Goal: Task Accomplishment & Management: Manage account settings

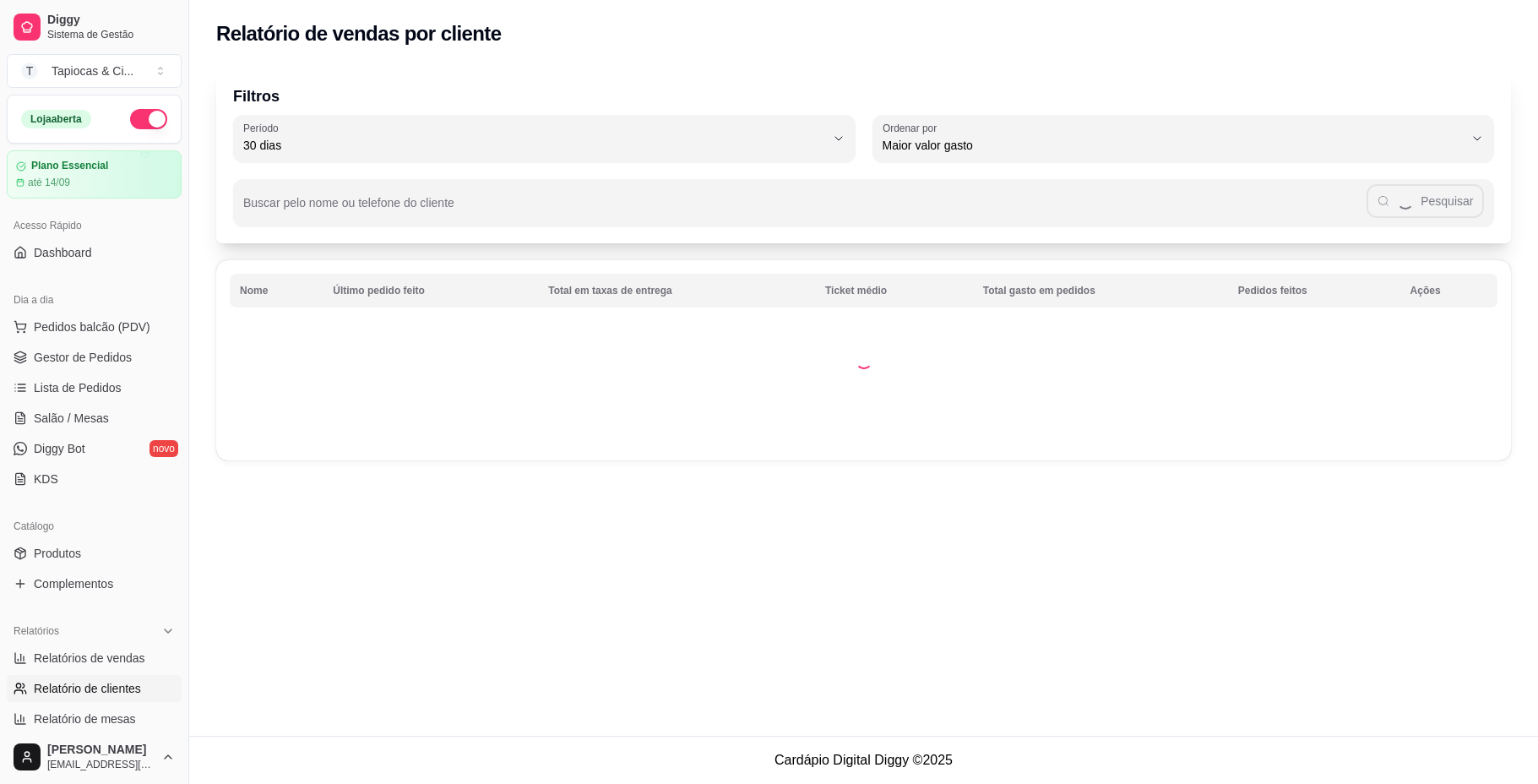
select select "30"
select select "HIGHEST_TOTAL_SPENT_WITH_ORDERS"
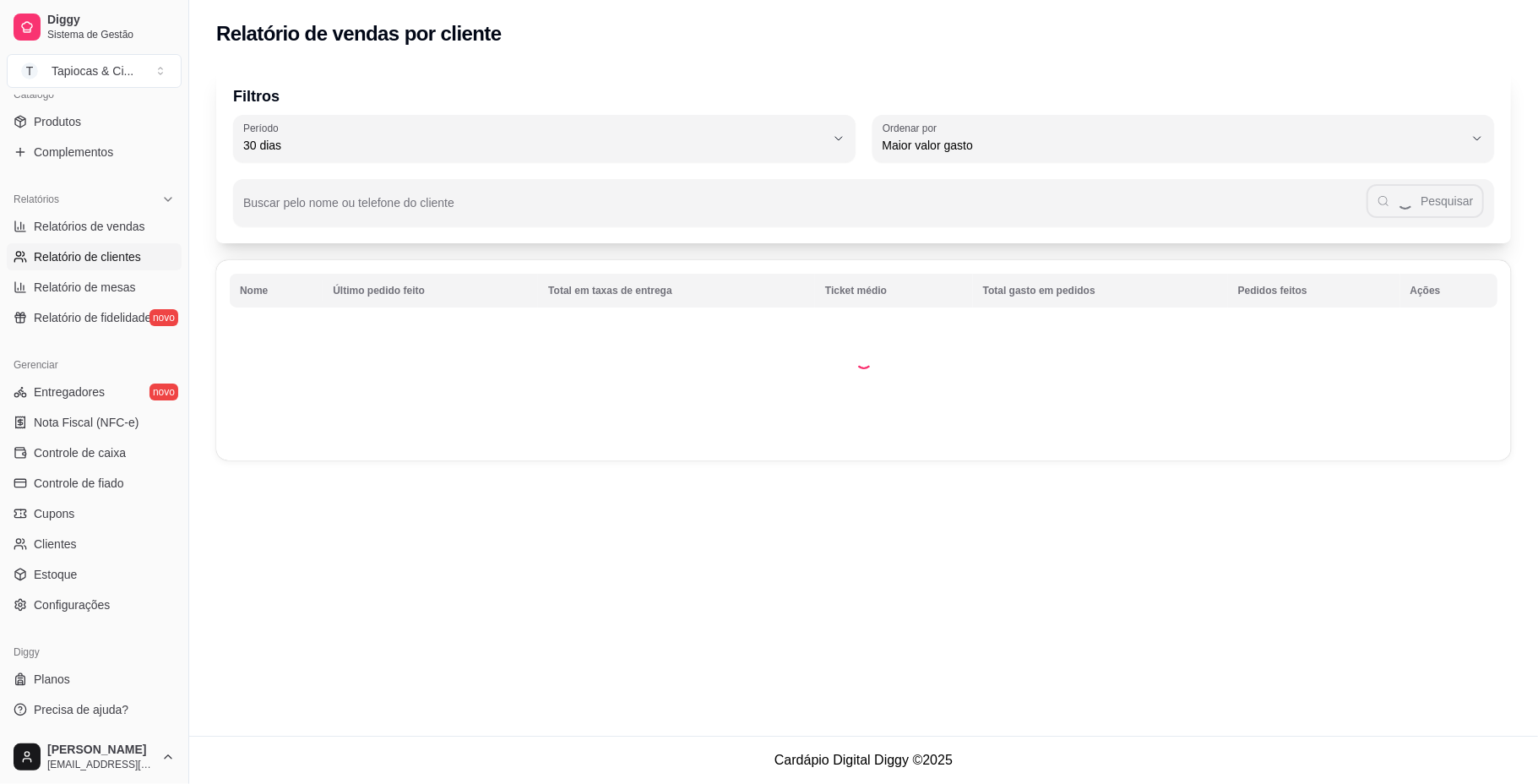
select select "ALL"
select select "0"
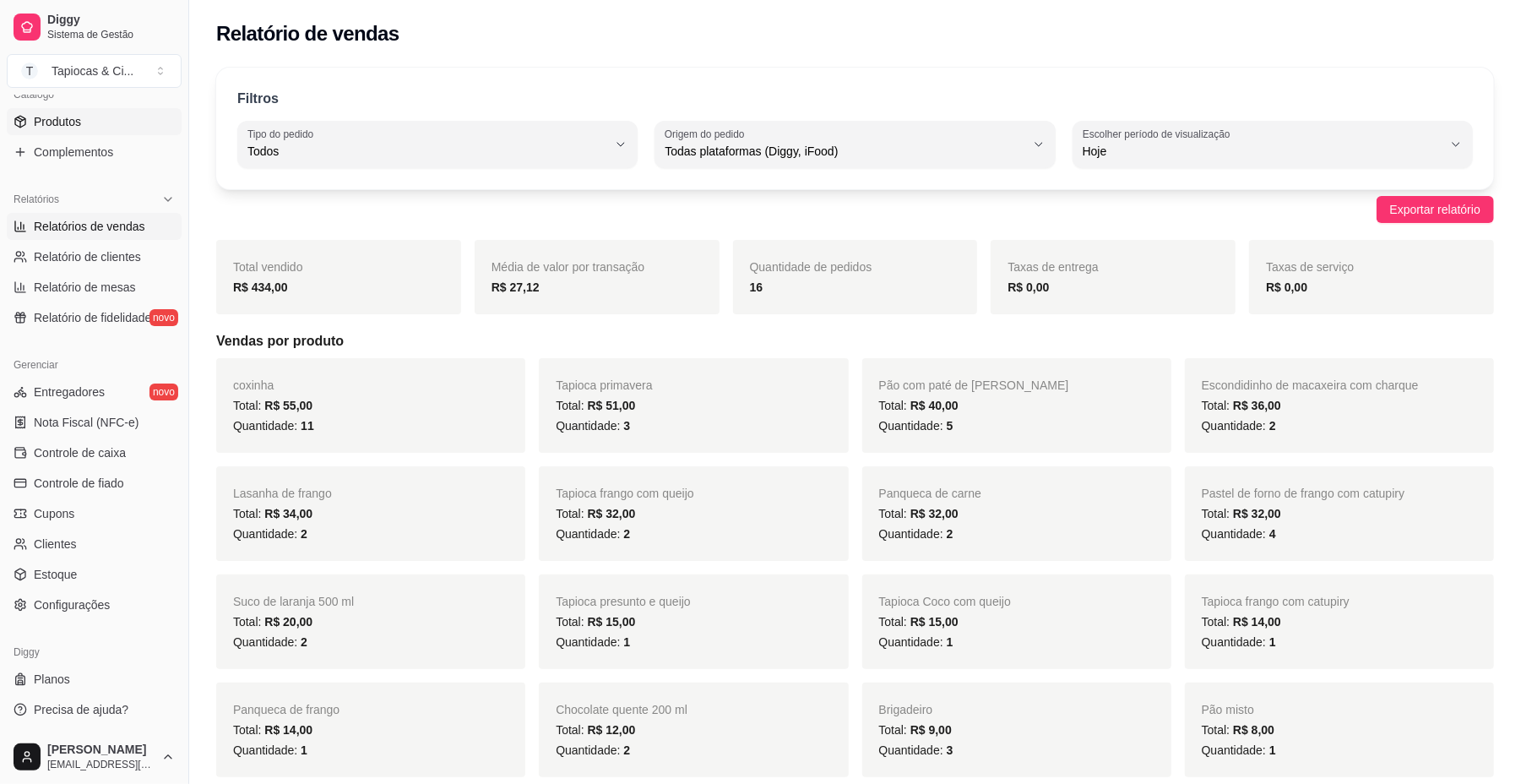
click at [82, 123] on link "Produtos" at bounding box center [94, 121] width 175 height 27
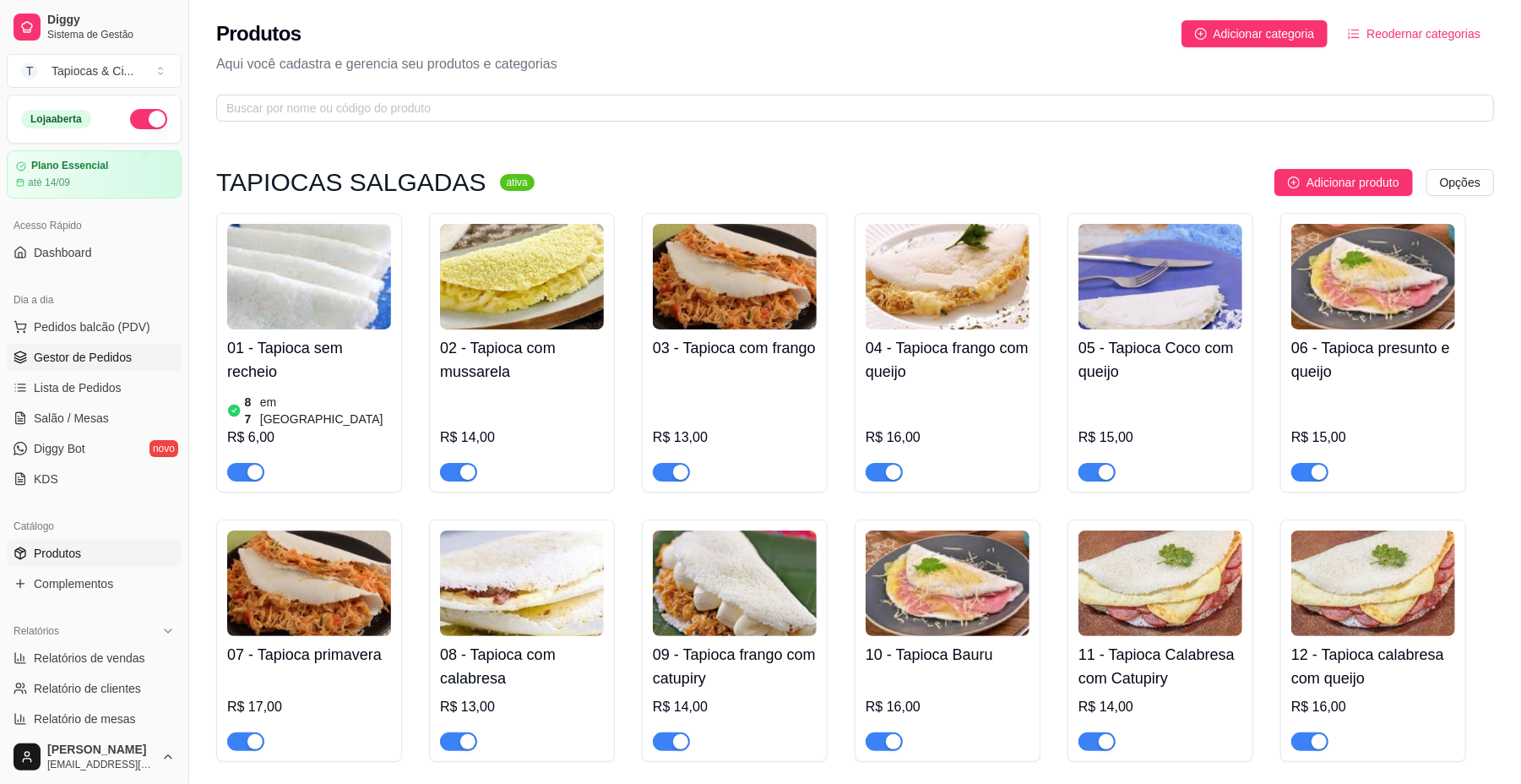
click at [98, 358] on span "Gestor de Pedidos" at bounding box center [83, 357] width 98 height 17
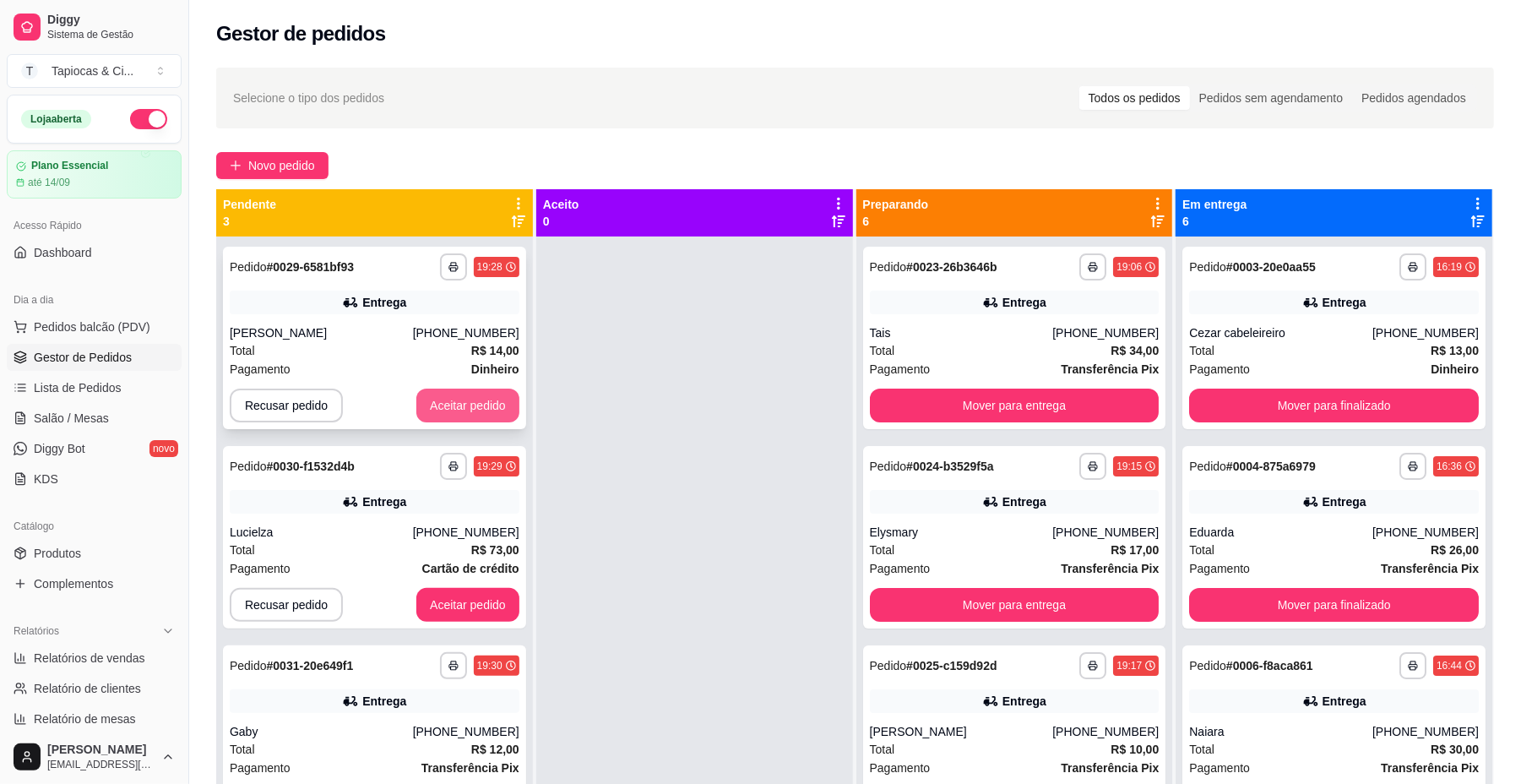
click at [498, 400] on button "Aceitar pedido" at bounding box center [468, 404] width 103 height 34
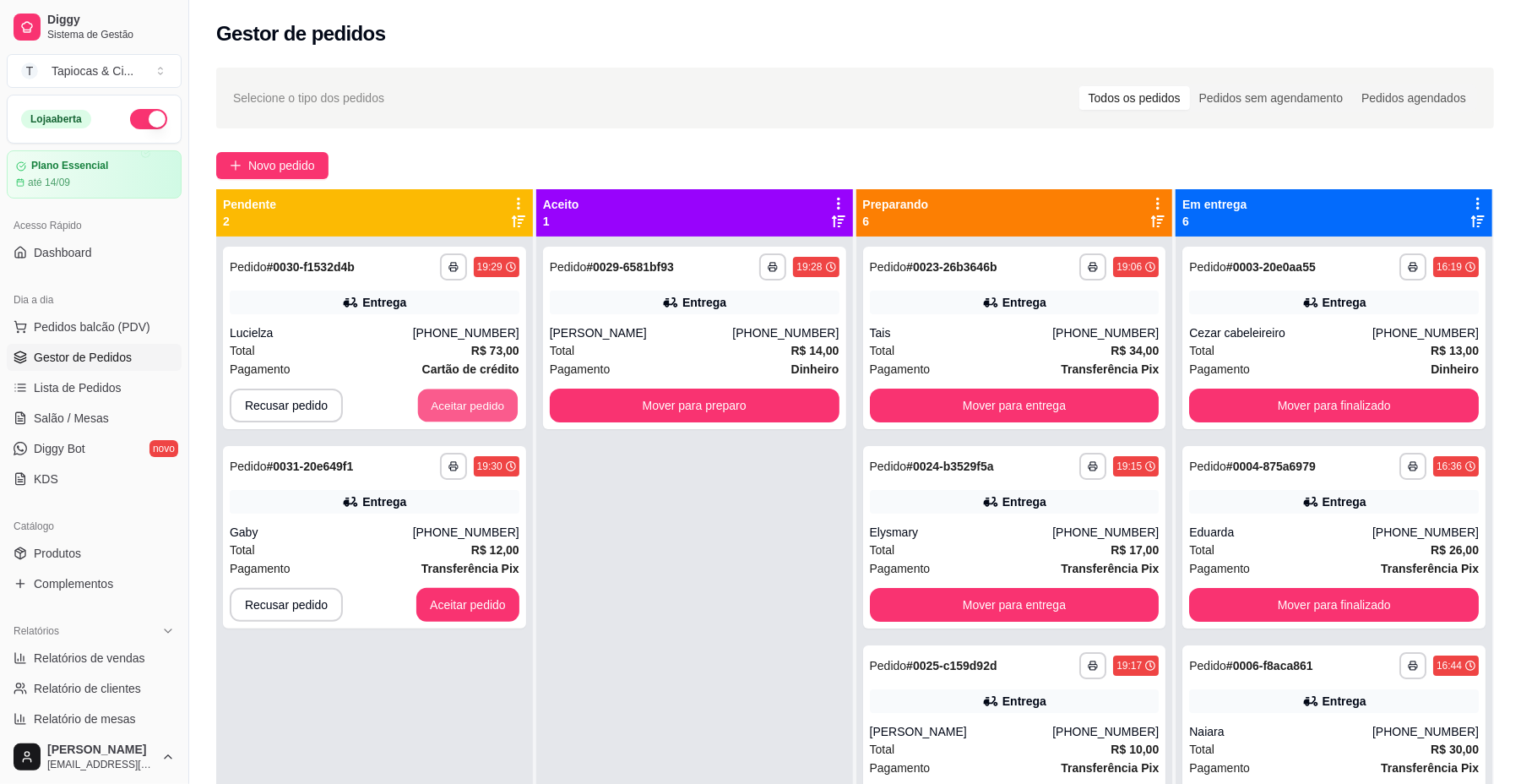
click at [498, 400] on button "Aceitar pedido" at bounding box center [468, 405] width 100 height 33
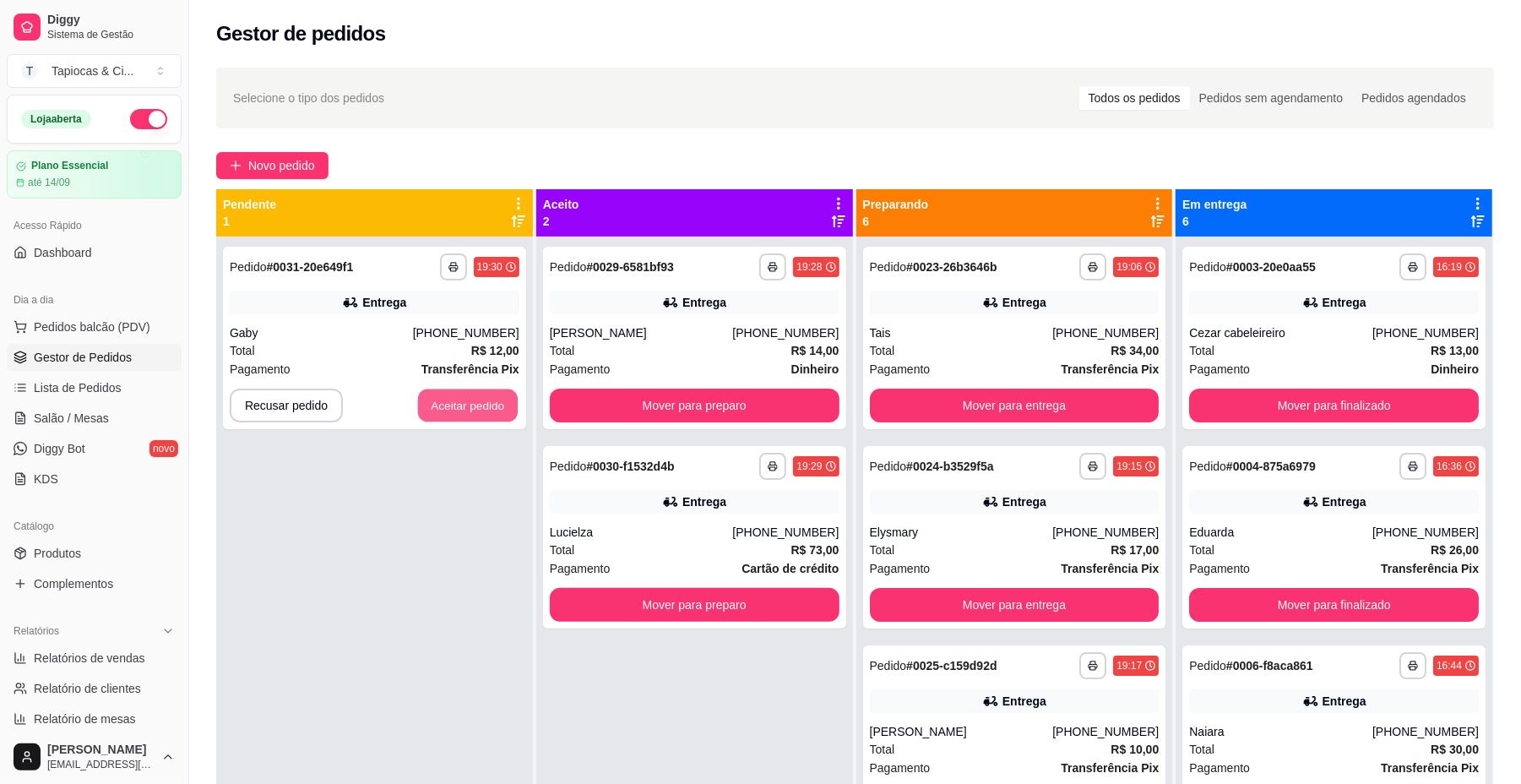
click at [498, 402] on button "Aceitar pedido" at bounding box center [468, 405] width 100 height 33
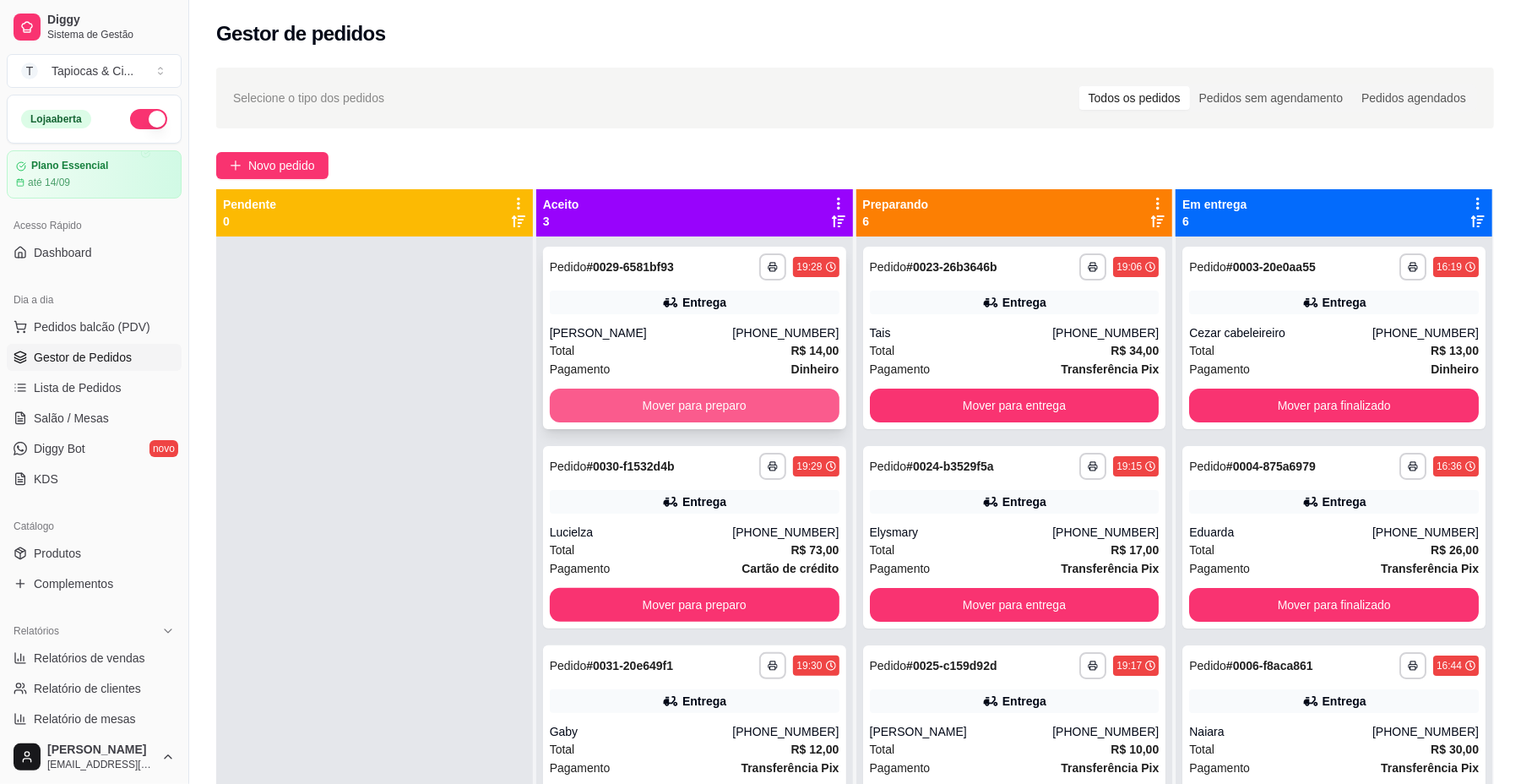
click at [611, 395] on button "Mover para preparo" at bounding box center [695, 404] width 290 height 34
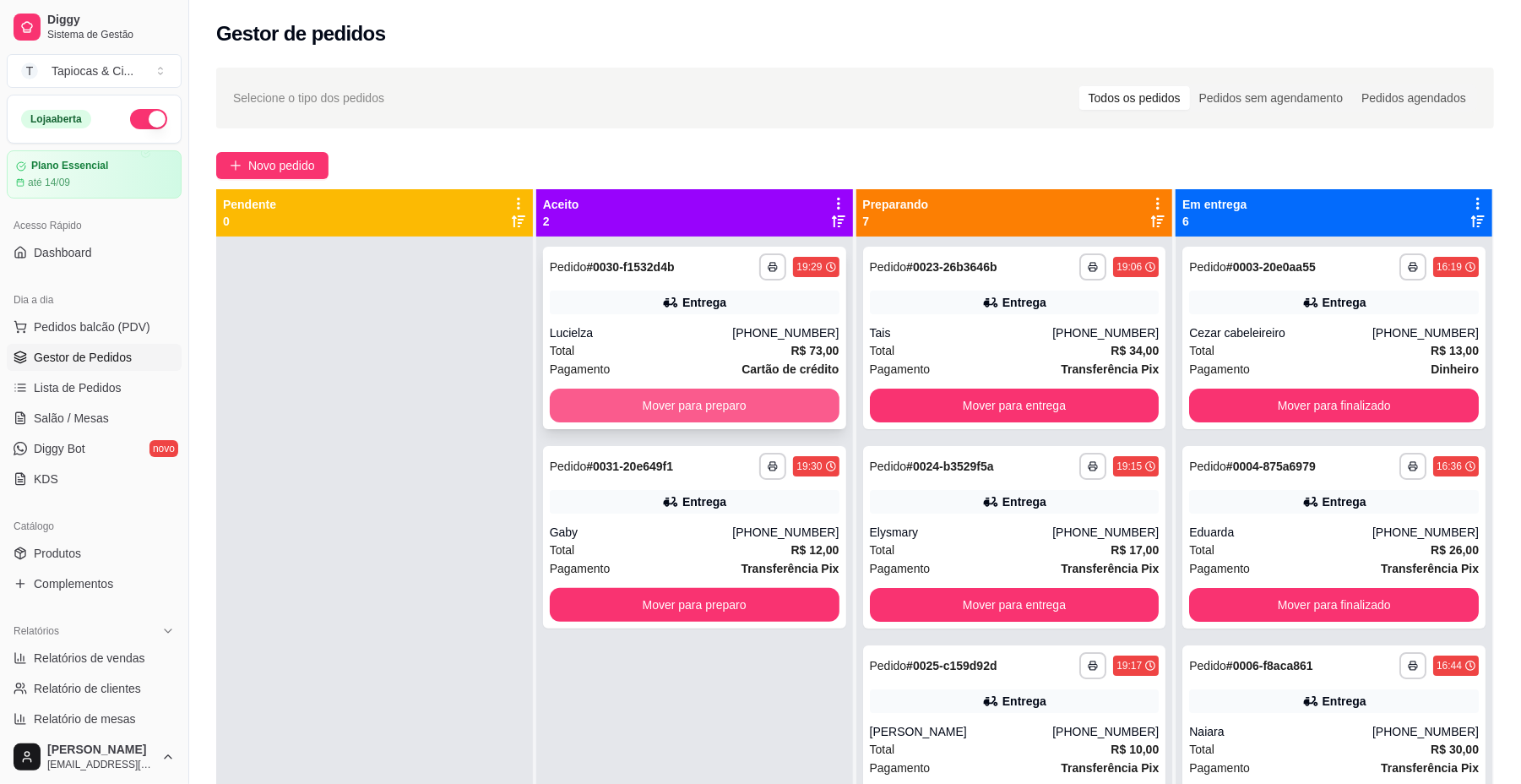
click at [618, 400] on button "Mover para preparo" at bounding box center [695, 404] width 290 height 34
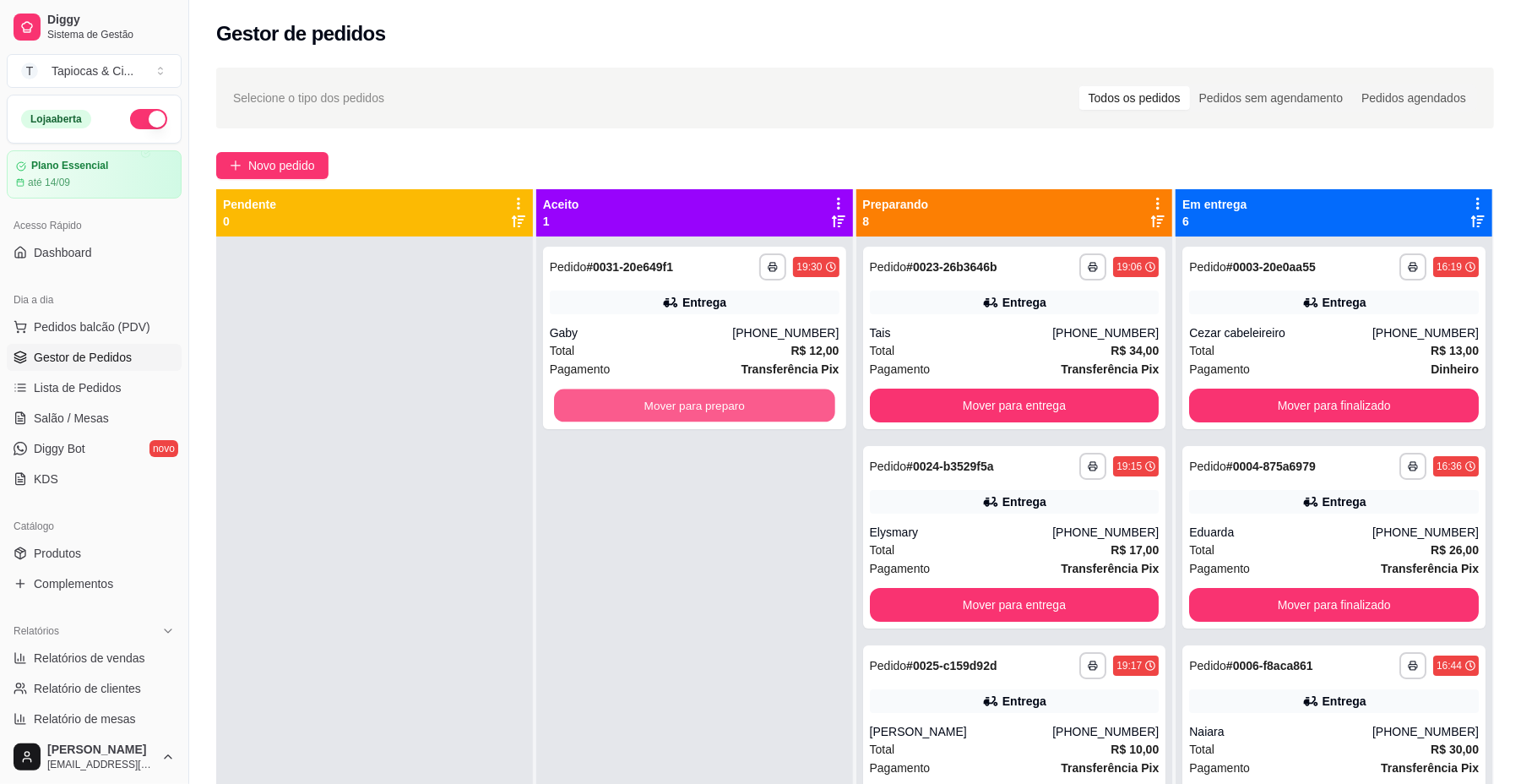
click at [618, 400] on button "Mover para preparo" at bounding box center [695, 405] width 281 height 33
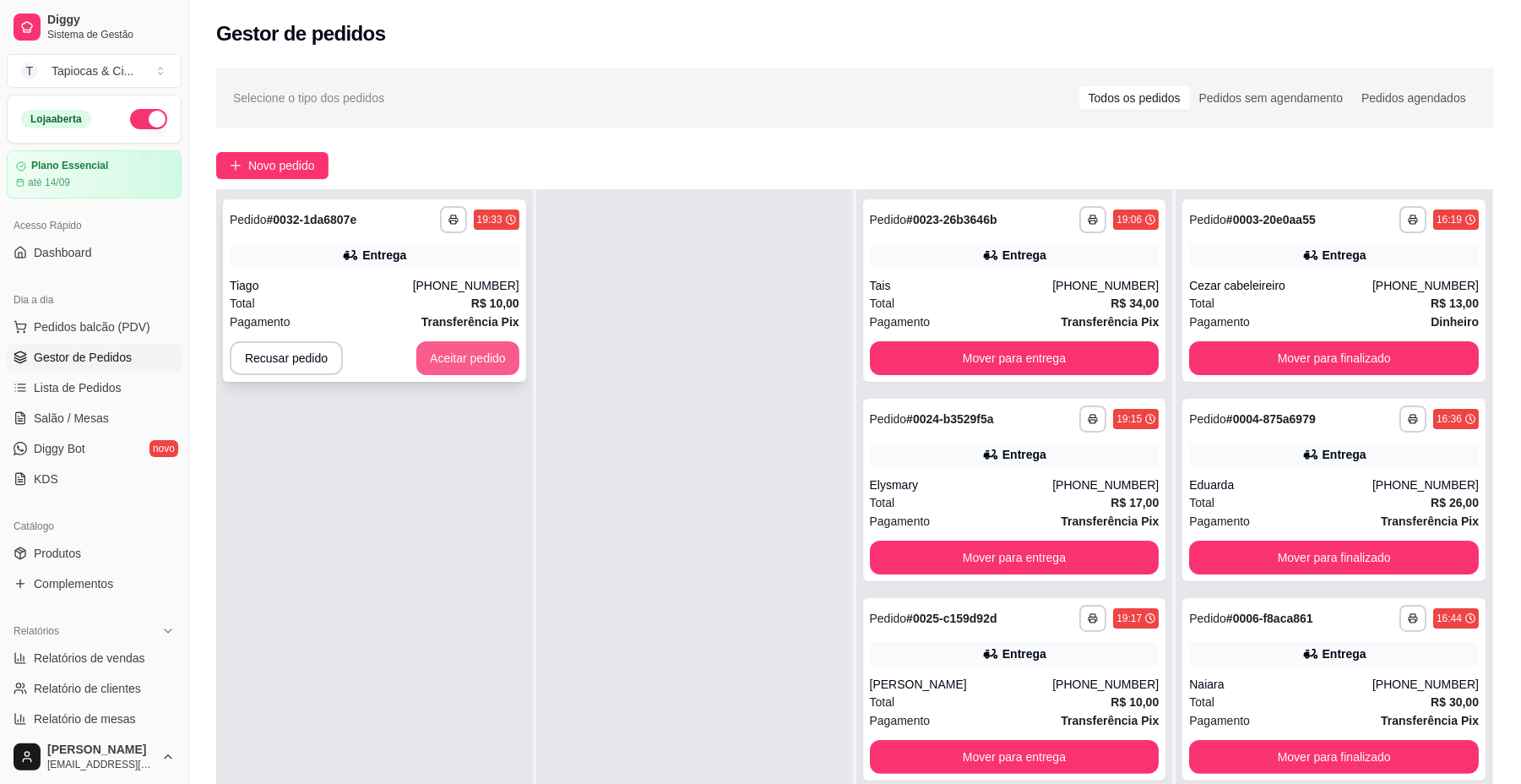
click at [457, 343] on button "Aceitar pedido" at bounding box center [468, 357] width 103 height 34
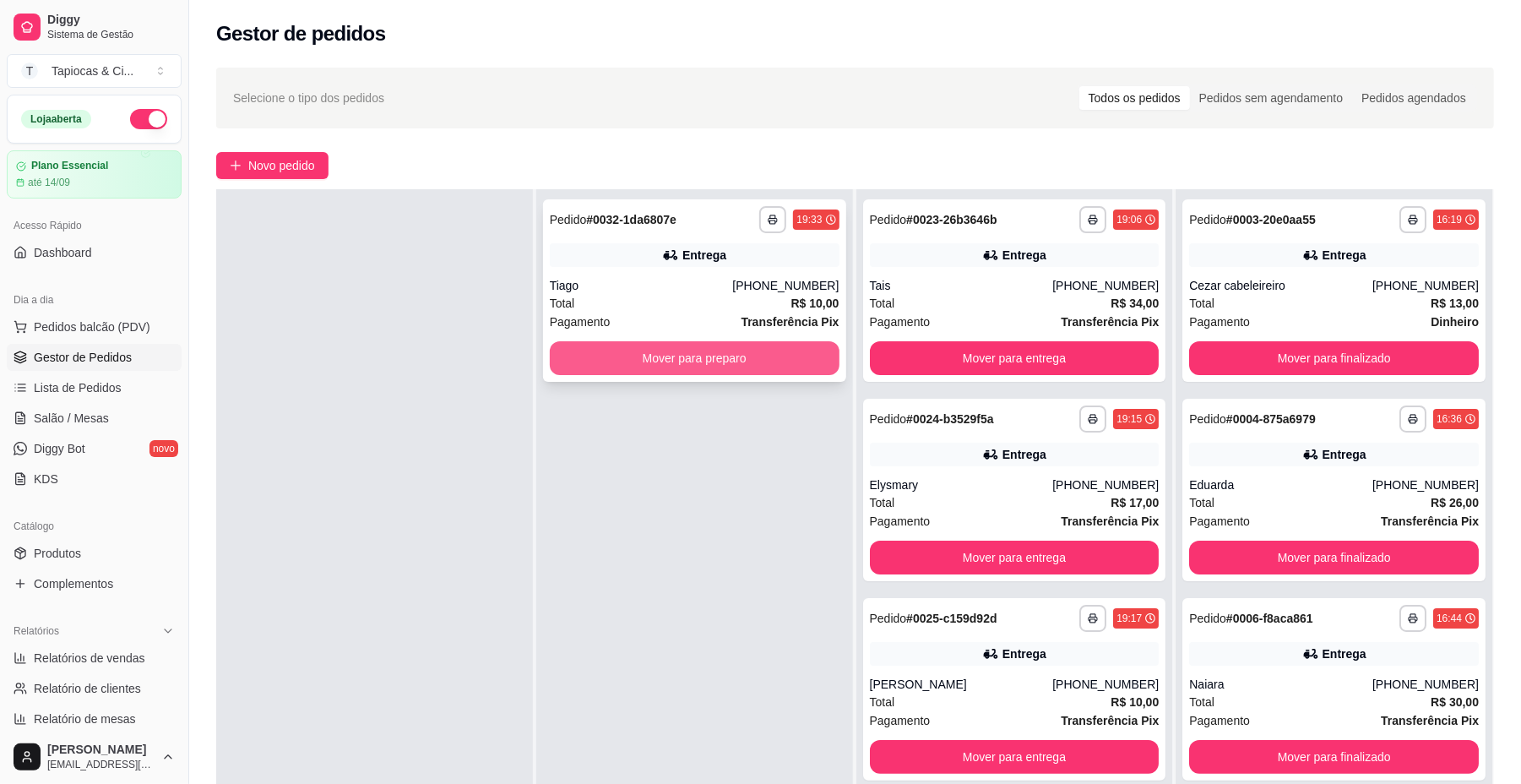
click at [579, 352] on button "Mover para preparo" at bounding box center [695, 357] width 290 height 34
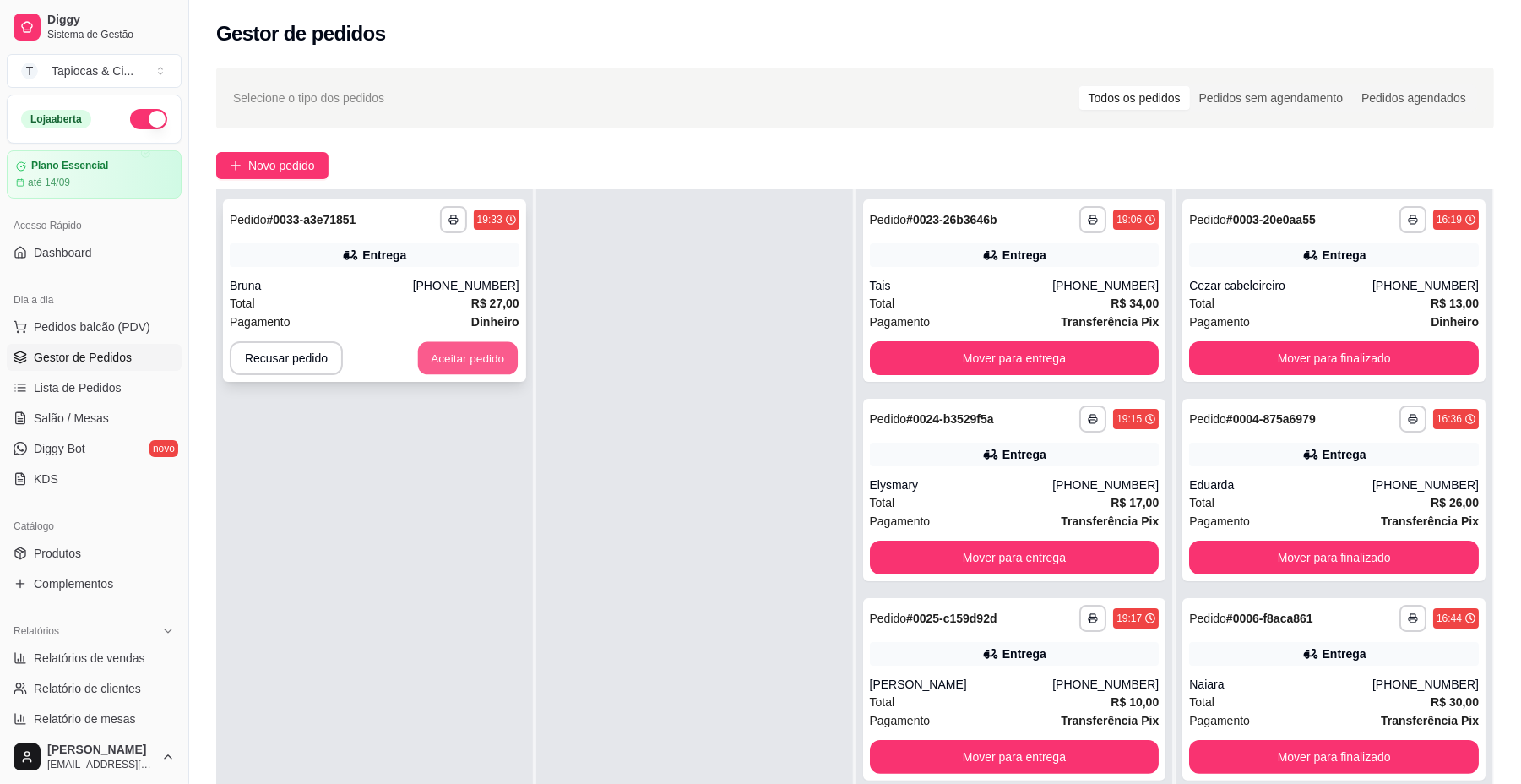
click at [484, 342] on button "Aceitar pedido" at bounding box center [468, 358] width 100 height 33
click at [470, 359] on button "Aceitar pedido" at bounding box center [468, 358] width 100 height 33
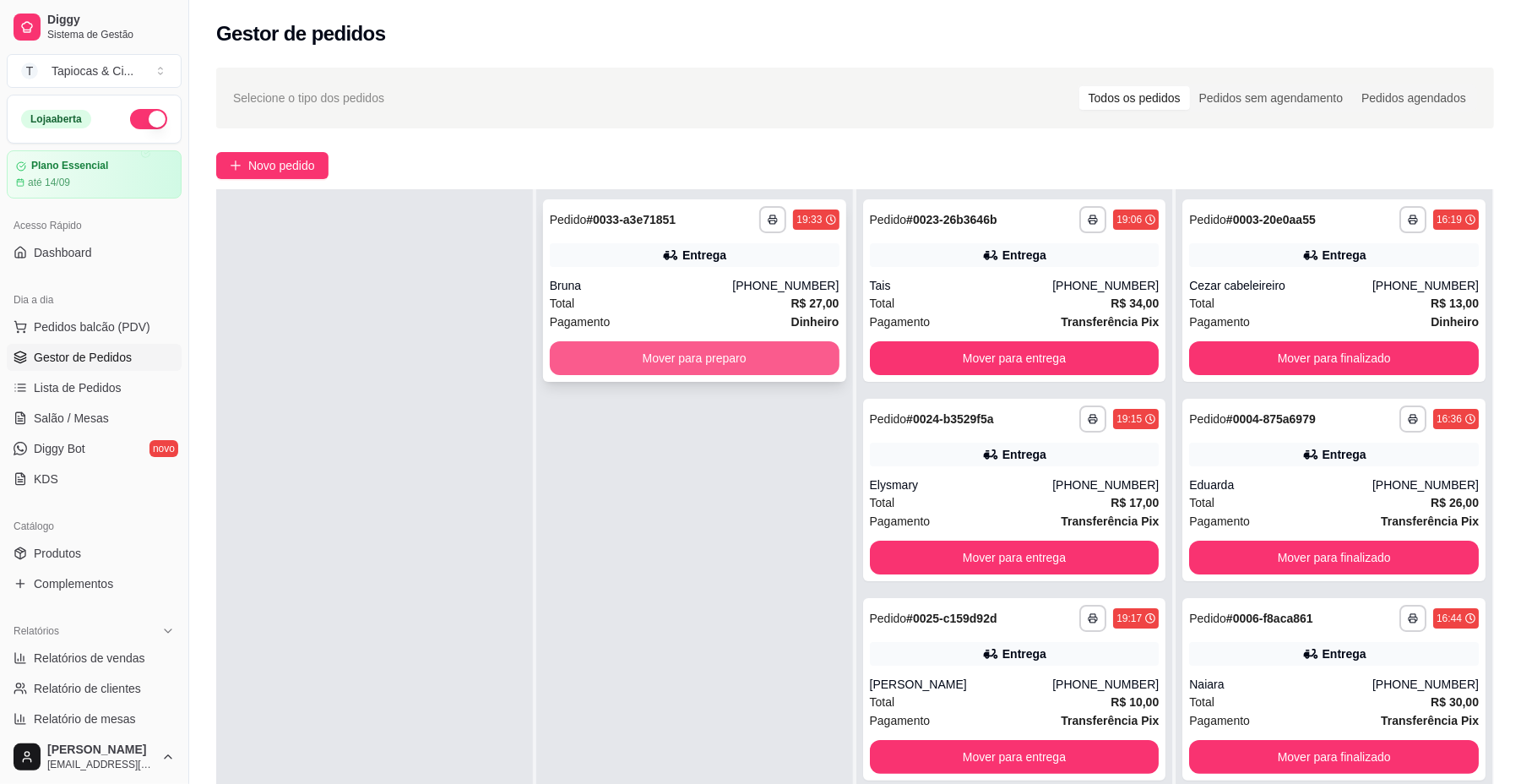
click at [618, 365] on button "Mover para preparo" at bounding box center [695, 357] width 290 height 34
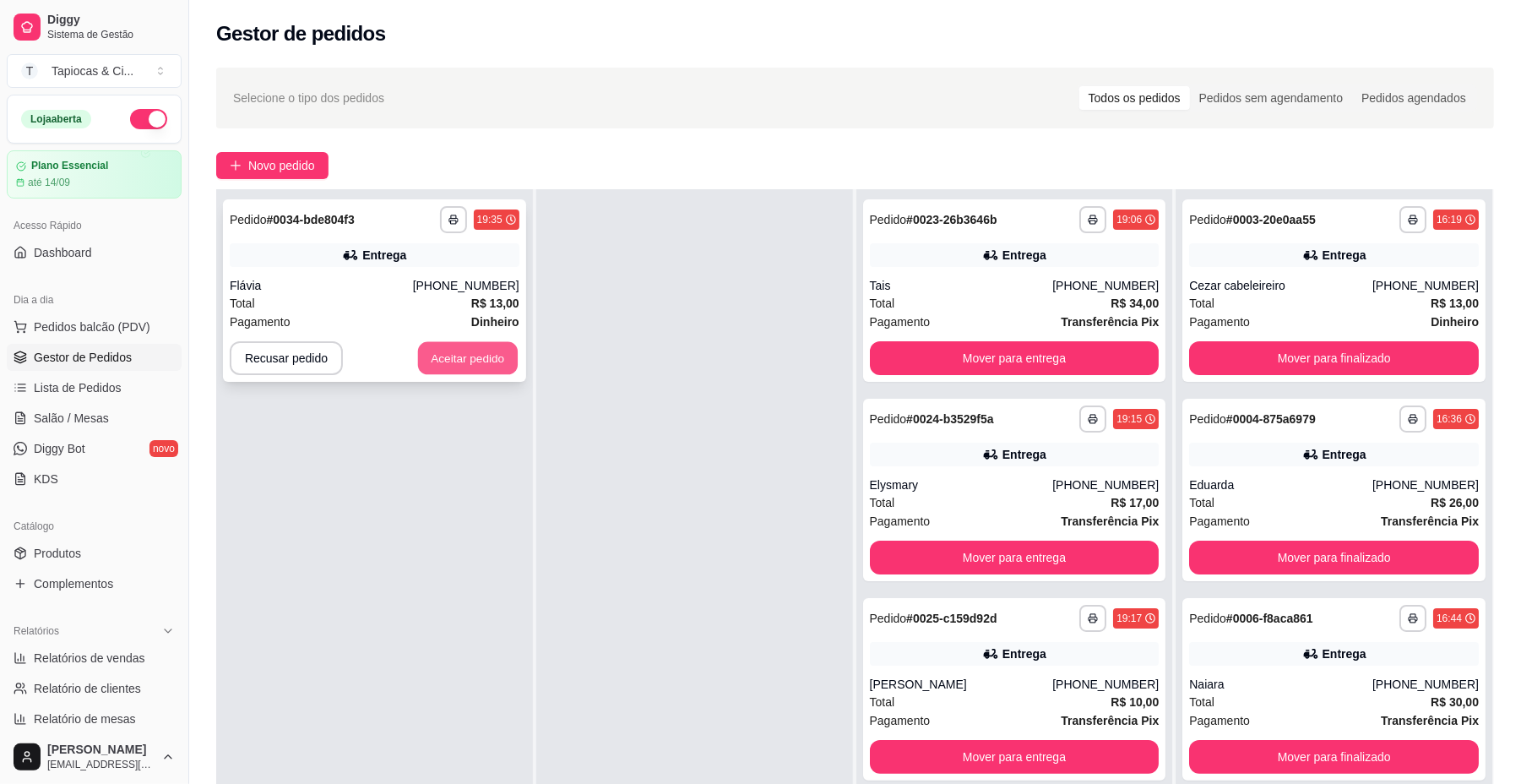
click at [457, 346] on button "Aceitar pedido" at bounding box center [468, 358] width 100 height 33
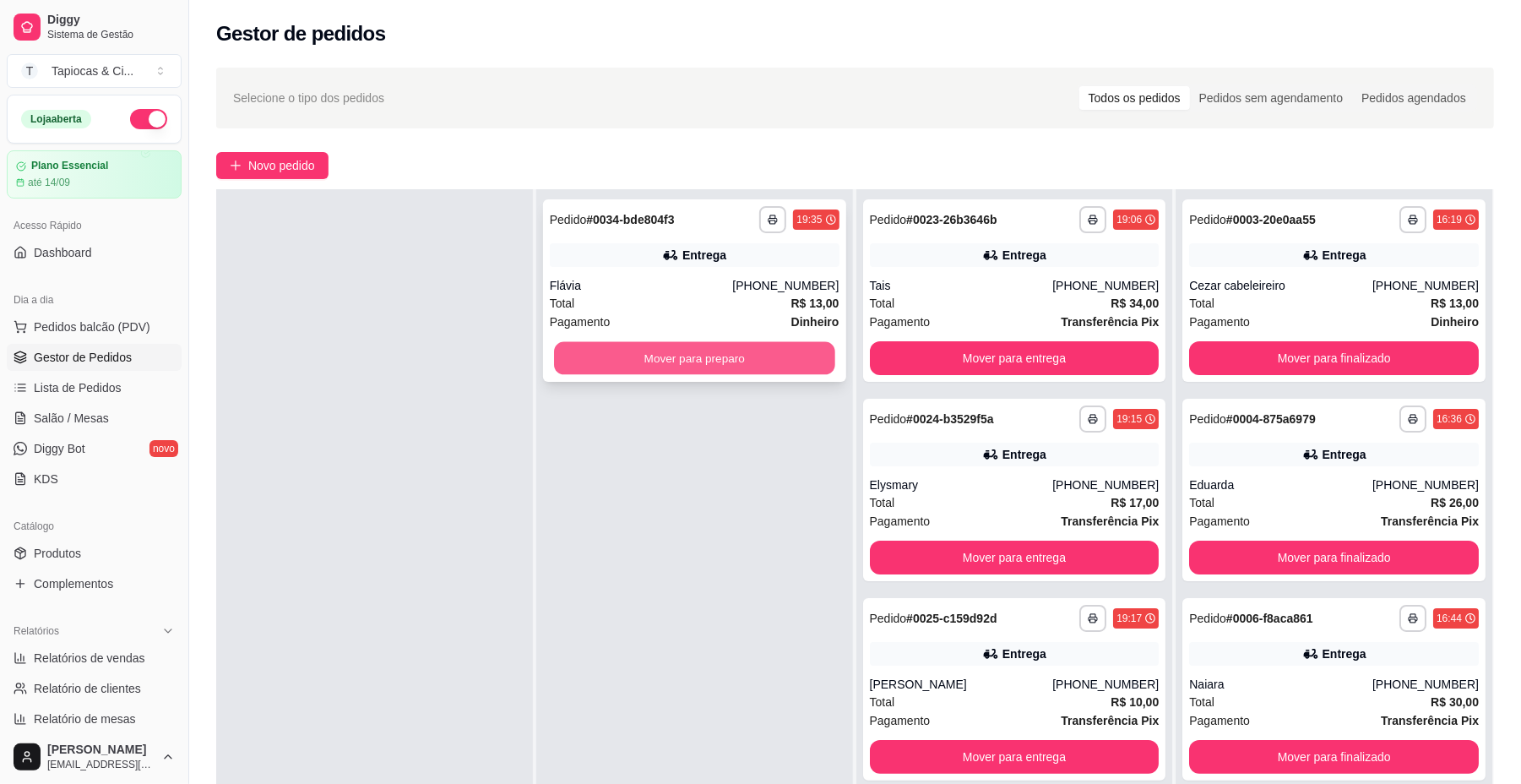
click at [739, 356] on button "Mover para preparo" at bounding box center [695, 358] width 281 height 33
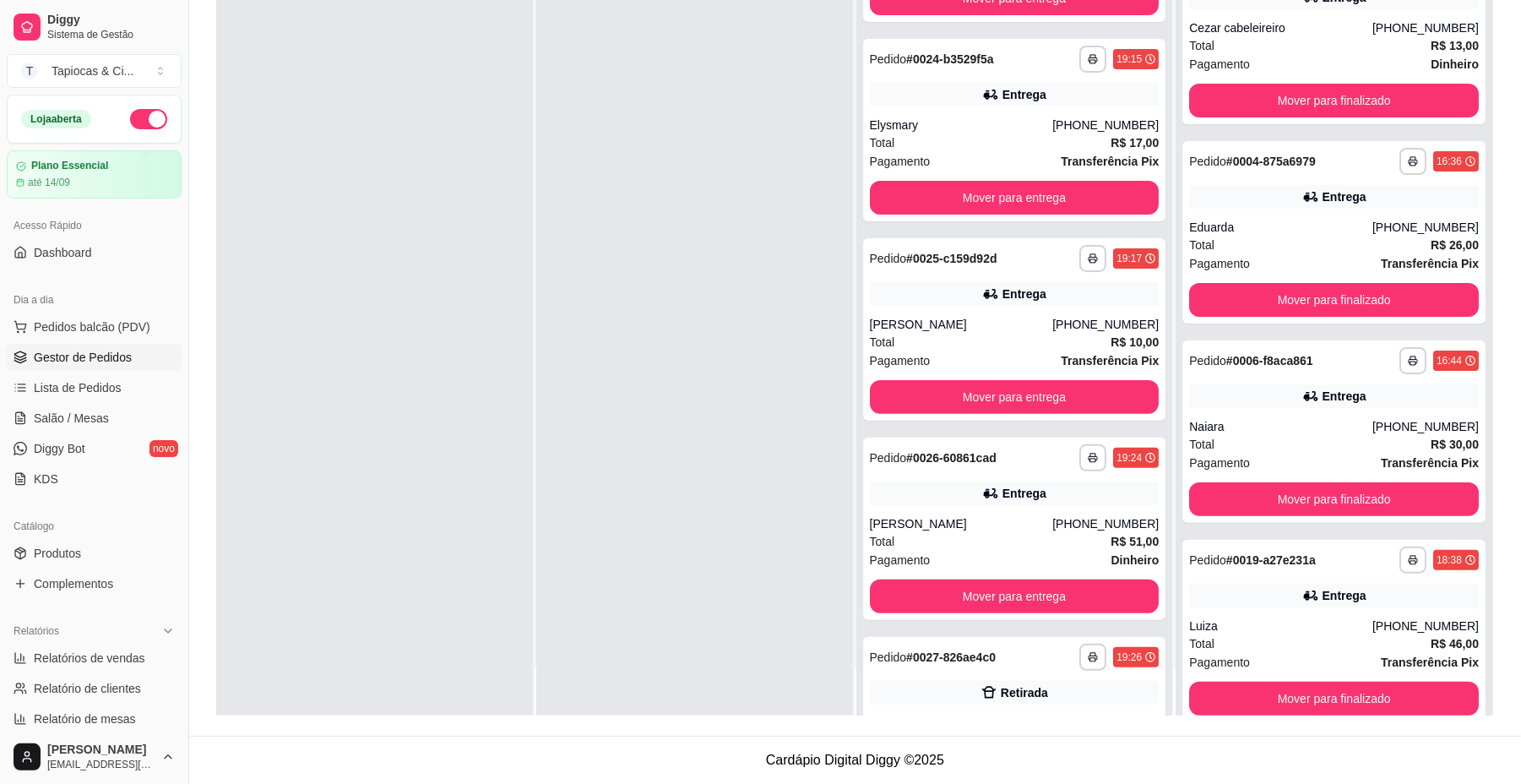
scroll to position [48, 0]
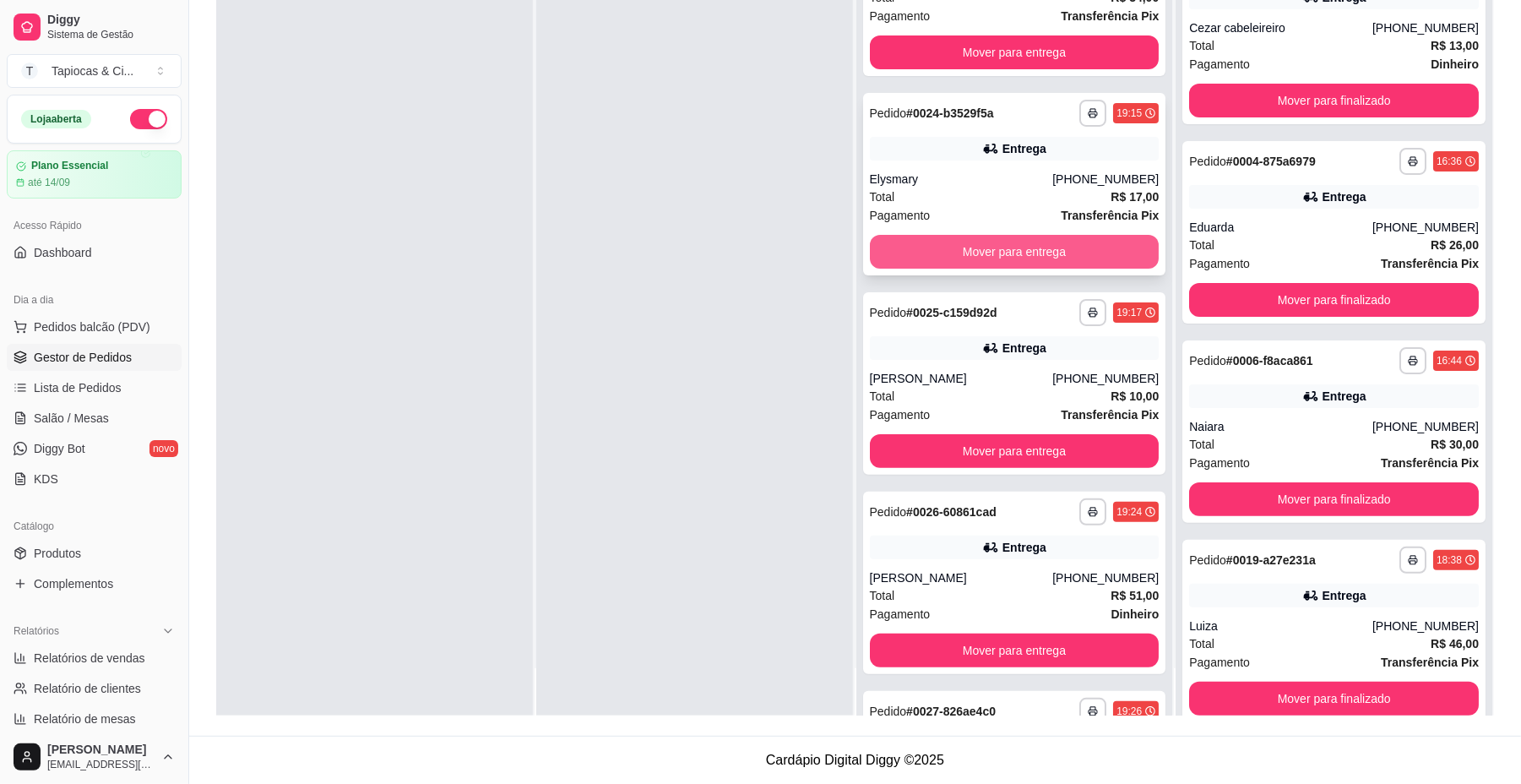
click at [1039, 262] on button "Mover para entrega" at bounding box center [1015, 251] width 290 height 34
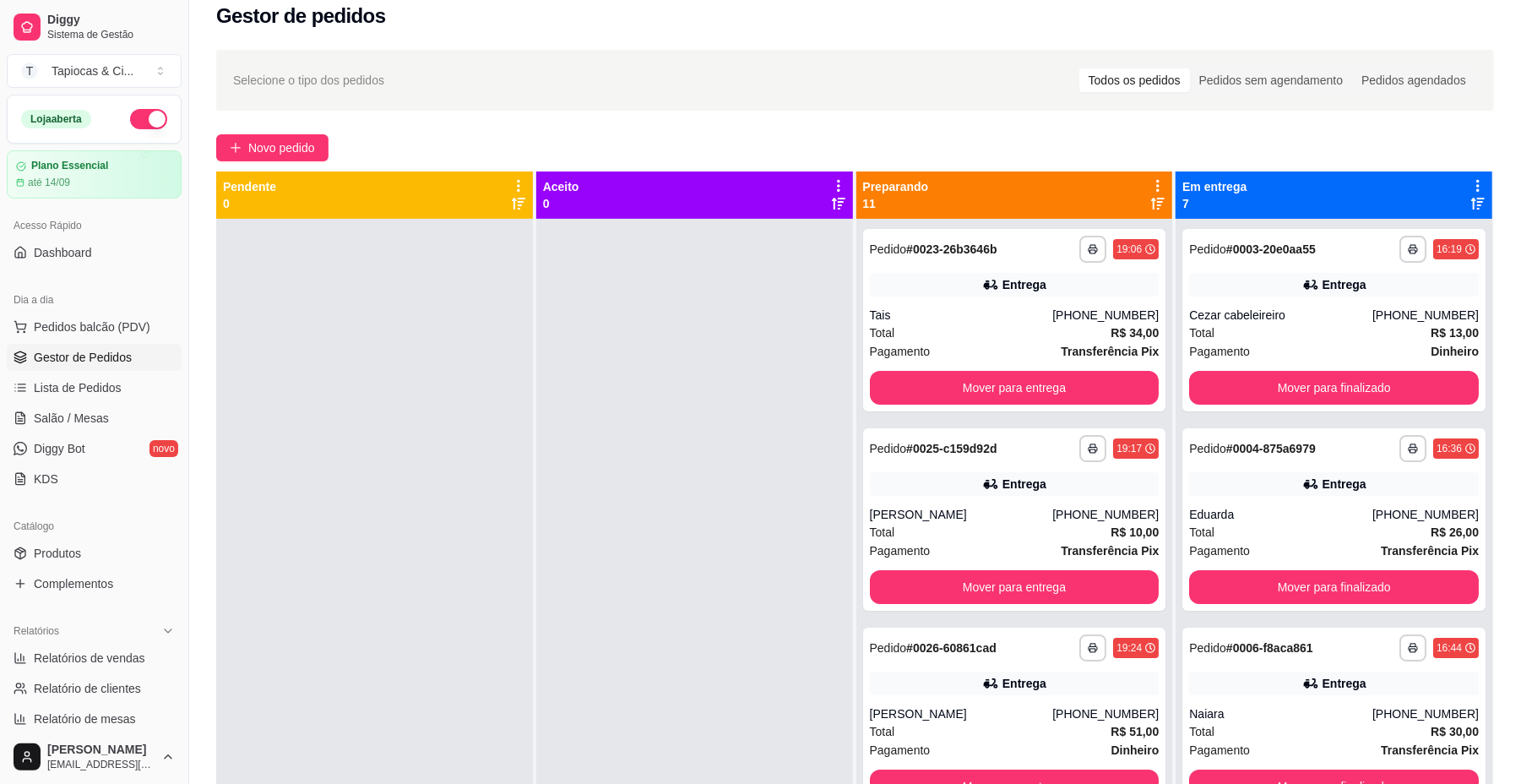
scroll to position [0, 0]
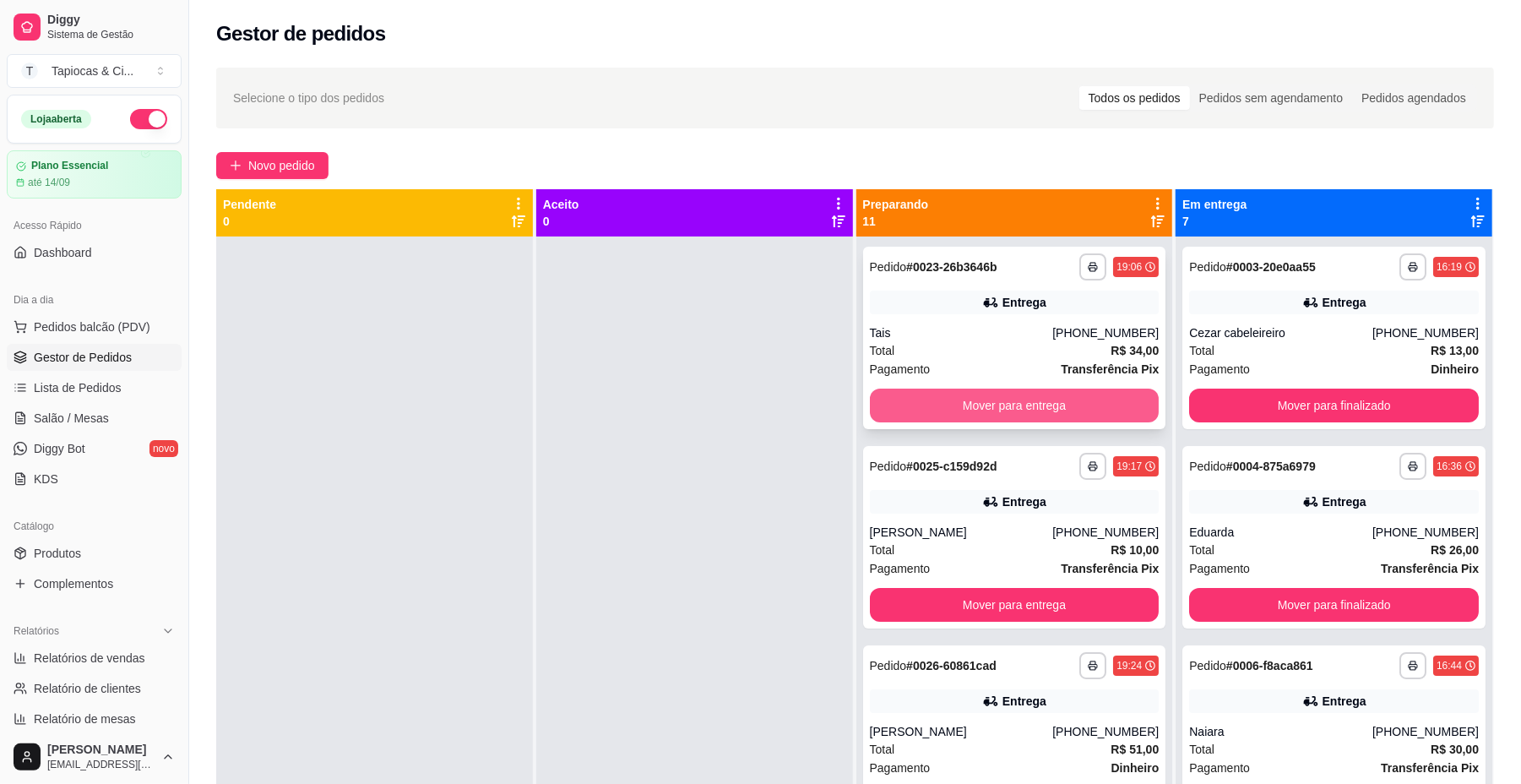
click at [1086, 397] on button "Mover para entrega" at bounding box center [1015, 404] width 290 height 34
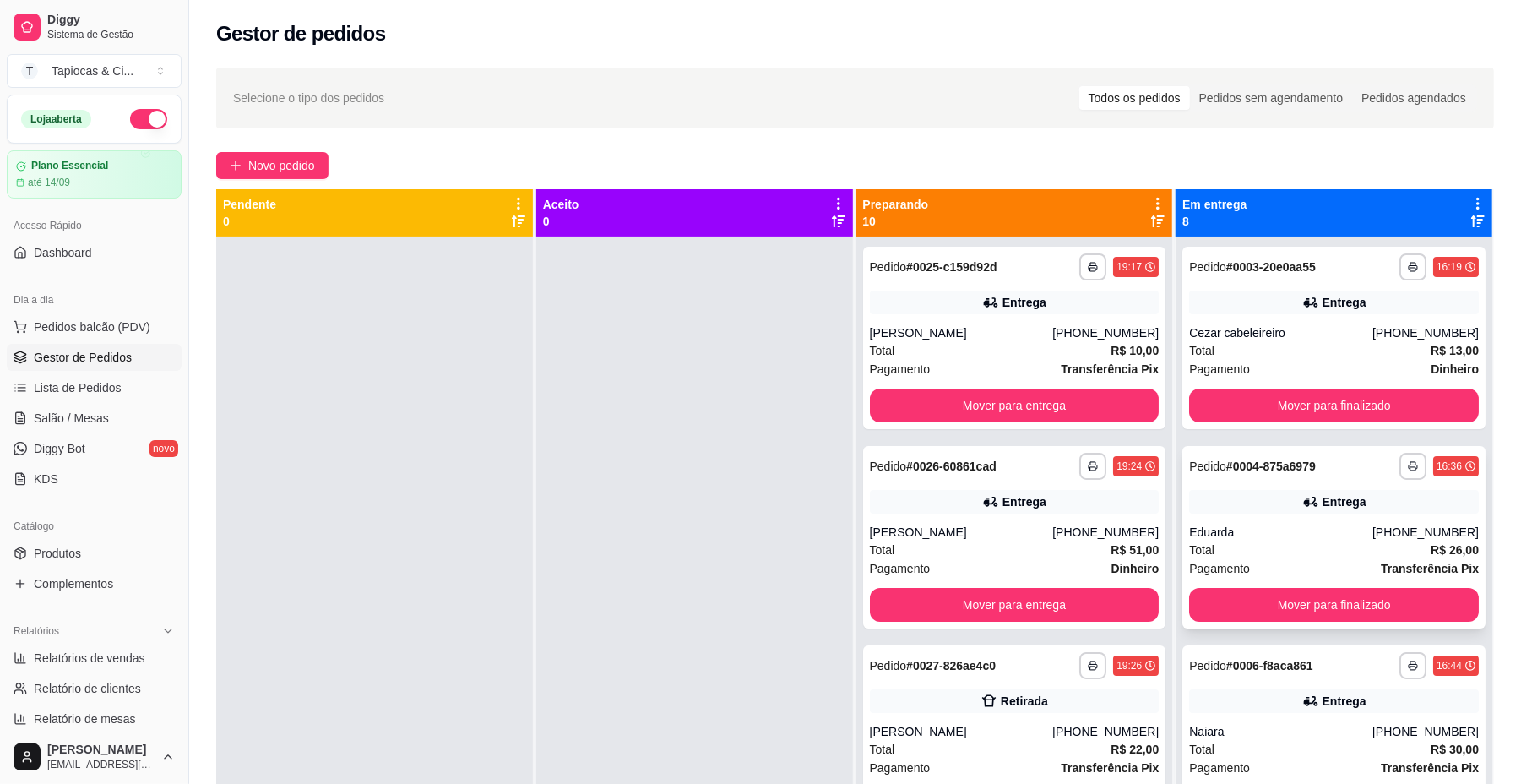
click at [1287, 537] on div "Eduarda" at bounding box center [1281, 532] width 183 height 17
click at [1243, 599] on button "Mover para finalizado" at bounding box center [1334, 605] width 281 height 33
click at [1284, 559] on div "Pagamento Transferência Pix" at bounding box center [1334, 569] width 290 height 19
click at [1215, 596] on button "Mover para finalizado" at bounding box center [1334, 604] width 290 height 34
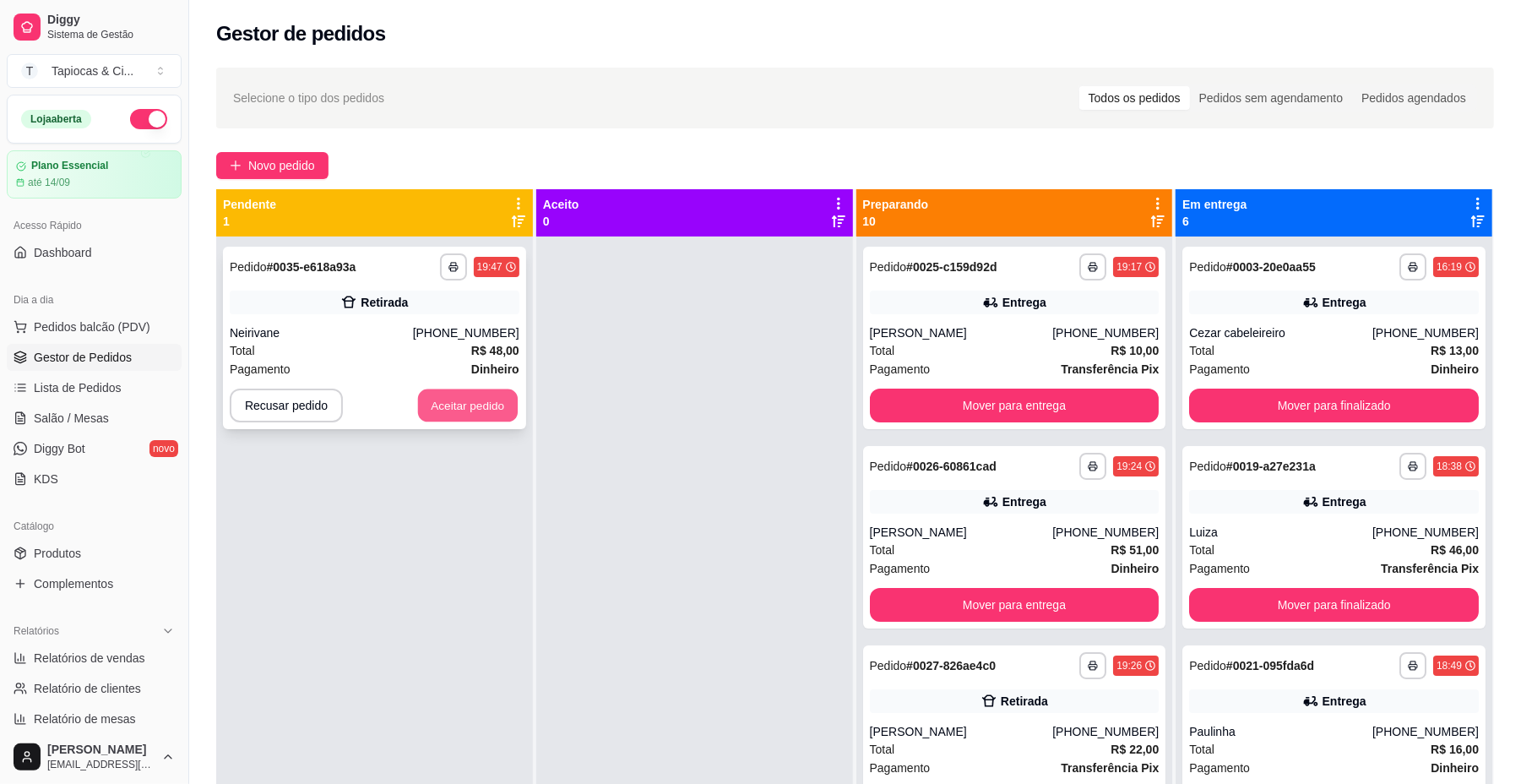
click at [465, 392] on button "Aceitar pedido" at bounding box center [468, 405] width 100 height 33
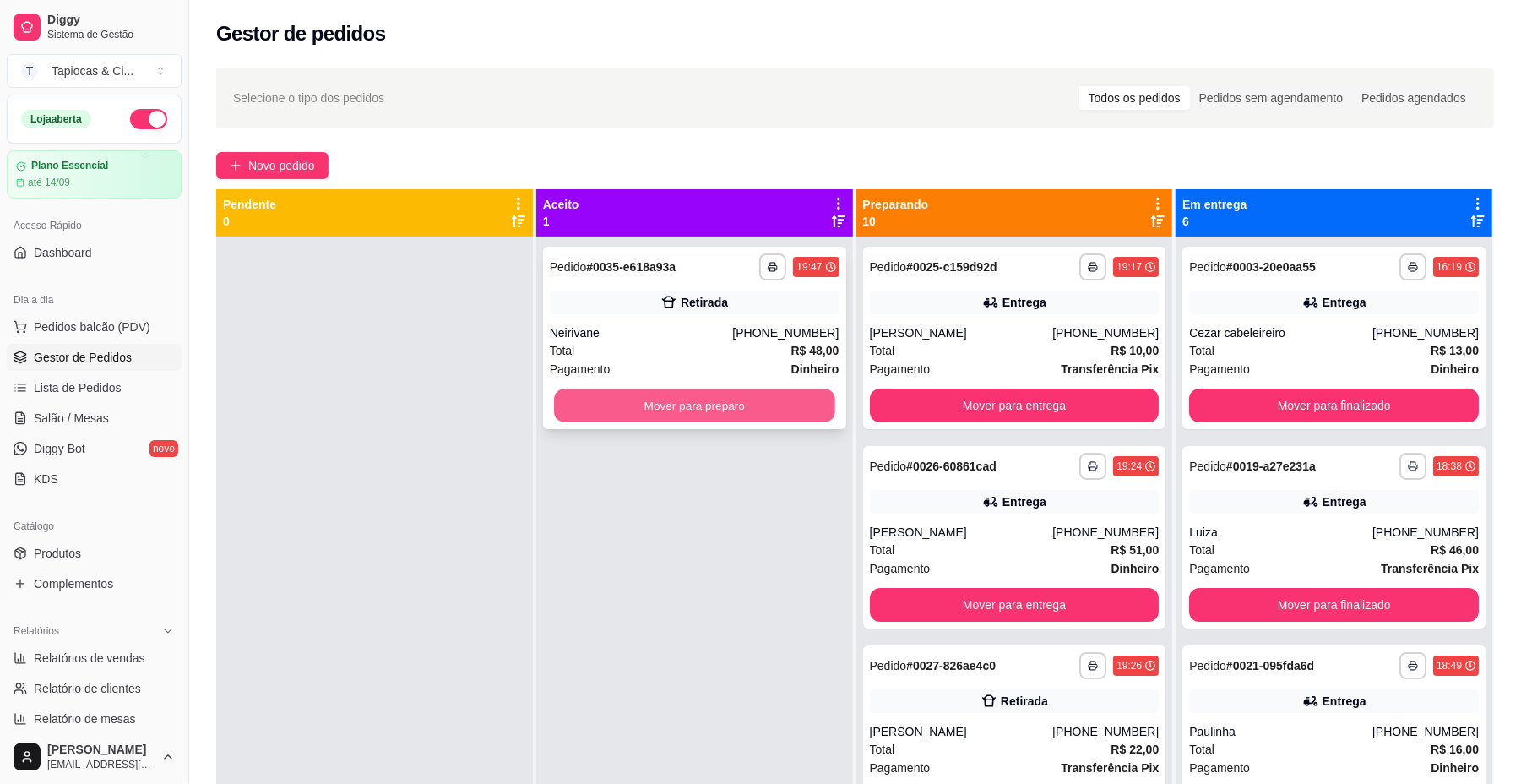
click at [602, 400] on button "Mover para preparo" at bounding box center [695, 405] width 281 height 33
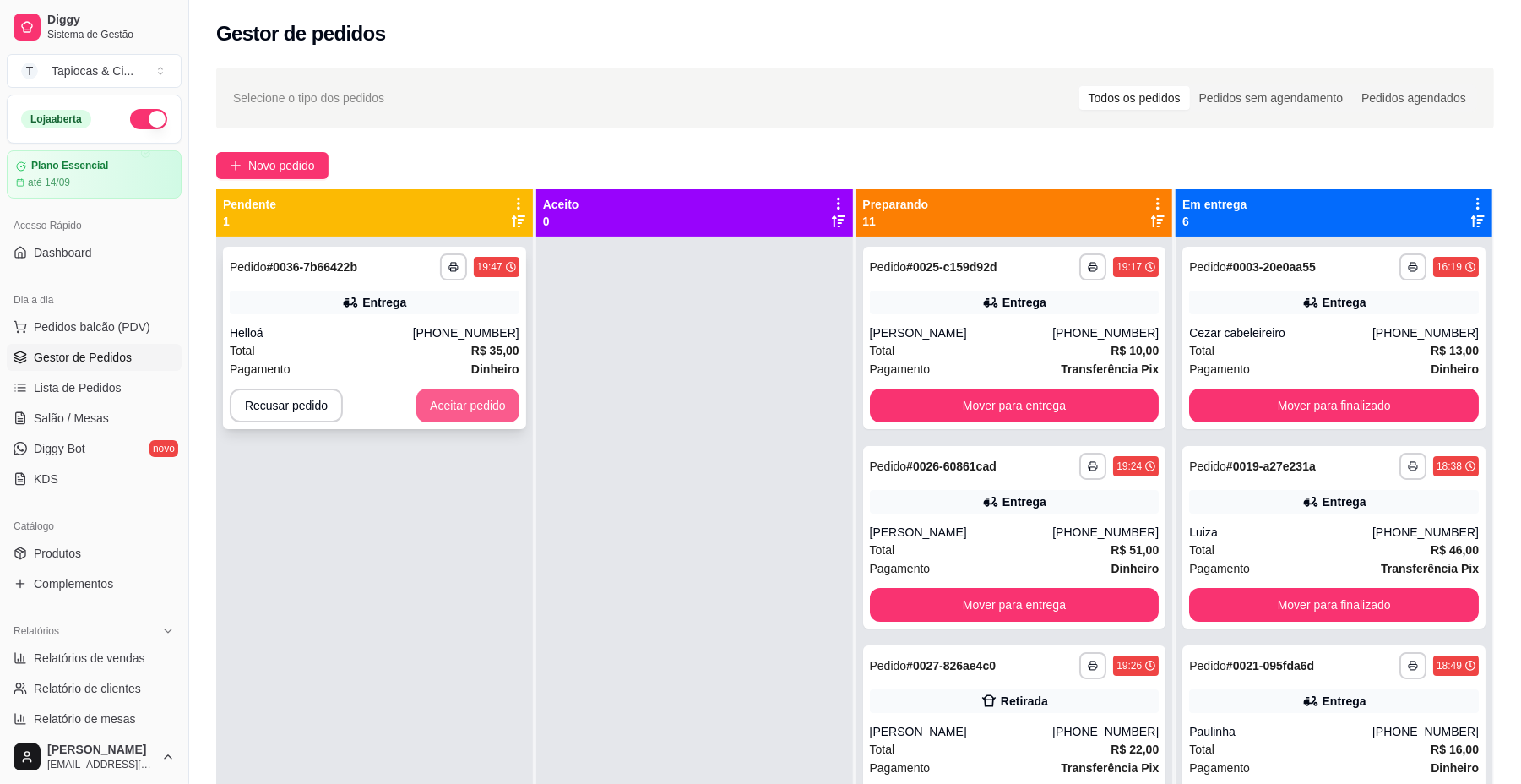
click at [492, 404] on button "Aceitar pedido" at bounding box center [468, 404] width 103 height 34
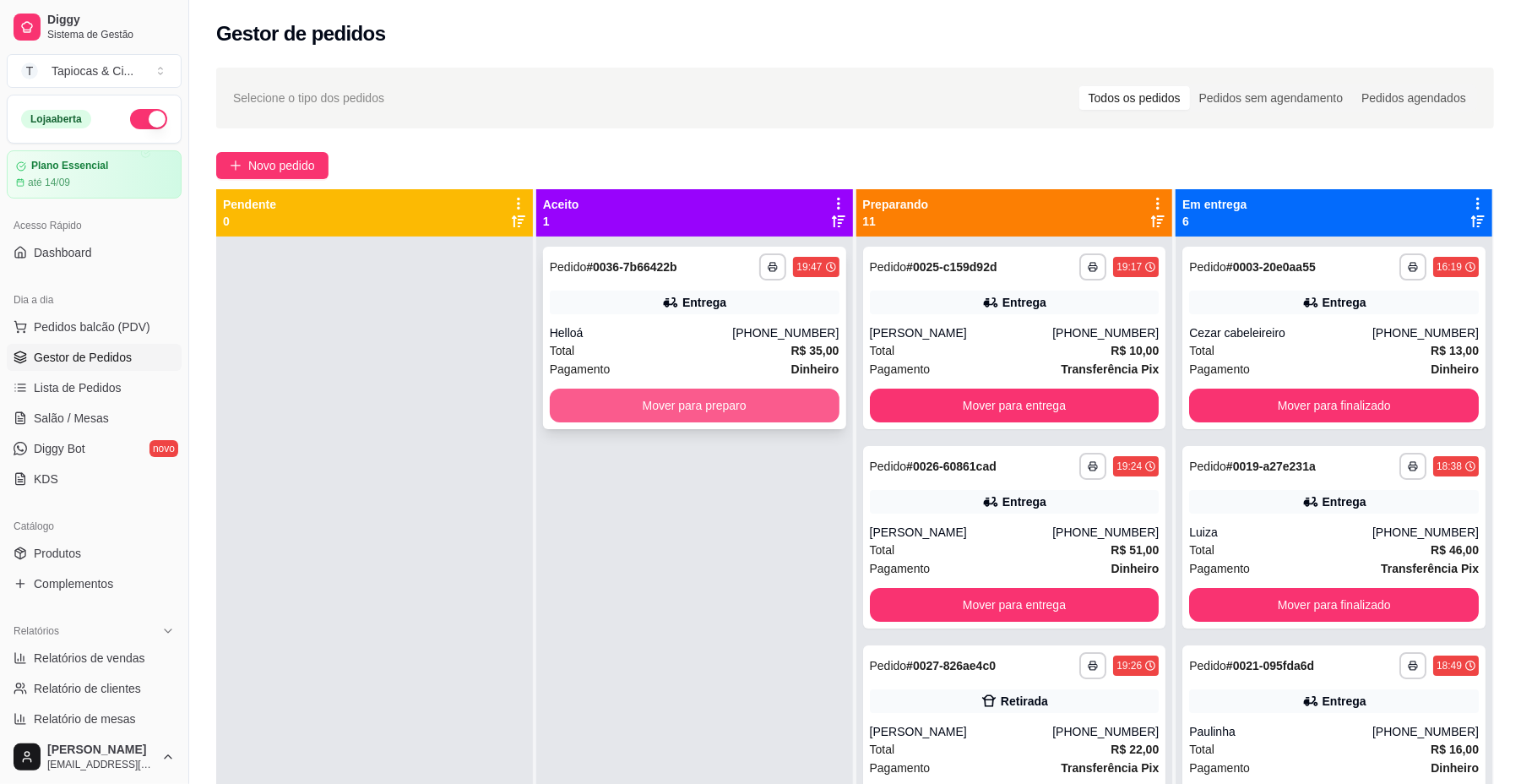
click at [593, 392] on button "Mover para preparo" at bounding box center [695, 404] width 290 height 34
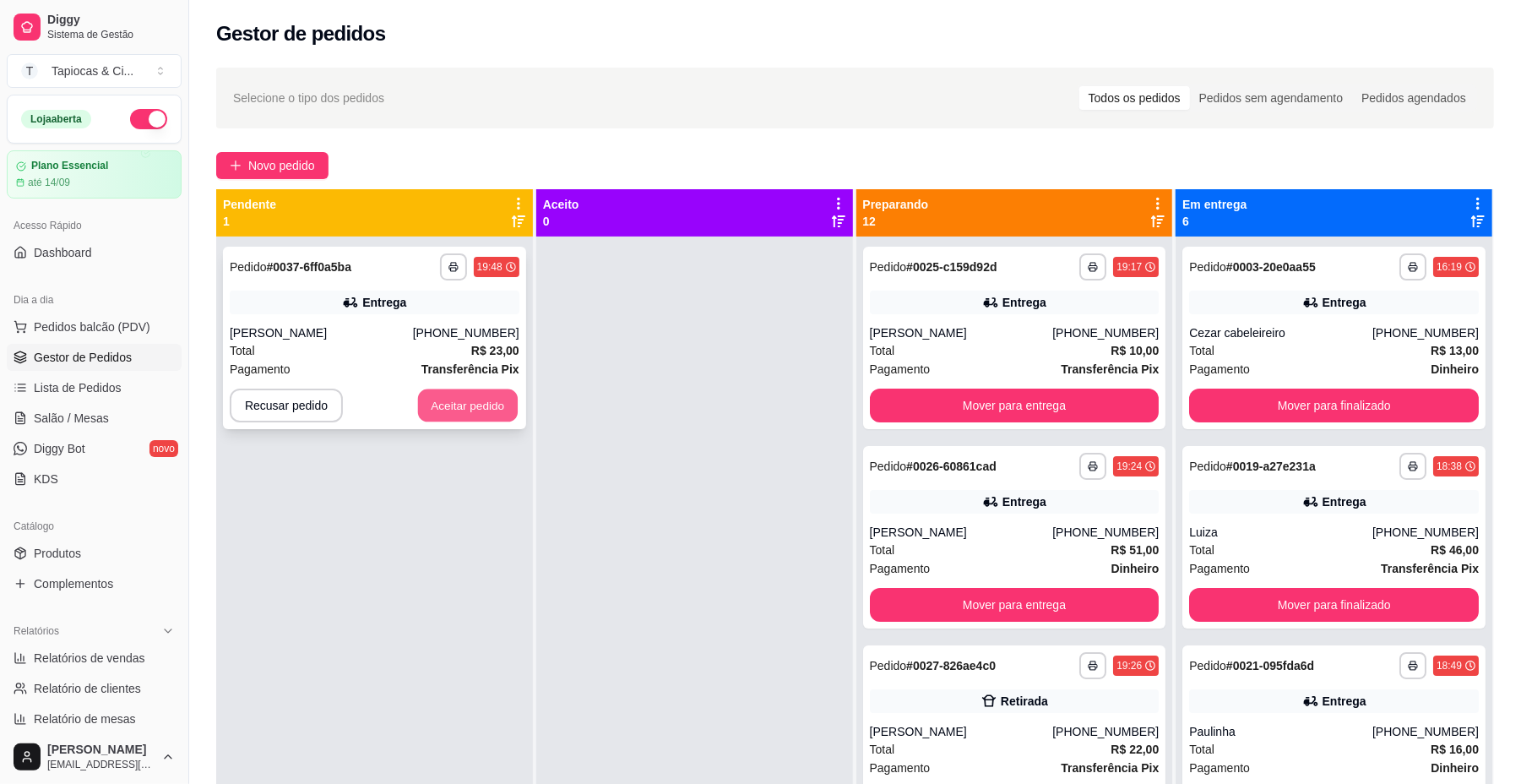
click at [463, 419] on button "Aceitar pedido" at bounding box center [468, 405] width 100 height 33
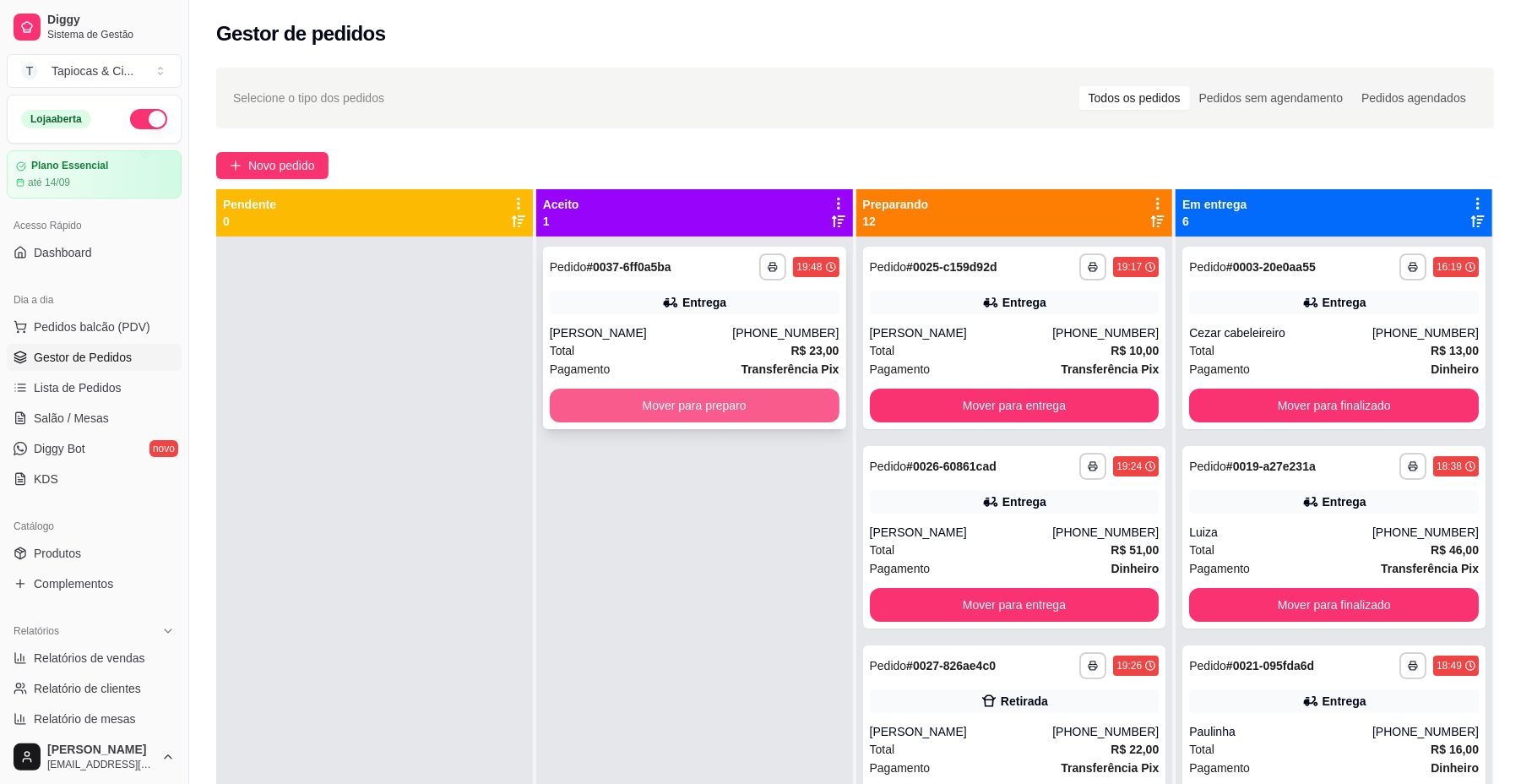
click at [639, 419] on button "Mover para preparo" at bounding box center [695, 404] width 290 height 34
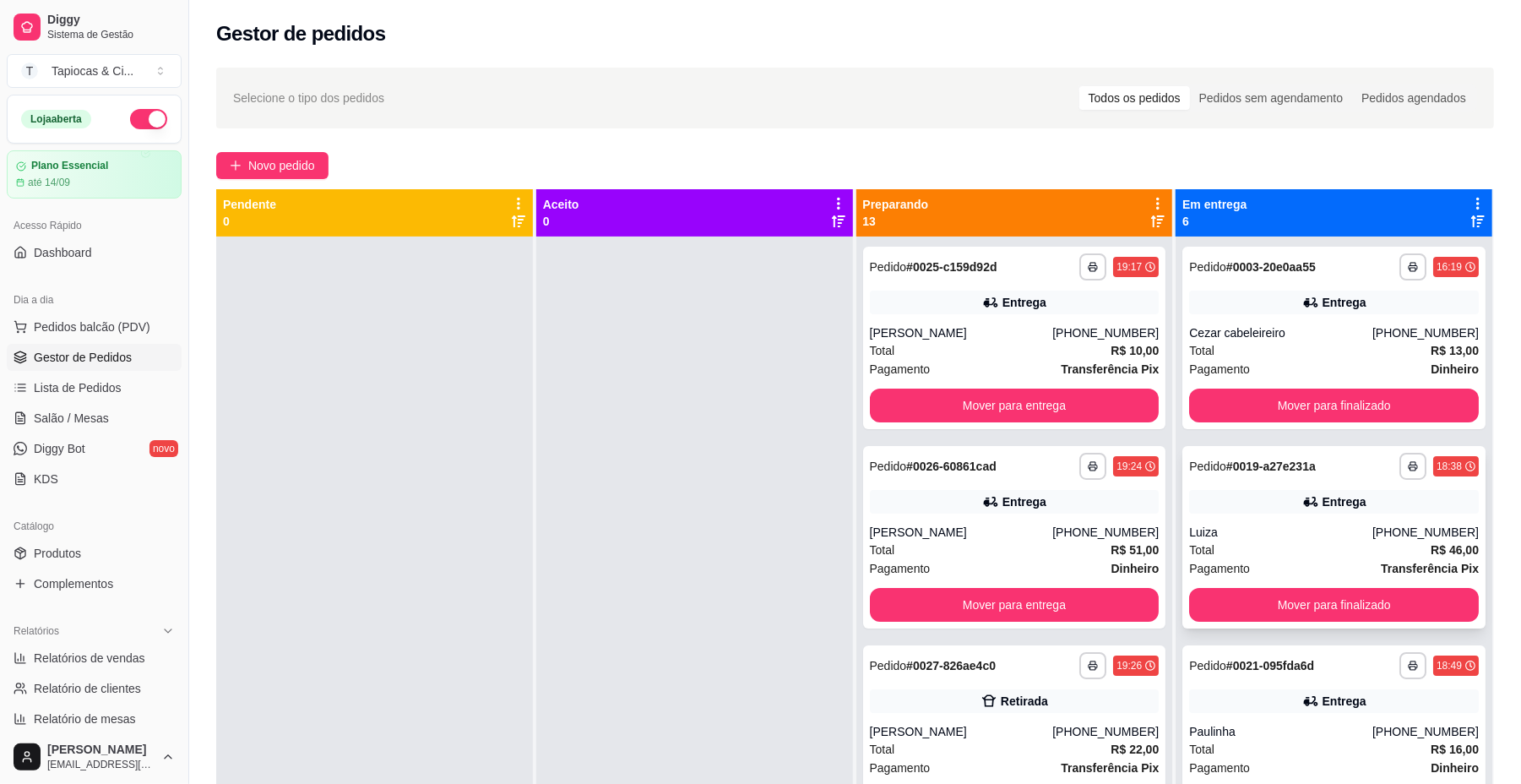
click at [1216, 534] on div "Luiza" at bounding box center [1281, 532] width 183 height 17
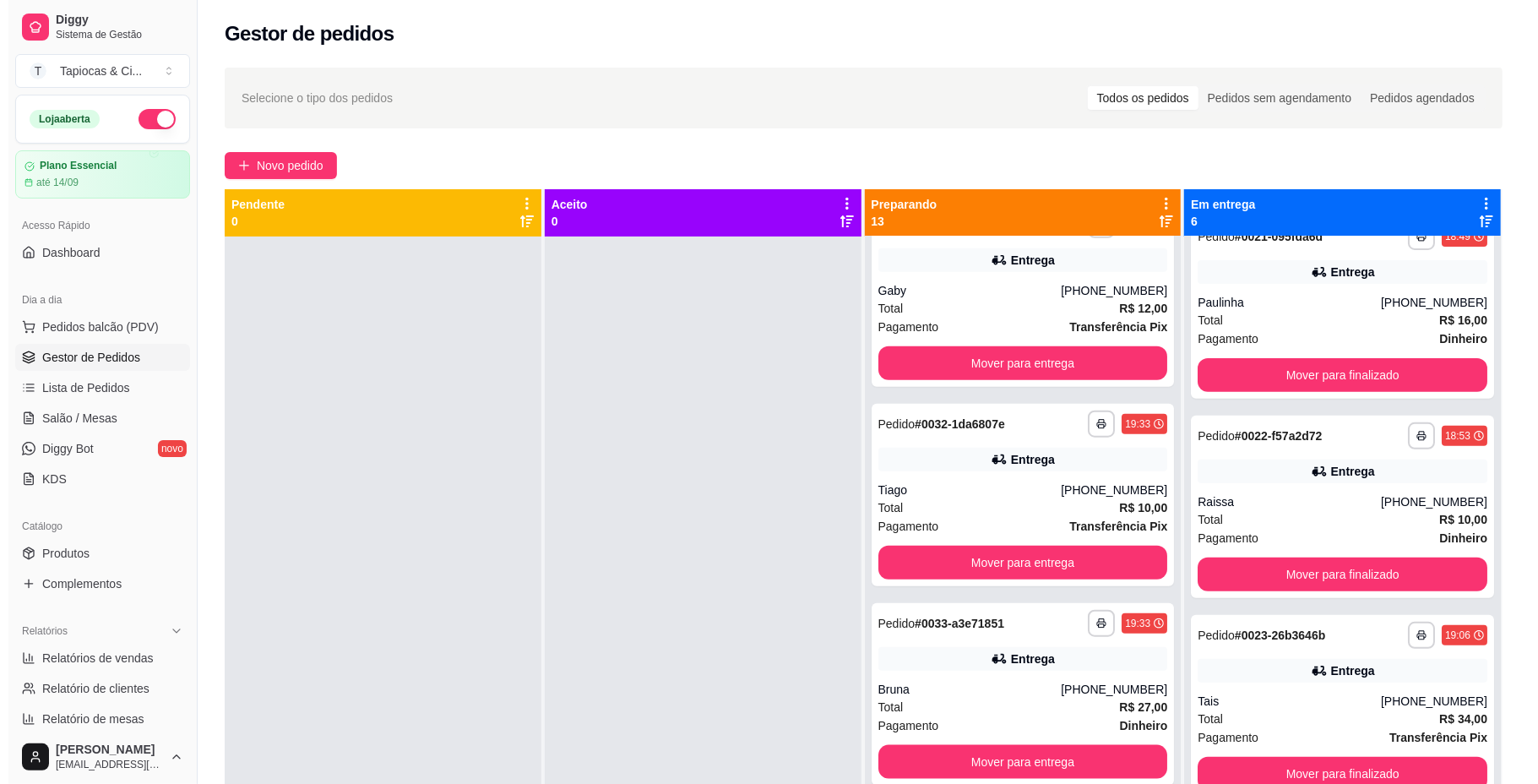
scroll to position [1824, 0]
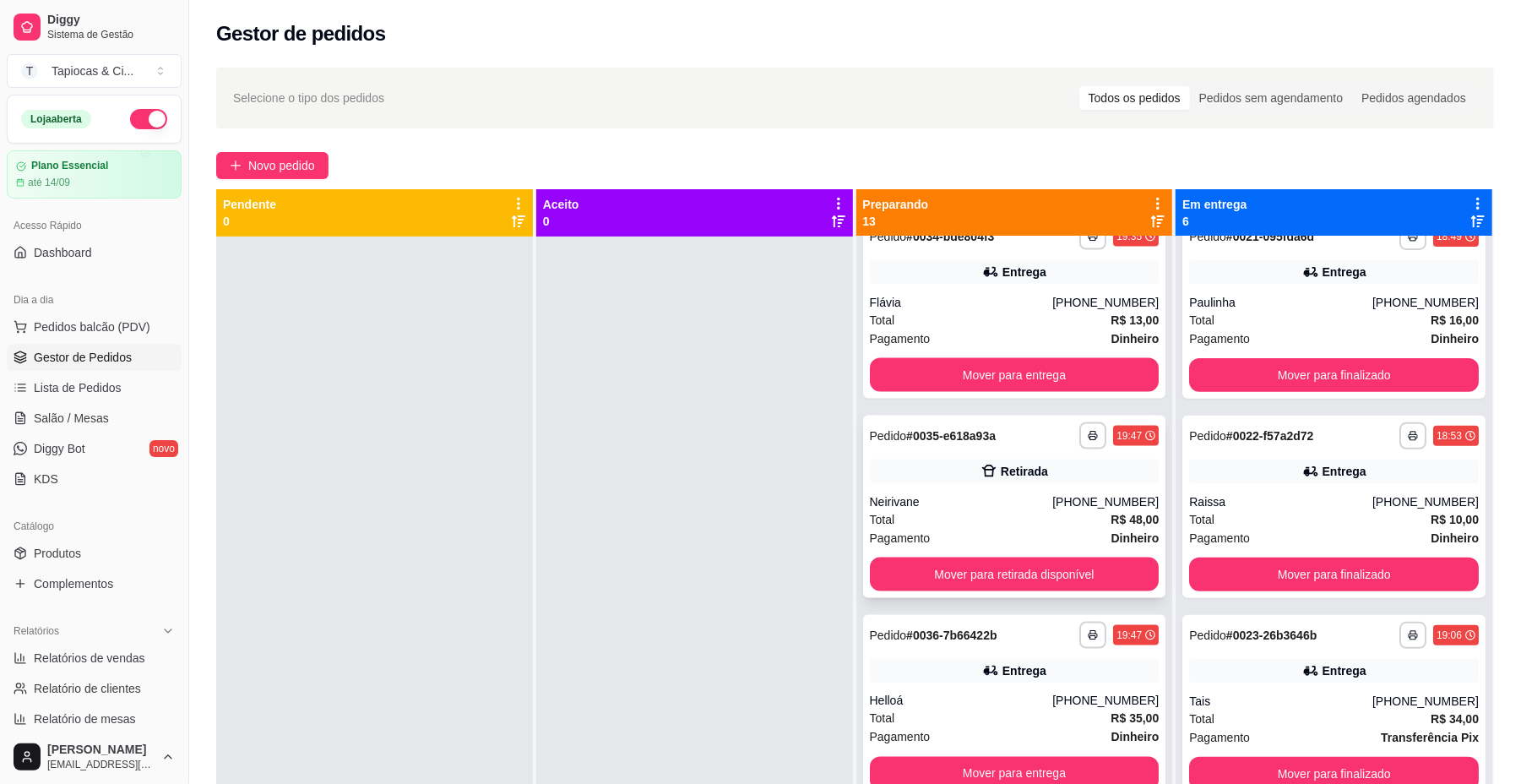
click at [970, 520] on div "Total R$ 48,00" at bounding box center [1015, 520] width 290 height 19
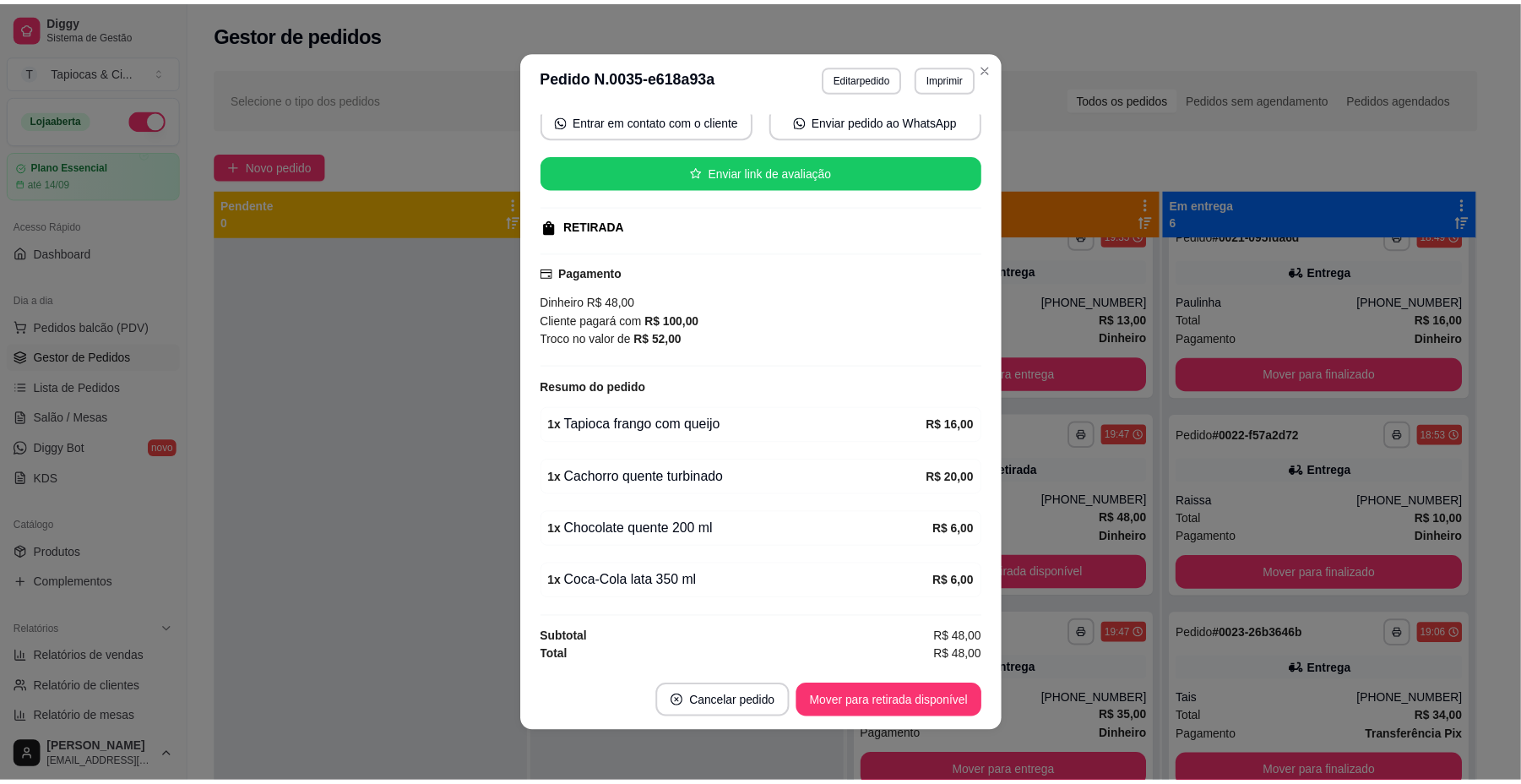
scroll to position [3, 0]
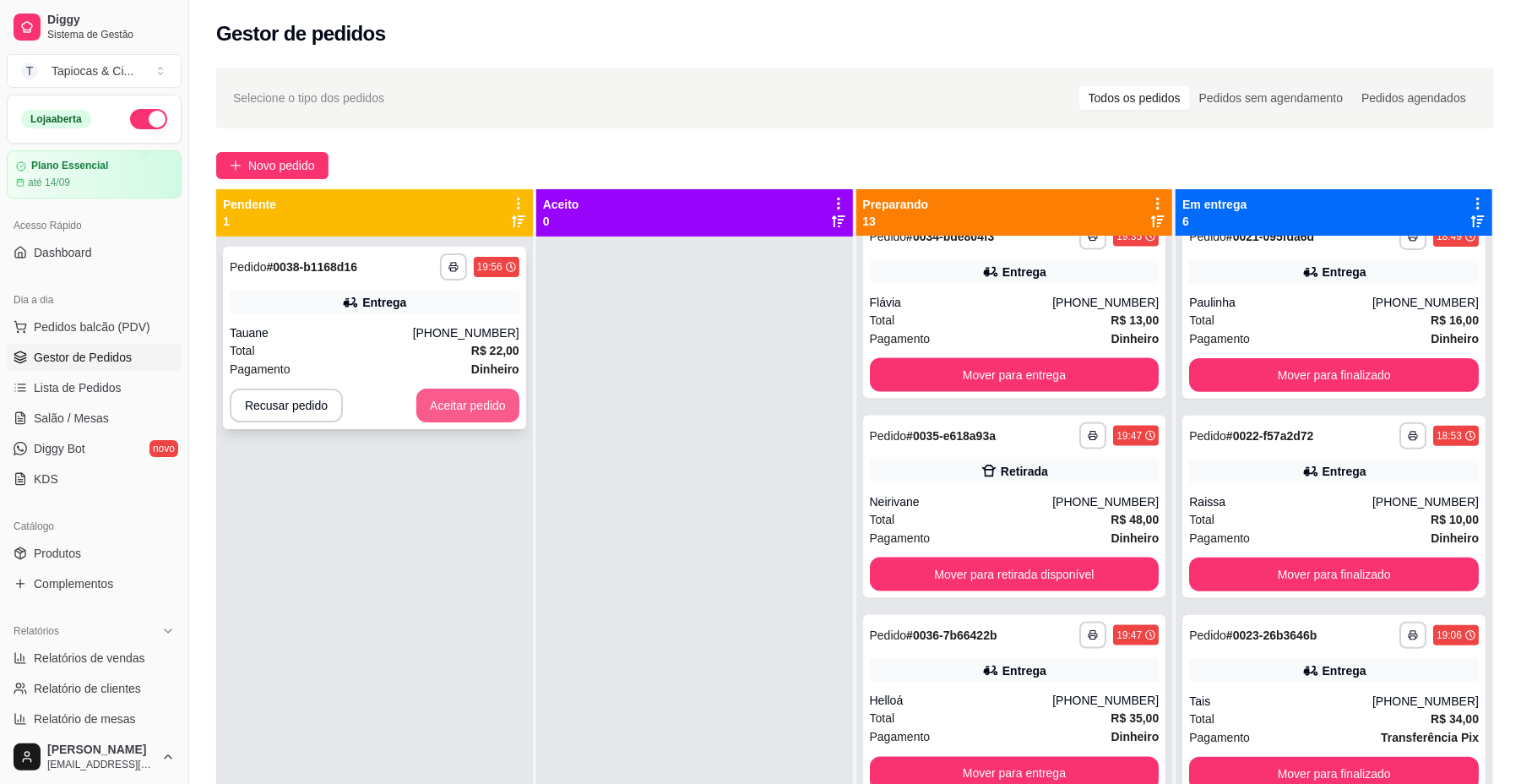
click at [497, 421] on button "Aceitar pedido" at bounding box center [468, 404] width 103 height 34
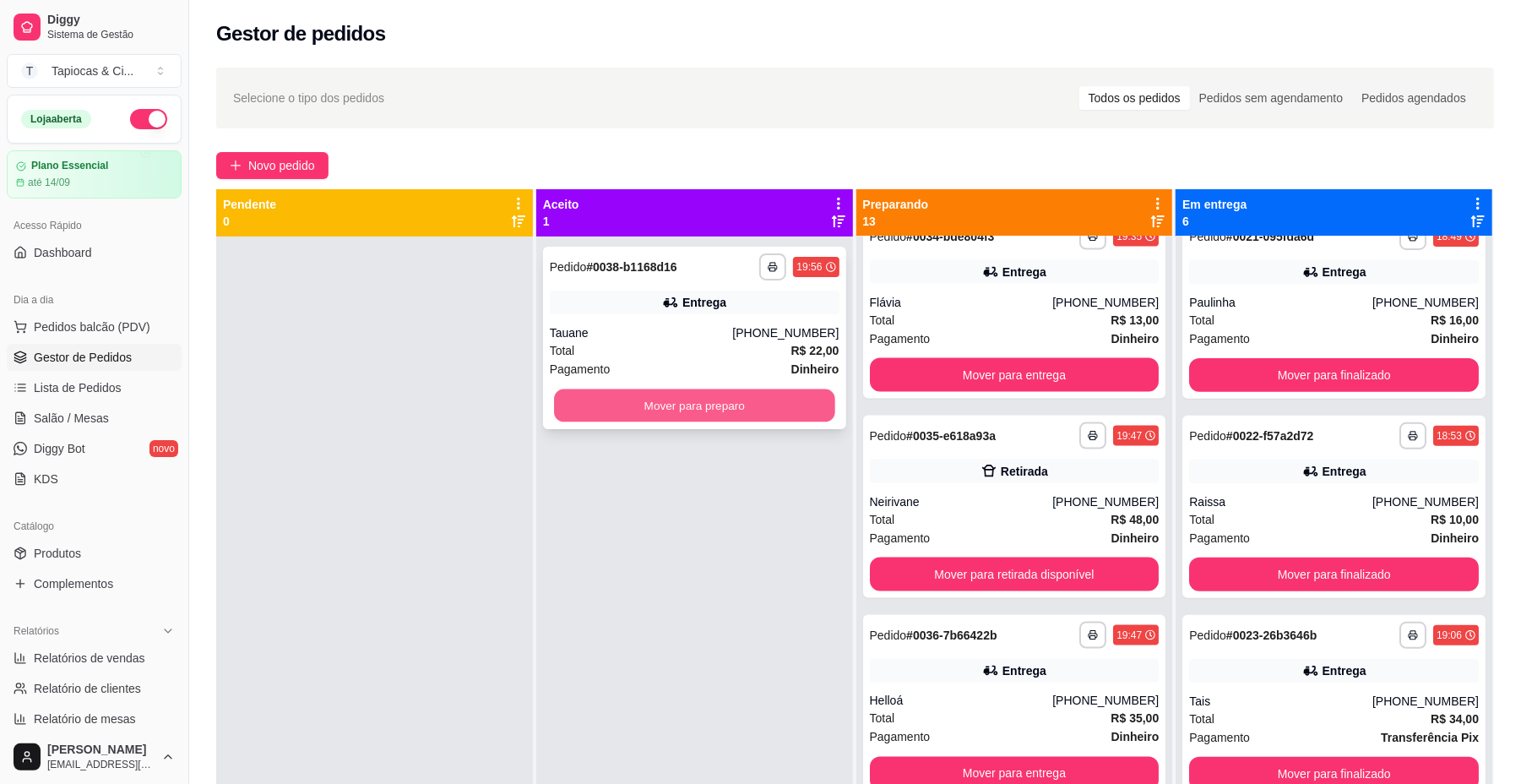
click at [582, 406] on button "Mover para preparo" at bounding box center [695, 405] width 281 height 33
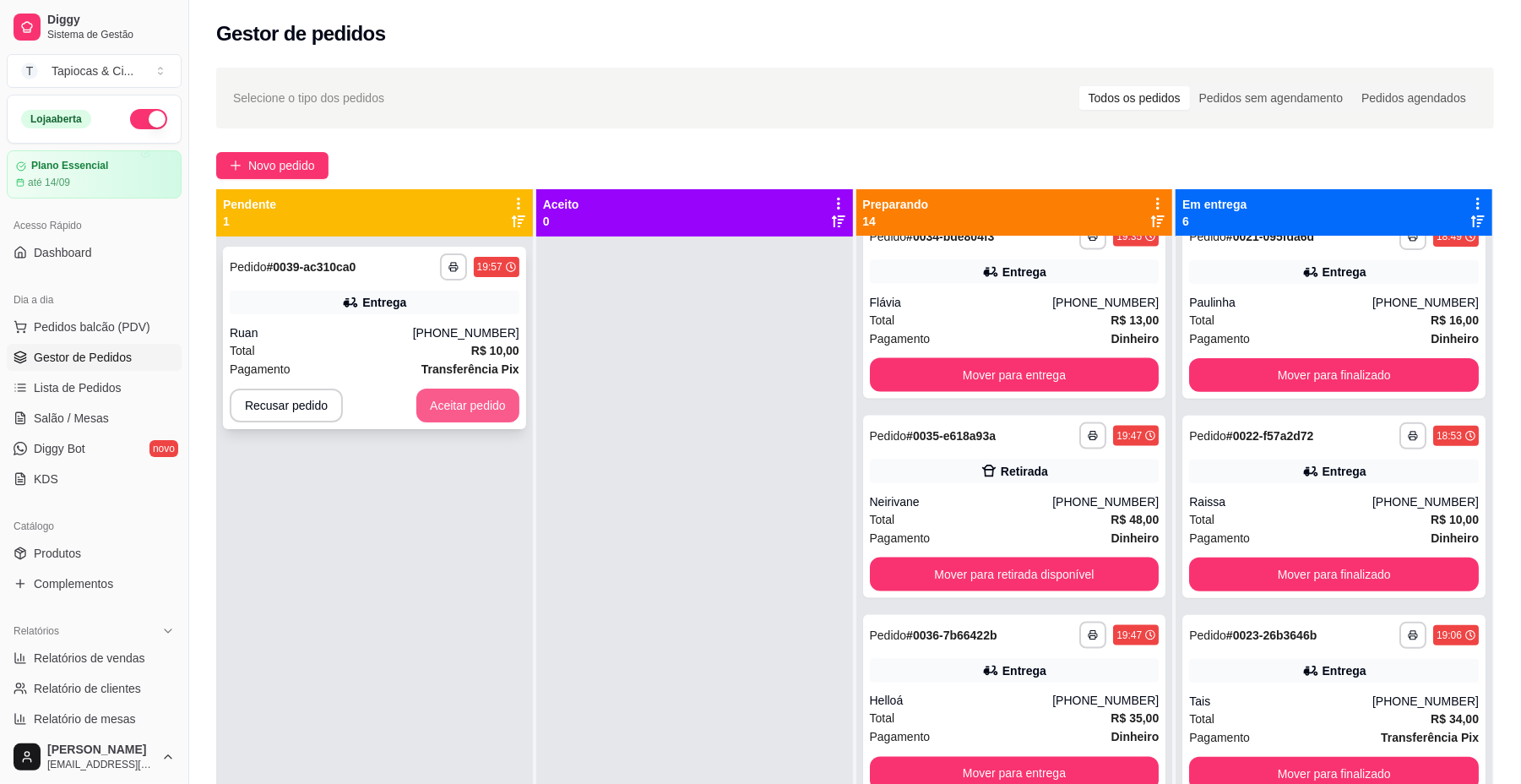
click at [501, 396] on button "Aceitar pedido" at bounding box center [468, 404] width 103 height 34
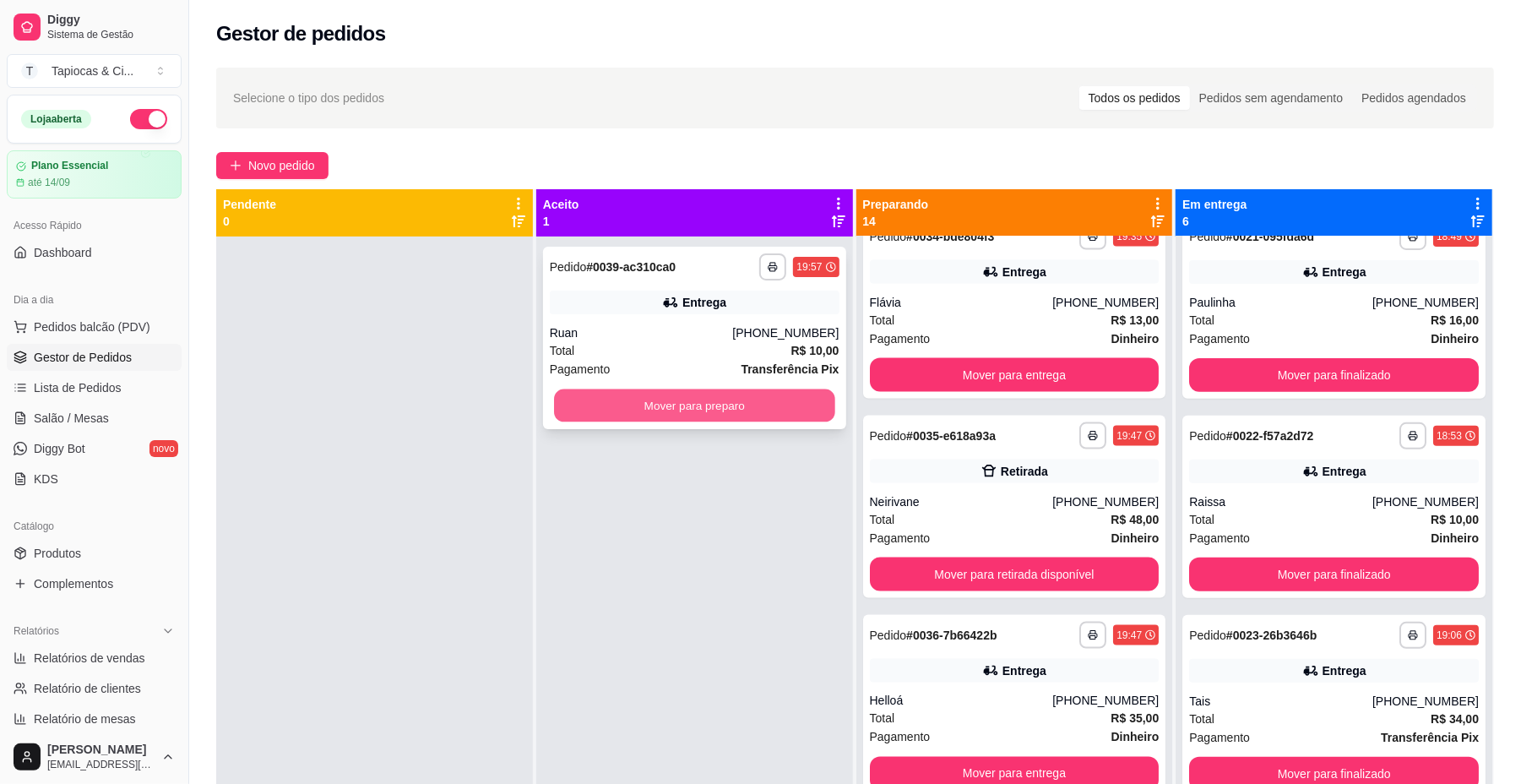
click at [615, 389] on button "Mover para preparo" at bounding box center [695, 405] width 281 height 33
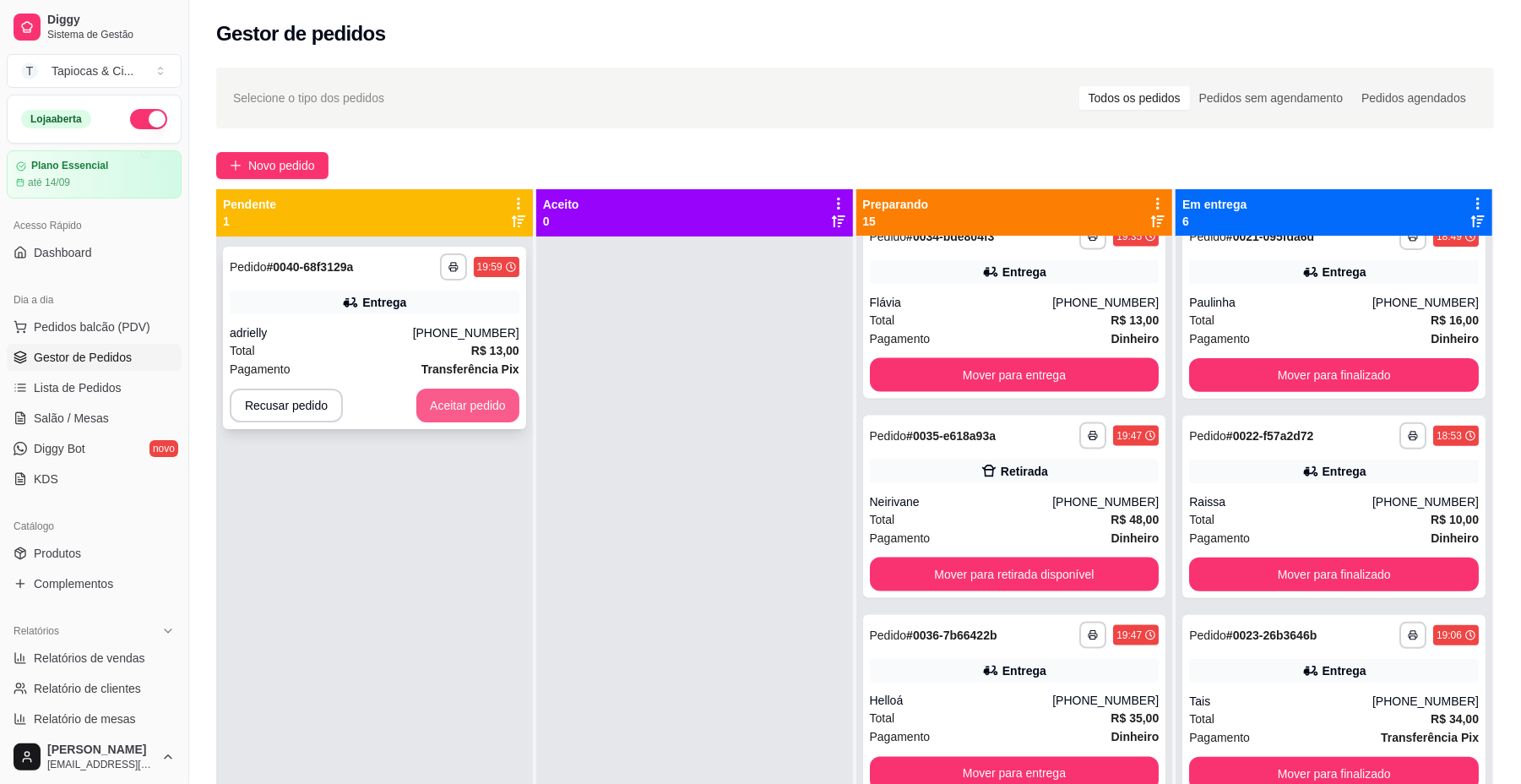
click at [495, 392] on button "Aceitar pedido" at bounding box center [468, 404] width 103 height 34
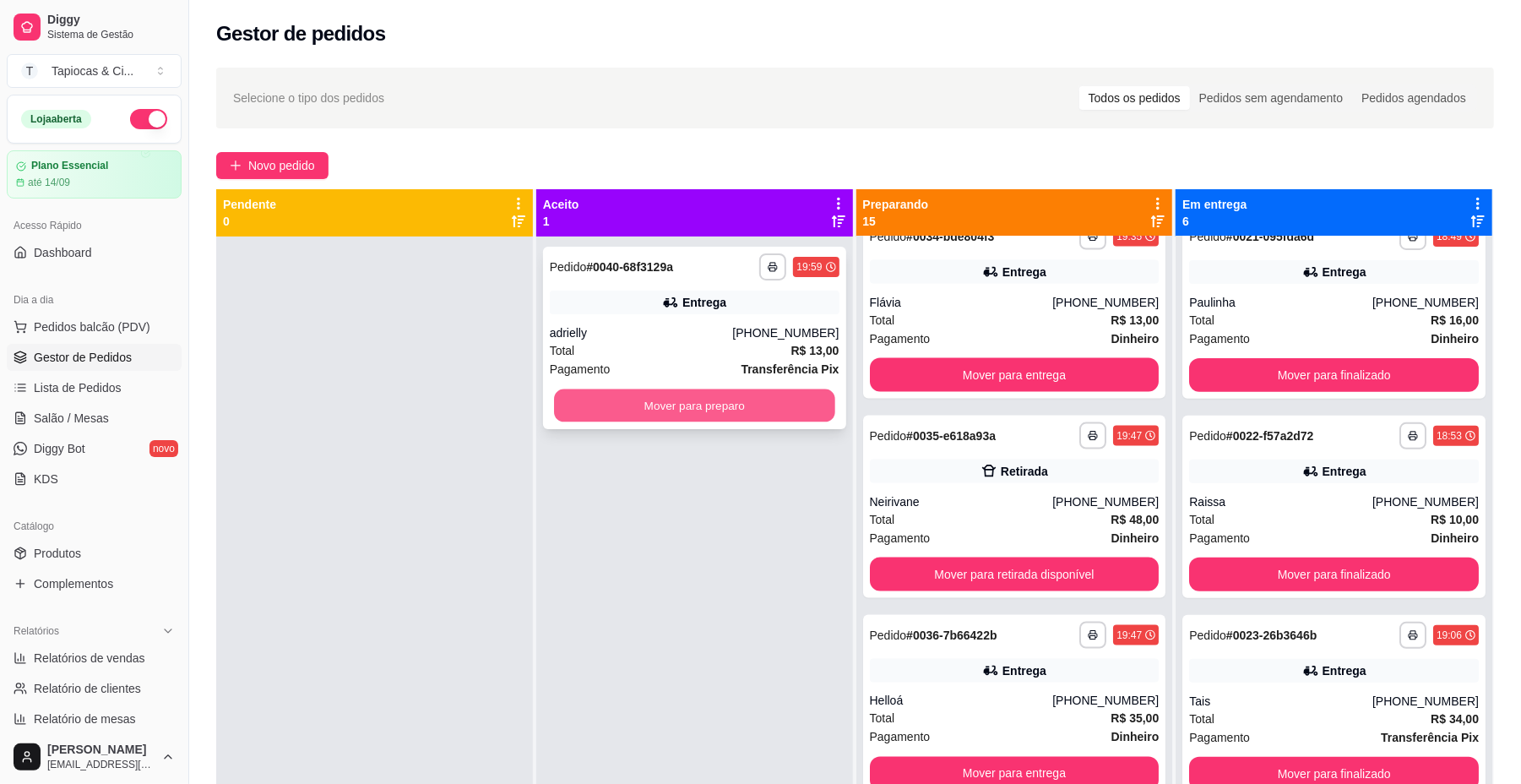
click at [656, 396] on button "Mover para preparo" at bounding box center [695, 405] width 281 height 33
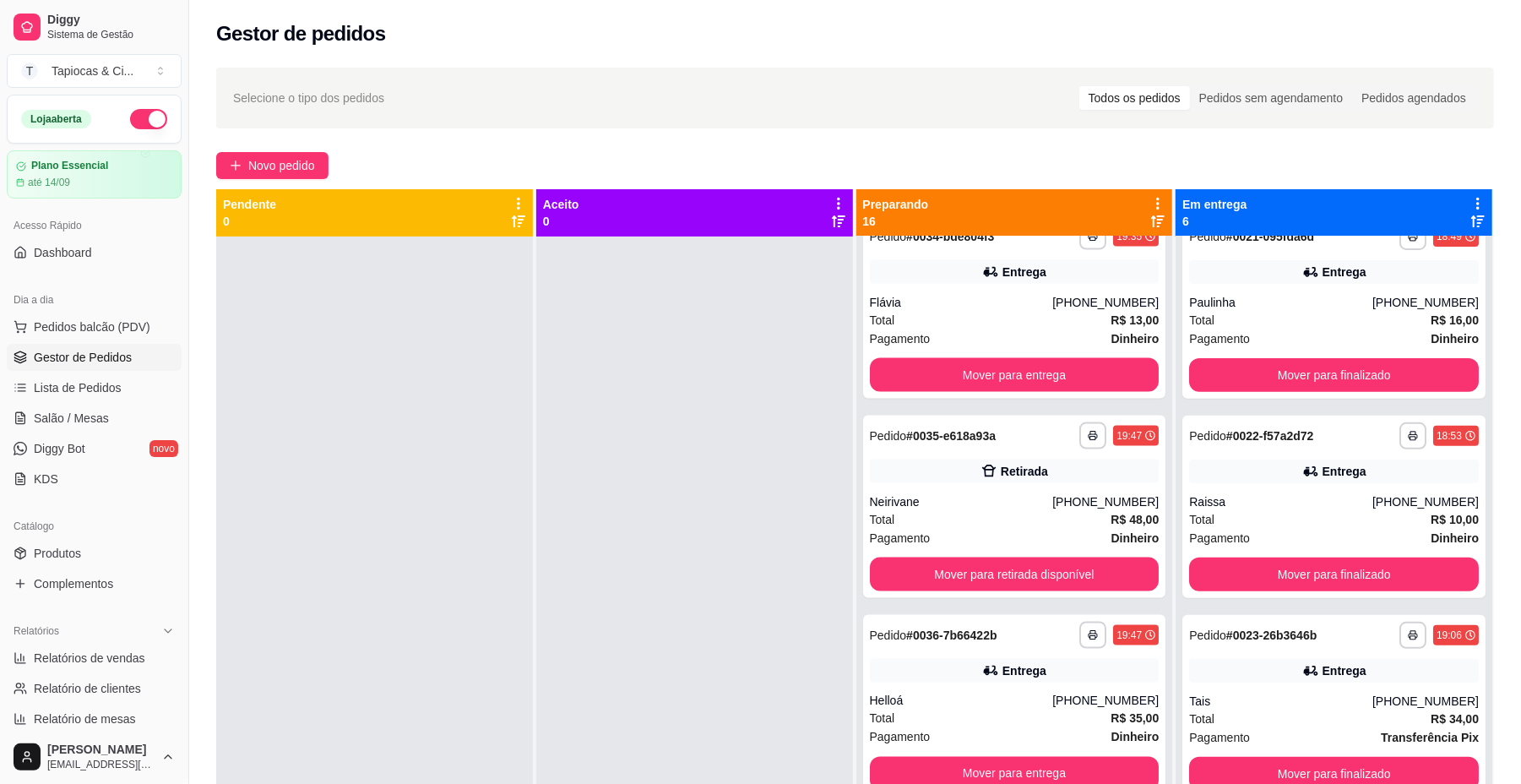
click at [106, 362] on span "Gestor de Pedidos" at bounding box center [83, 357] width 98 height 17
click at [91, 545] on link "Produtos" at bounding box center [94, 553] width 175 height 27
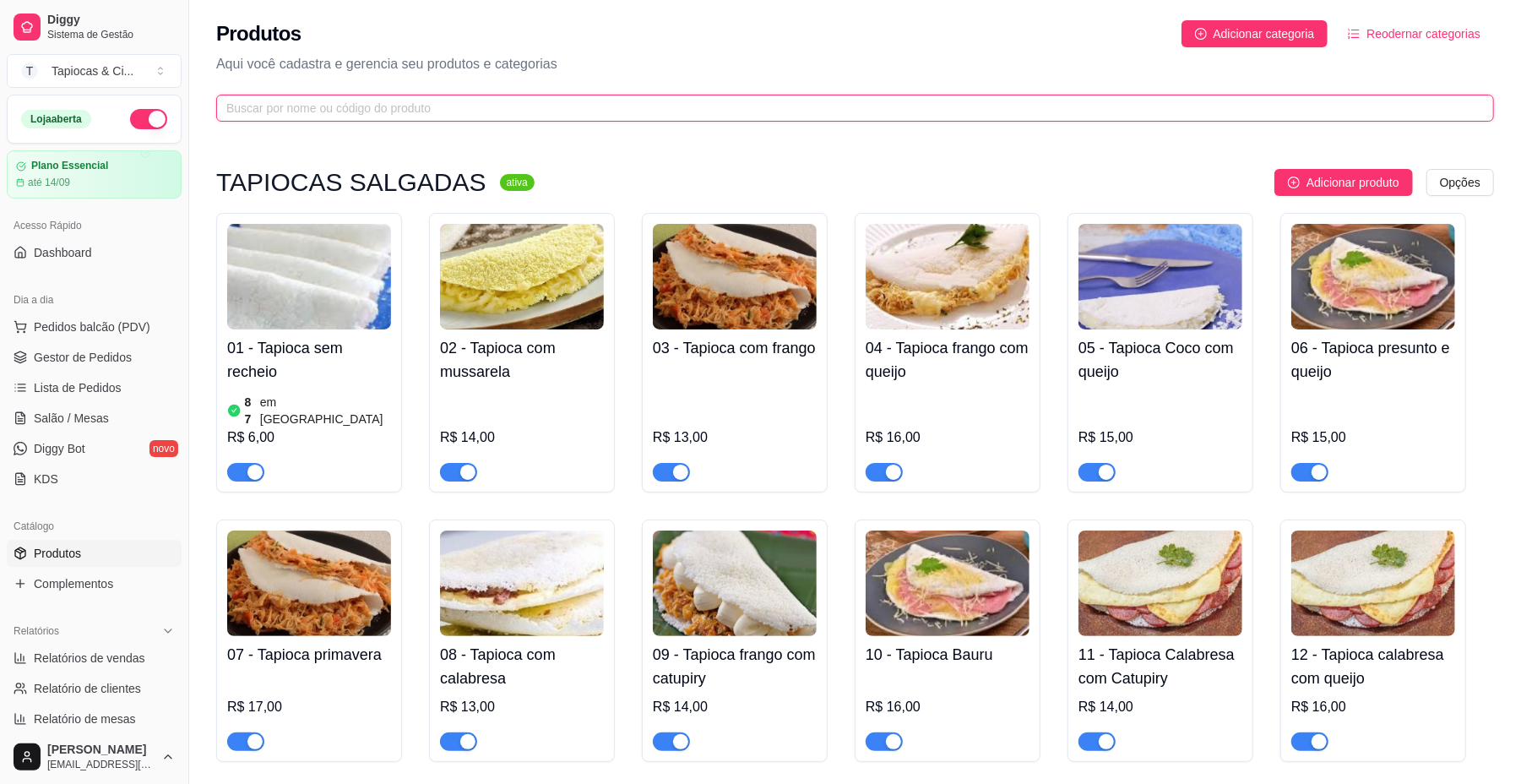
click at [547, 113] on input "text" at bounding box center [848, 108] width 1244 height 19
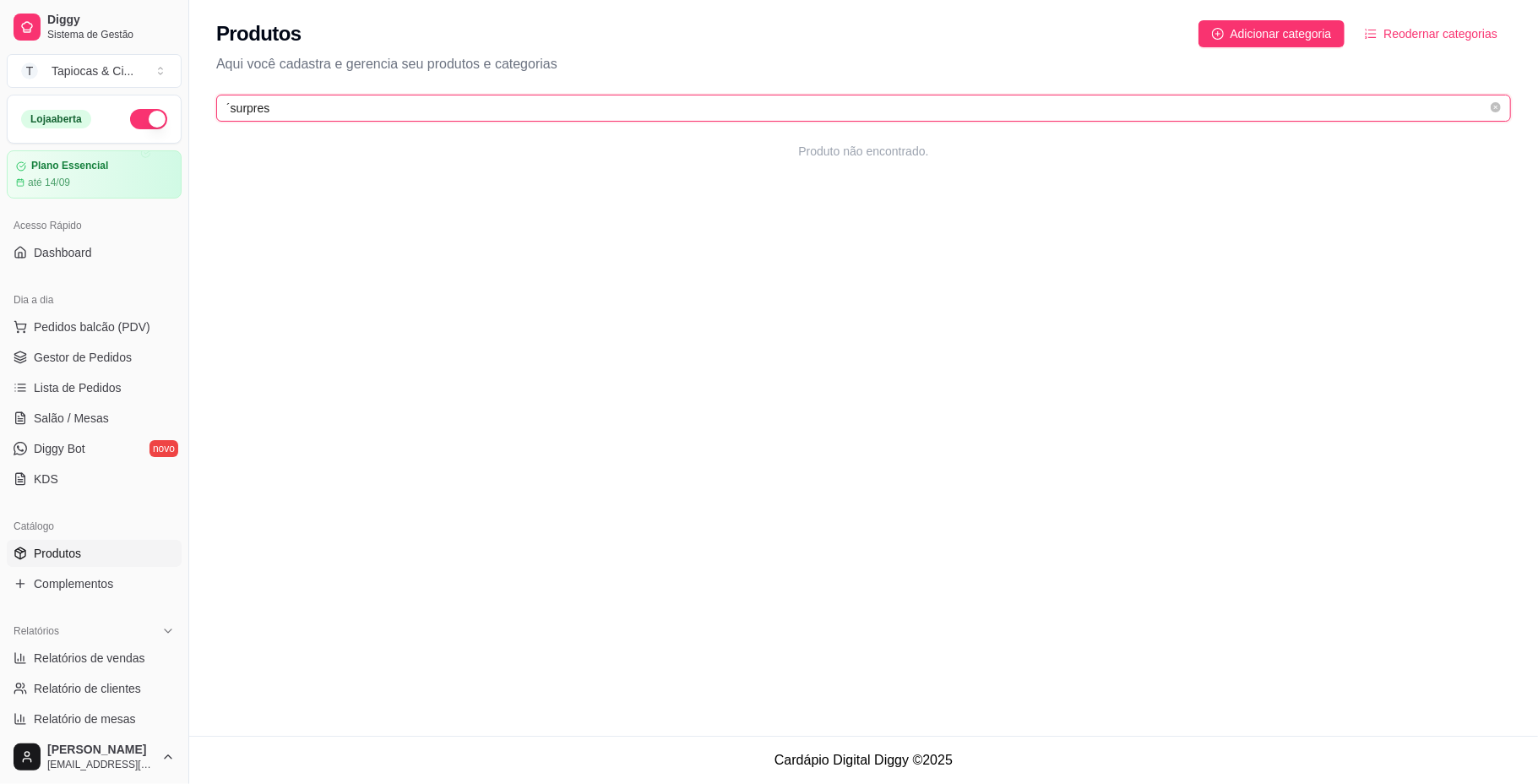
type input "´surpresa"
click at [1492, 105] on icon "close-circle" at bounding box center [1496, 108] width 10 height 10
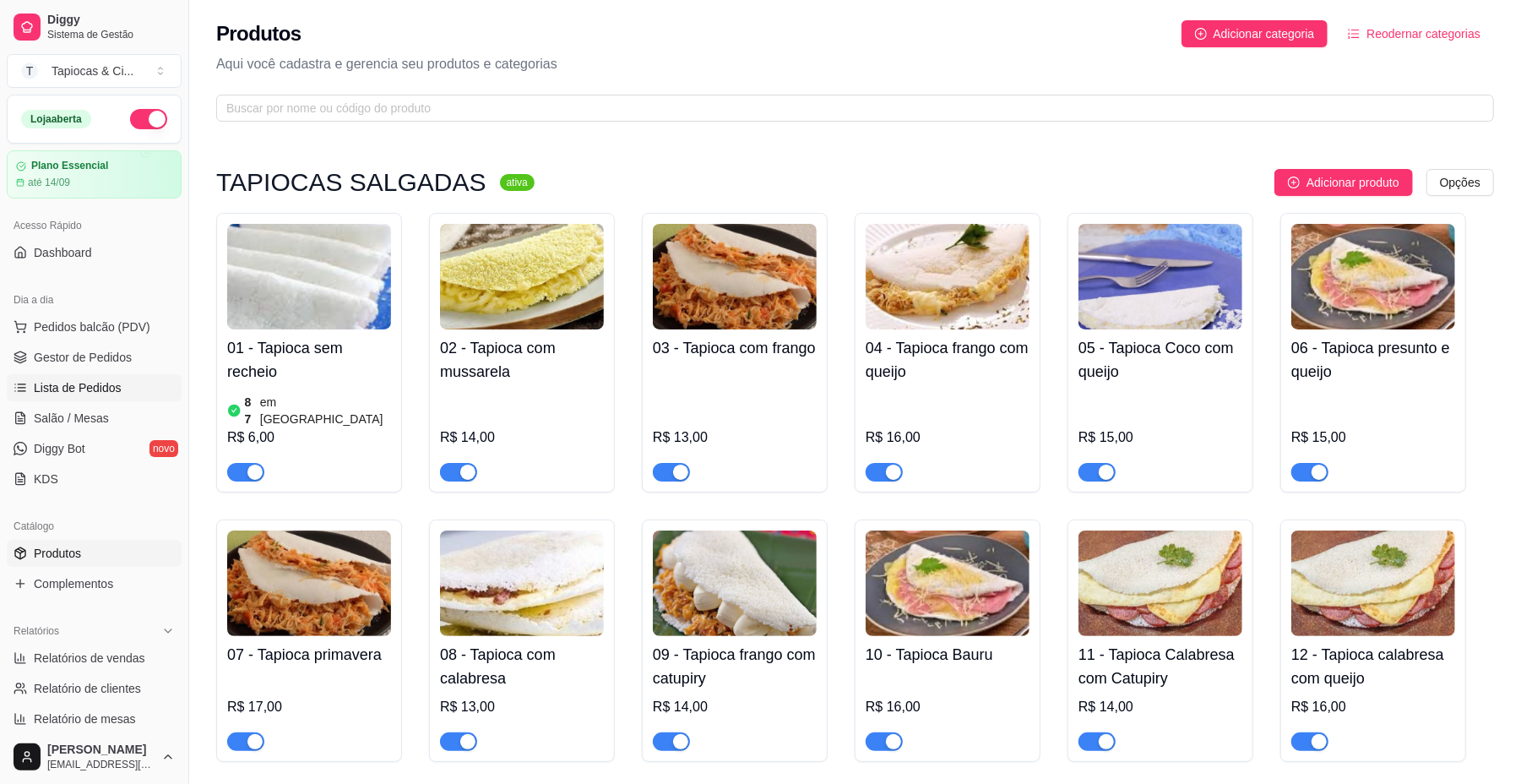
click at [108, 397] on link "Lista de Pedidos" at bounding box center [94, 387] width 175 height 27
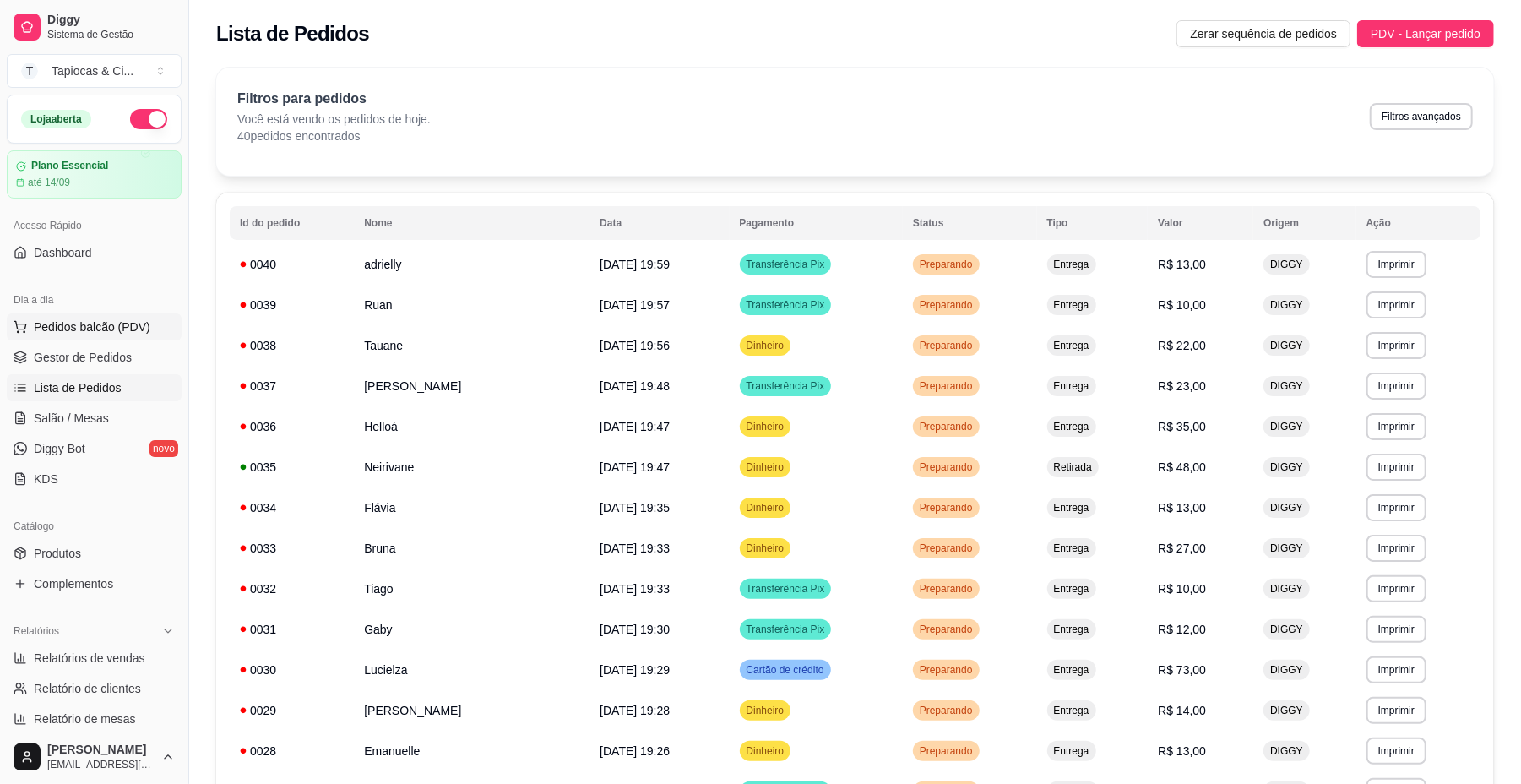
click at [118, 314] on button "Pedidos balcão (PDV)" at bounding box center [94, 326] width 175 height 27
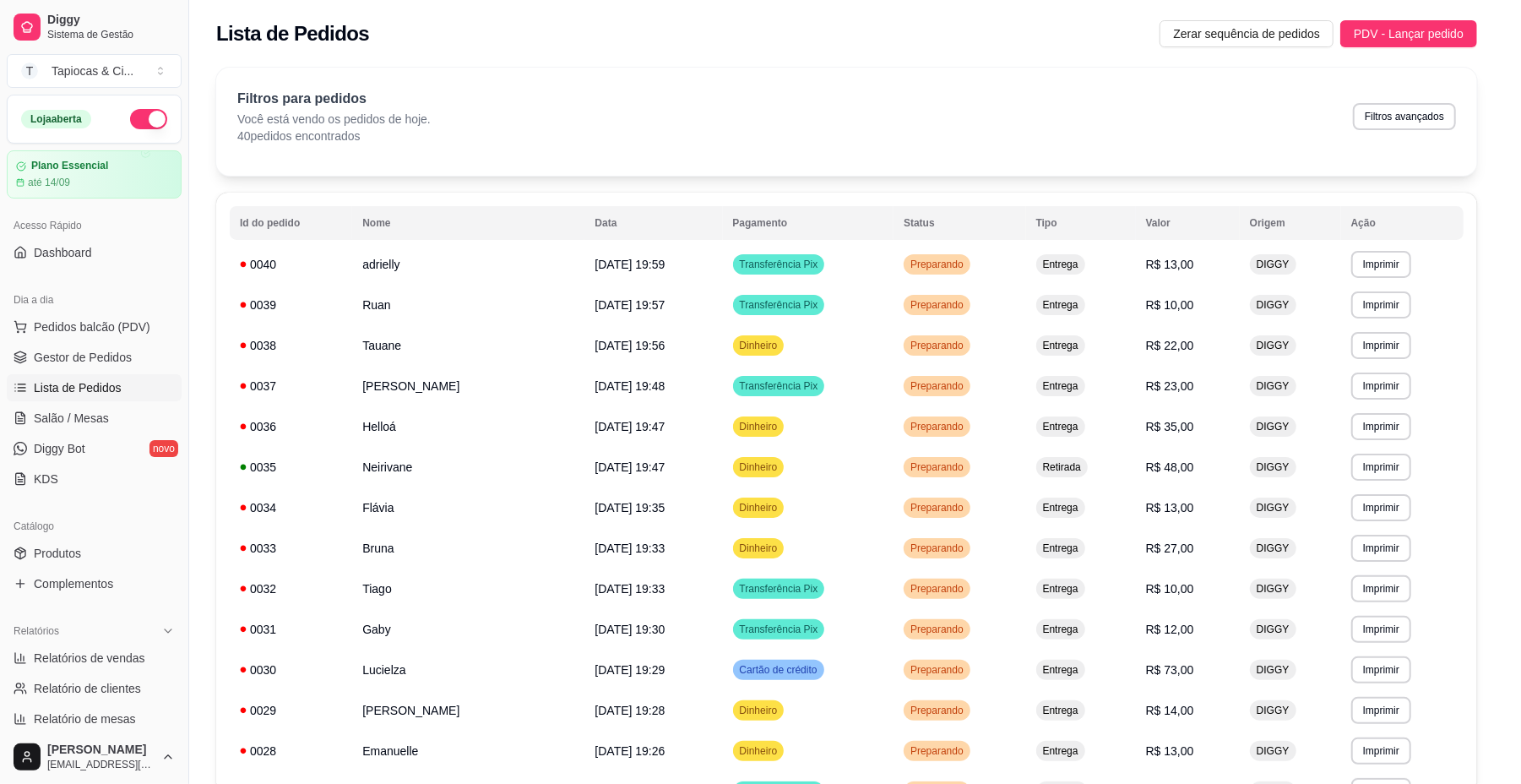
click at [118, 318] on img at bounding box center [126, 323] width 157 height 107
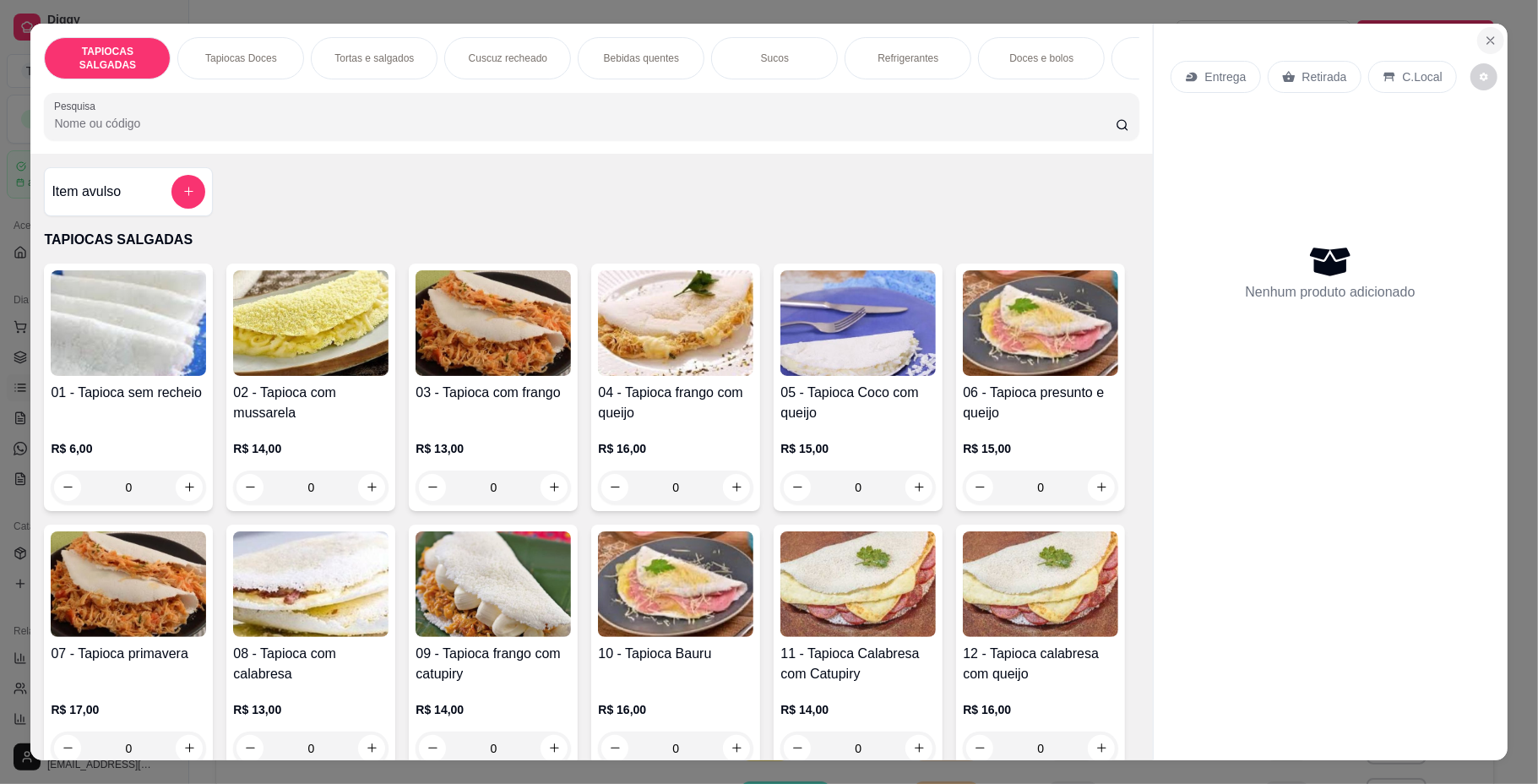
click at [1484, 38] on icon "Close" at bounding box center [1491, 40] width 14 height 14
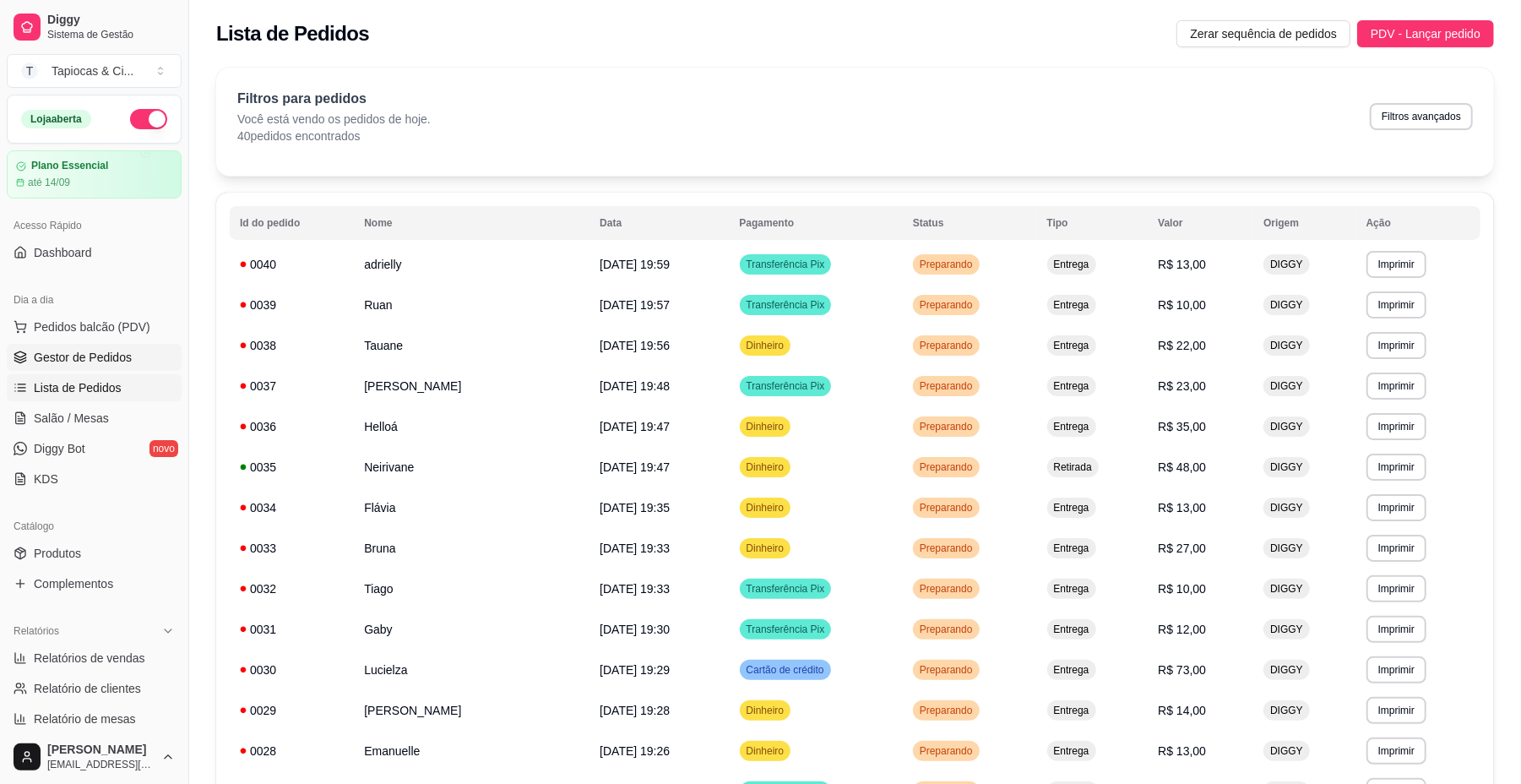
click at [139, 365] on link "Gestor de Pedidos" at bounding box center [94, 356] width 175 height 27
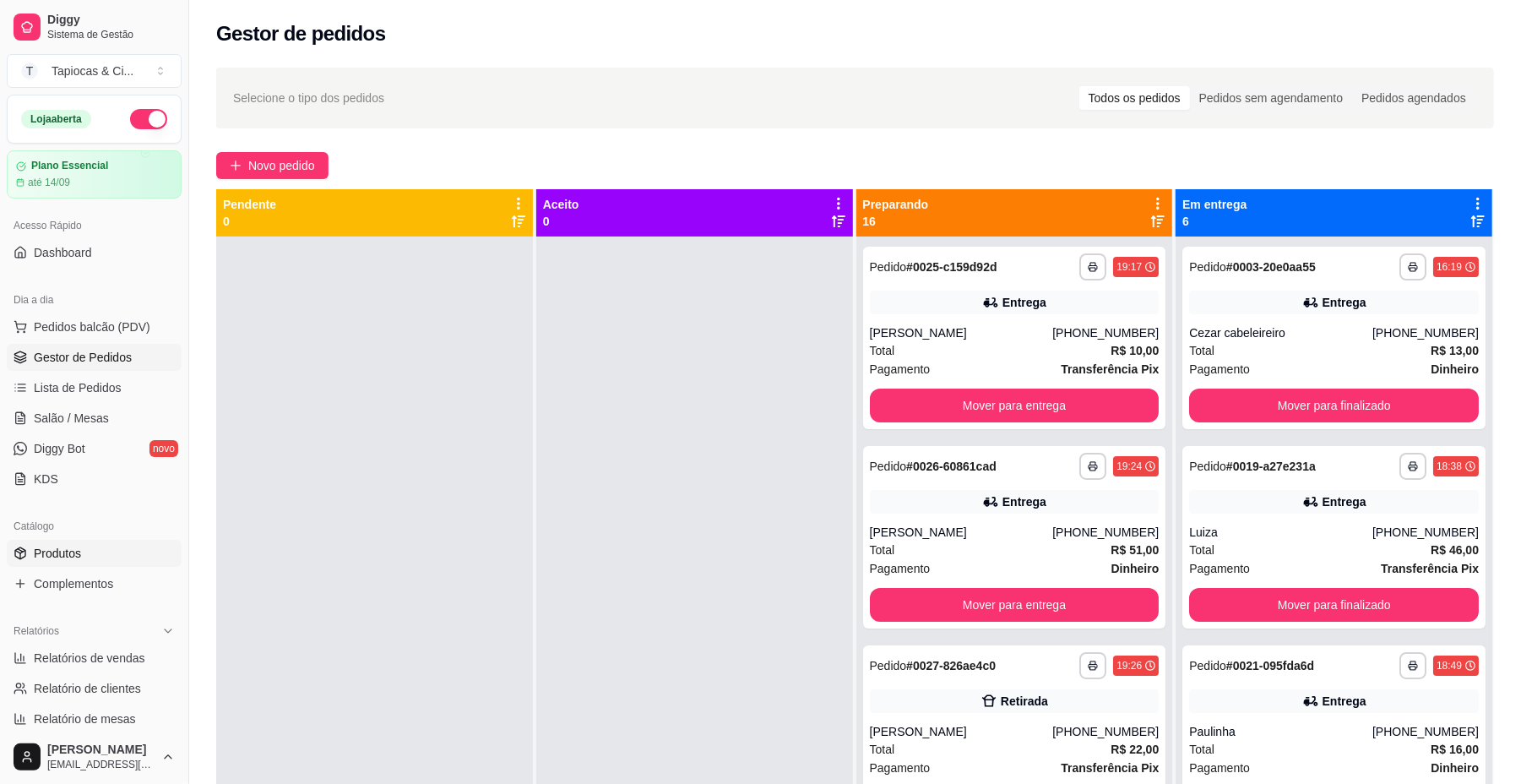
click at [121, 546] on link "Produtos" at bounding box center [94, 553] width 175 height 27
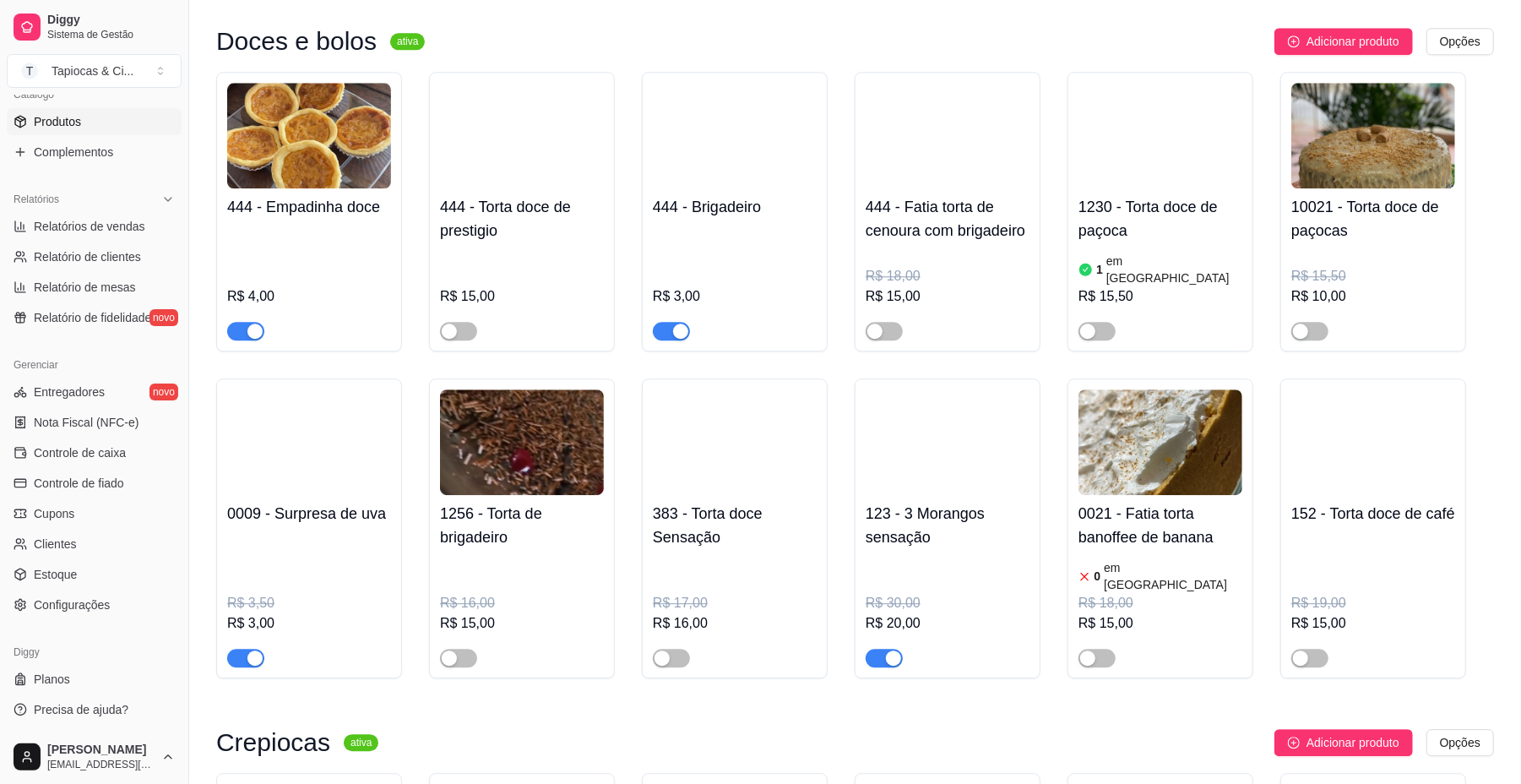
scroll to position [7994, 0]
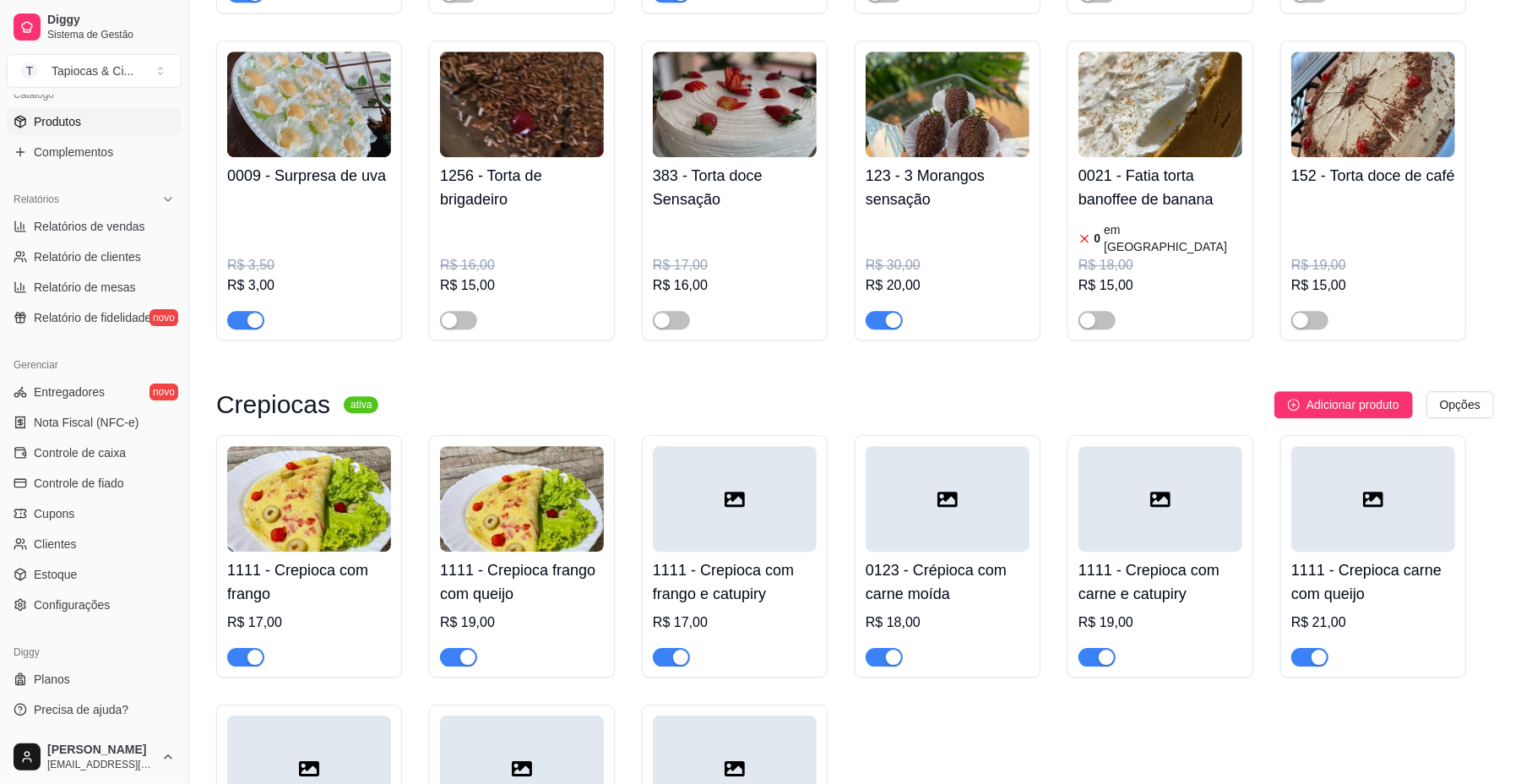
click at [248, 279] on div "0009 - Surpresa de uva R$ 3,50 R$ 3,00" at bounding box center [309, 190] width 186 height 299
click at [250, 312] on div "button" at bounding box center [256, 320] width 15 height 15
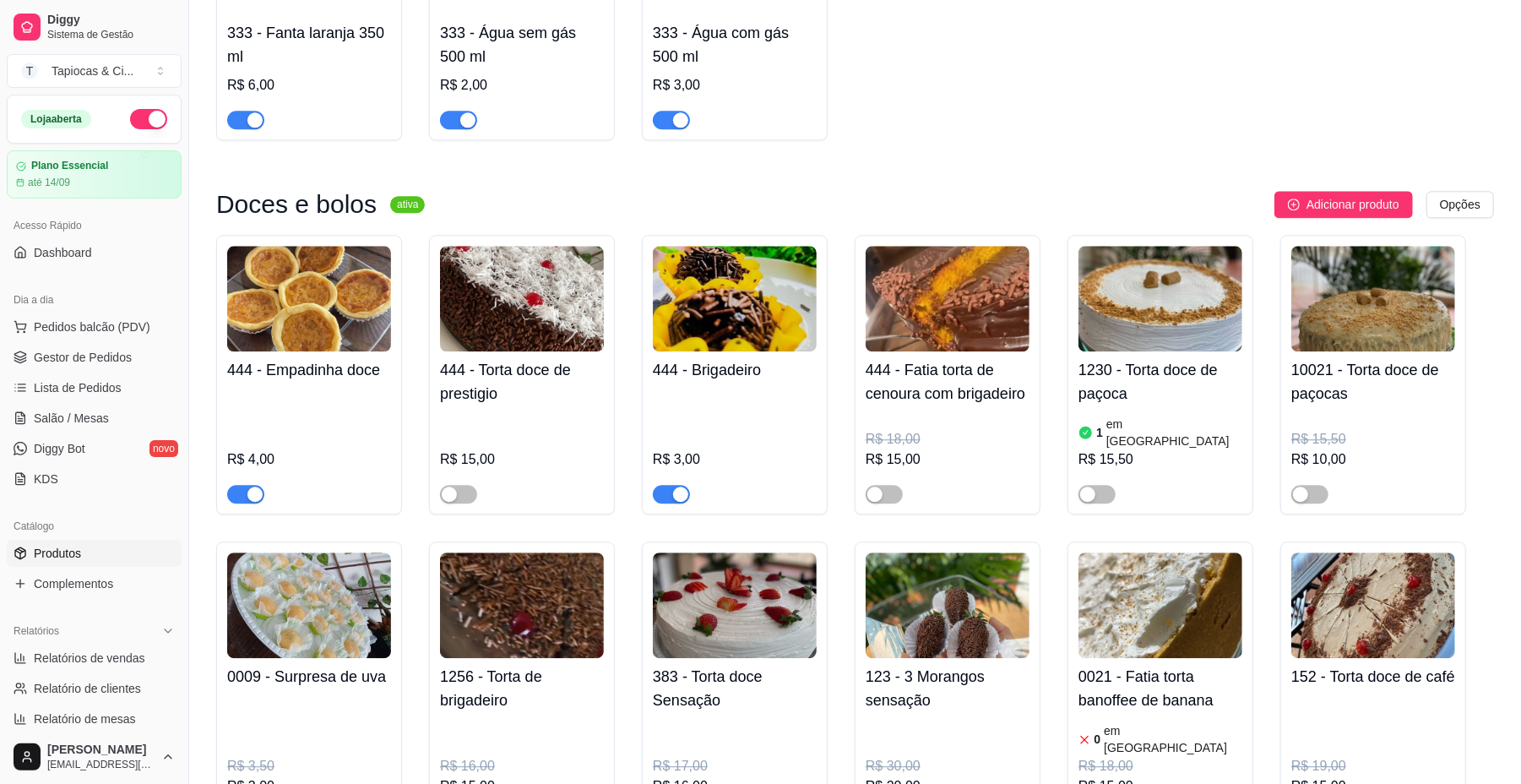
scroll to position [7206, 0]
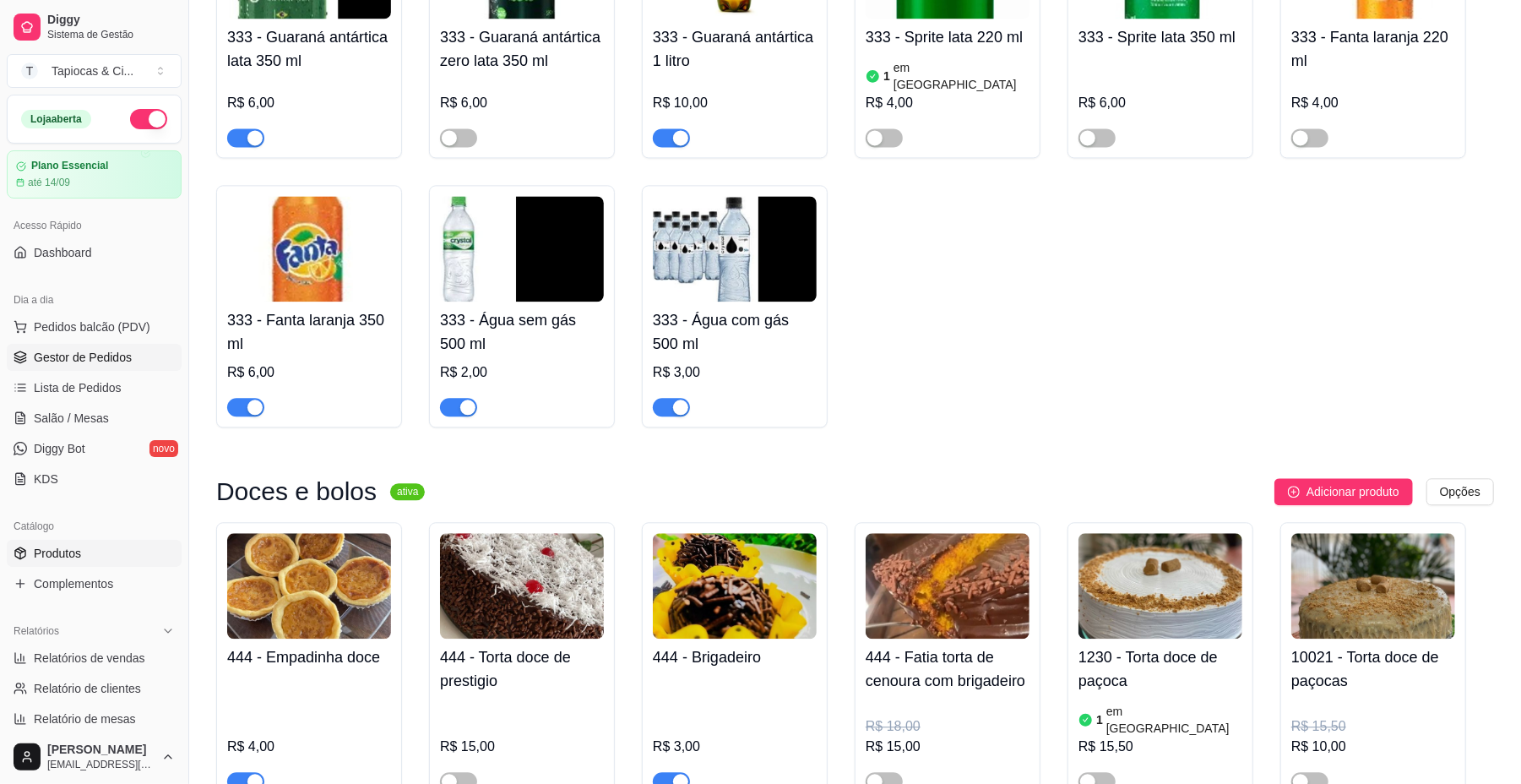
click at [47, 366] on span "Gestor de Pedidos" at bounding box center [83, 357] width 98 height 17
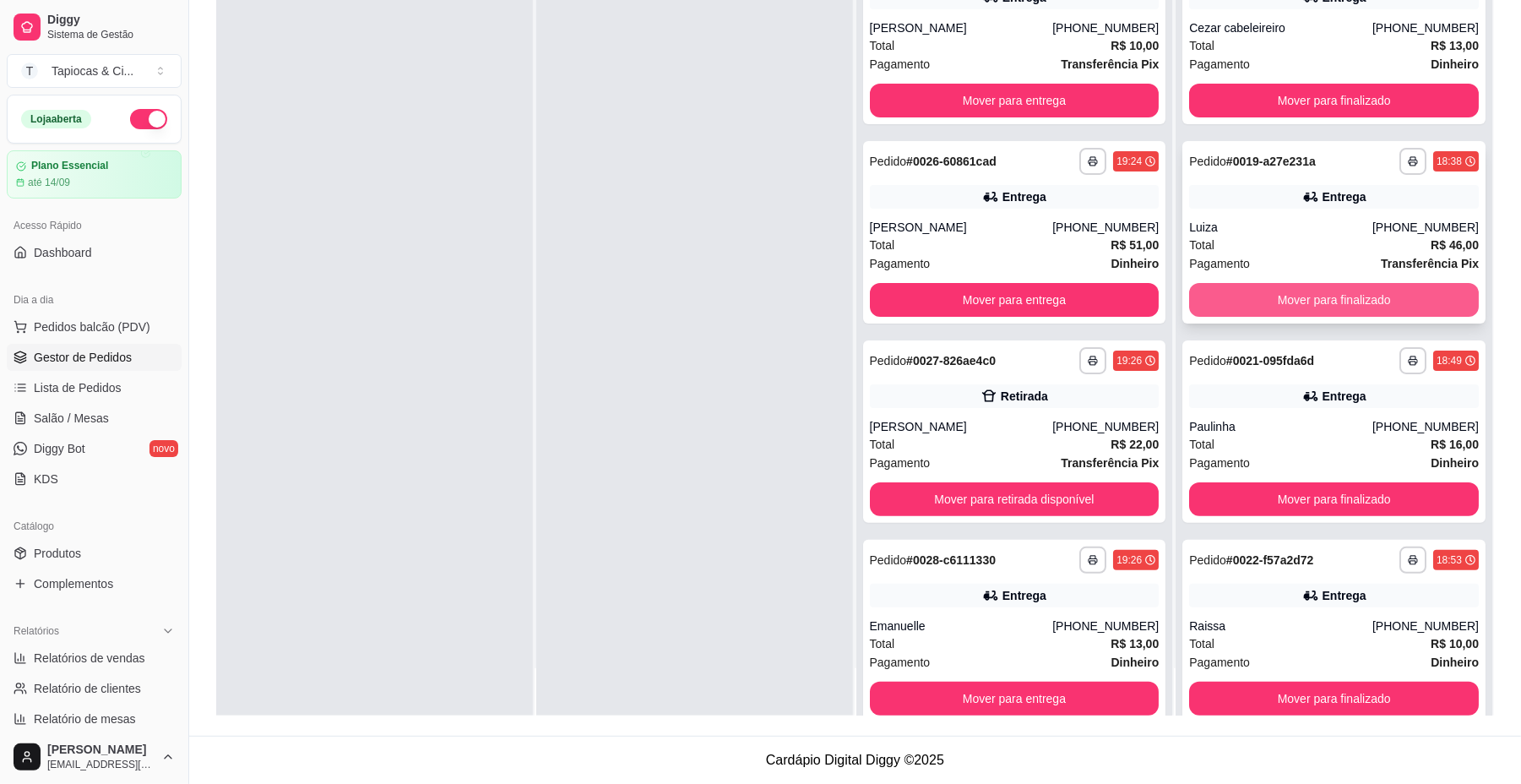
click at [1250, 298] on button "Mover para finalizado" at bounding box center [1334, 299] width 290 height 34
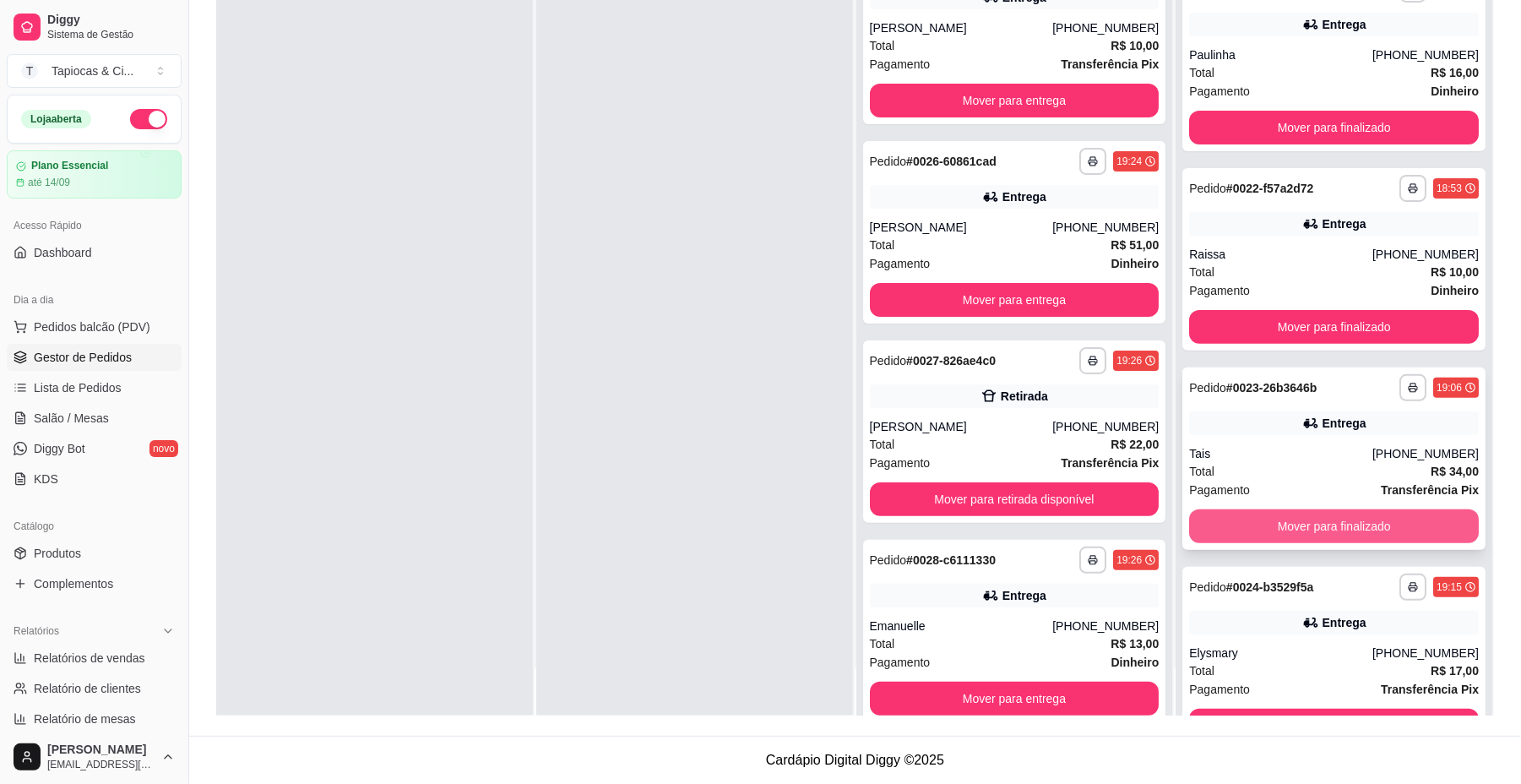
scroll to position [230, 0]
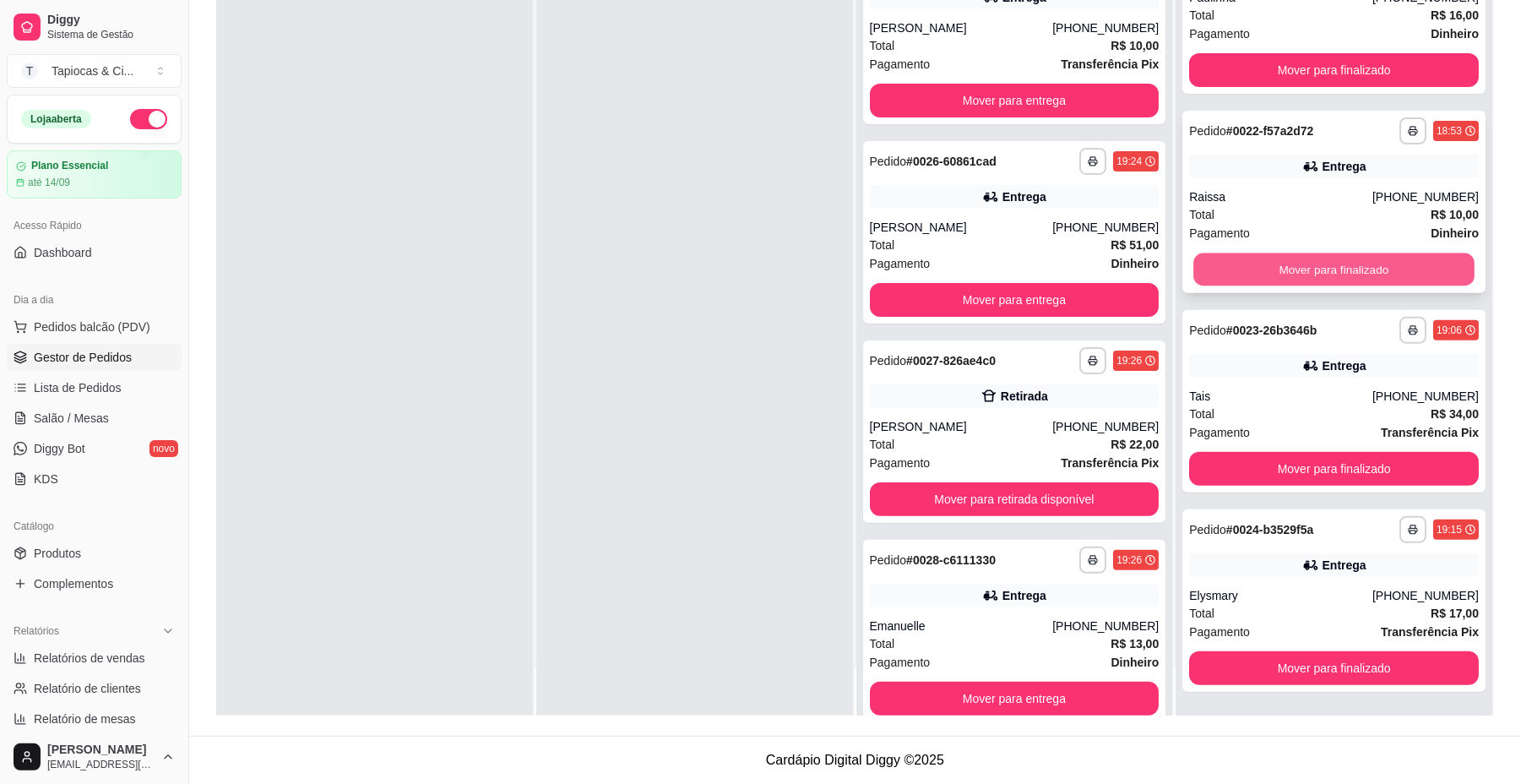
click at [1339, 263] on button "Mover para finalizado" at bounding box center [1334, 269] width 281 height 33
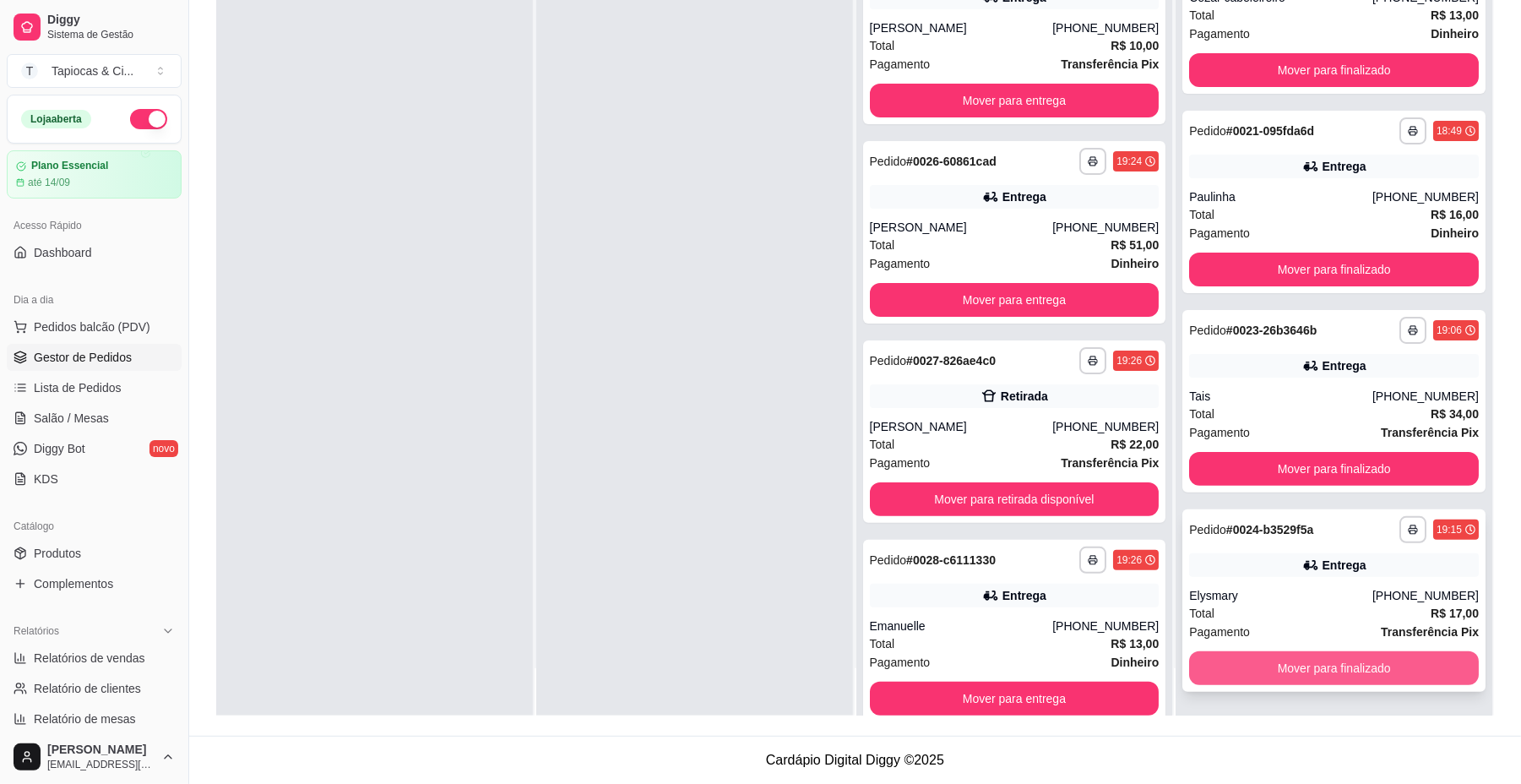
click at [1325, 665] on button "Mover para finalizado" at bounding box center [1334, 668] width 290 height 34
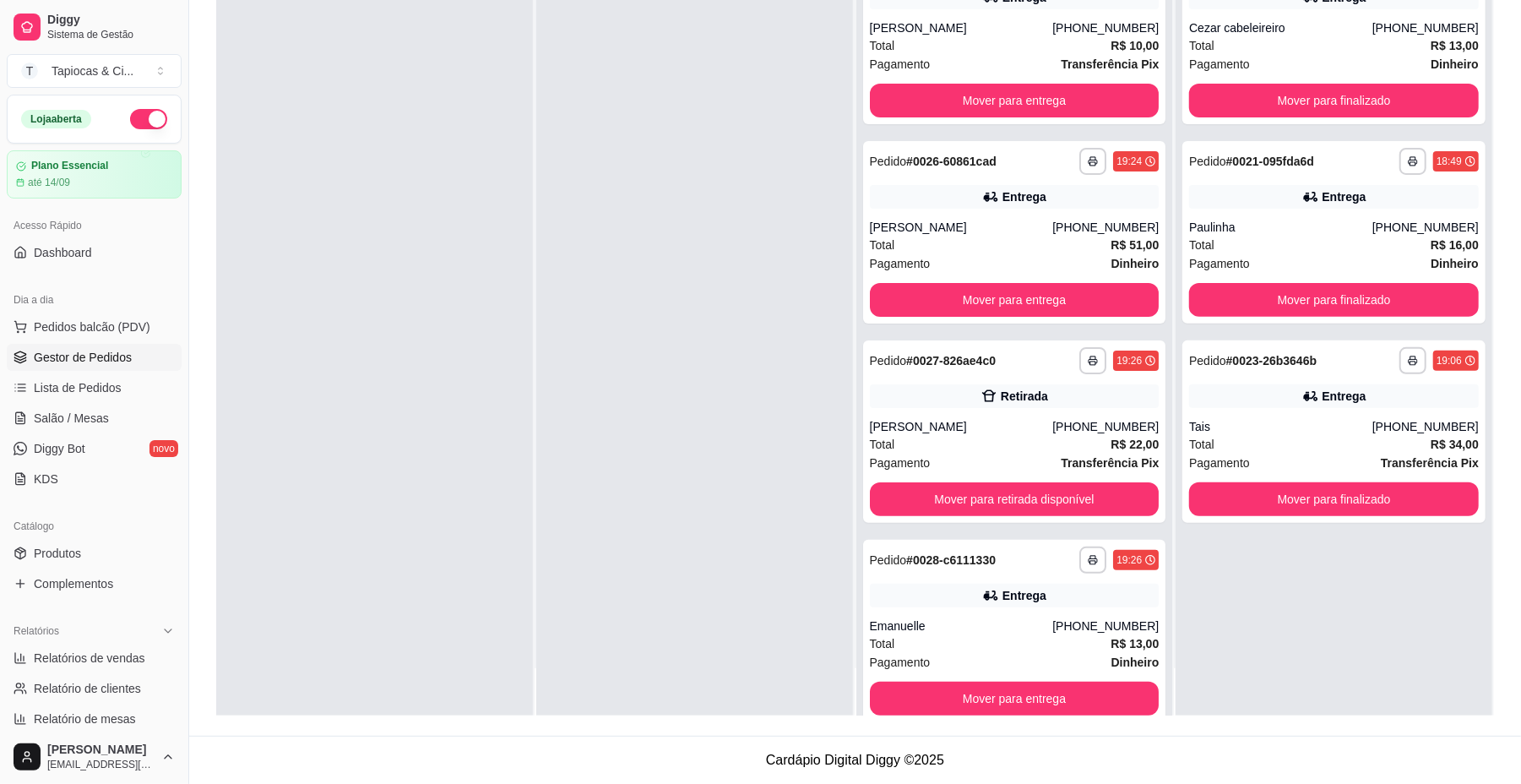
scroll to position [0, 0]
click at [1320, 505] on button "Mover para finalizado" at bounding box center [1334, 499] width 281 height 33
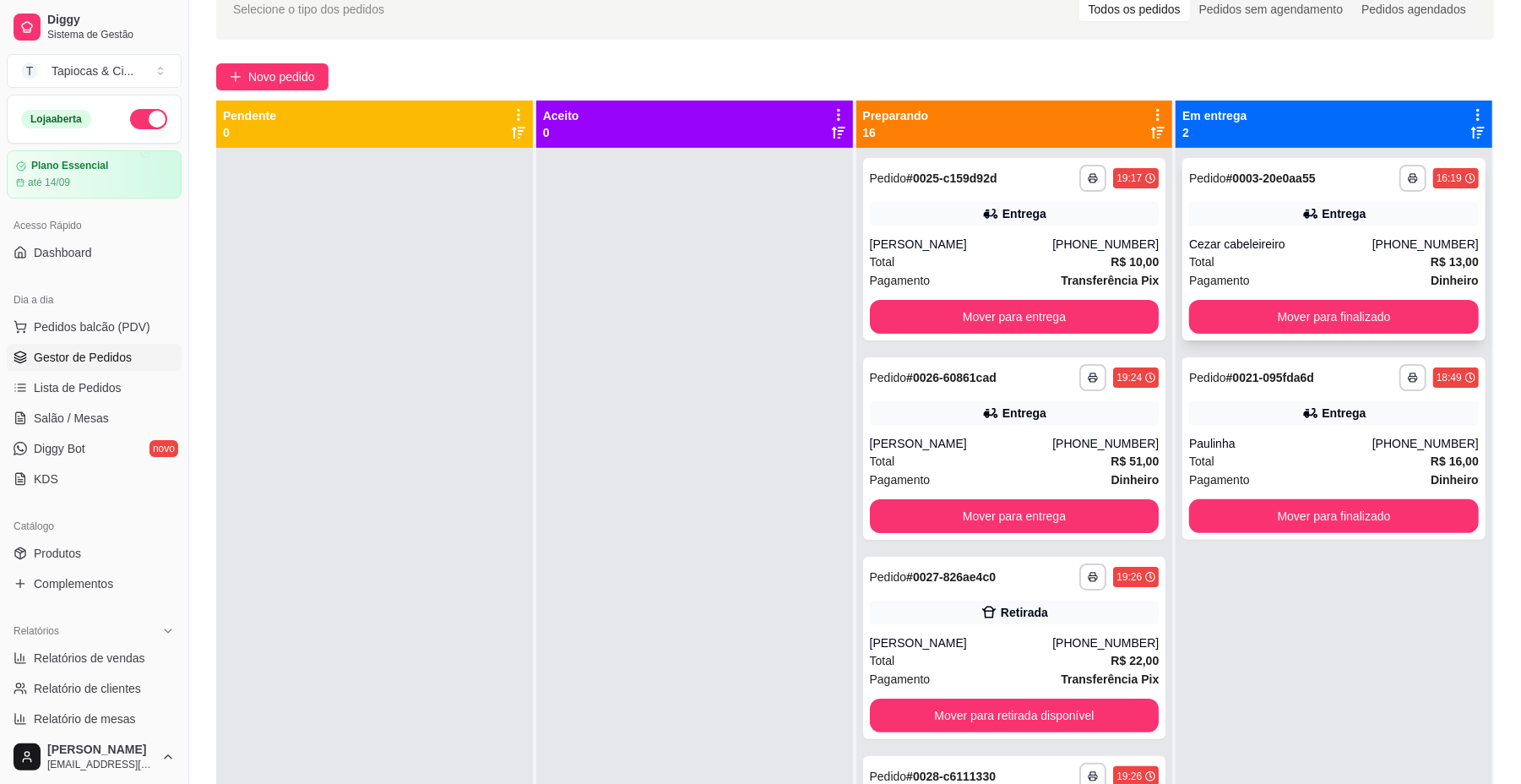
scroll to position [32, 0]
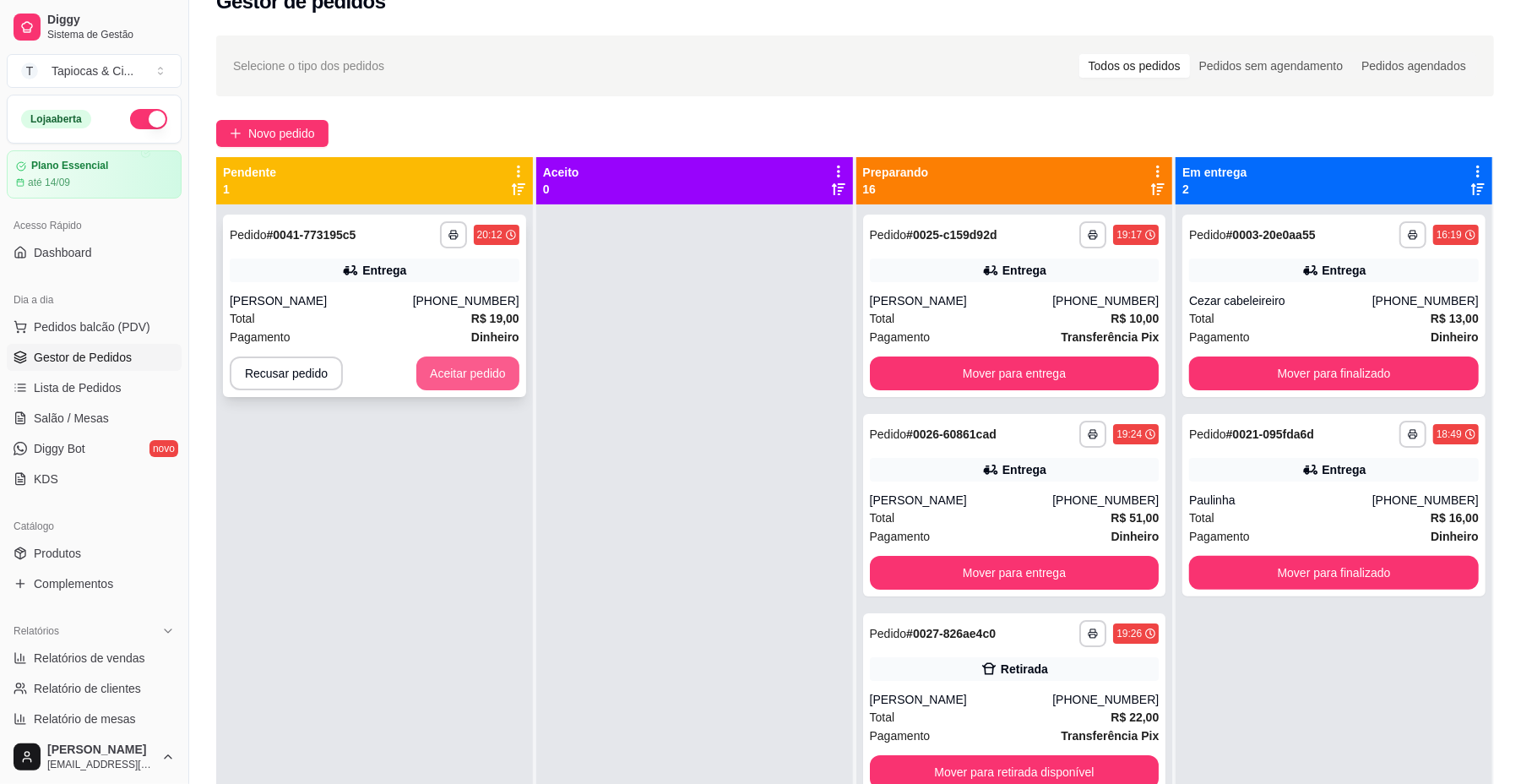
click at [458, 366] on button "Aceitar pedido" at bounding box center [468, 373] width 103 height 34
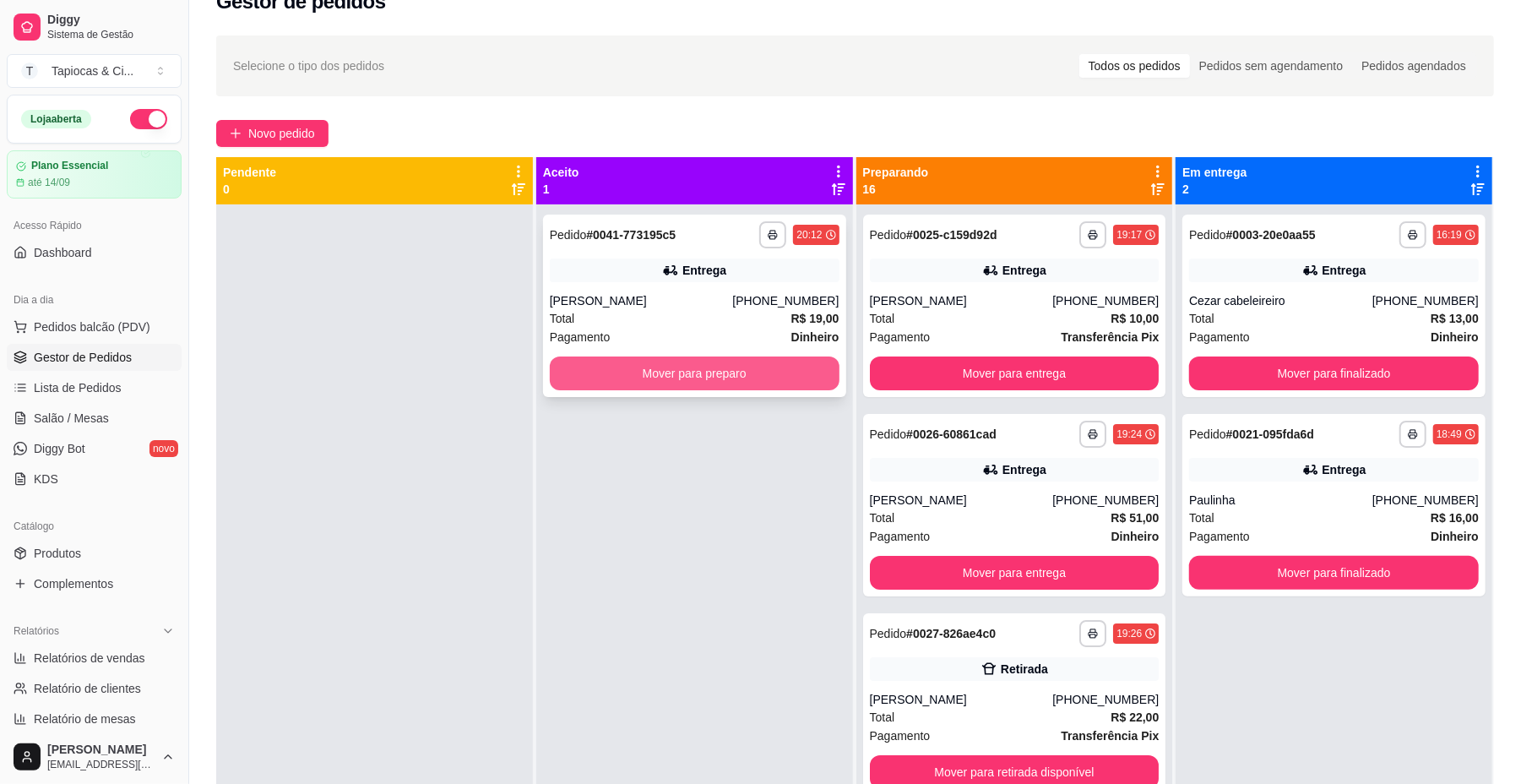
click at [592, 375] on button "Mover para preparo" at bounding box center [695, 373] width 290 height 34
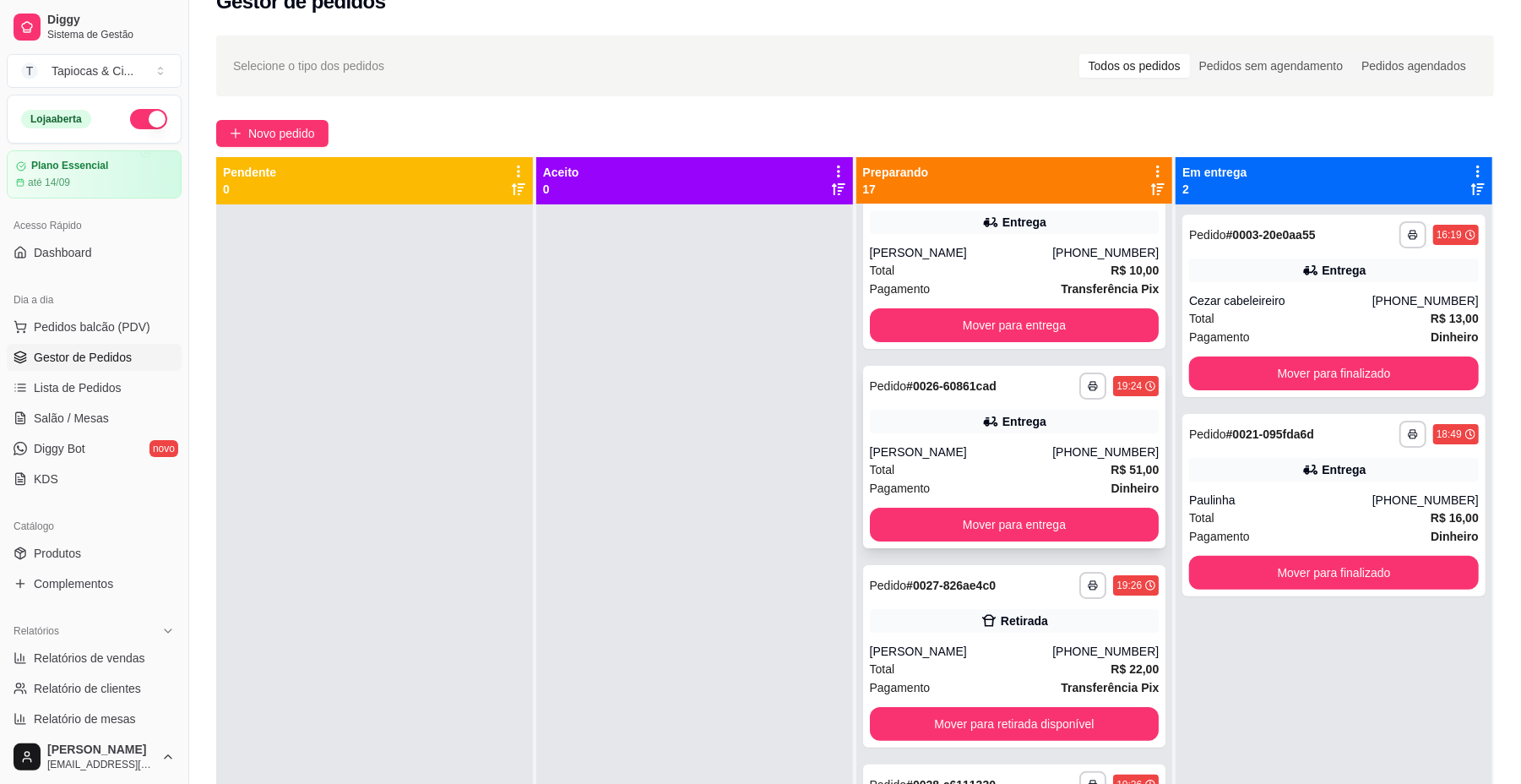
scroll to position [0, 0]
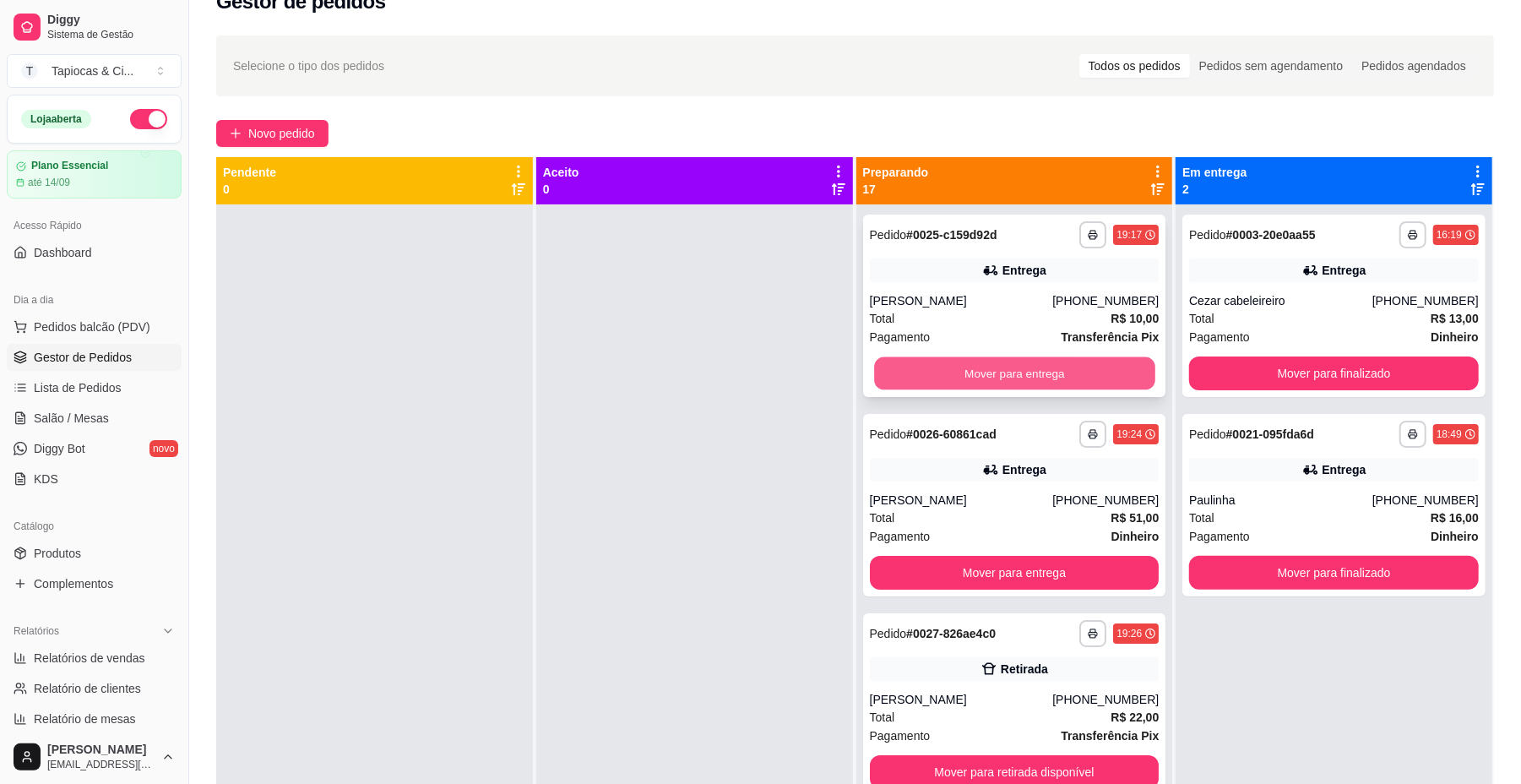
click at [956, 357] on button "Mover para entrega" at bounding box center [1015, 373] width 281 height 33
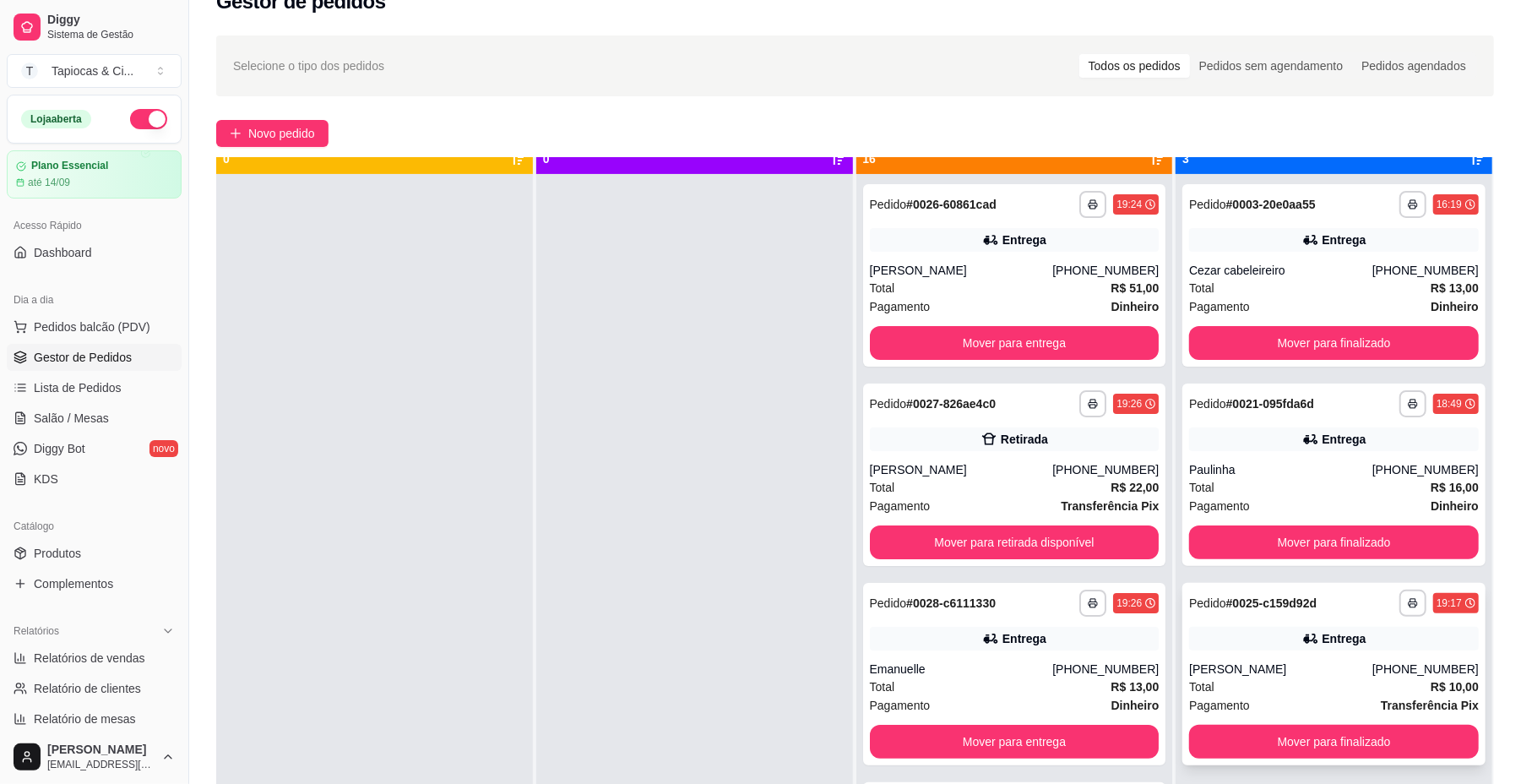
scroll to position [47, 0]
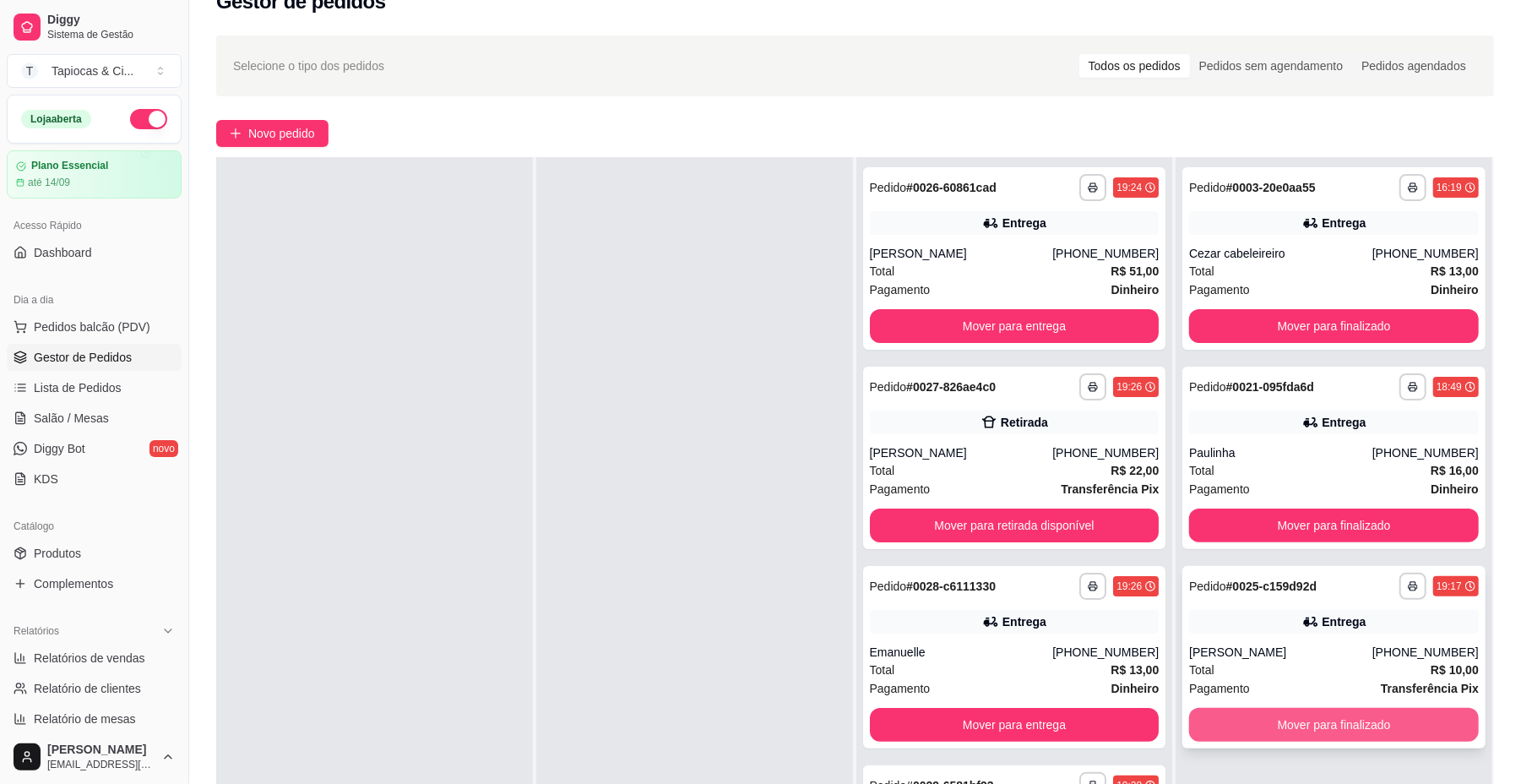
click at [1392, 713] on button "Mover para finalizado" at bounding box center [1334, 724] width 290 height 34
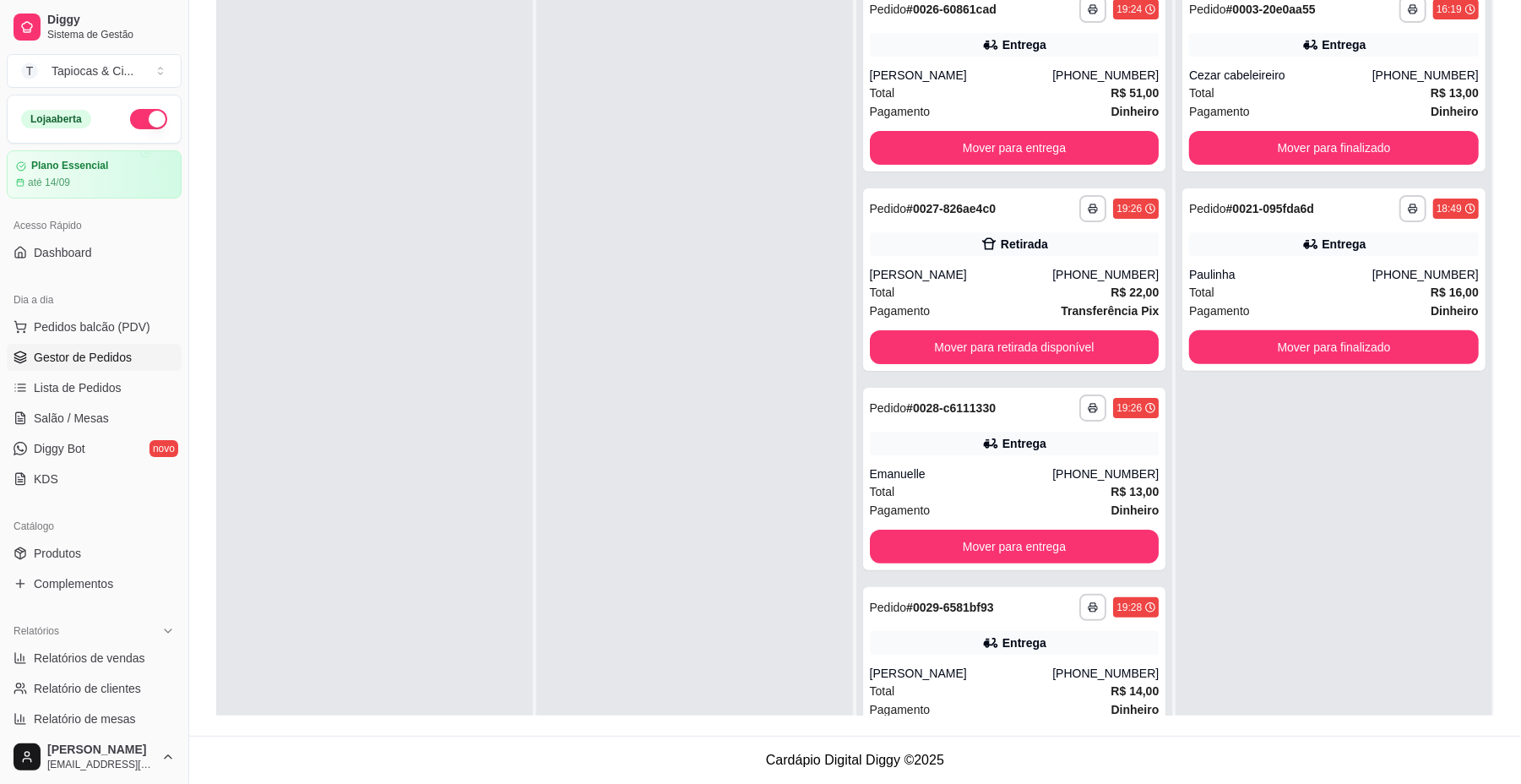
scroll to position [0, 0]
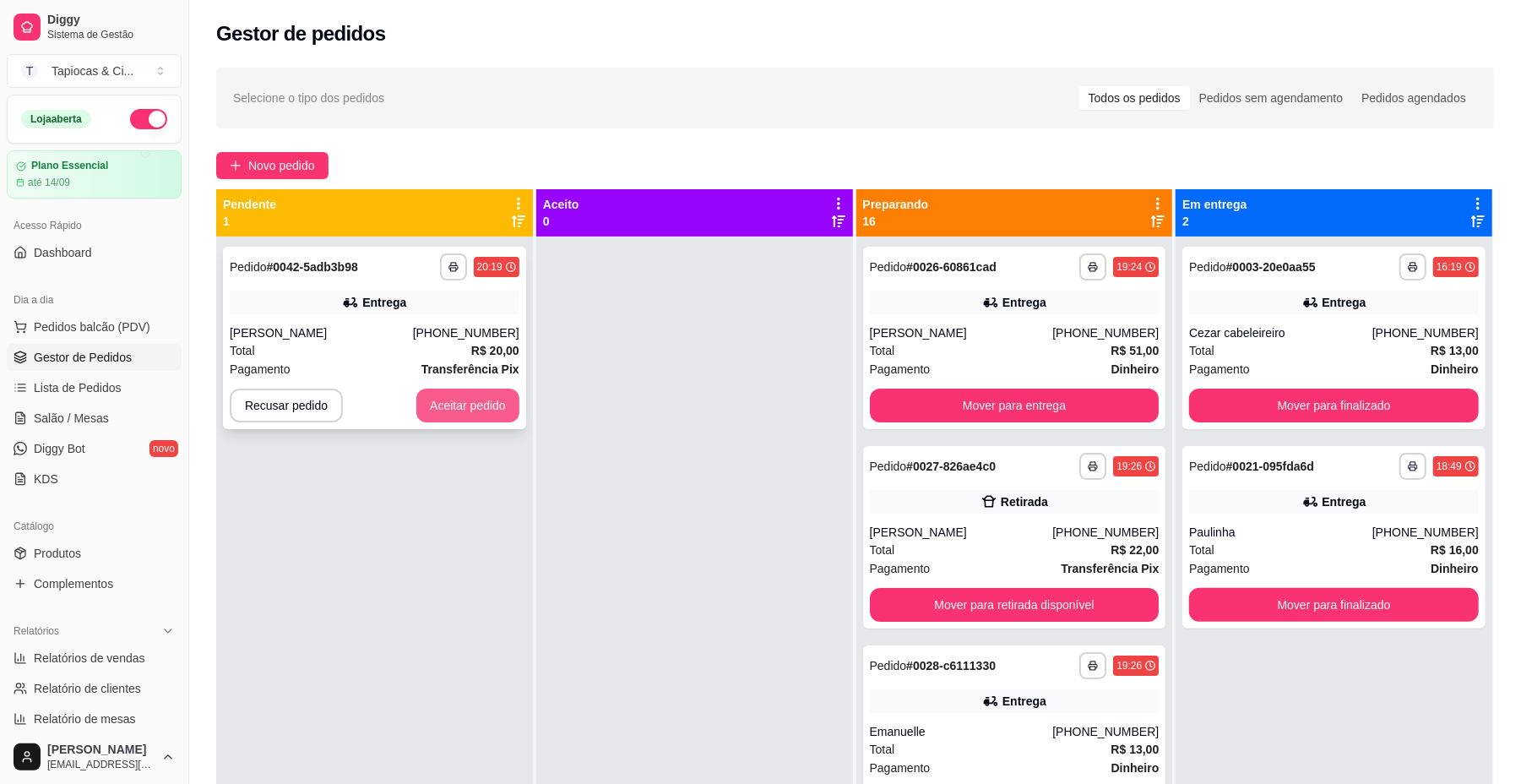
click at [417, 397] on button "Aceitar pedido" at bounding box center [468, 404] width 103 height 34
click at [508, 405] on button "Aceitar pedido" at bounding box center [468, 404] width 103 height 34
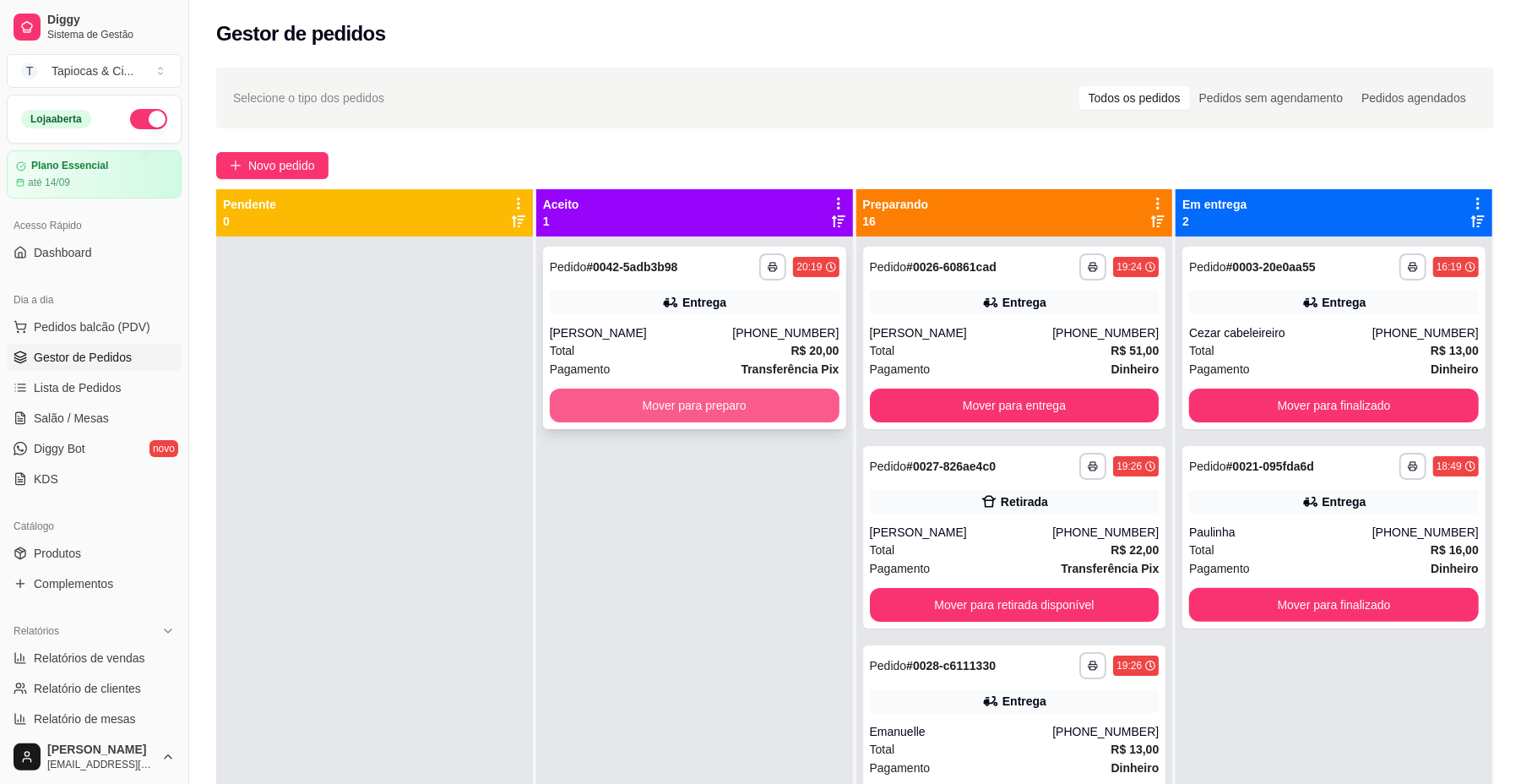
click at [630, 398] on button "Mover para preparo" at bounding box center [695, 404] width 290 height 34
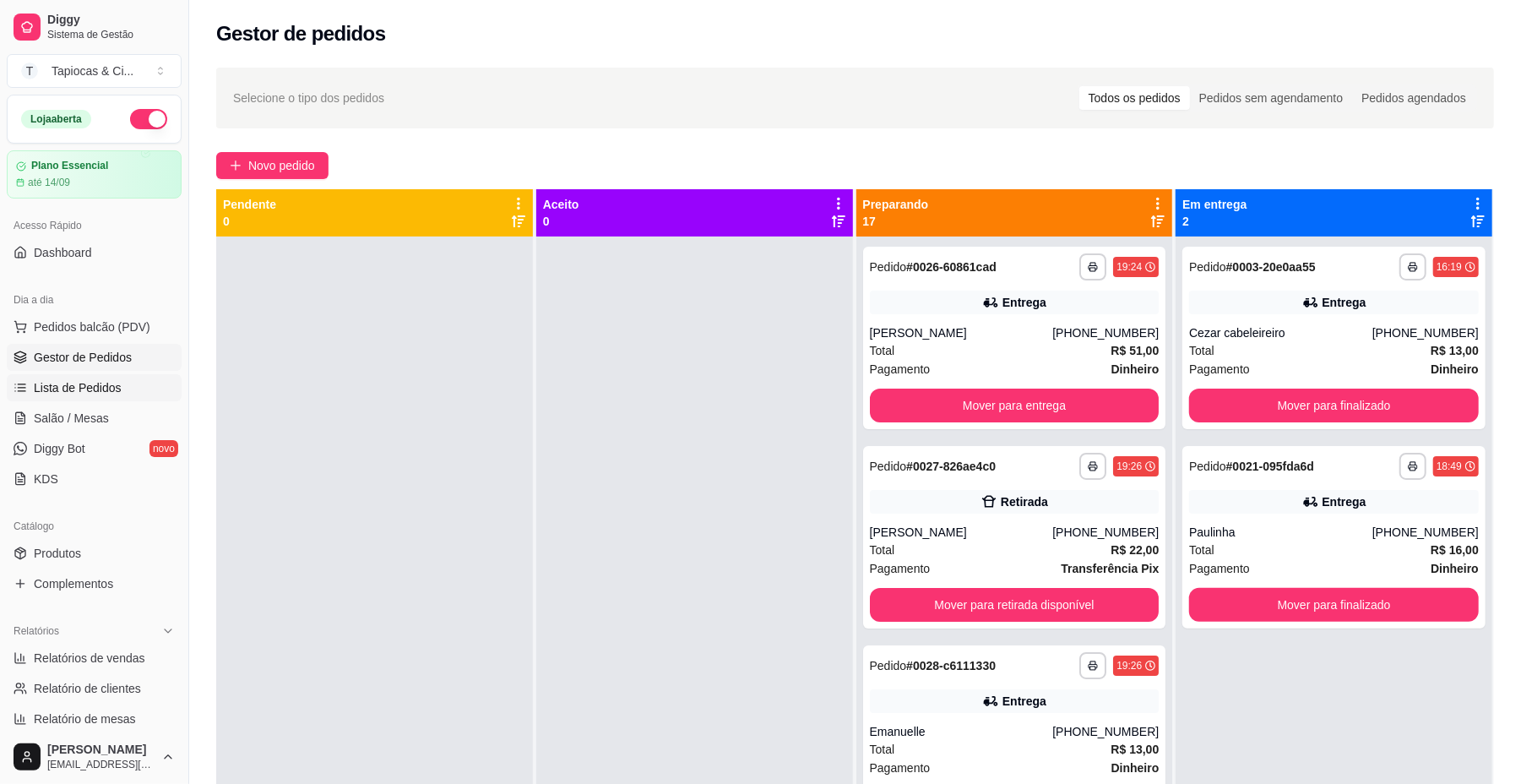
click at [153, 375] on link "Lista de Pedidos" at bounding box center [94, 387] width 175 height 27
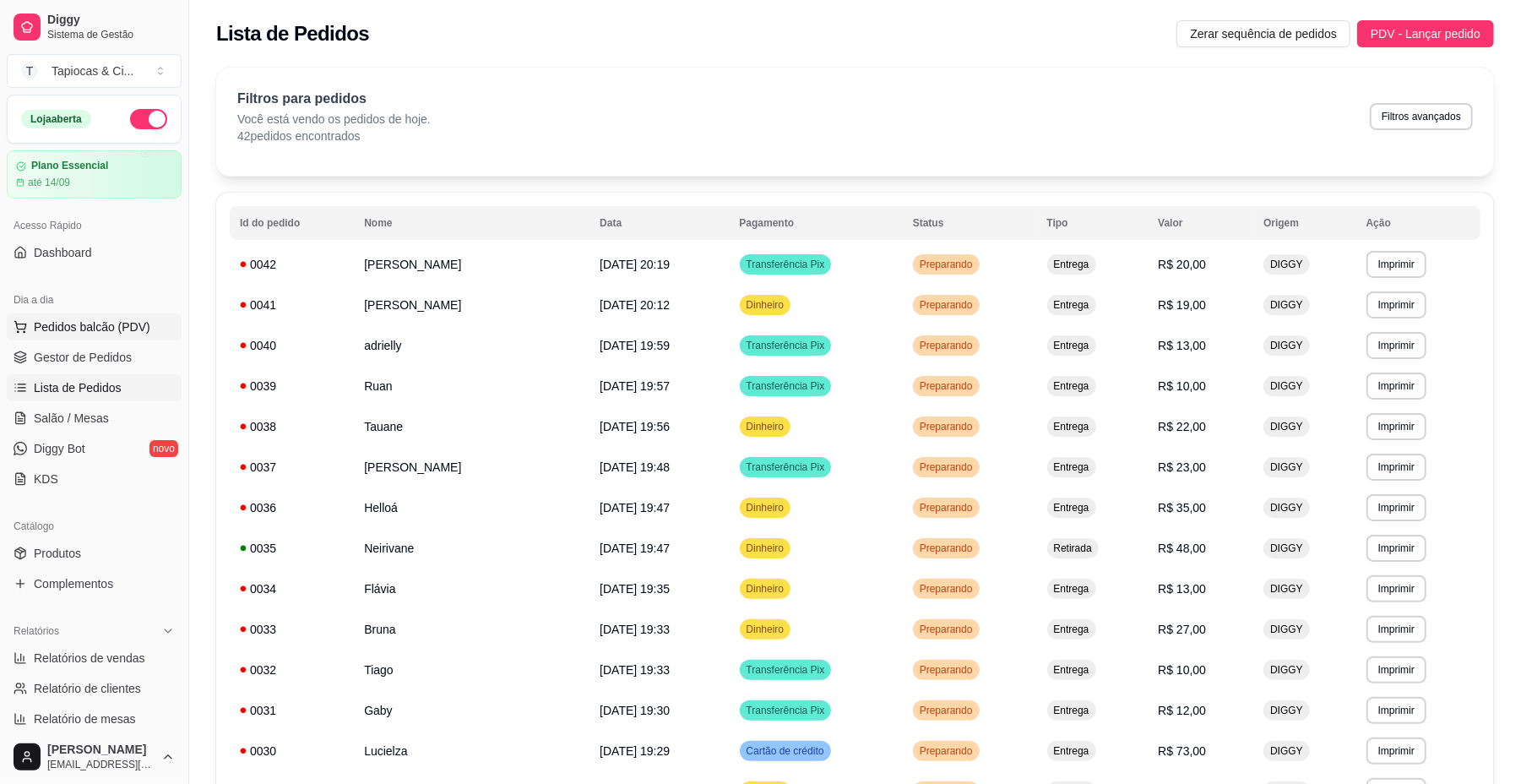
click at [48, 331] on span "Pedidos balcão (PDV)" at bounding box center [91, 327] width 116 height 17
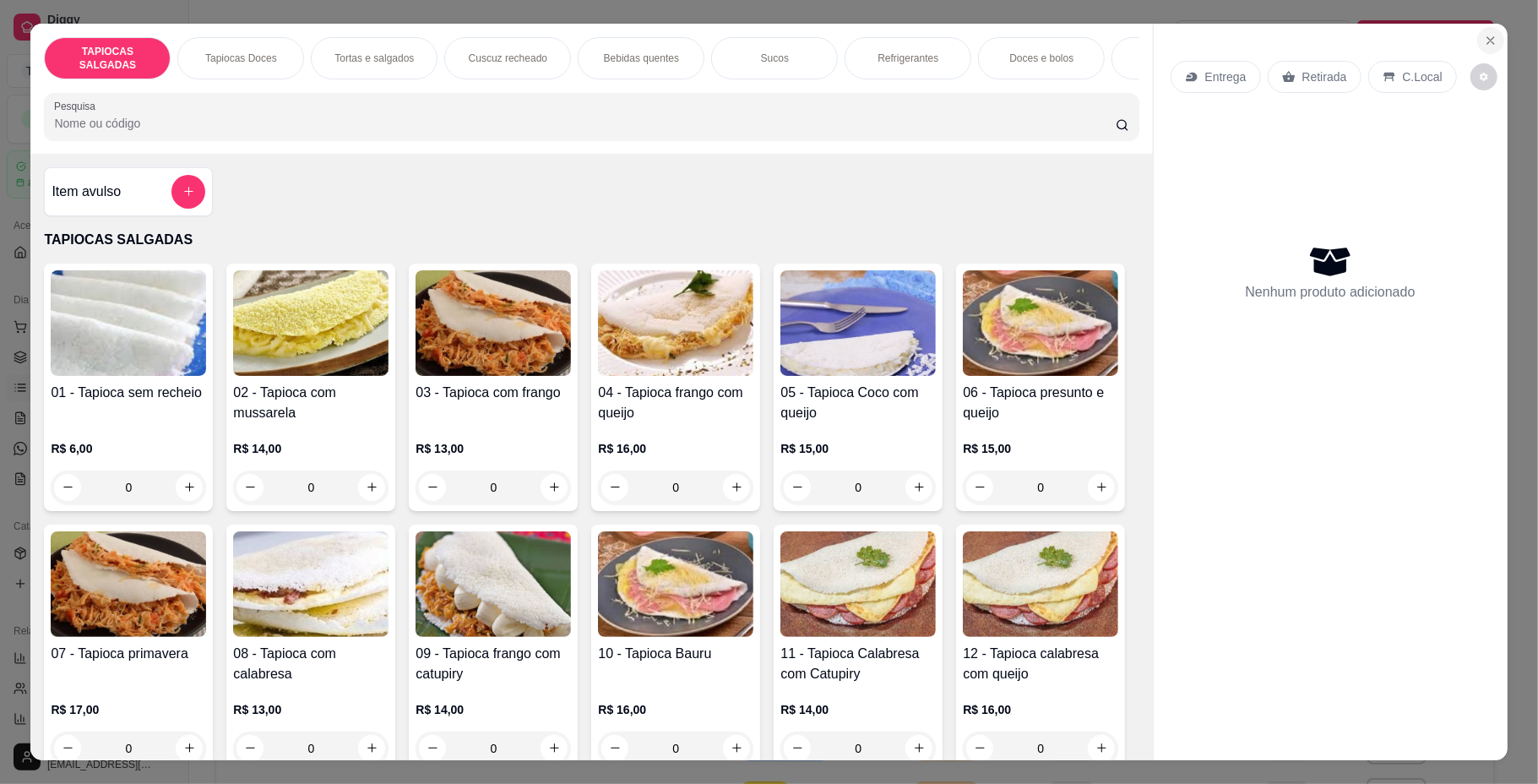
click at [1477, 44] on button "Close" at bounding box center [1490, 40] width 27 height 27
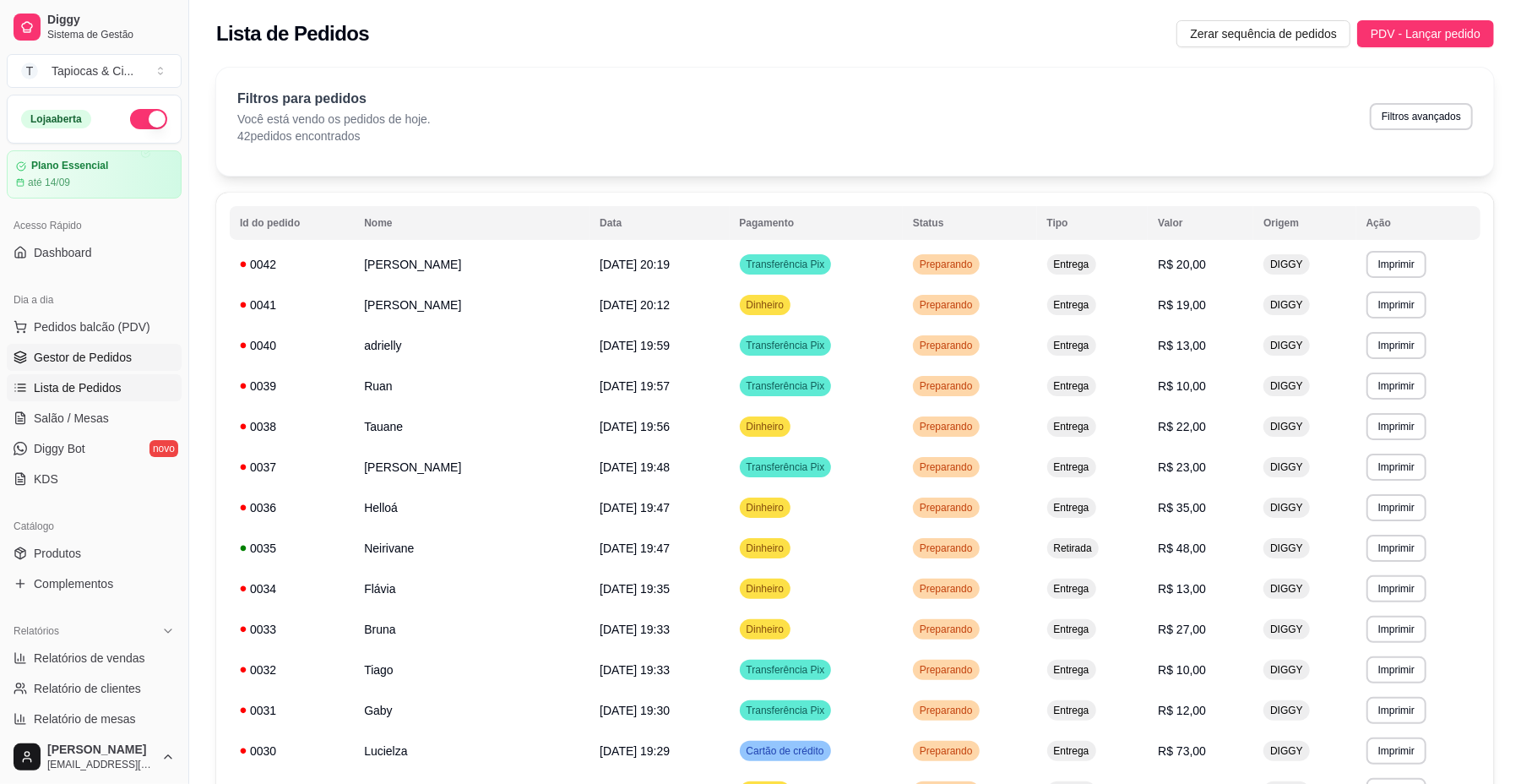
click at [113, 356] on span "Gestor de Pedidos" at bounding box center [83, 357] width 98 height 17
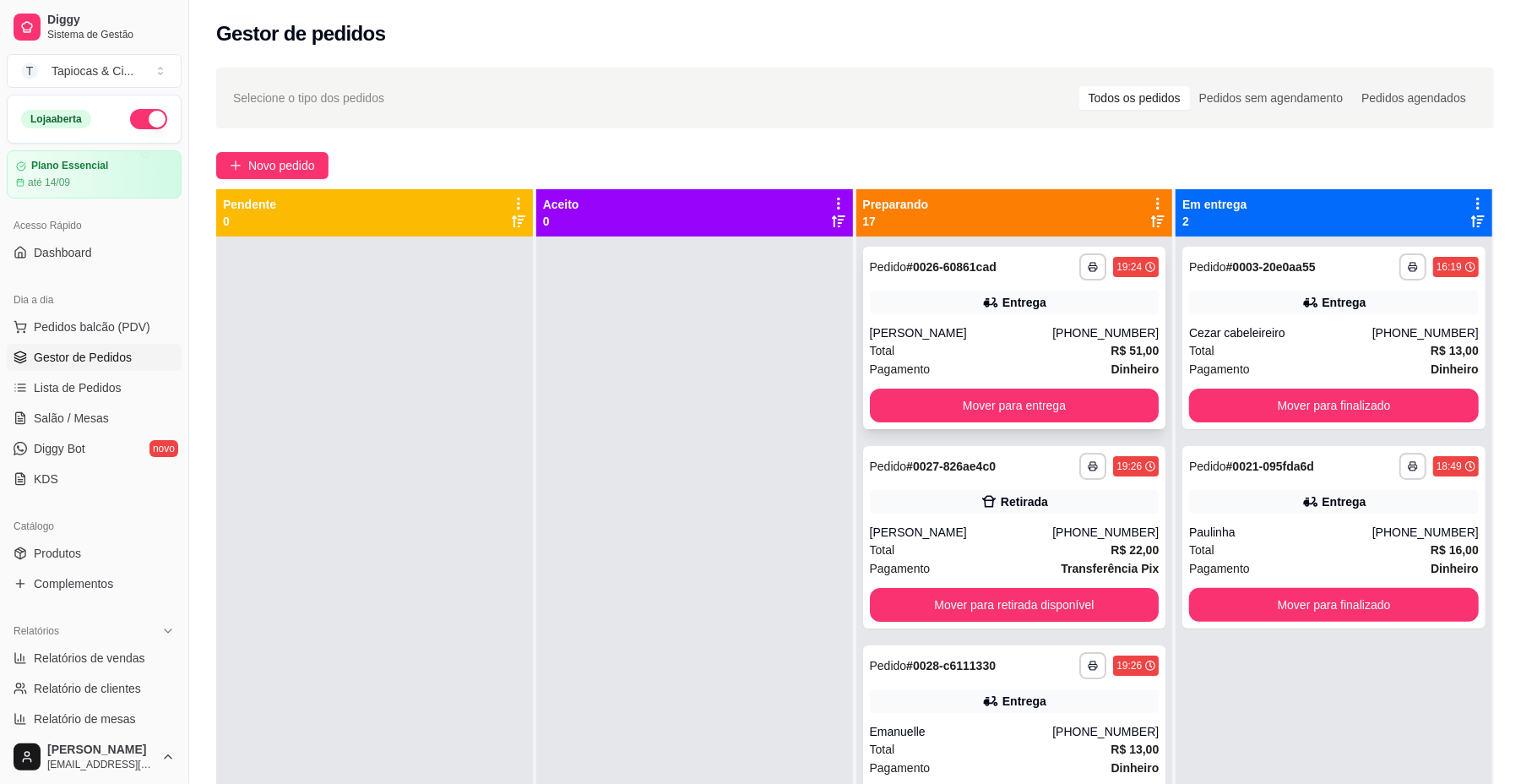
click at [1008, 330] on div "[PERSON_NAME]" at bounding box center [961, 333] width 183 height 17
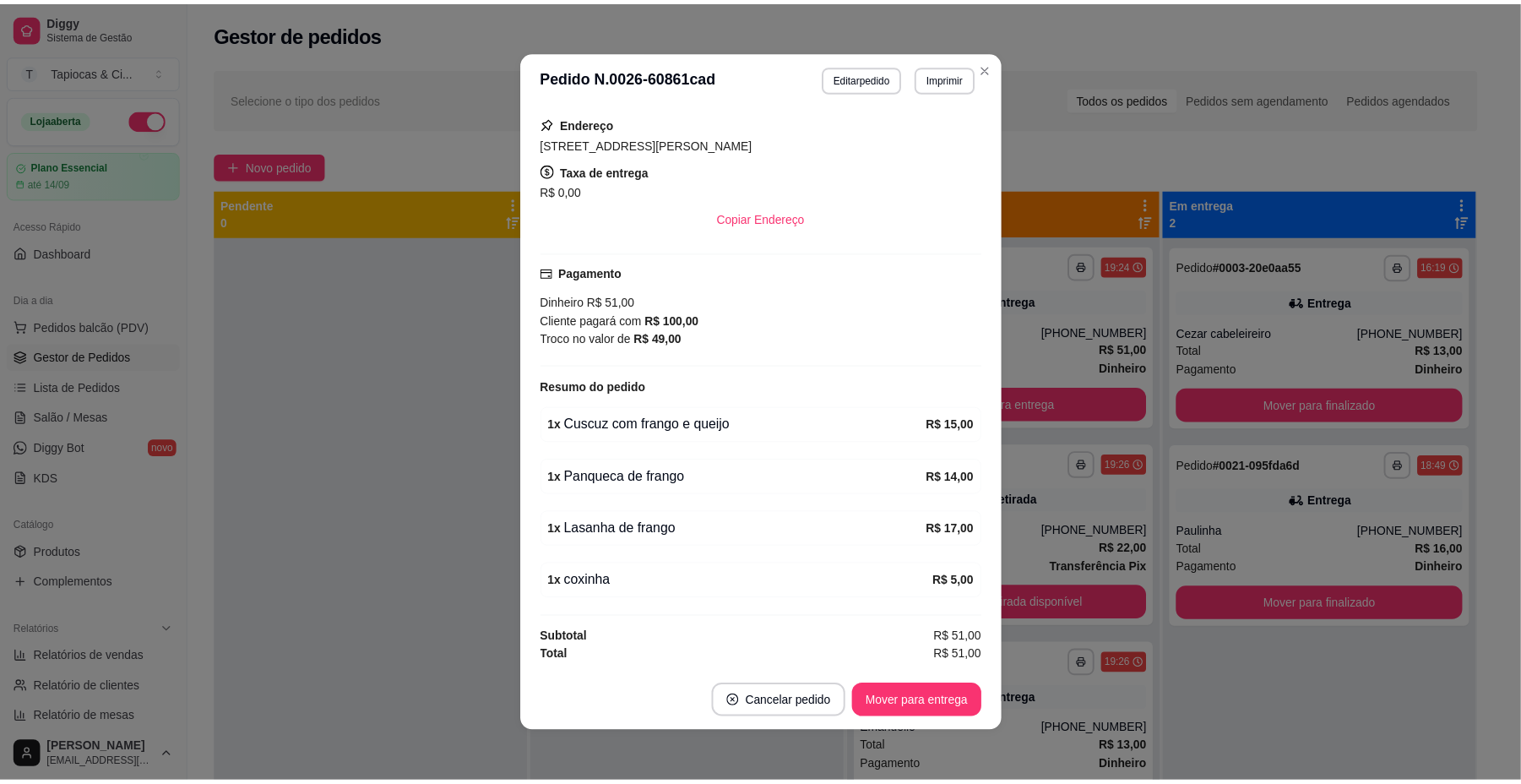
scroll to position [3, 0]
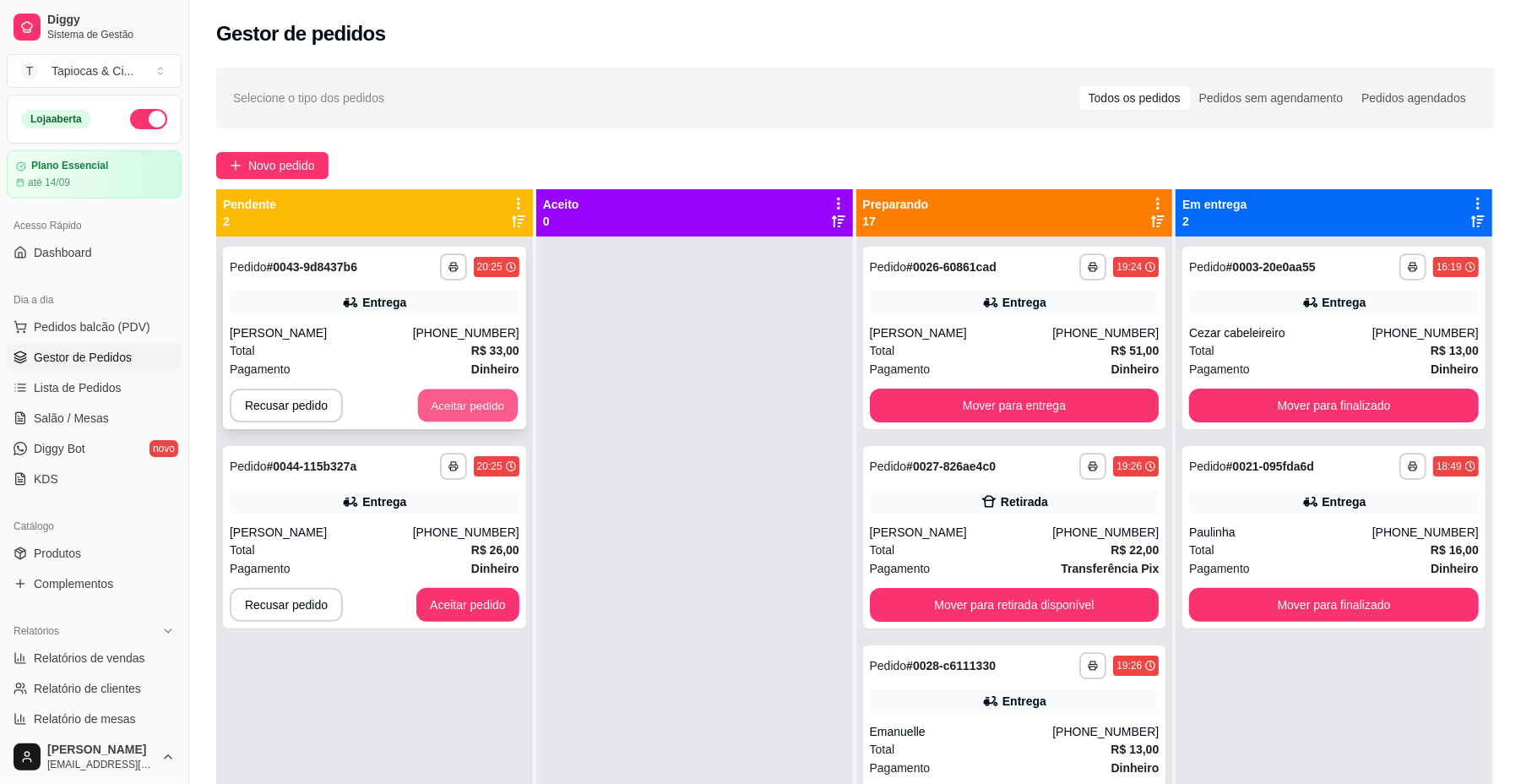
click at [483, 389] on button "Aceitar pedido" at bounding box center [468, 405] width 100 height 33
click at [487, 591] on button "Aceitar pedido" at bounding box center [468, 605] width 100 height 33
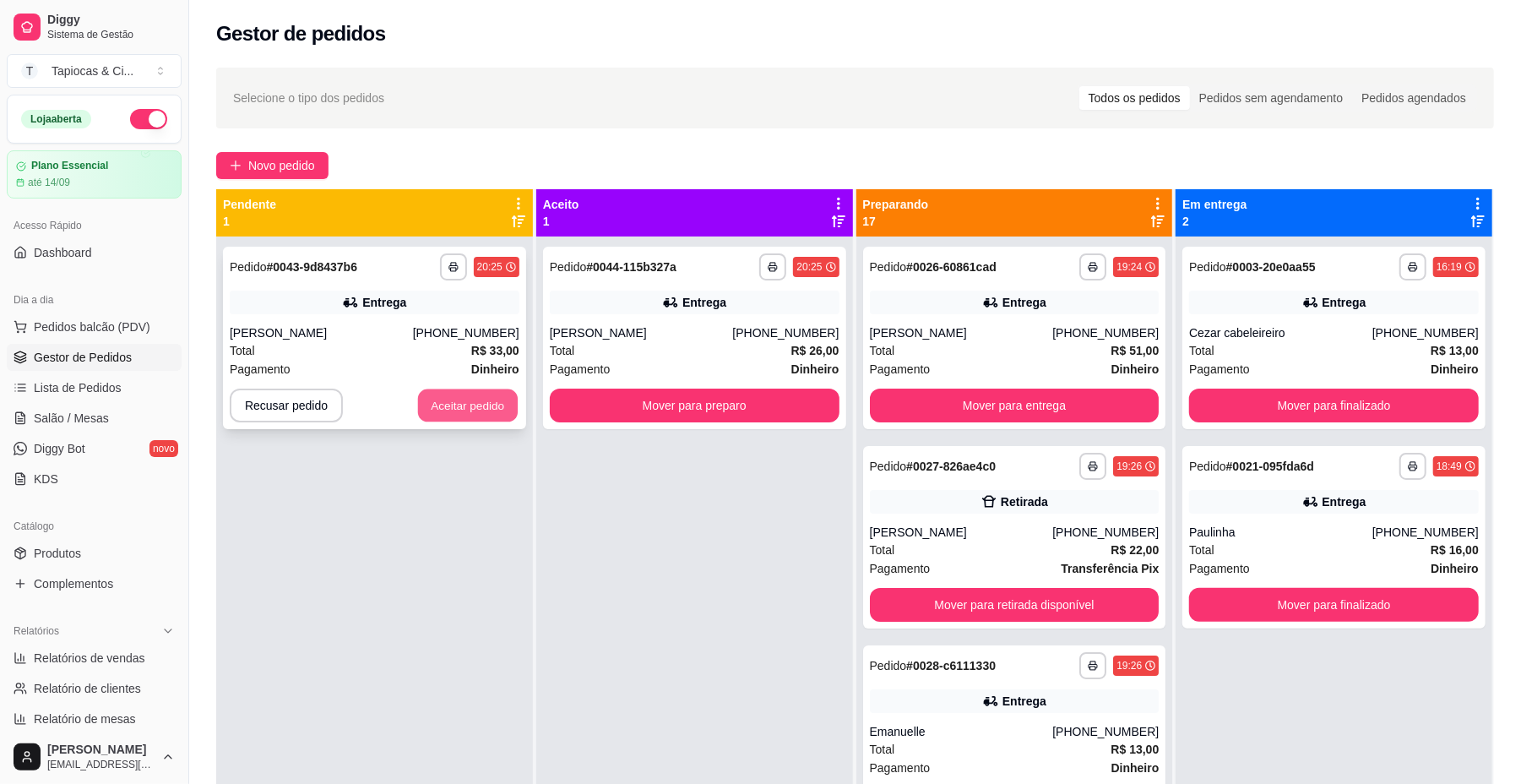
click at [471, 419] on button "Aceitar pedido" at bounding box center [468, 405] width 100 height 33
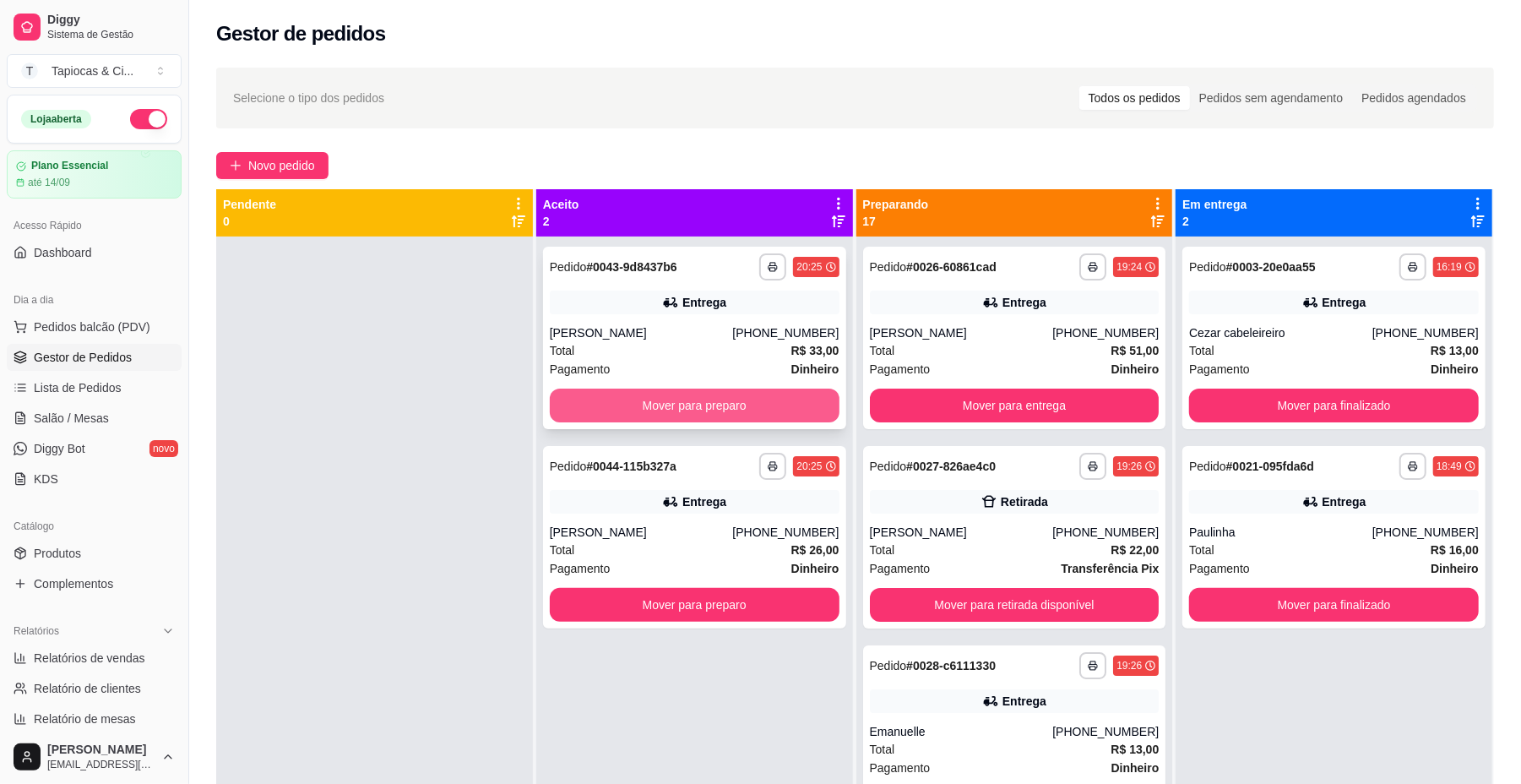
click at [673, 412] on button "Mover para preparo" at bounding box center [695, 404] width 290 height 34
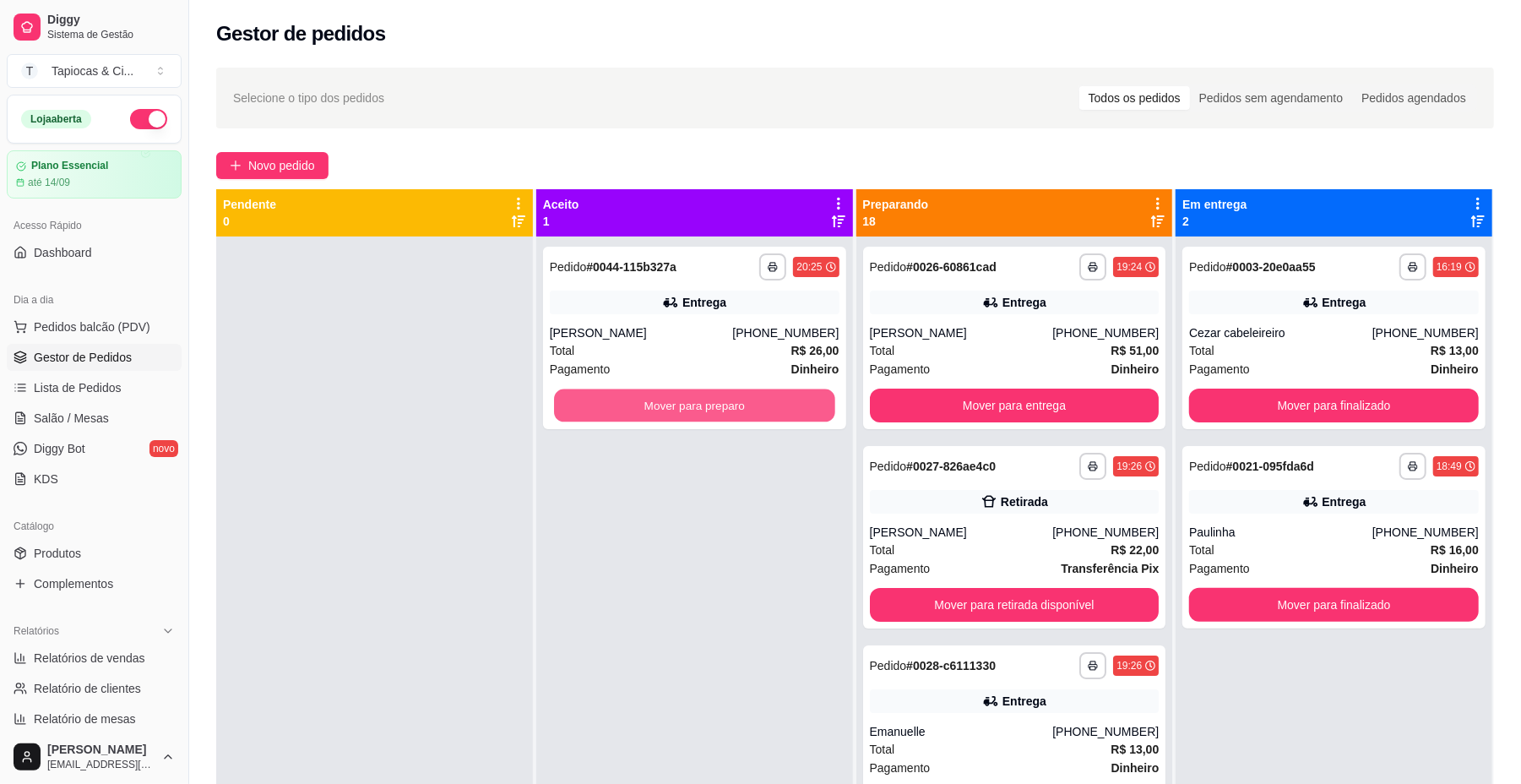
click at [673, 412] on button "Mover para preparo" at bounding box center [695, 405] width 281 height 33
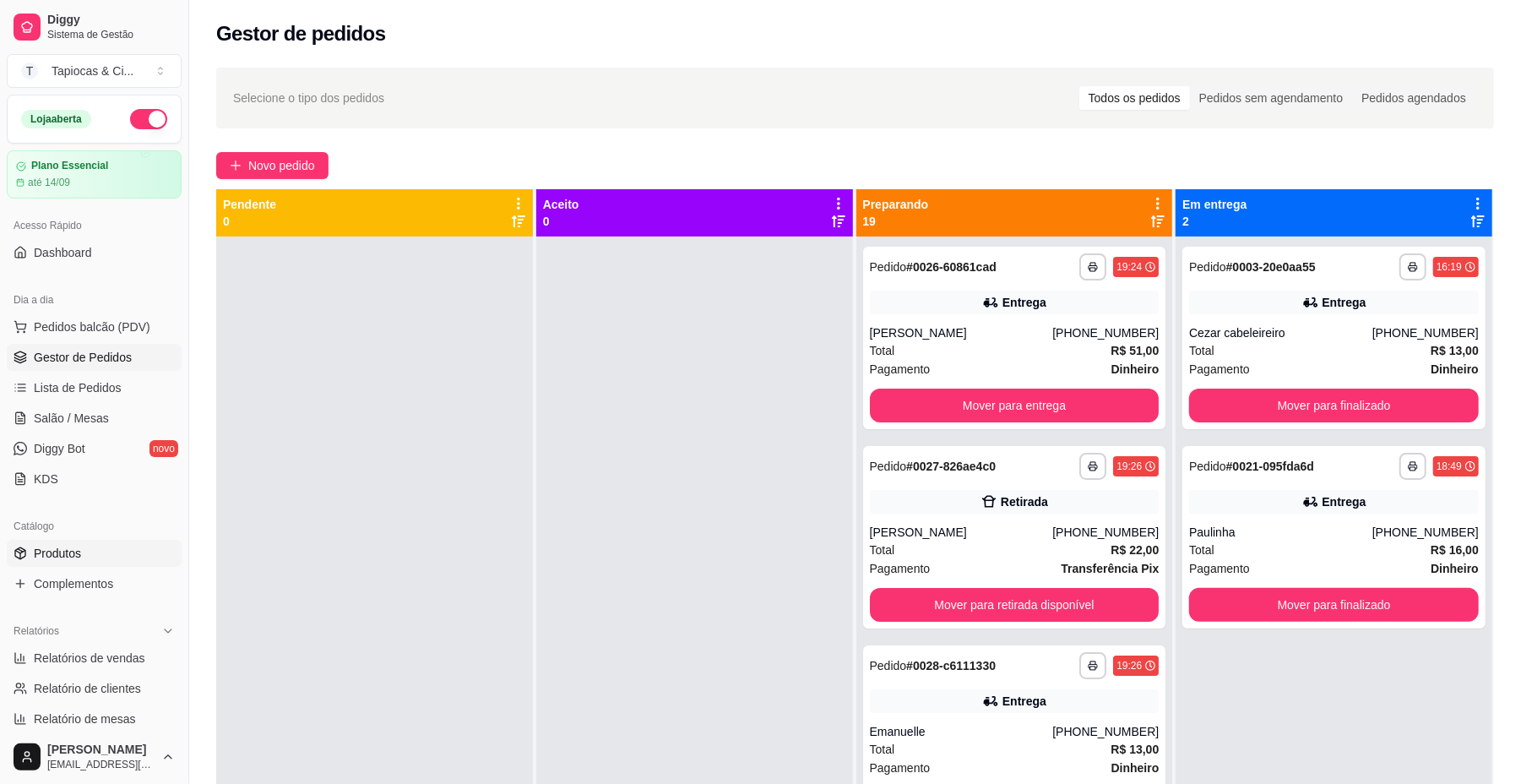
click at [30, 554] on link "Produtos" at bounding box center [94, 553] width 175 height 27
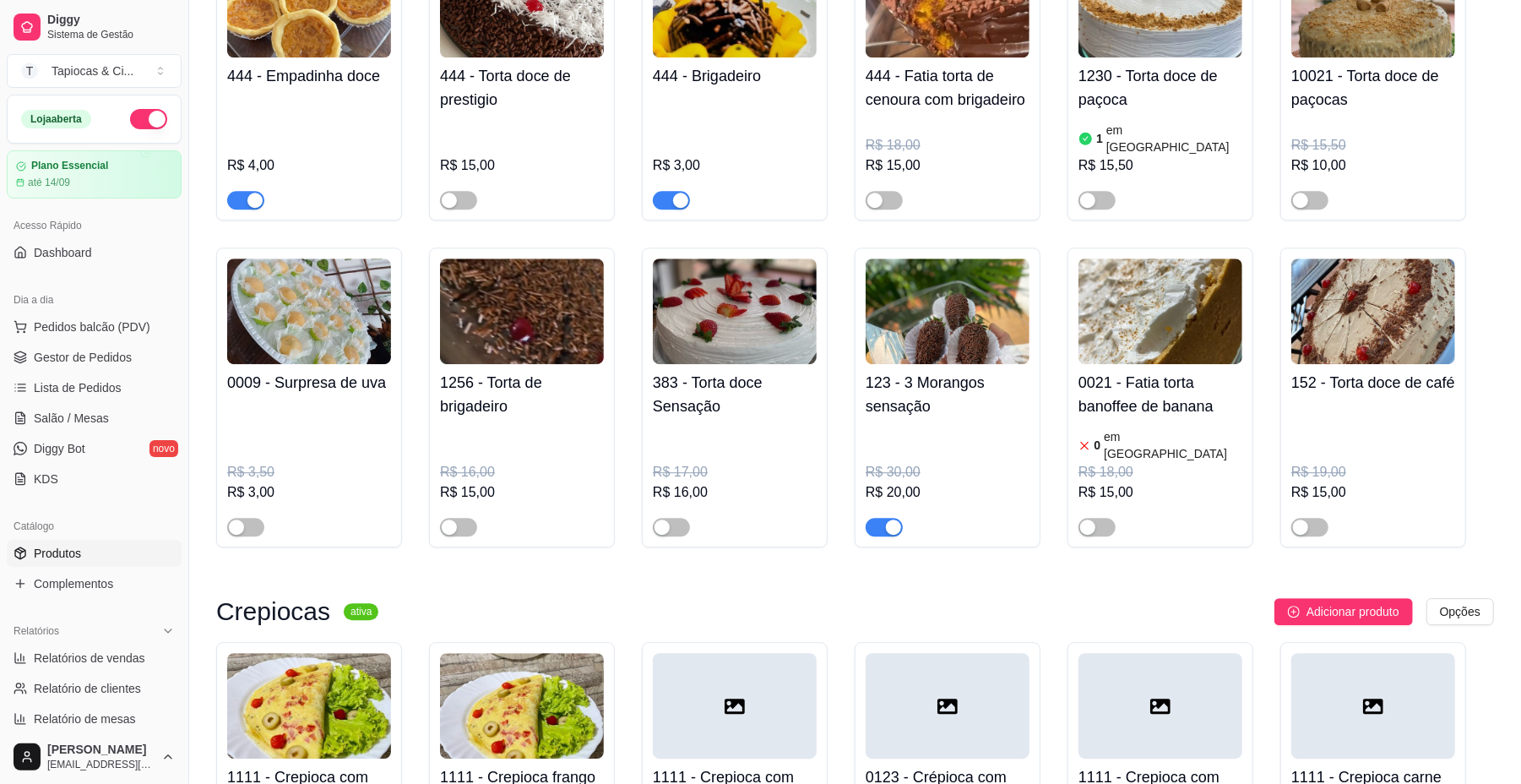
scroll to position [7823, 0]
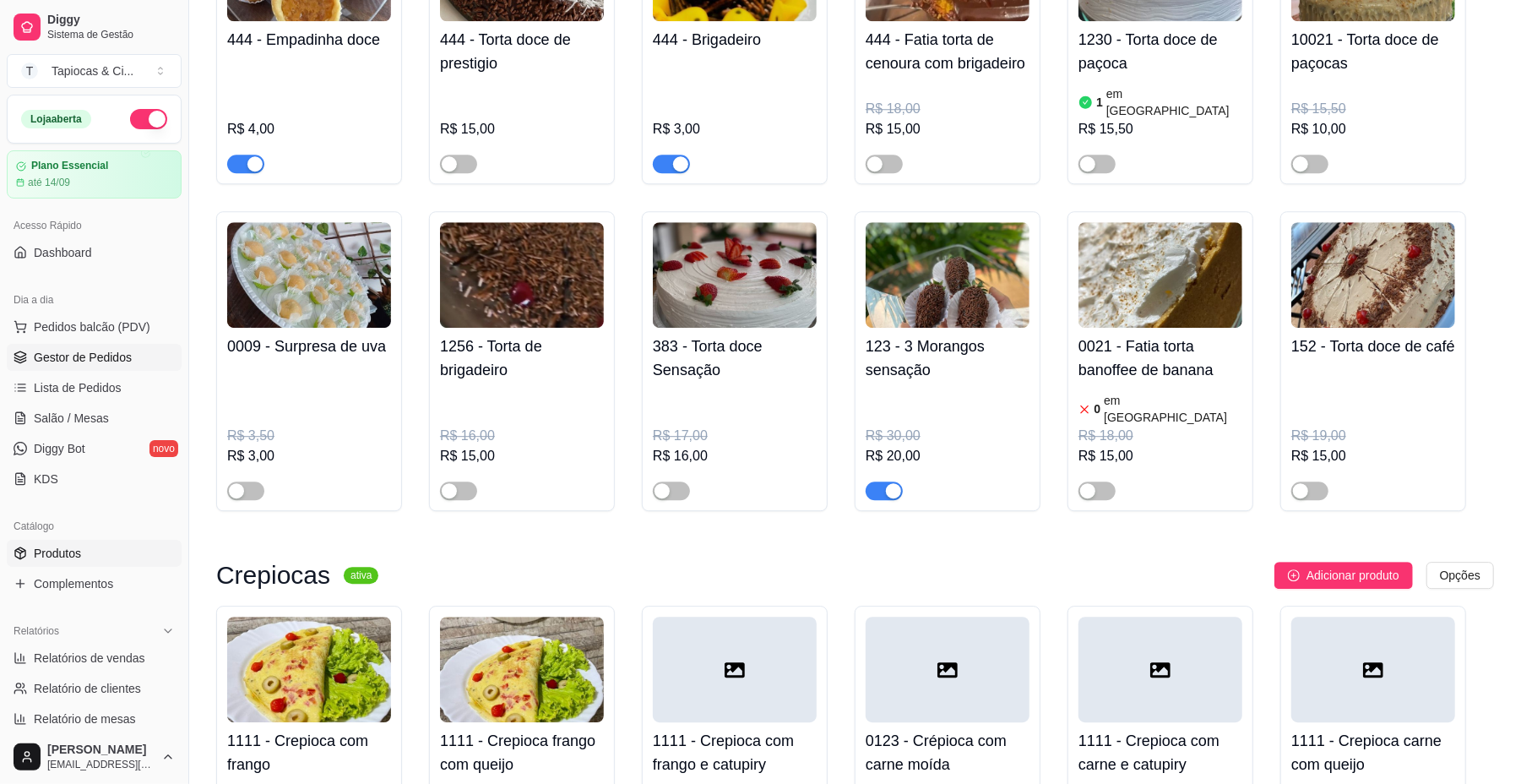
click at [81, 346] on link "Gestor de Pedidos" at bounding box center [94, 356] width 175 height 27
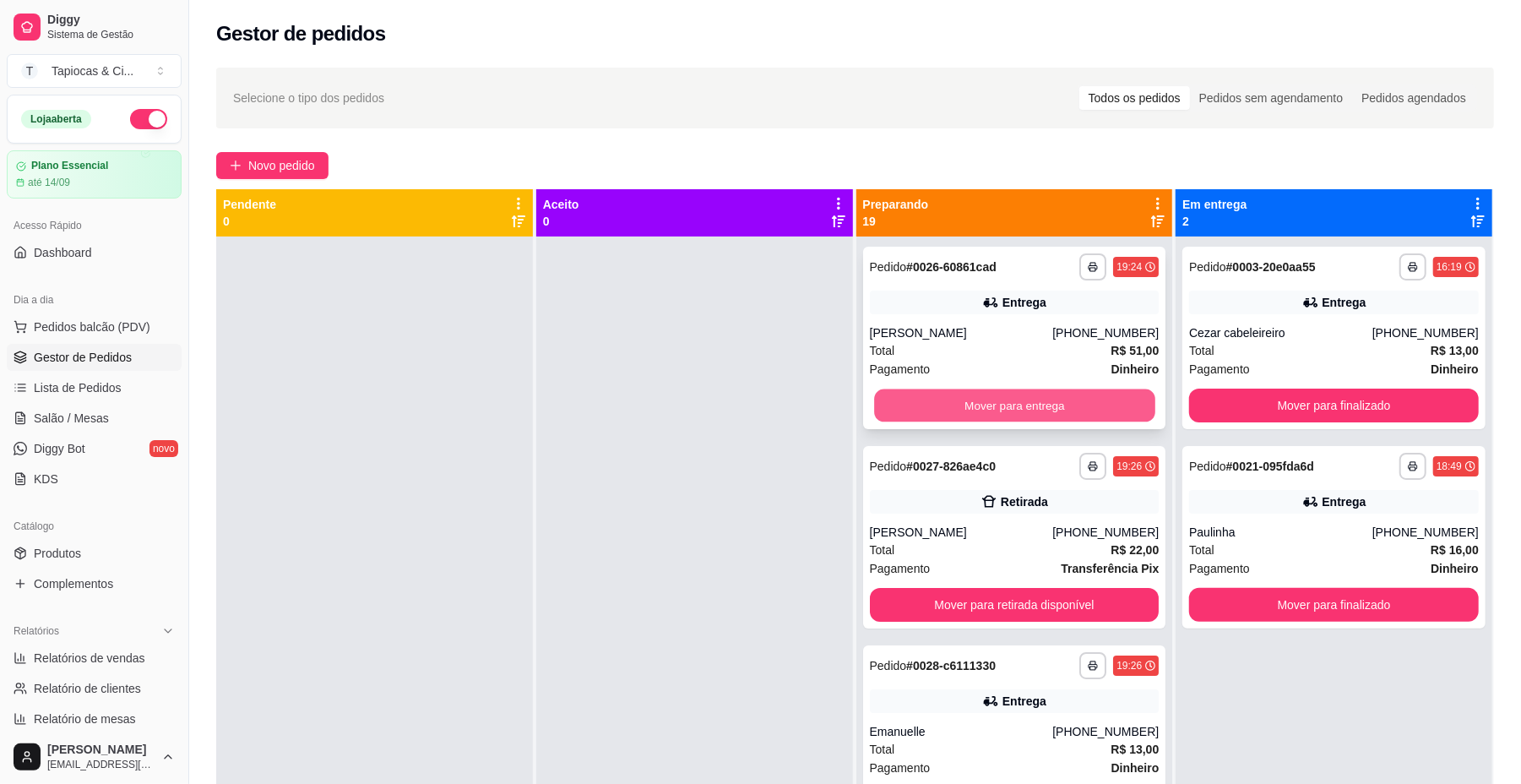
click at [1017, 409] on button "Mover para entrega" at bounding box center [1015, 405] width 281 height 33
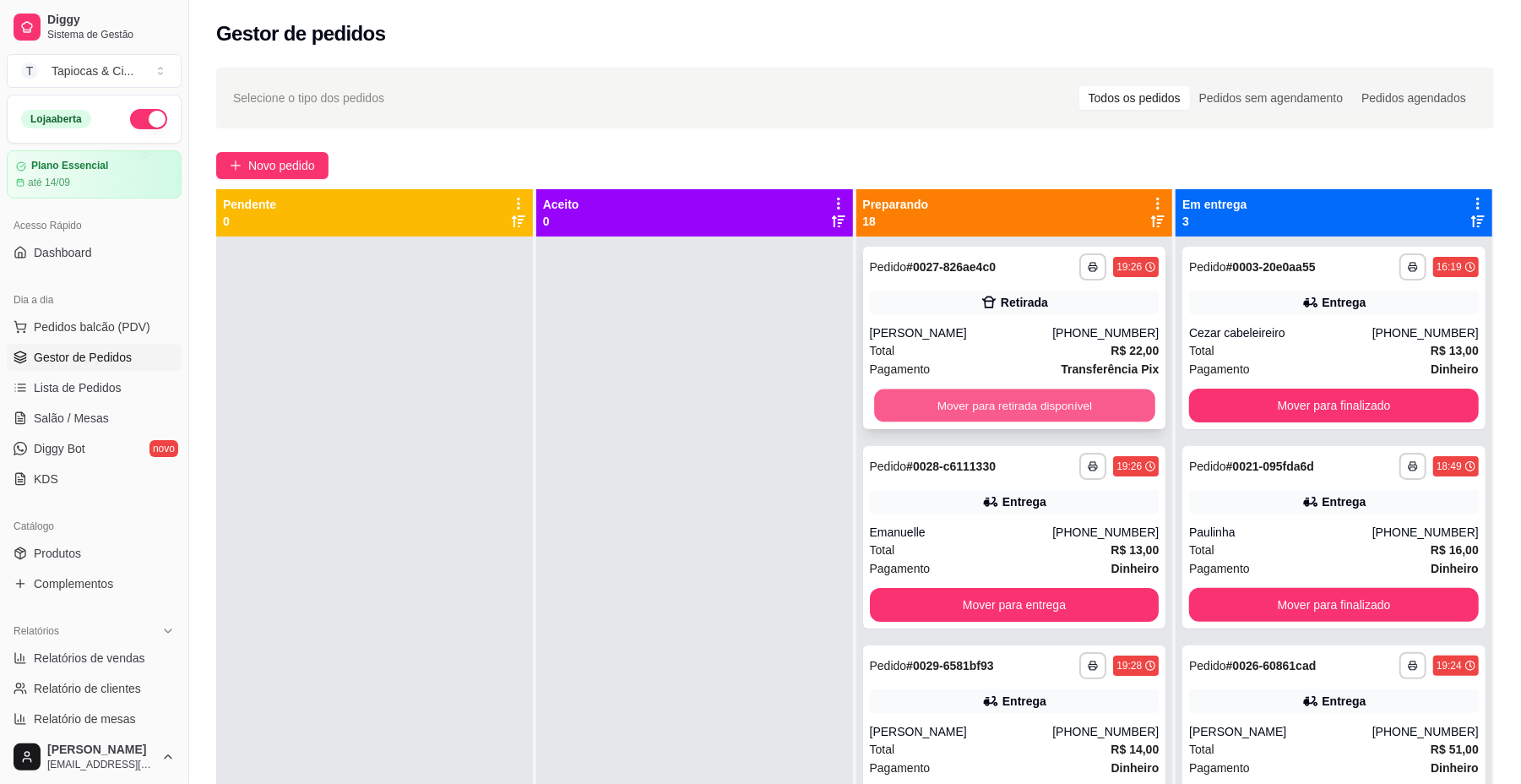
click at [1049, 417] on button "Mover para retirada disponível" at bounding box center [1015, 405] width 281 height 33
click at [1049, 417] on button "Mover para entrega" at bounding box center [1015, 404] width 290 height 34
click at [1049, 417] on button "Mover para entrega" at bounding box center [1015, 405] width 281 height 33
click at [1049, 417] on button "Mover para entrega" at bounding box center [1015, 404] width 290 height 34
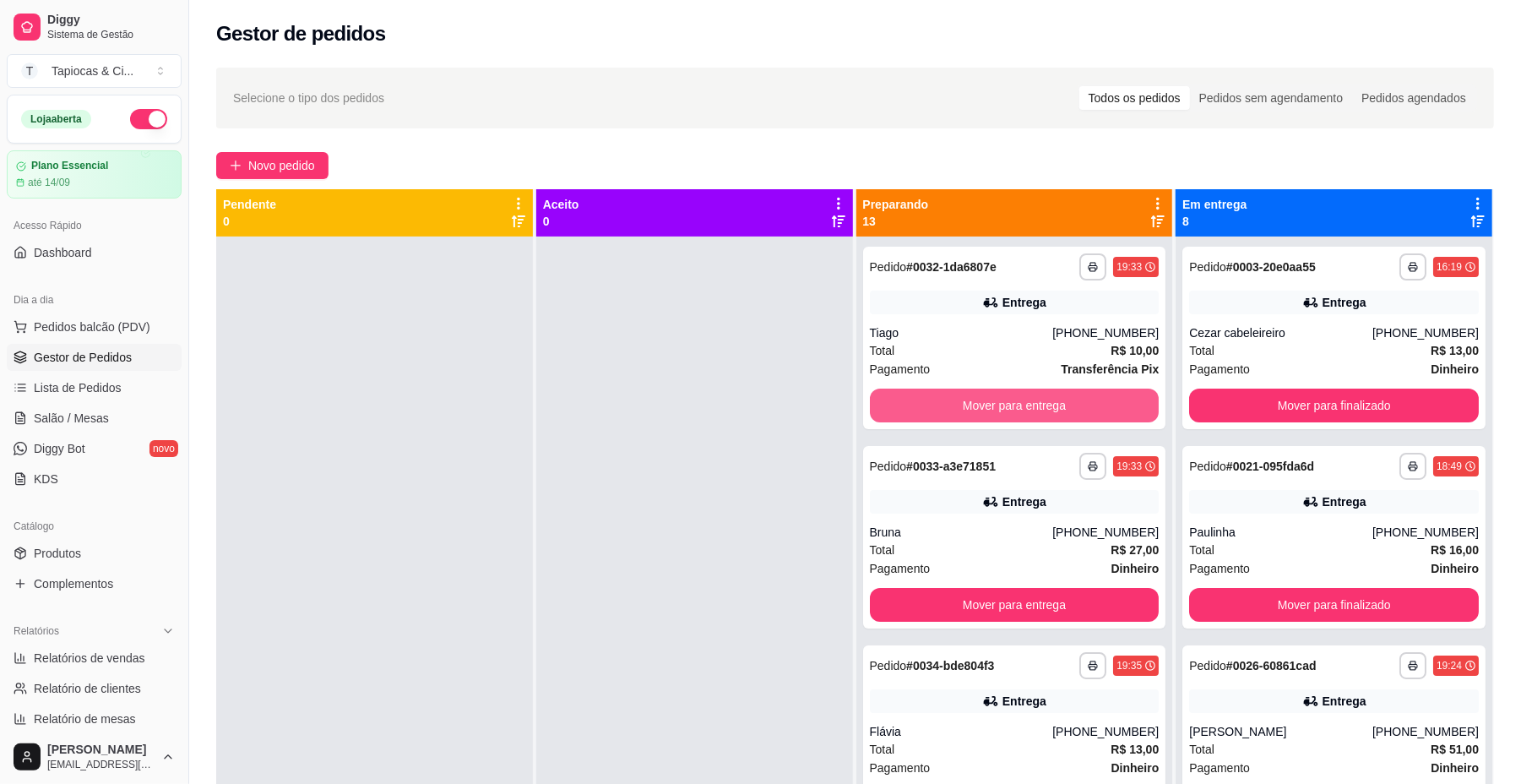
click at [1049, 417] on button "Mover para entrega" at bounding box center [1015, 404] width 290 height 34
click at [1049, 417] on button "Mover para entrega" at bounding box center [1015, 405] width 281 height 33
click at [1049, 417] on button "Mover para retirada disponível" at bounding box center [1015, 404] width 290 height 34
click at [1049, 417] on button "Mover para entrega" at bounding box center [1015, 405] width 281 height 33
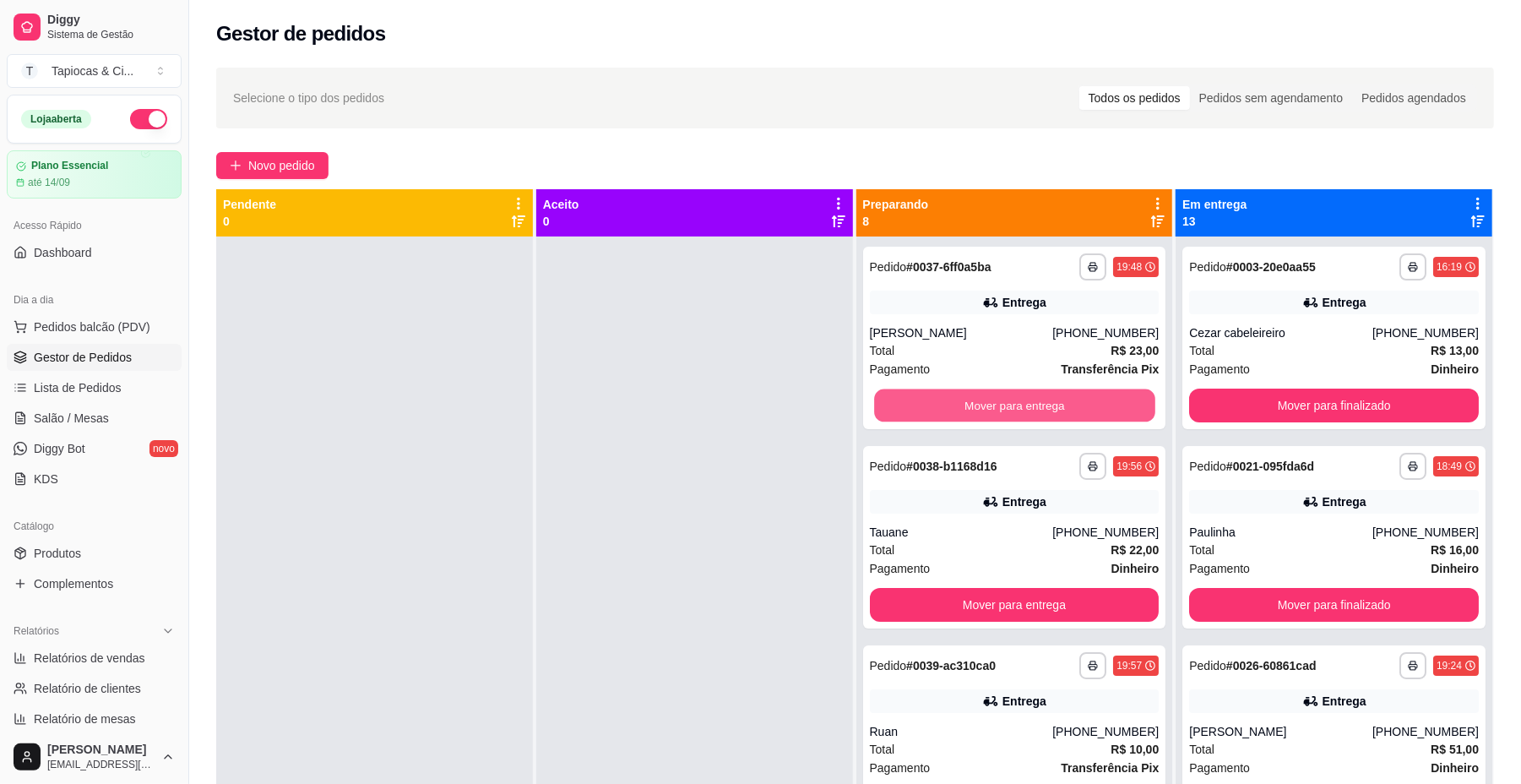
click at [1049, 417] on button "Mover para entrega" at bounding box center [1015, 405] width 281 height 33
click at [1049, 414] on button "Mover para entrega" at bounding box center [1015, 404] width 290 height 34
click at [1049, 414] on button "Mover para entrega" at bounding box center [1015, 405] width 281 height 33
click at [1049, 414] on button "Mover para entrega" at bounding box center [1015, 404] width 290 height 34
click at [1049, 414] on button "Mover para entrega" at bounding box center [1015, 405] width 281 height 33
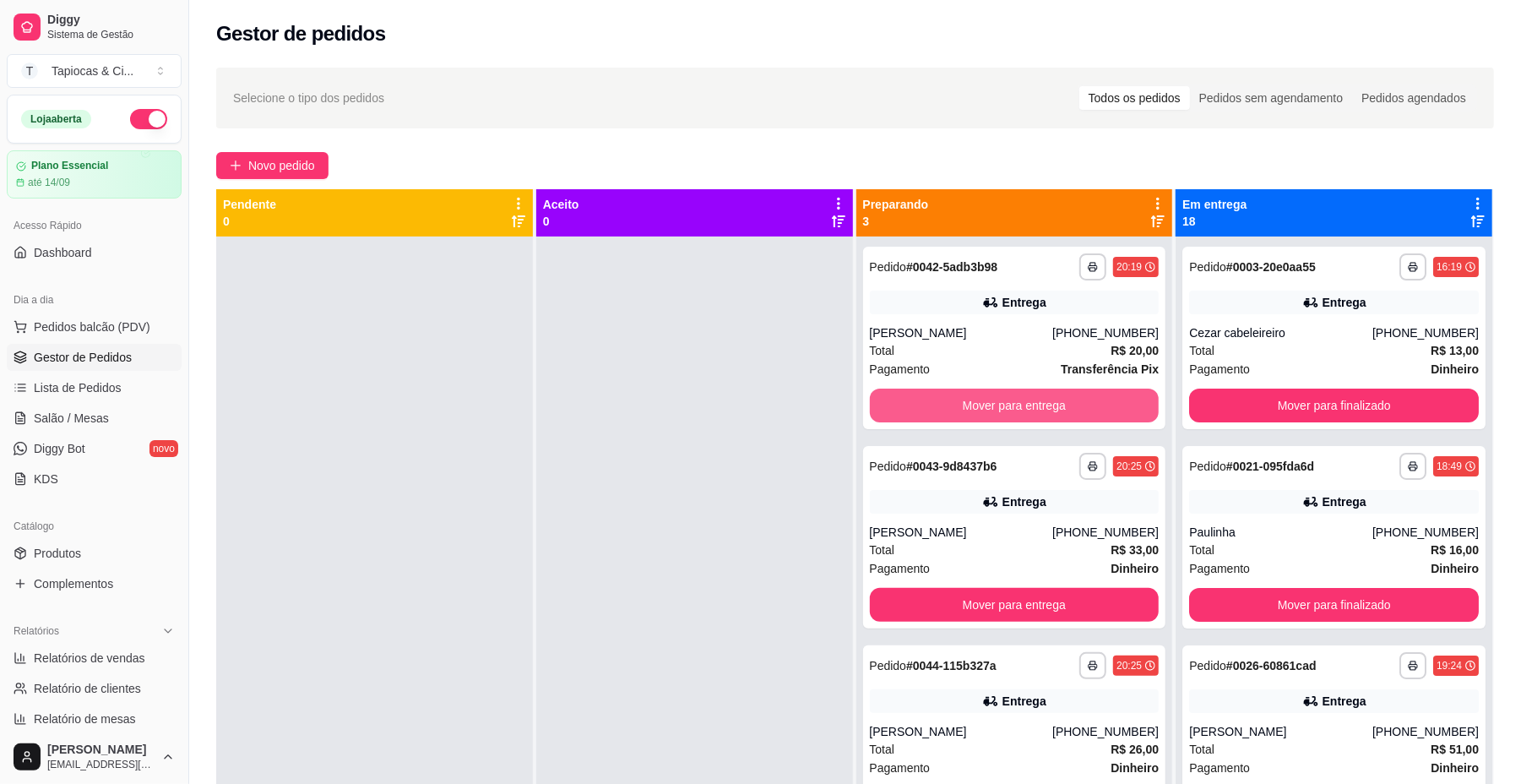
click at [1049, 414] on button "Mover para entrega" at bounding box center [1015, 404] width 290 height 34
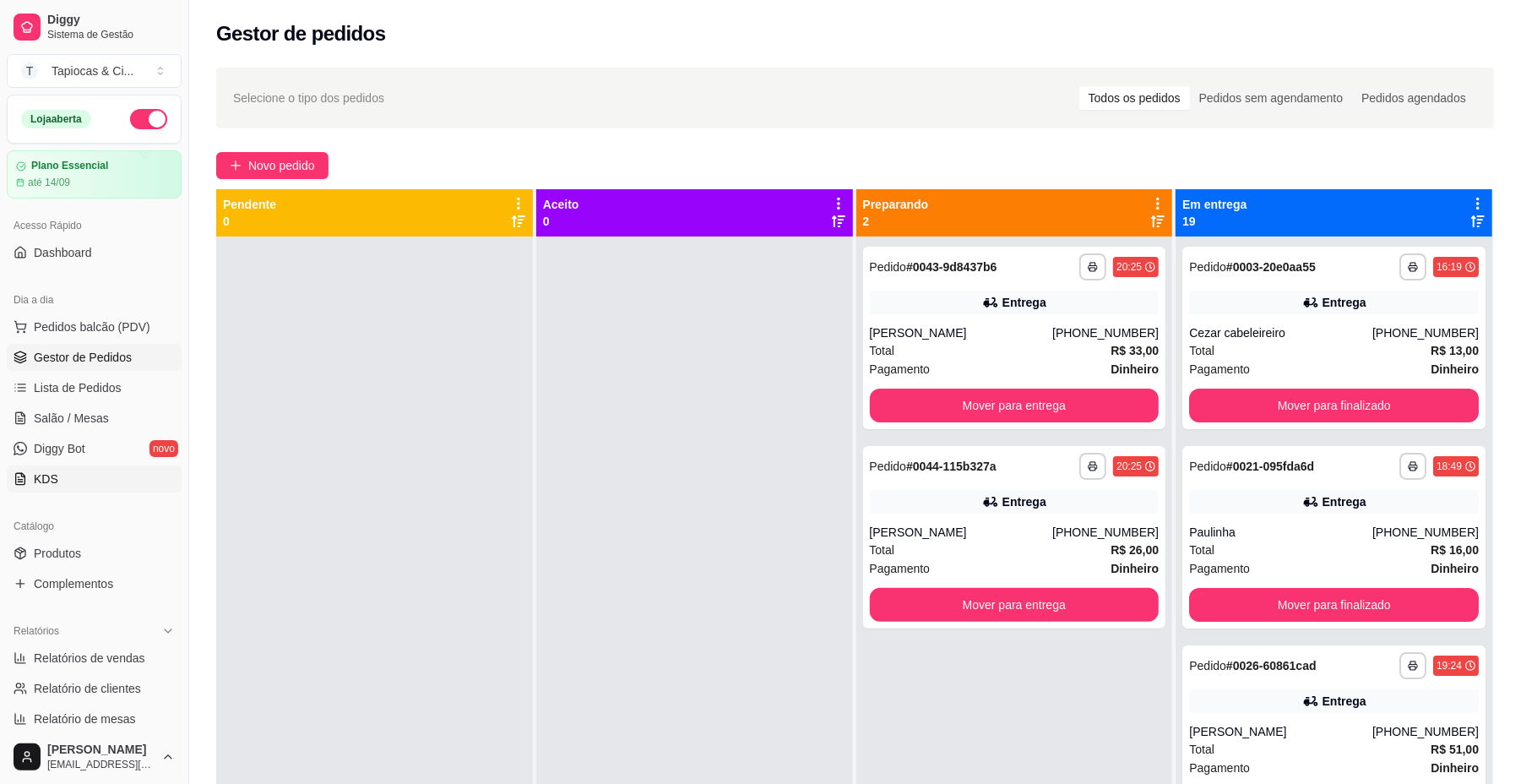
scroll to position [113, 0]
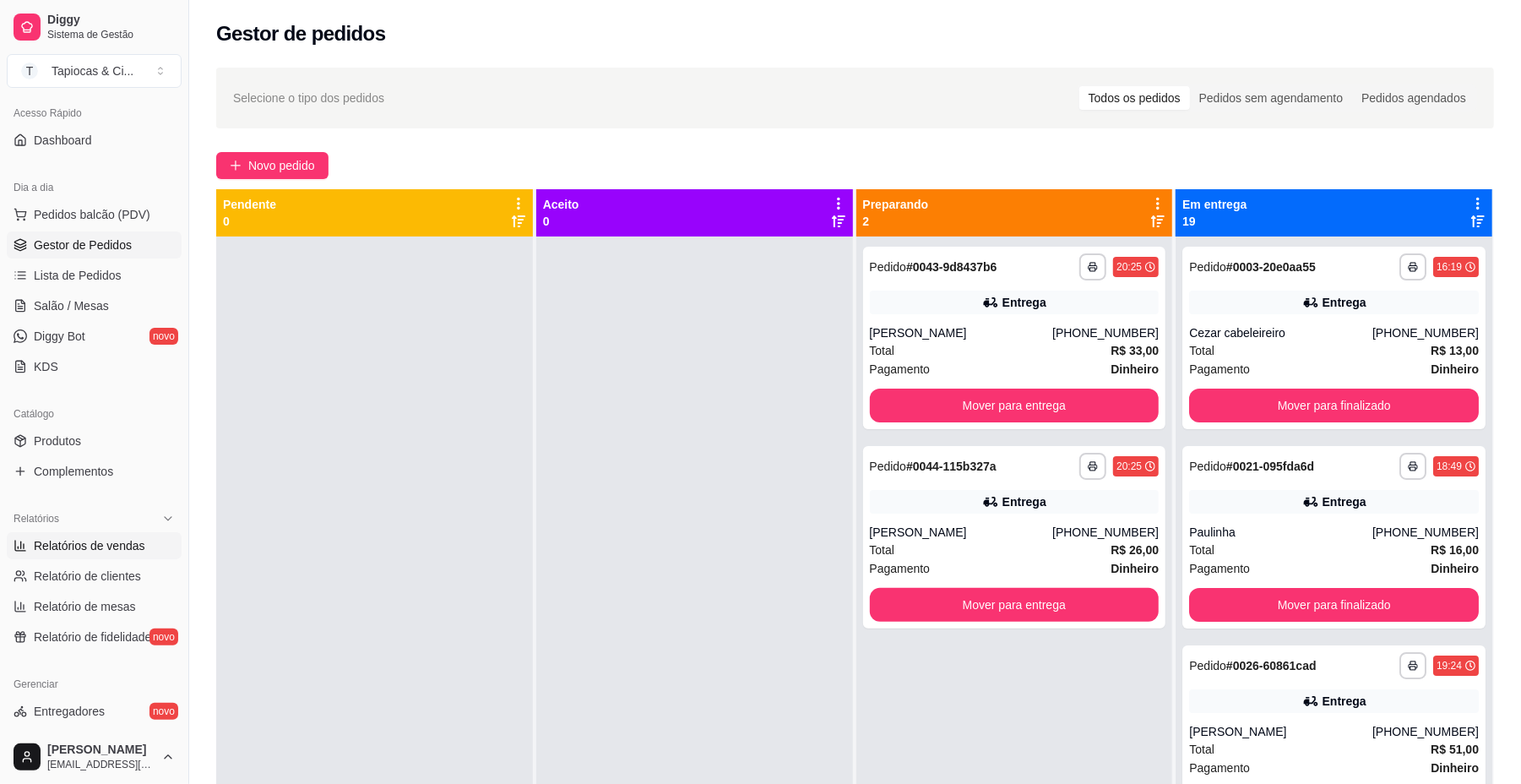
click at [96, 544] on span "Relatórios de vendas" at bounding box center [90, 546] width 112 height 17
select select "ALL"
select select "0"
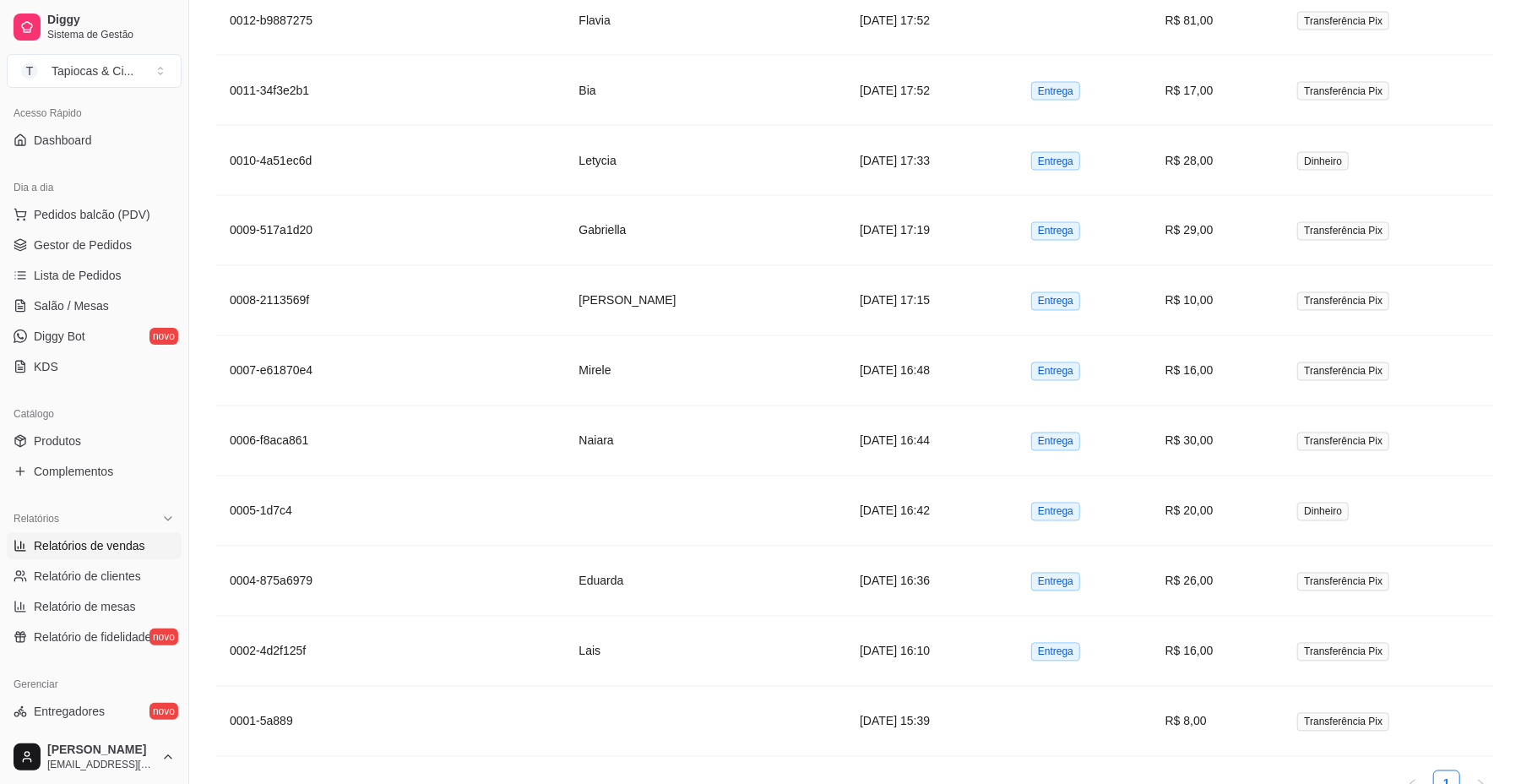
scroll to position [2173, 0]
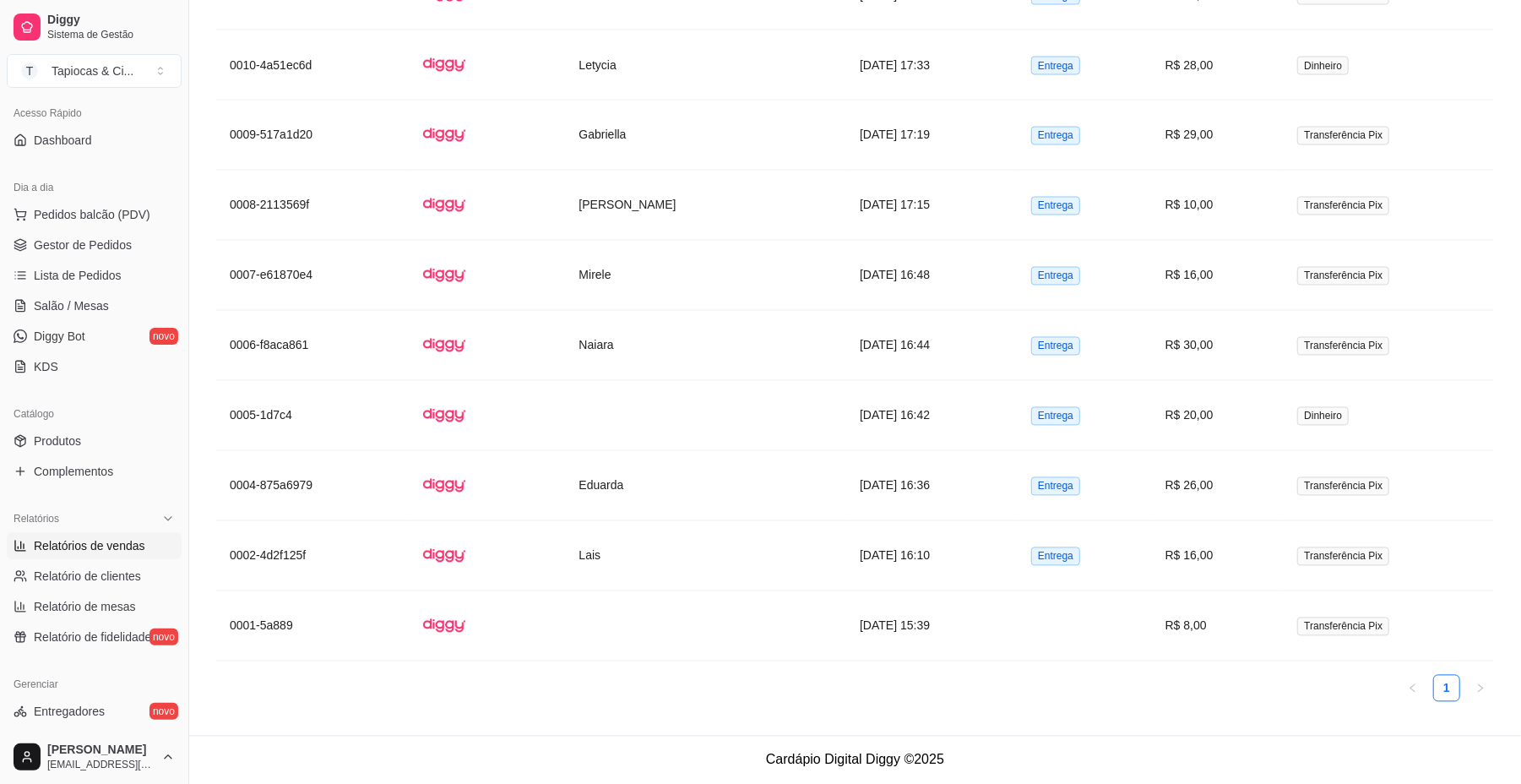
click at [115, 559] on link "Relatórios de vendas" at bounding box center [94, 545] width 175 height 27
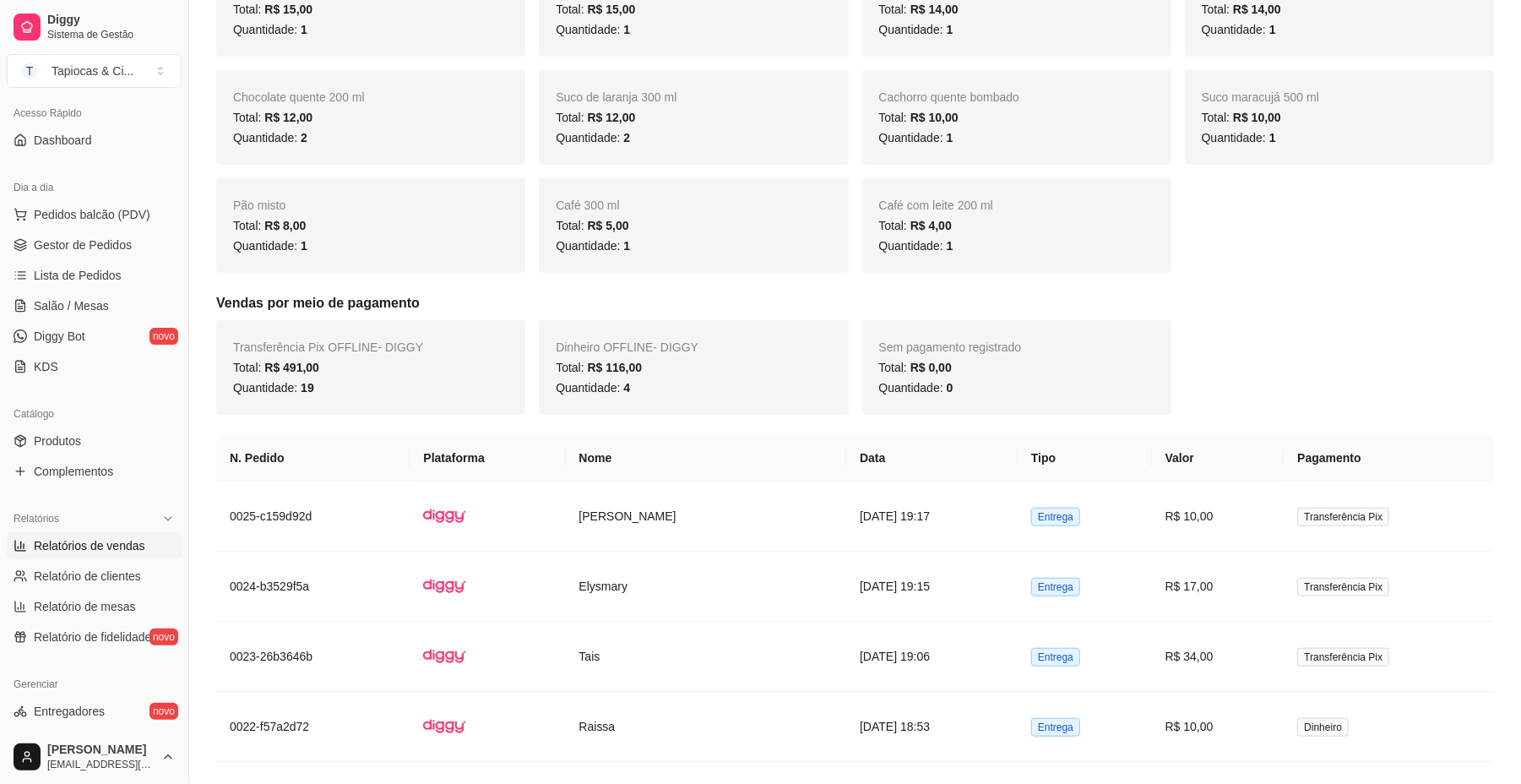
scroll to position [788, 0]
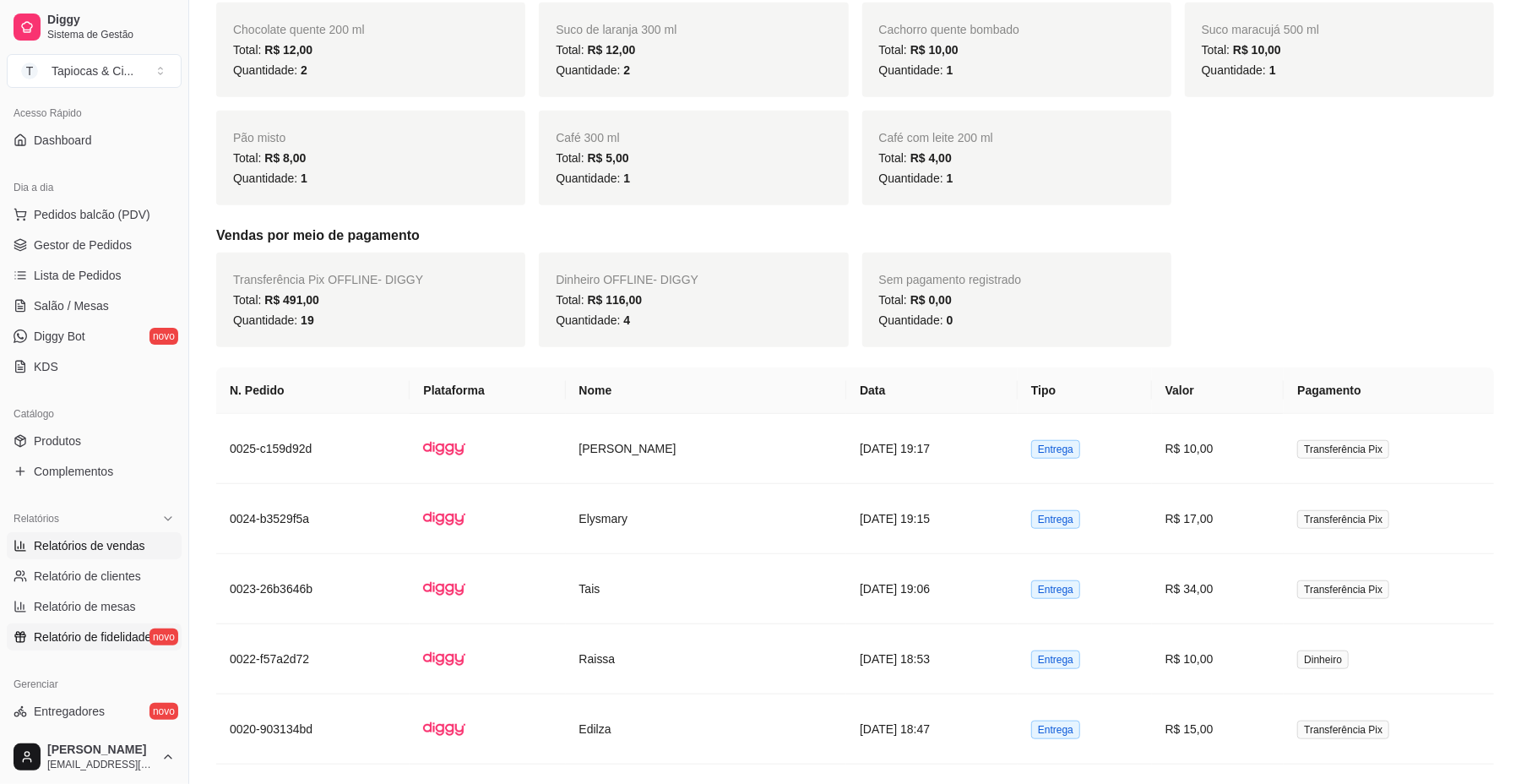
click at [84, 644] on span "Relatório de fidelidade" at bounding box center [92, 637] width 117 height 17
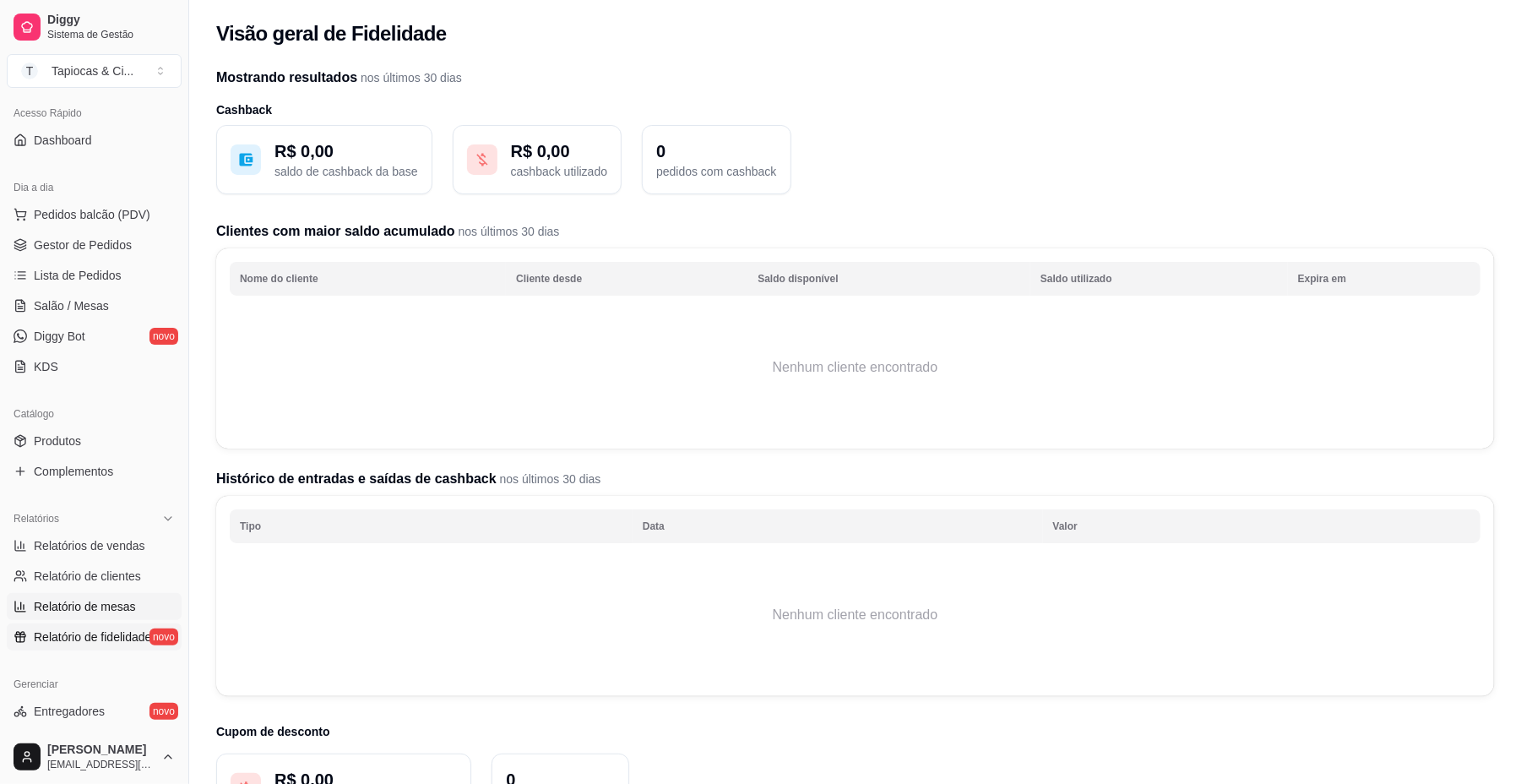
click at [100, 595] on link "Relatório de mesas" at bounding box center [94, 606] width 175 height 27
select select "TOTAL_OF_ORDERS"
select select "7"
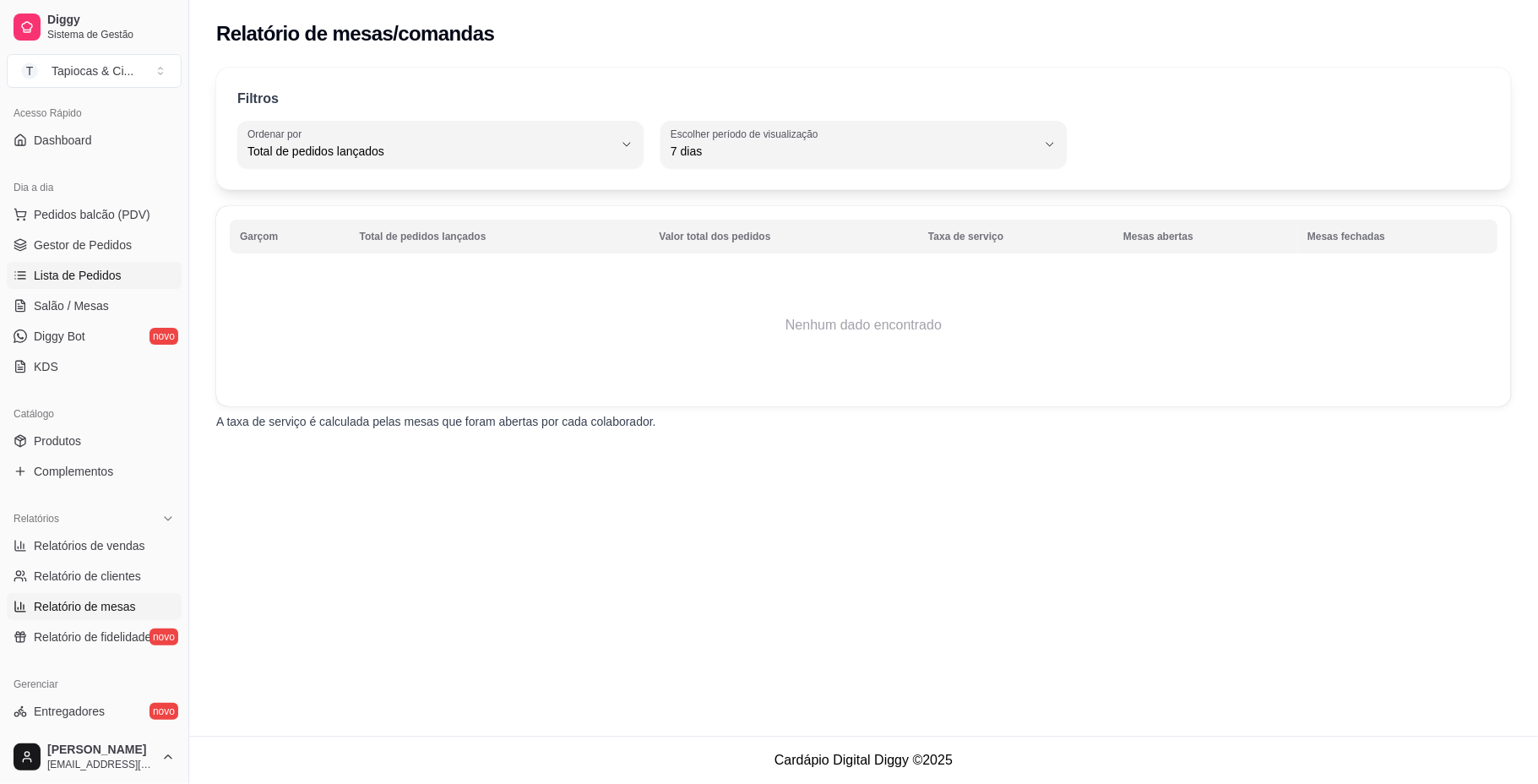
click at [65, 284] on span "Lista de Pedidos" at bounding box center [77, 275] width 88 height 17
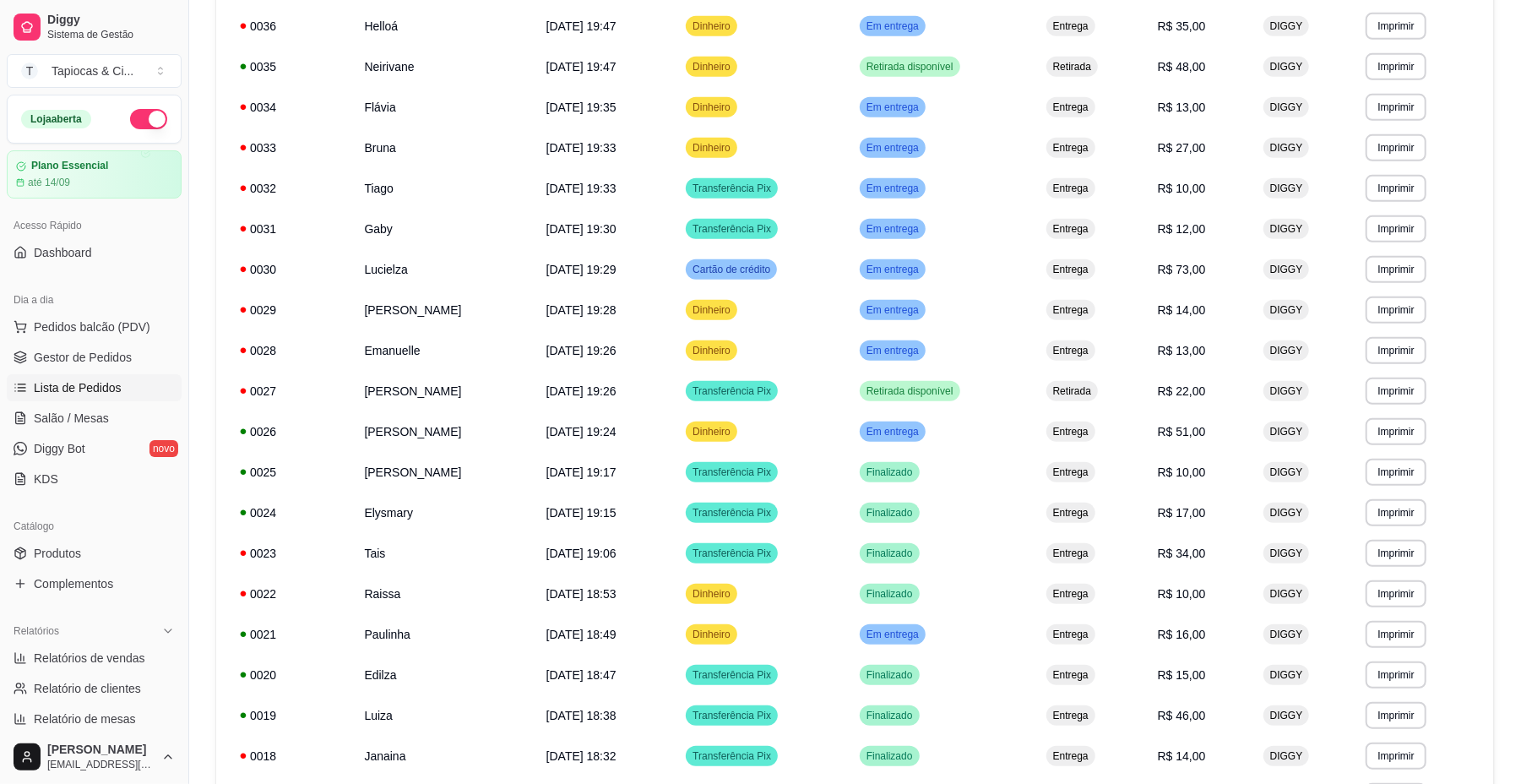
click at [108, 539] on div "Catálogo" at bounding box center [94, 526] width 175 height 27
click at [108, 540] on div "Catálogo Produtos Complementos" at bounding box center [94, 555] width 189 height 98
click at [108, 548] on link "Produtos" at bounding box center [94, 553] width 175 height 27
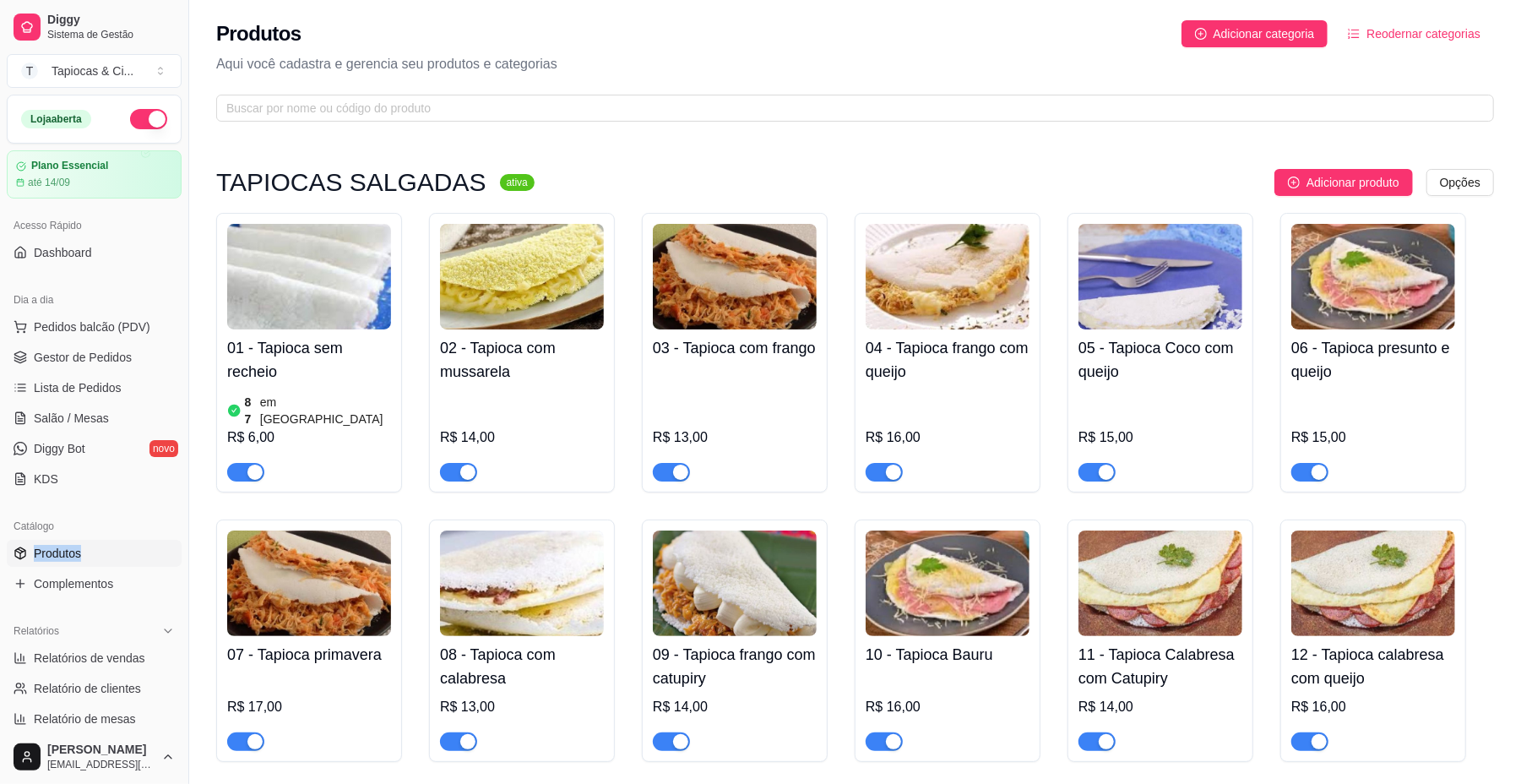
click at [37, 549] on span "Produtos" at bounding box center [57, 553] width 47 height 17
click at [636, 95] on span at bounding box center [855, 108] width 1278 height 27
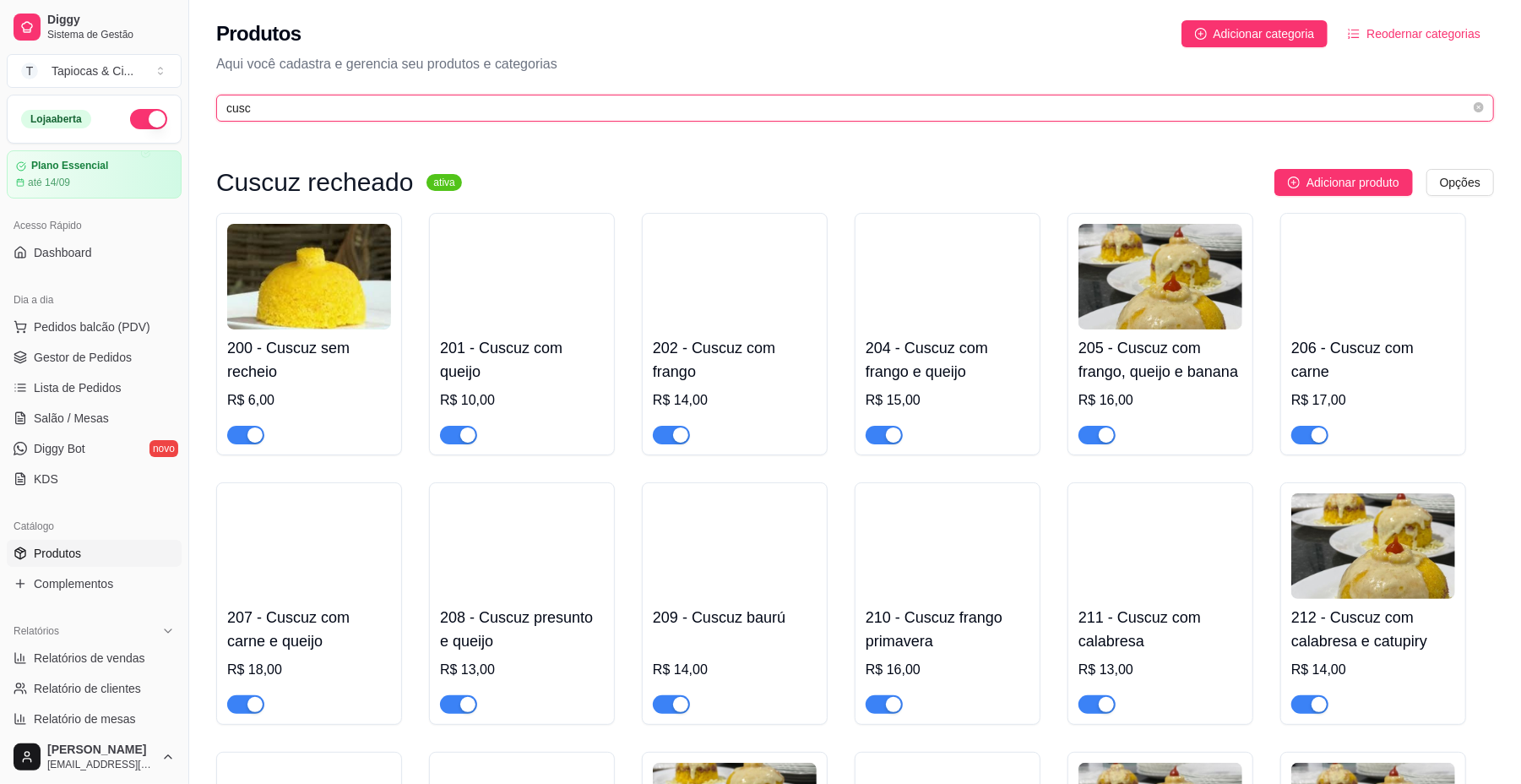
type input "cuscu"
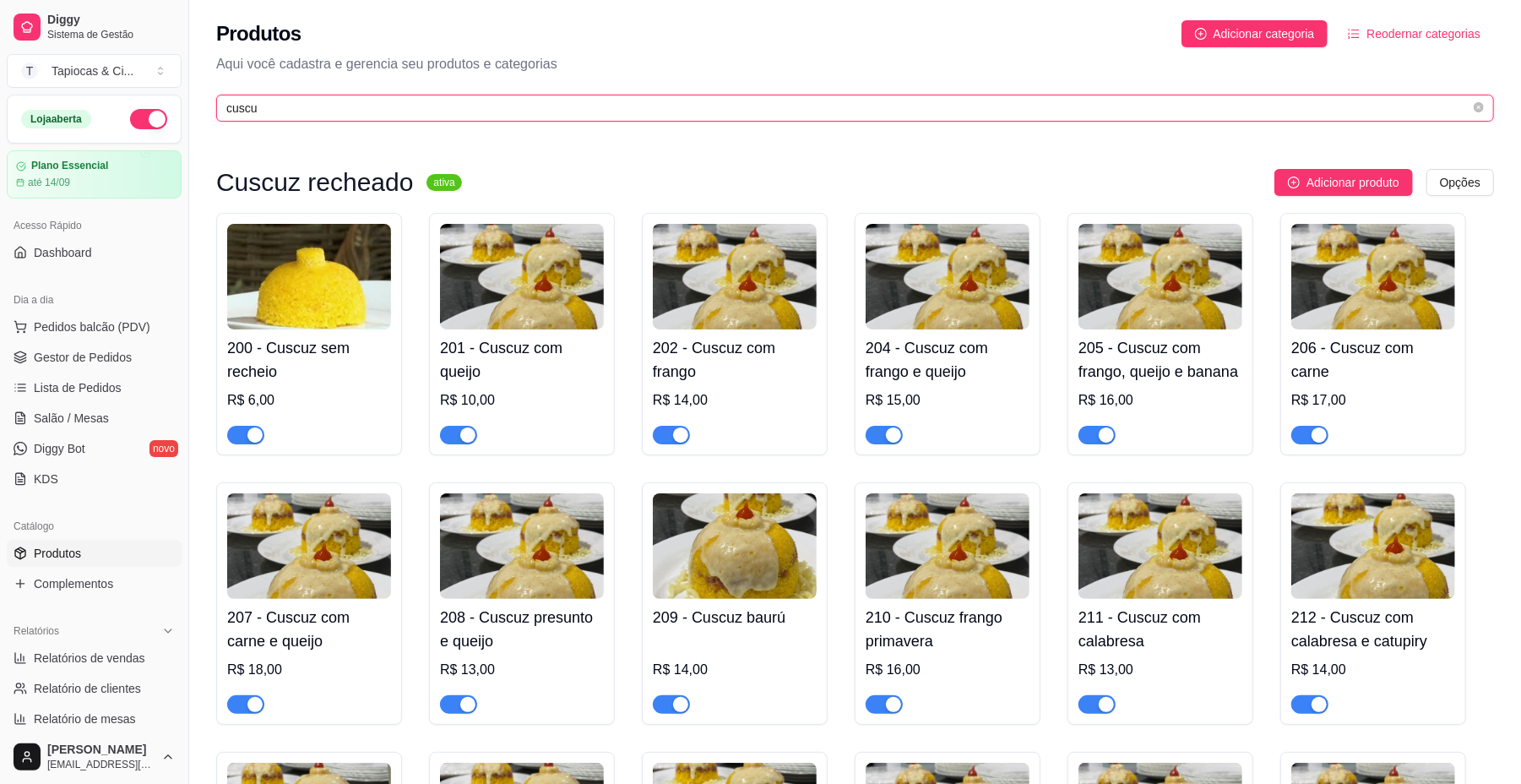
click at [1481, 109] on icon "close-circle" at bounding box center [1479, 108] width 10 height 10
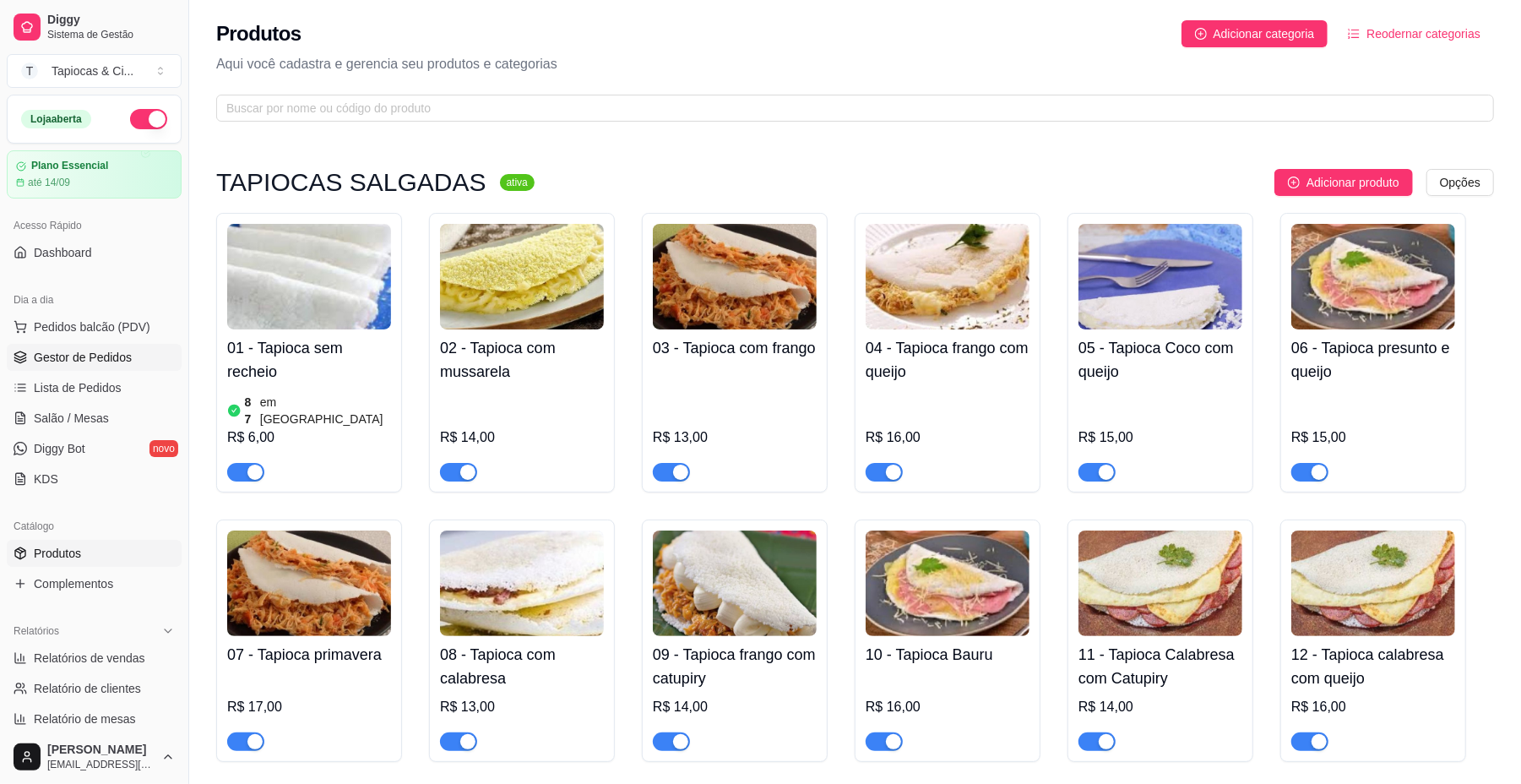
click at [103, 353] on span "Gestor de Pedidos" at bounding box center [83, 357] width 98 height 17
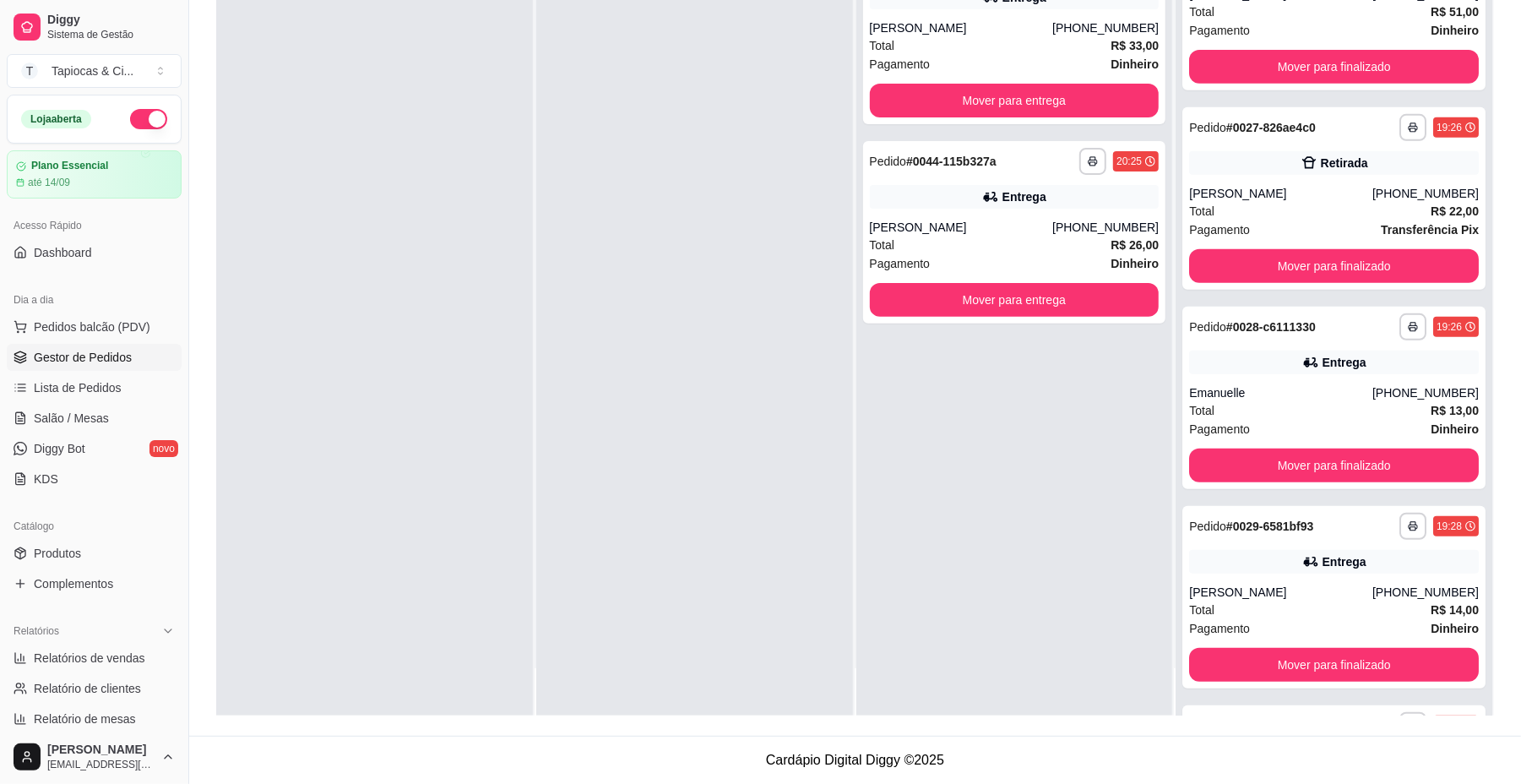
scroll to position [429, 0]
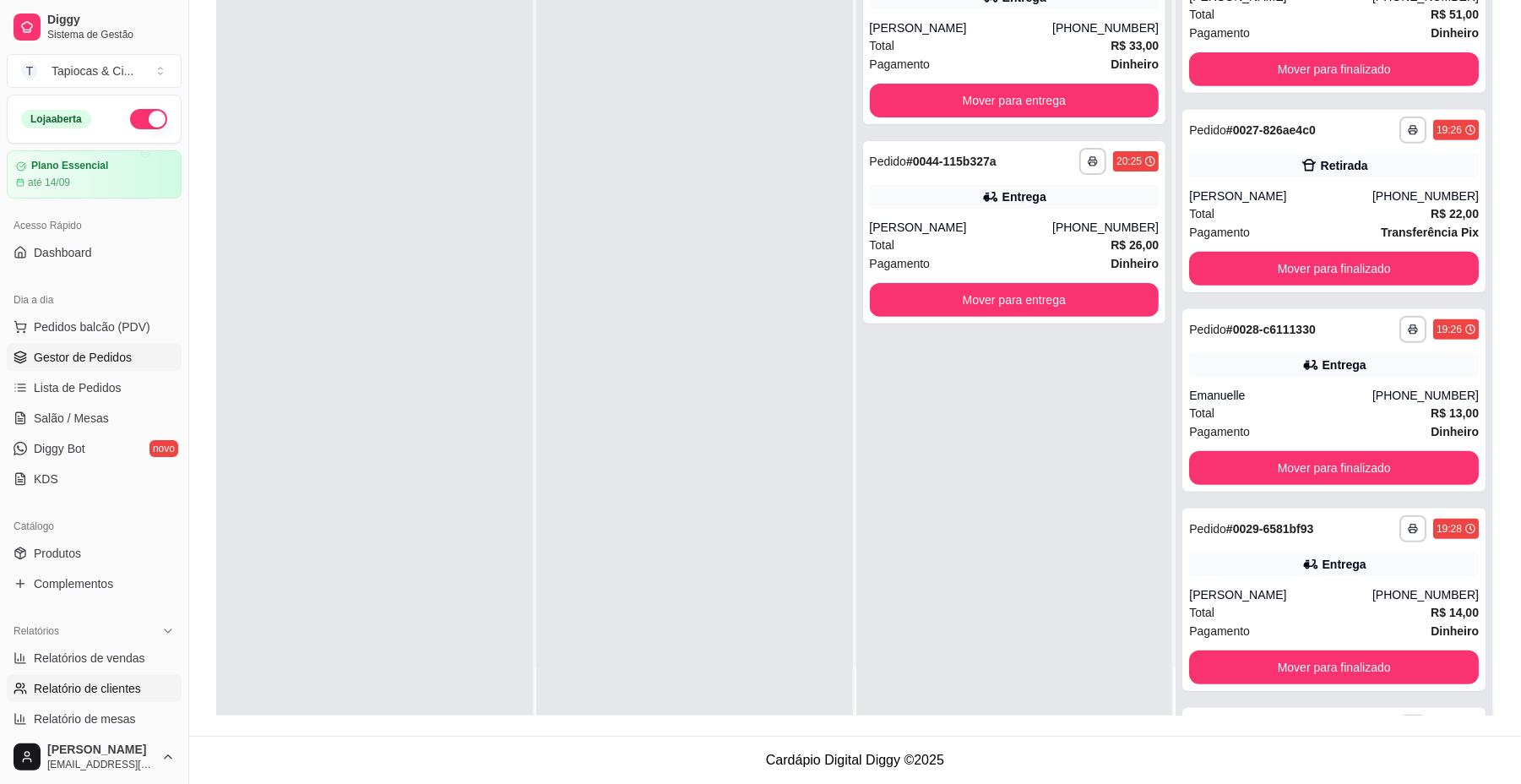
click at [54, 689] on span "Relatório de clientes" at bounding box center [87, 688] width 108 height 17
select select "30"
select select "HIGHEST_TOTAL_SPENT_WITH_ORDERS"
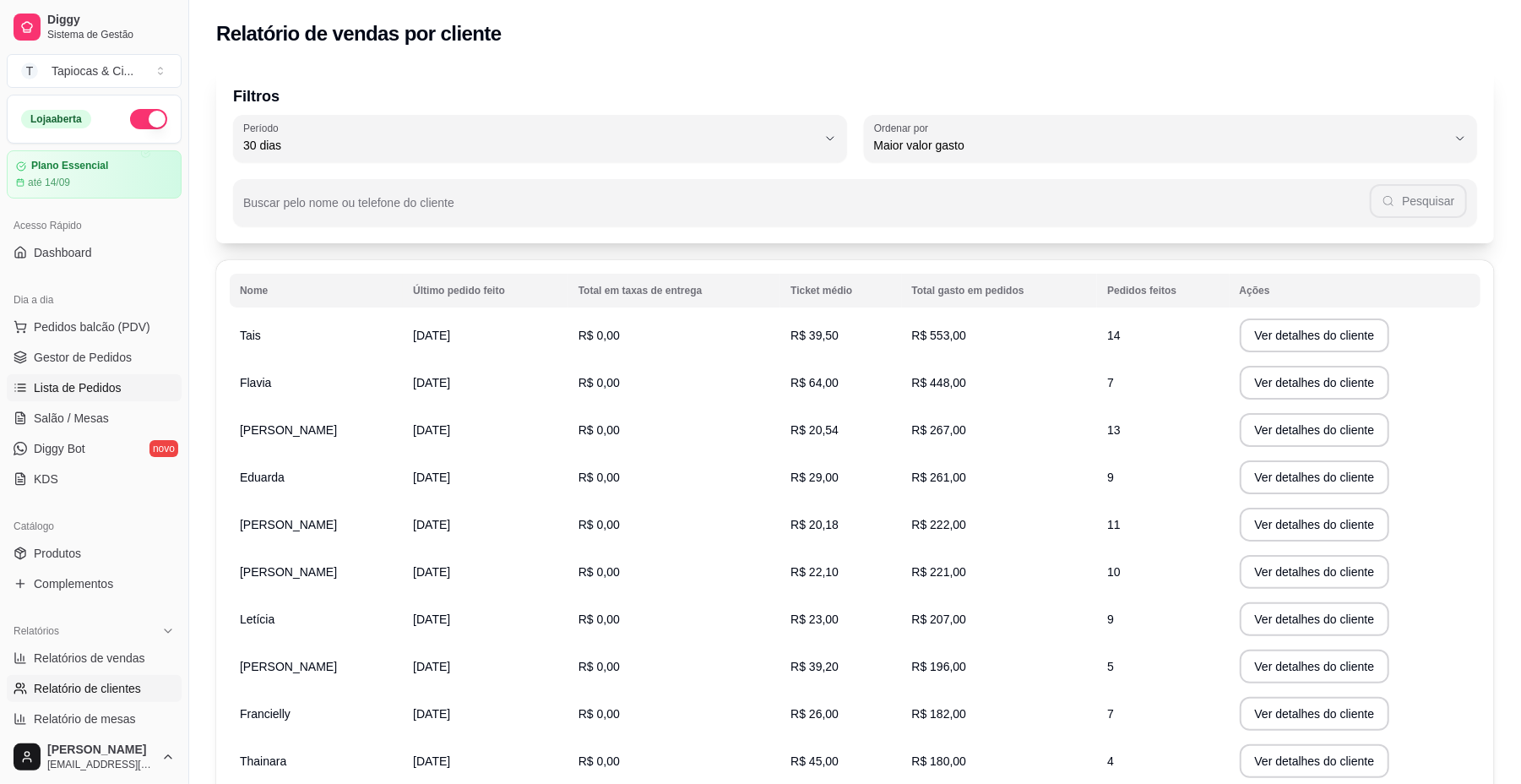
click at [71, 386] on span "Lista de Pedidos" at bounding box center [77, 388] width 88 height 17
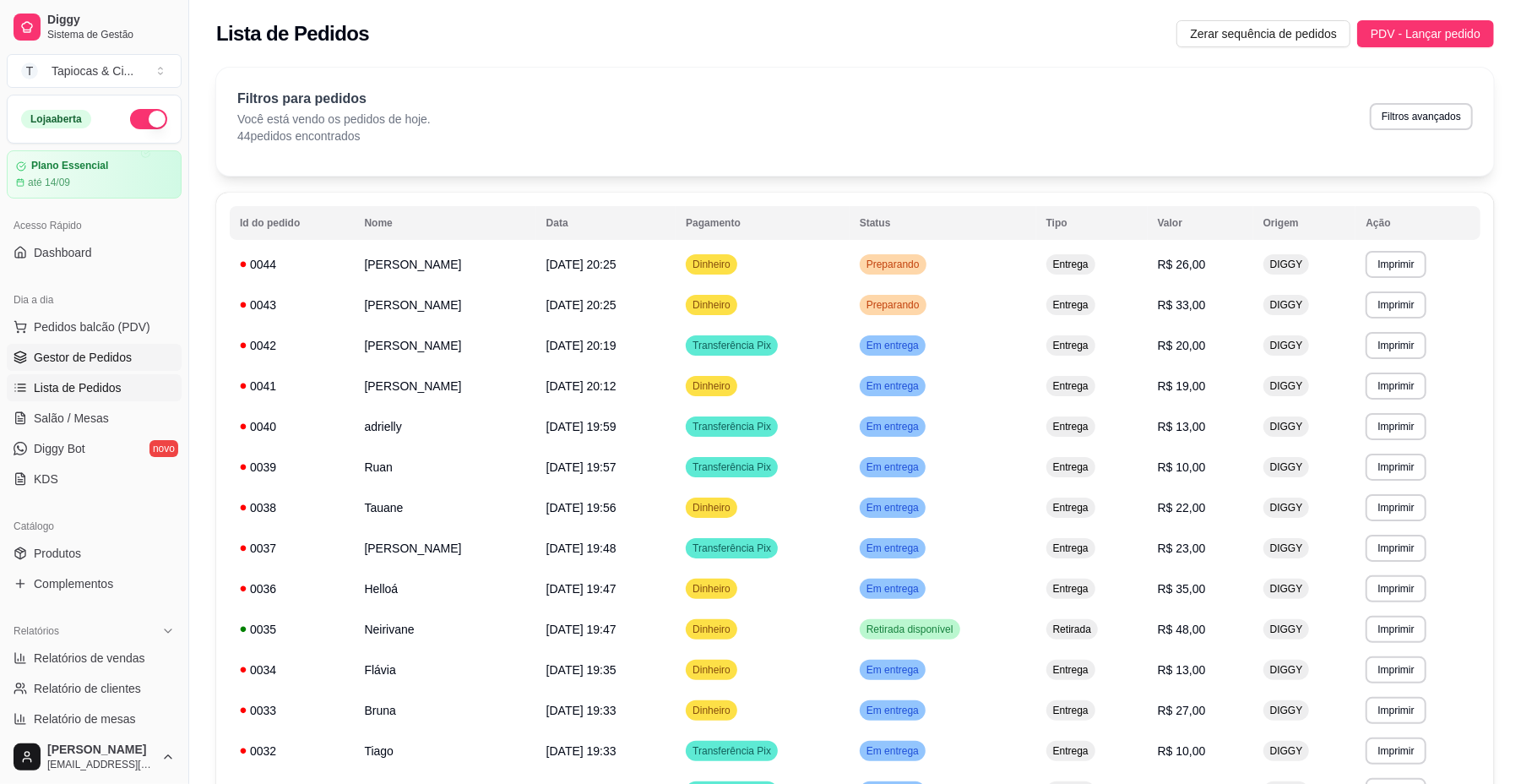
click at [114, 361] on span "Gestor de Pedidos" at bounding box center [83, 357] width 98 height 17
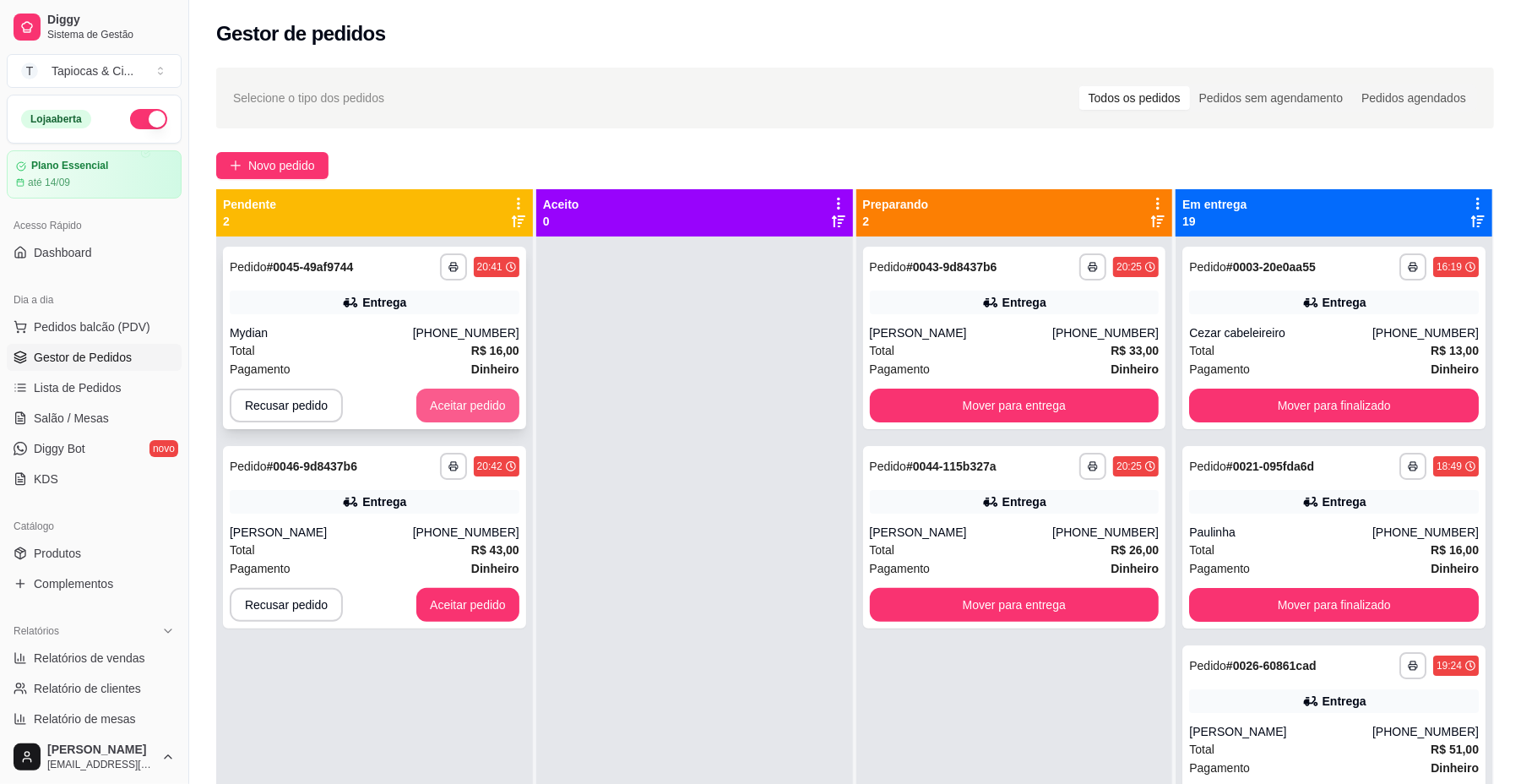
click at [436, 403] on button "Aceitar pedido" at bounding box center [468, 404] width 103 height 34
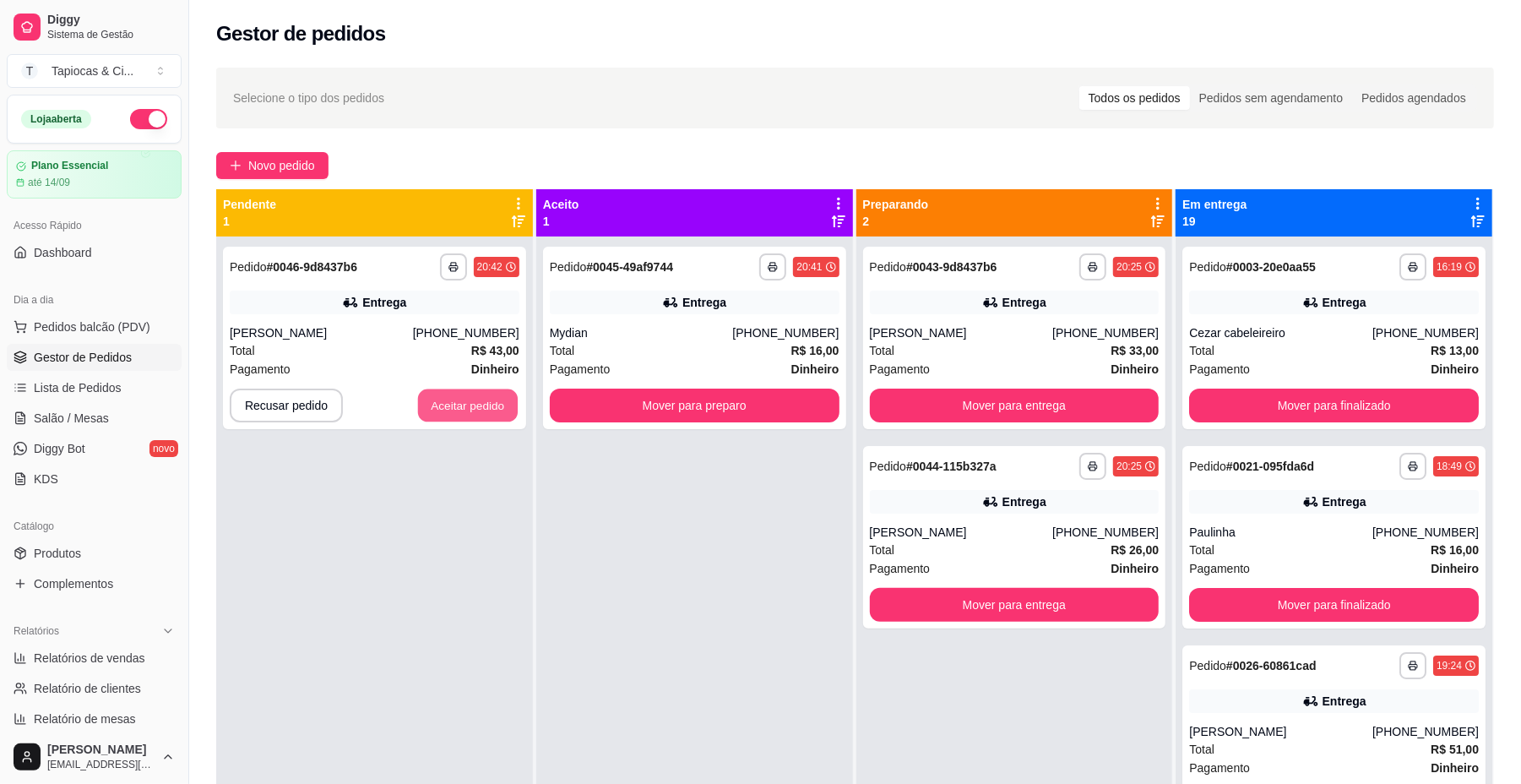
click at [448, 402] on button "Aceitar pedido" at bounding box center [468, 405] width 100 height 33
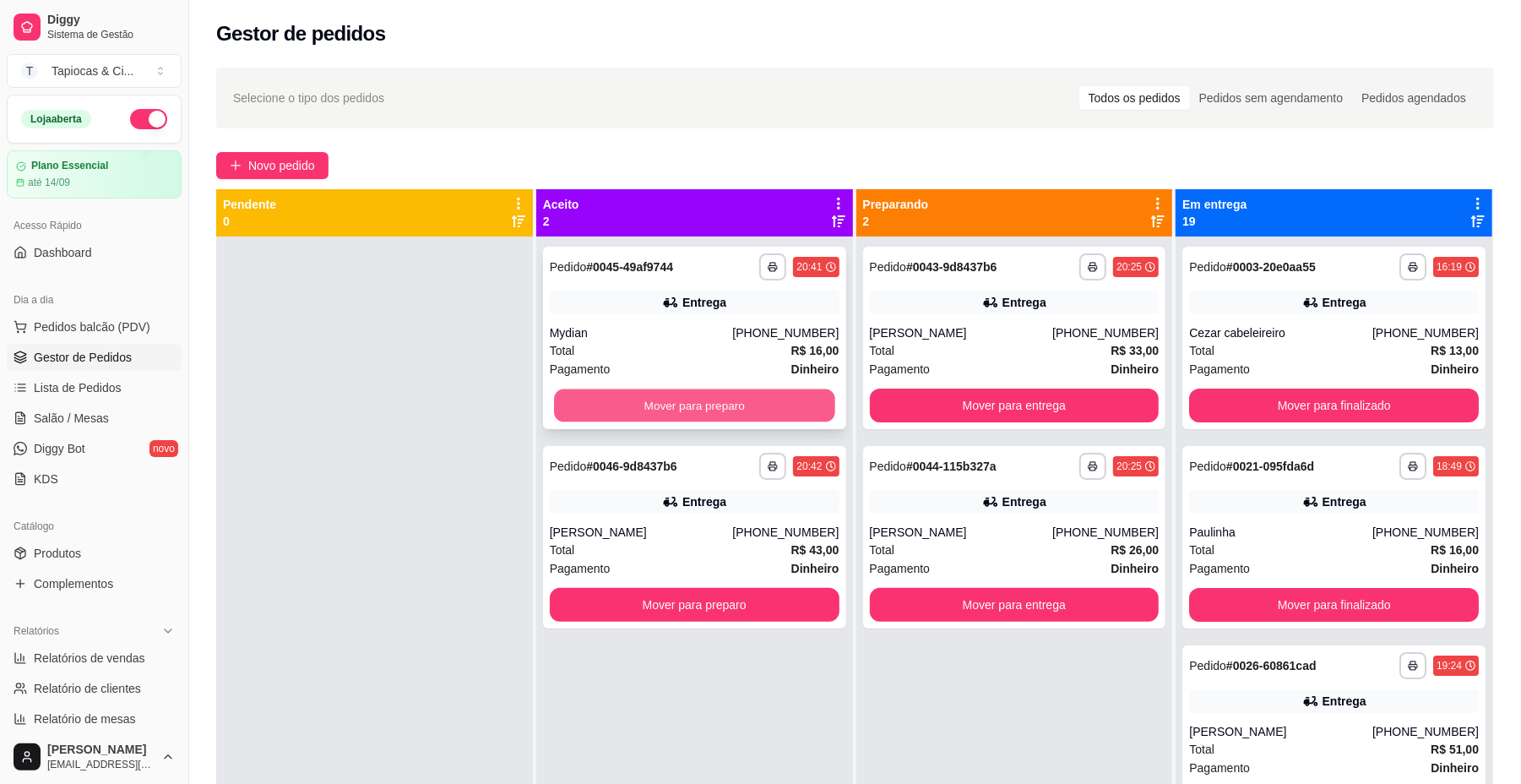
click at [821, 402] on button "Mover para preparo" at bounding box center [695, 405] width 281 height 33
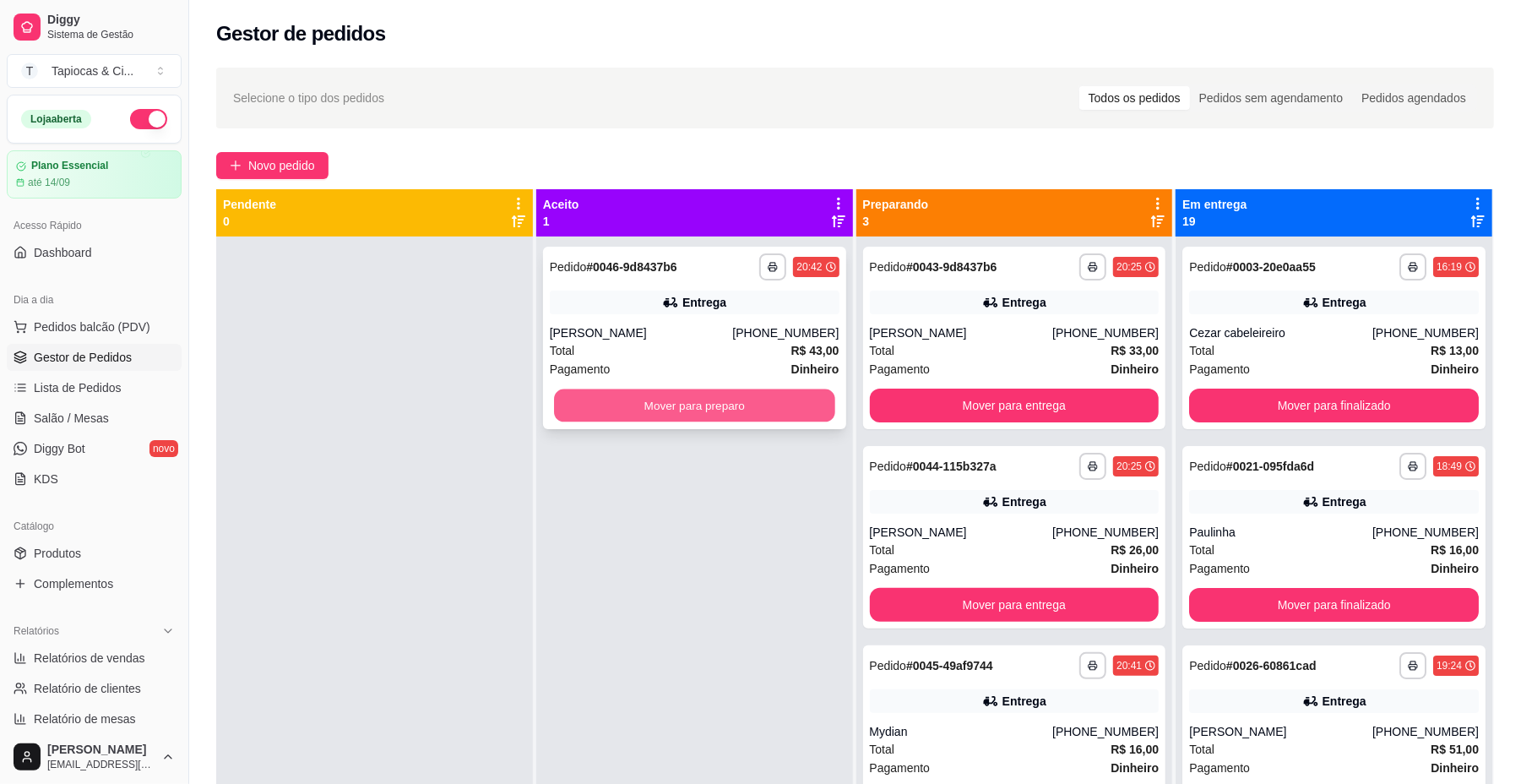
click at [794, 402] on button "Mover para preparo" at bounding box center [695, 405] width 281 height 33
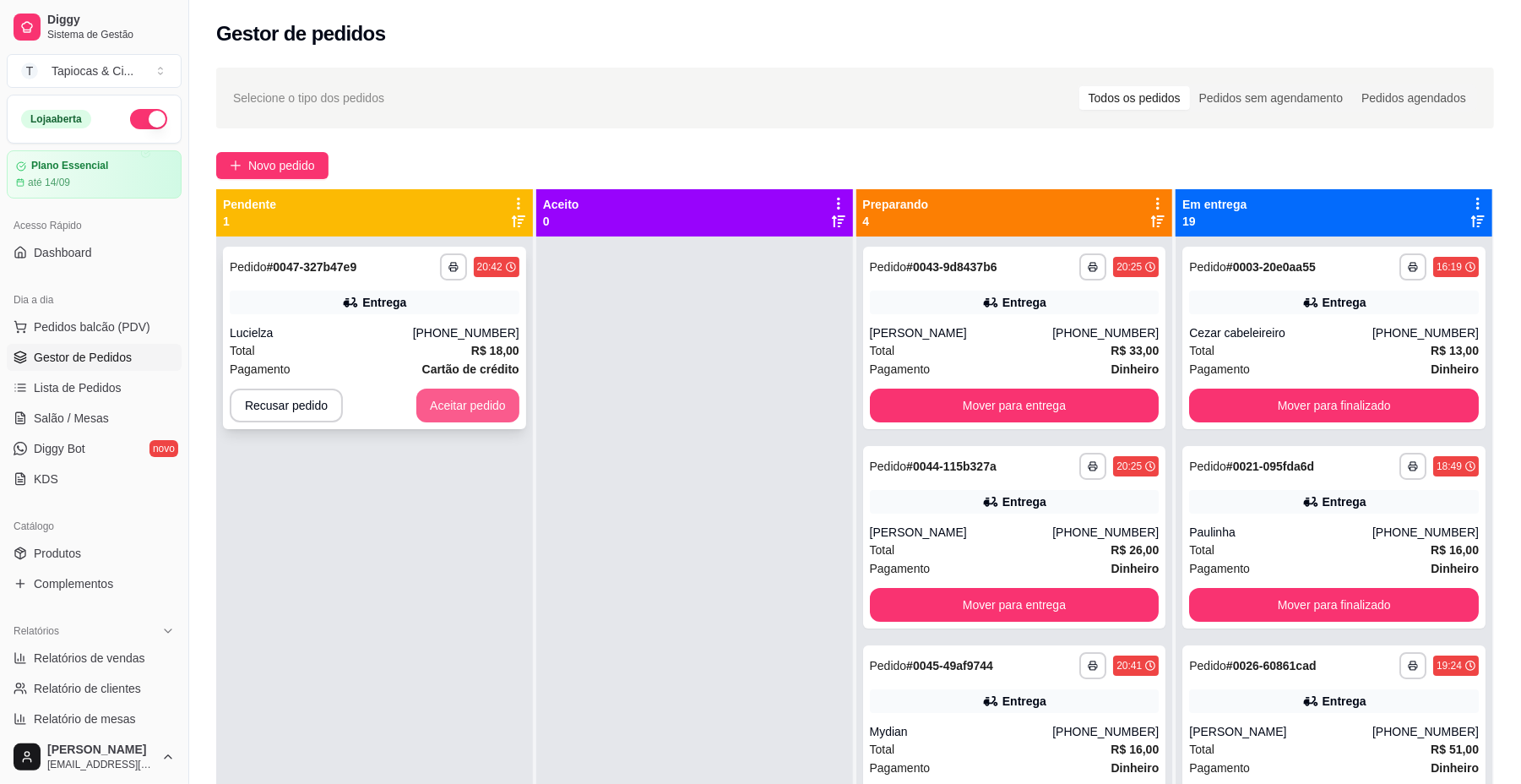
click at [467, 400] on button "Aceitar pedido" at bounding box center [468, 404] width 103 height 34
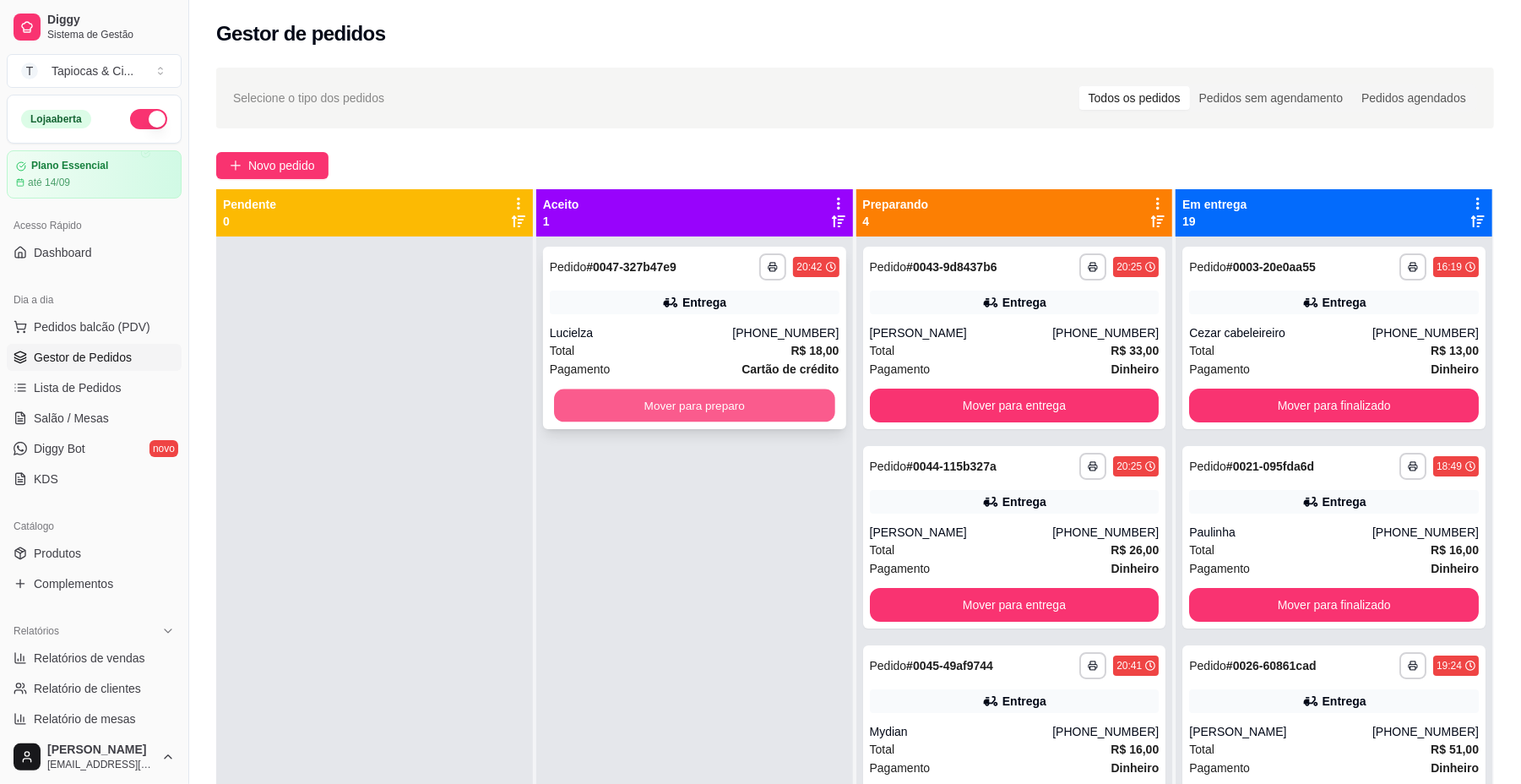
click at [707, 392] on button "Mover para preparo" at bounding box center [695, 405] width 281 height 33
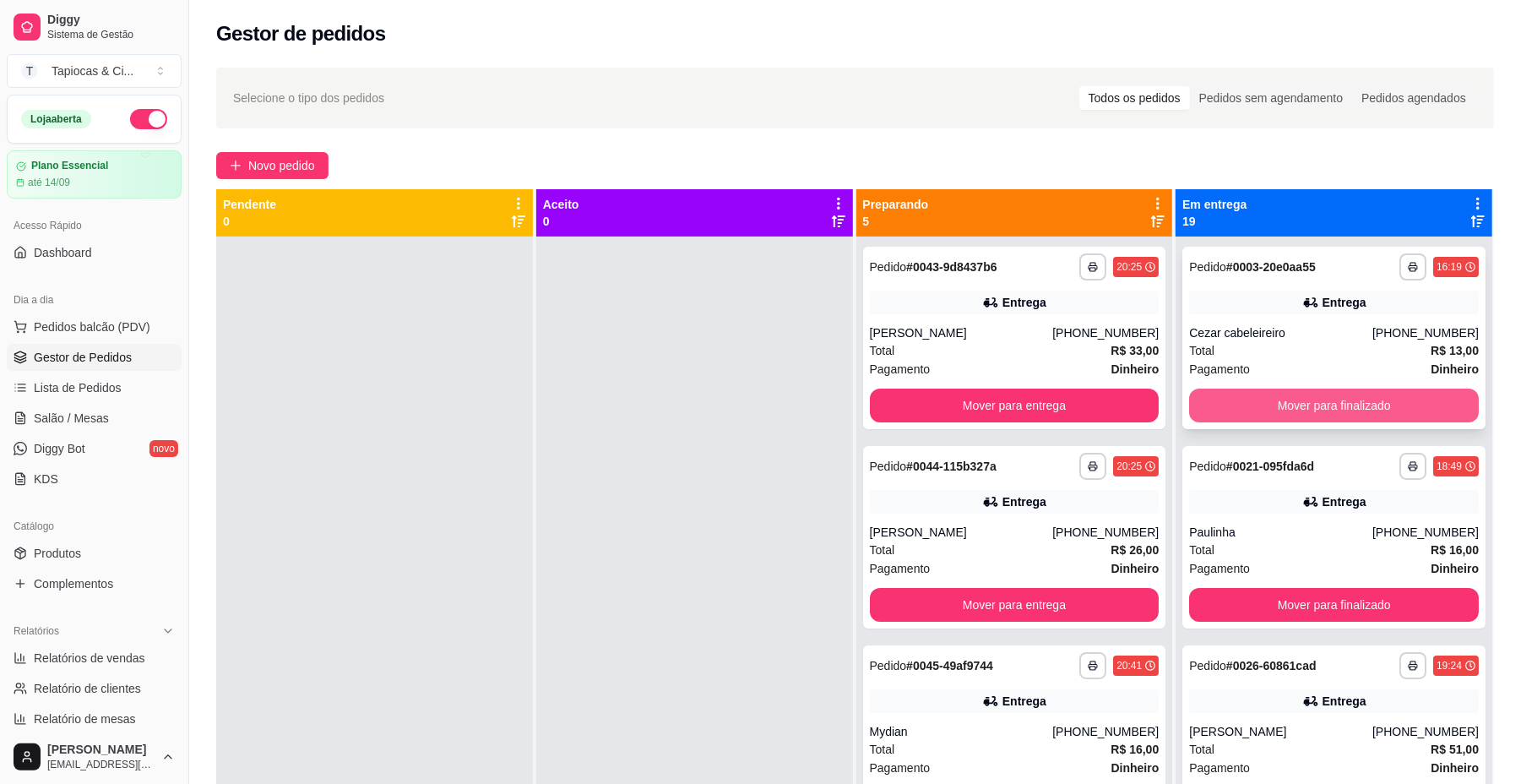
click at [1376, 417] on button "Mover para finalizado" at bounding box center [1334, 404] width 290 height 34
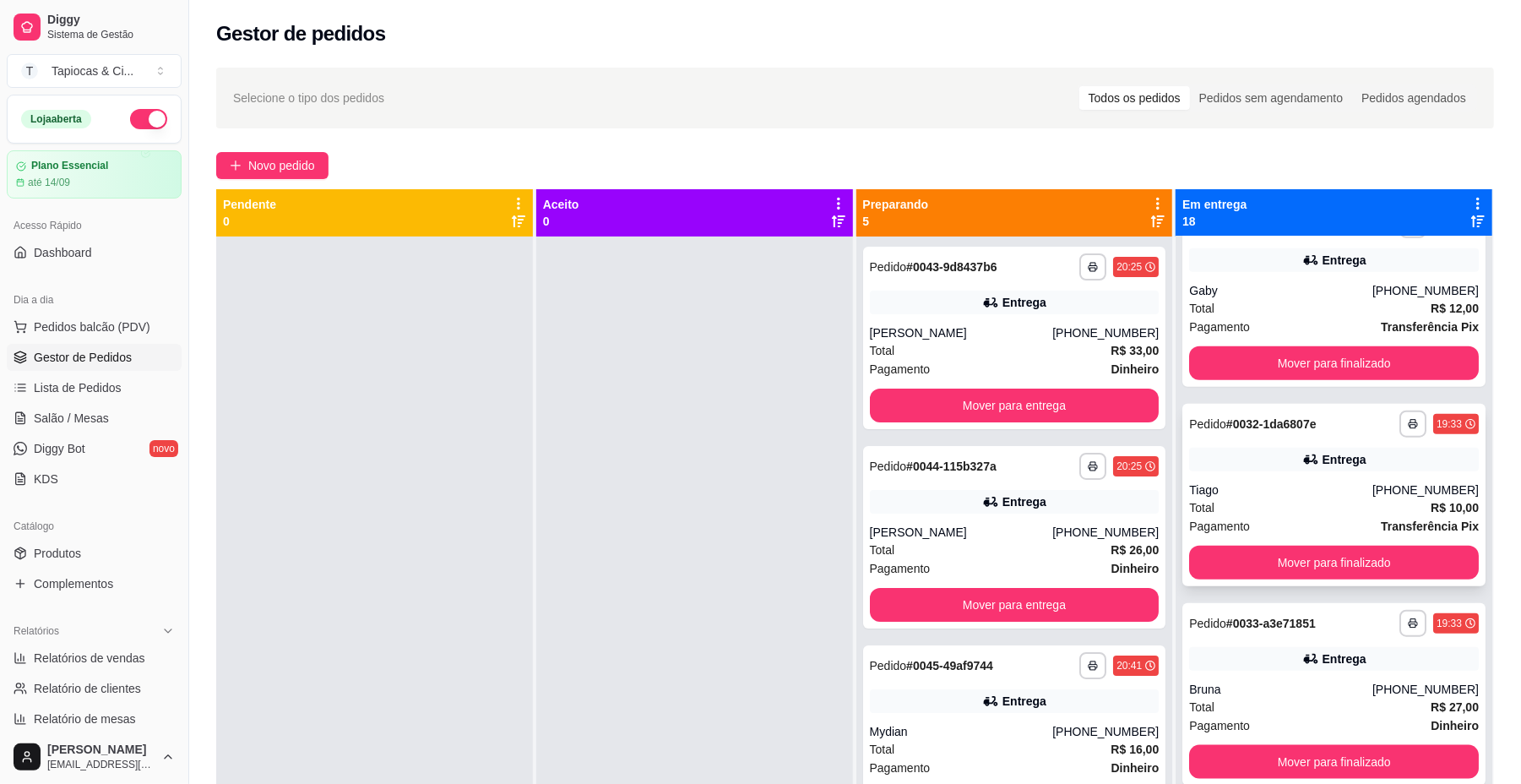
scroll to position [1126, 0]
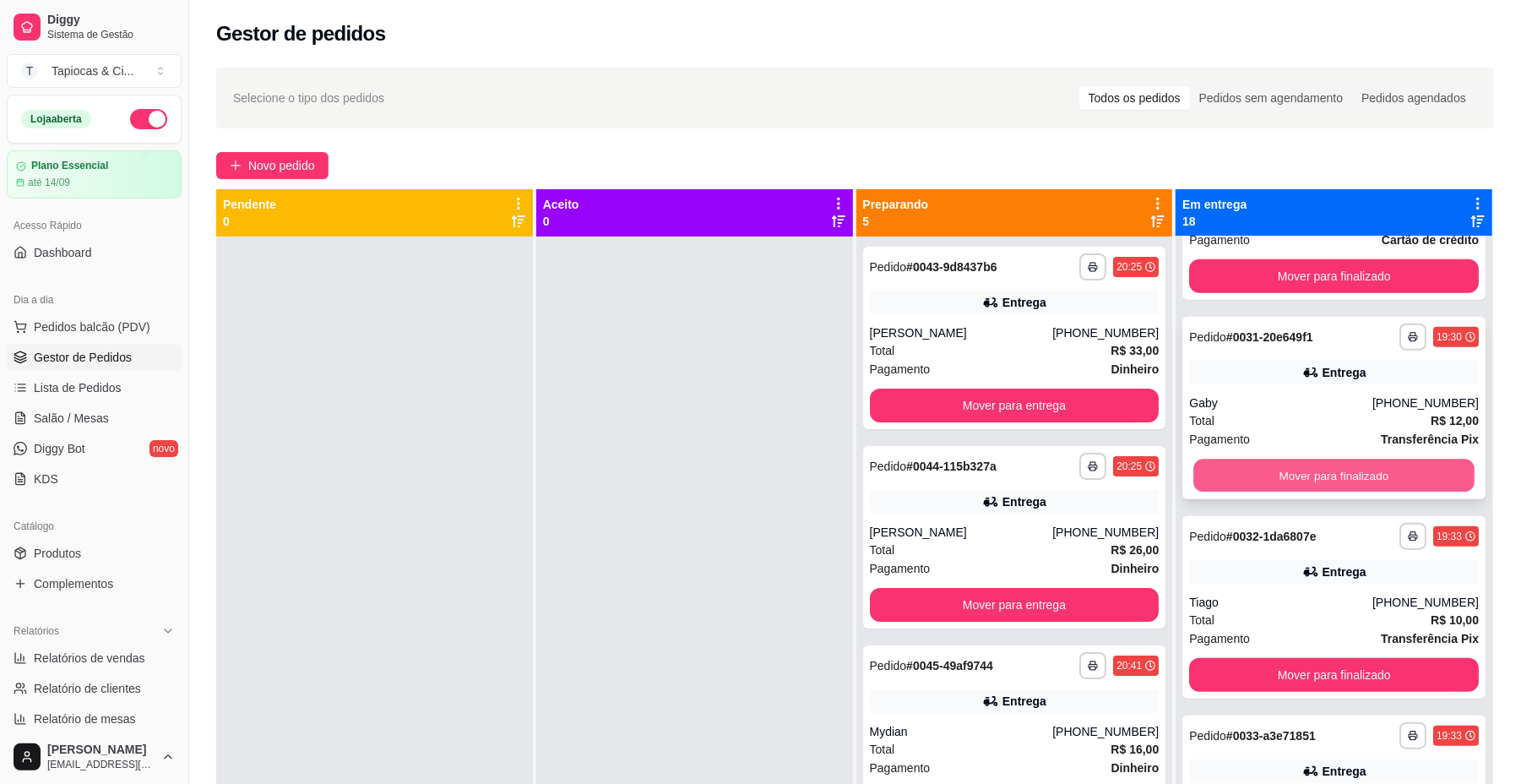
click at [1348, 460] on button "Mover para finalizado" at bounding box center [1334, 476] width 281 height 33
click at [1351, 451] on div "**********" at bounding box center [1334, 408] width 303 height 182
click at [1444, 44] on div "Gestor de pedidos" at bounding box center [855, 34] width 1278 height 27
click at [1238, 486] on button "Mover para finalizado" at bounding box center [1334, 476] width 281 height 33
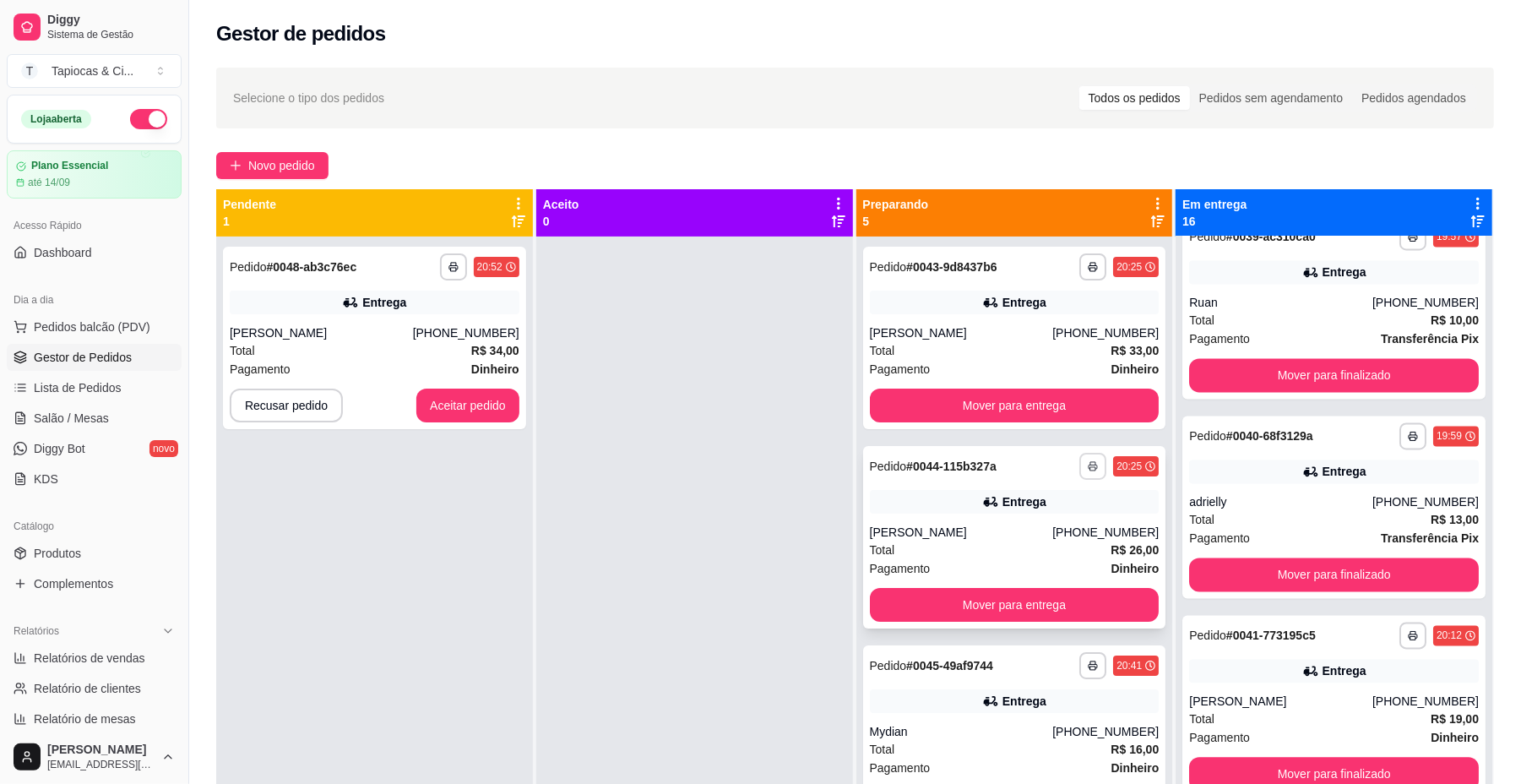
scroll to position [45, 0]
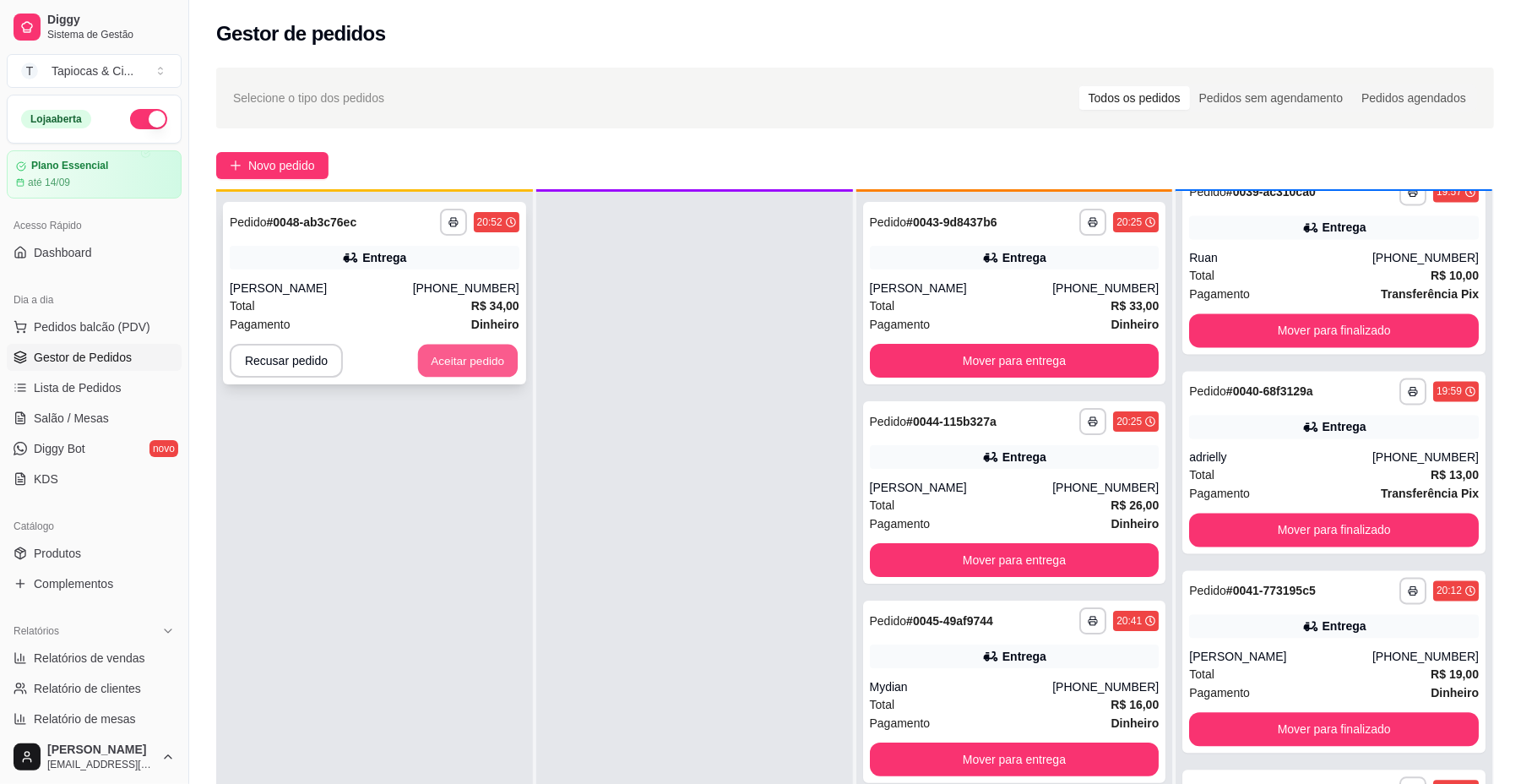
click at [500, 351] on button "Aceitar pedido" at bounding box center [468, 361] width 100 height 33
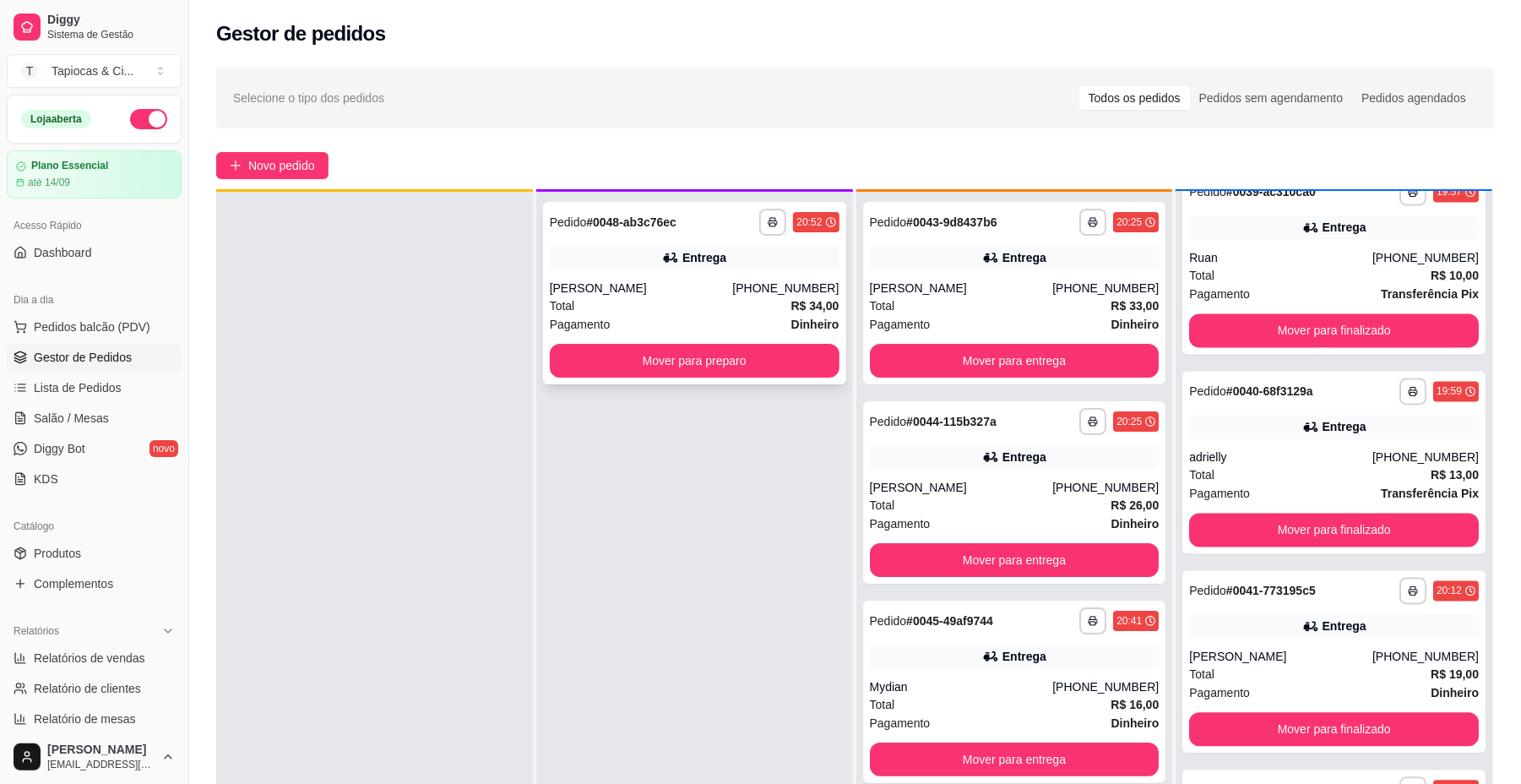
click at [792, 281] on div "[PHONE_NUMBER]" at bounding box center [786, 288] width 107 height 17
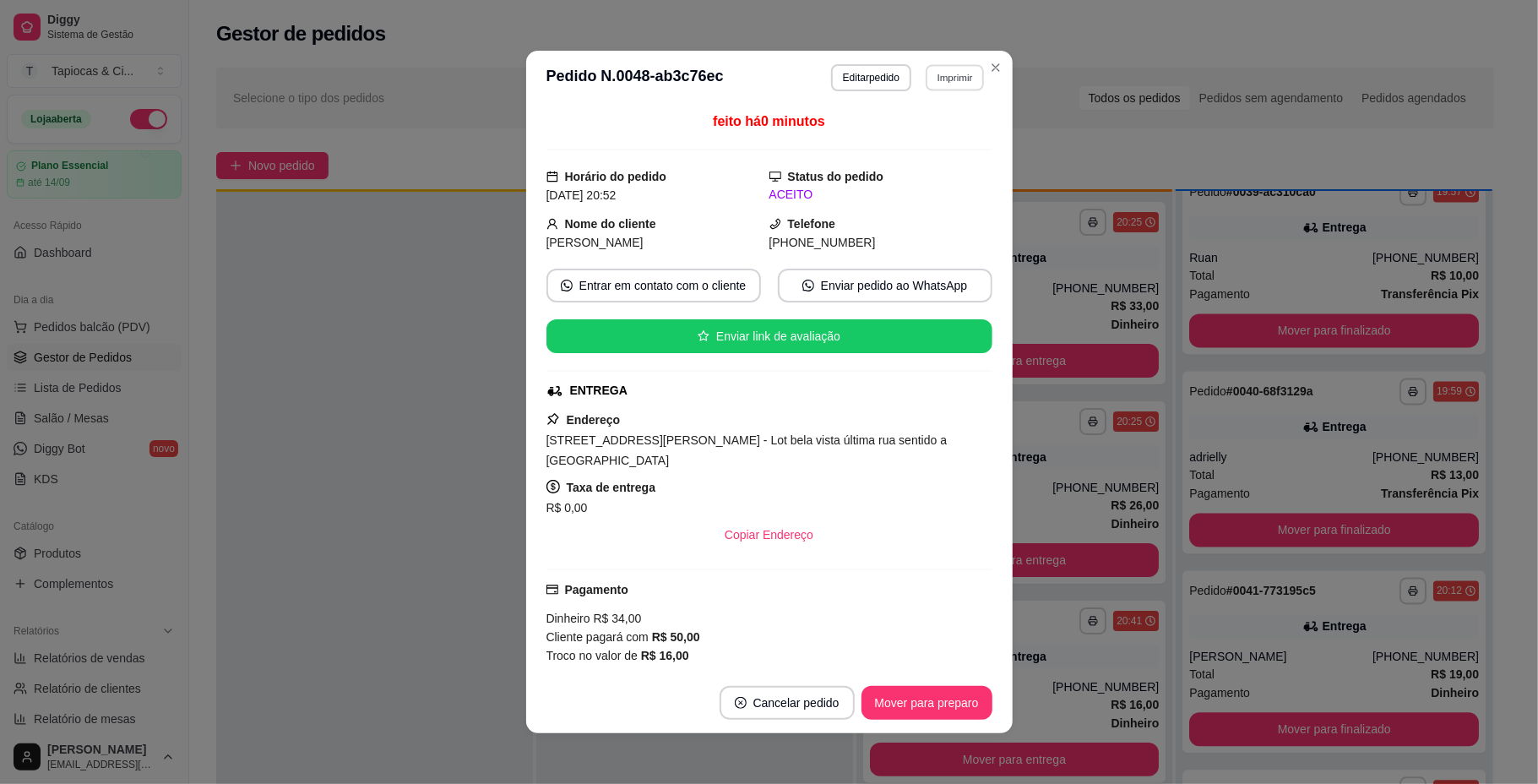
click at [940, 86] on button "Imprimir" at bounding box center [954, 77] width 59 height 26
click at [943, 83] on button "Imprimir" at bounding box center [954, 77] width 59 height 26
click at [944, 75] on button "Imprimir" at bounding box center [954, 77] width 59 height 26
click at [954, 66] on button "Imprimir" at bounding box center [954, 77] width 59 height 26
click at [954, 69] on button "Imprimir" at bounding box center [954, 77] width 59 height 26
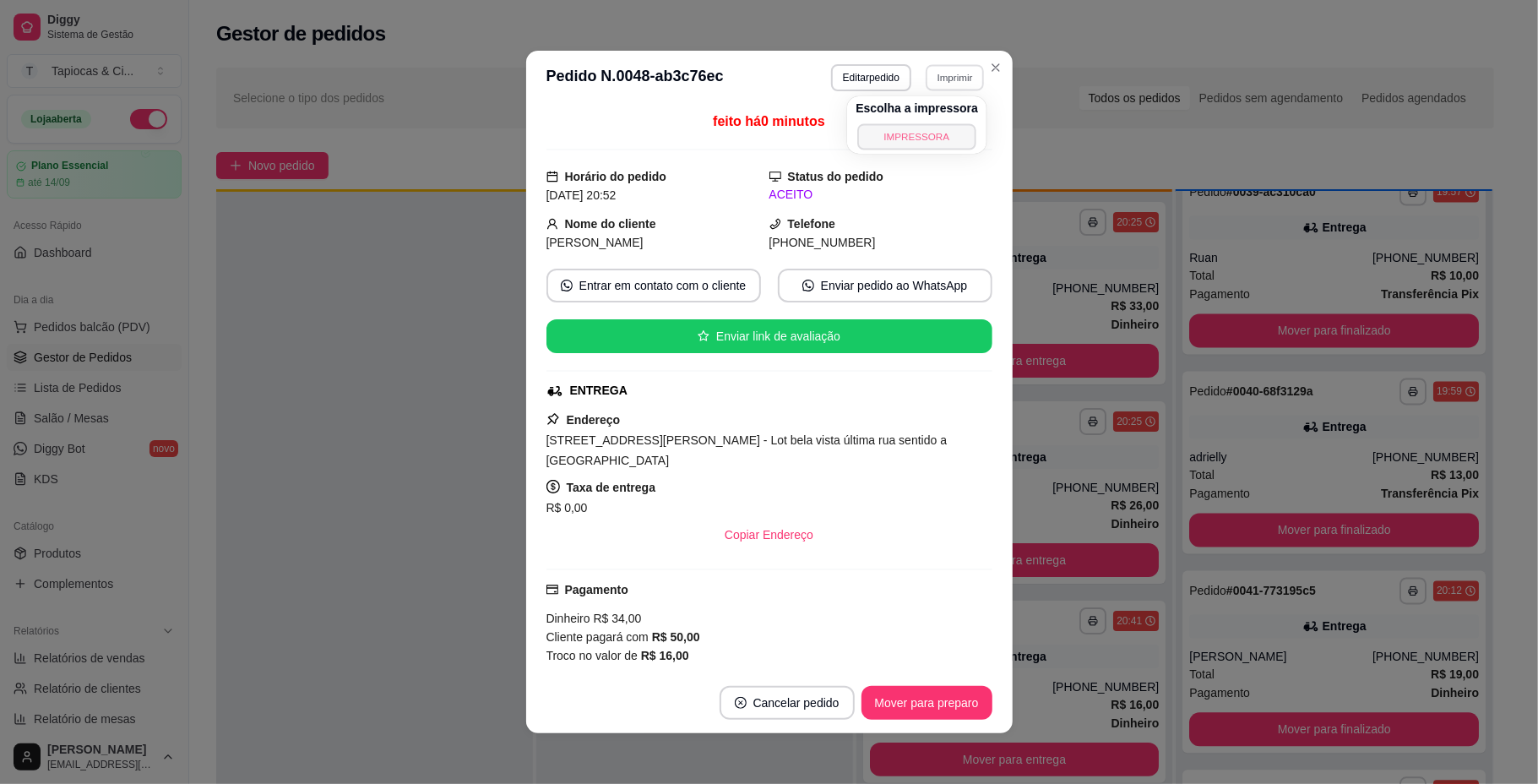
click at [934, 130] on button "IMPRESSORA" at bounding box center [916, 136] width 118 height 26
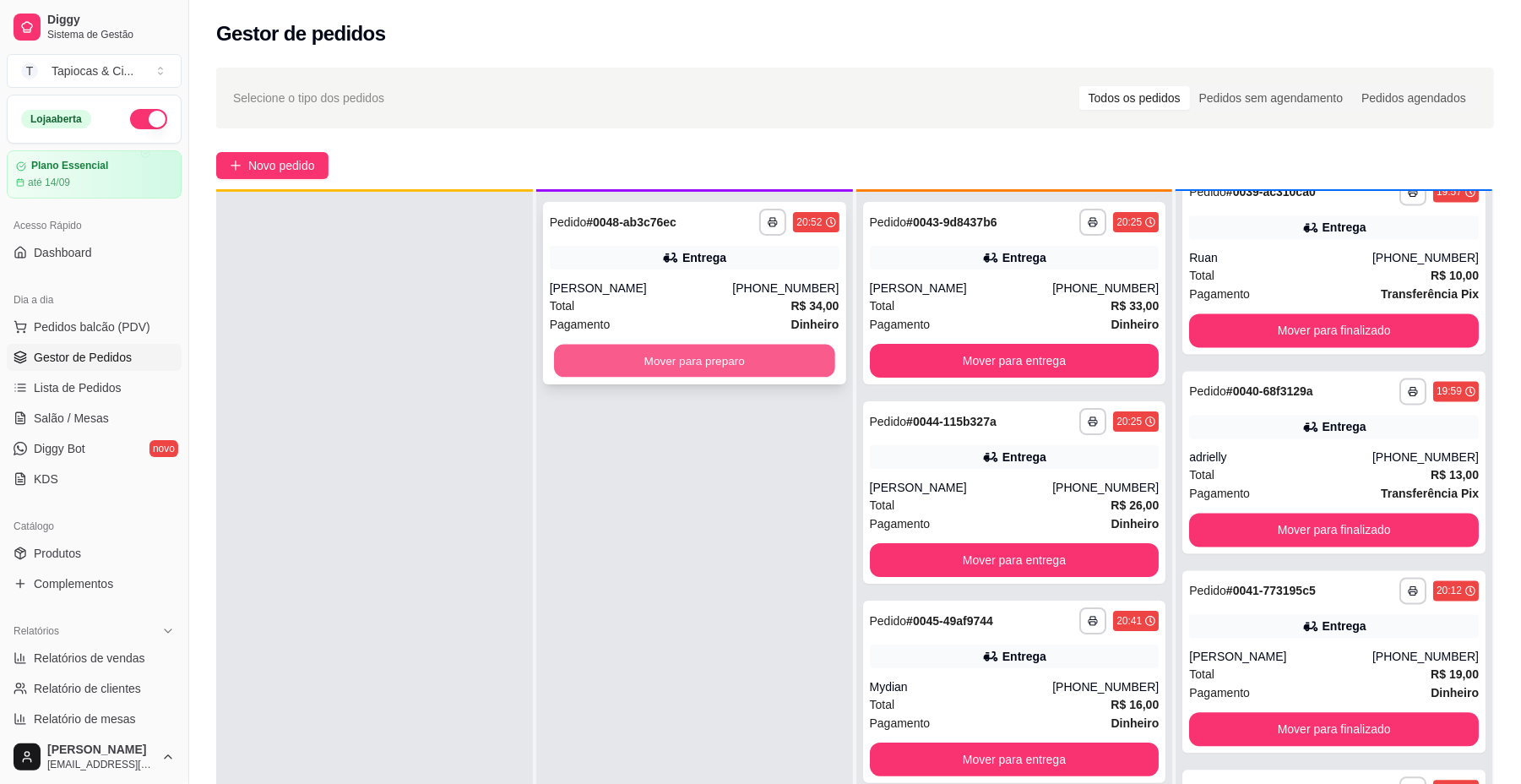
click at [754, 348] on button "Mover para preparo" at bounding box center [695, 361] width 281 height 33
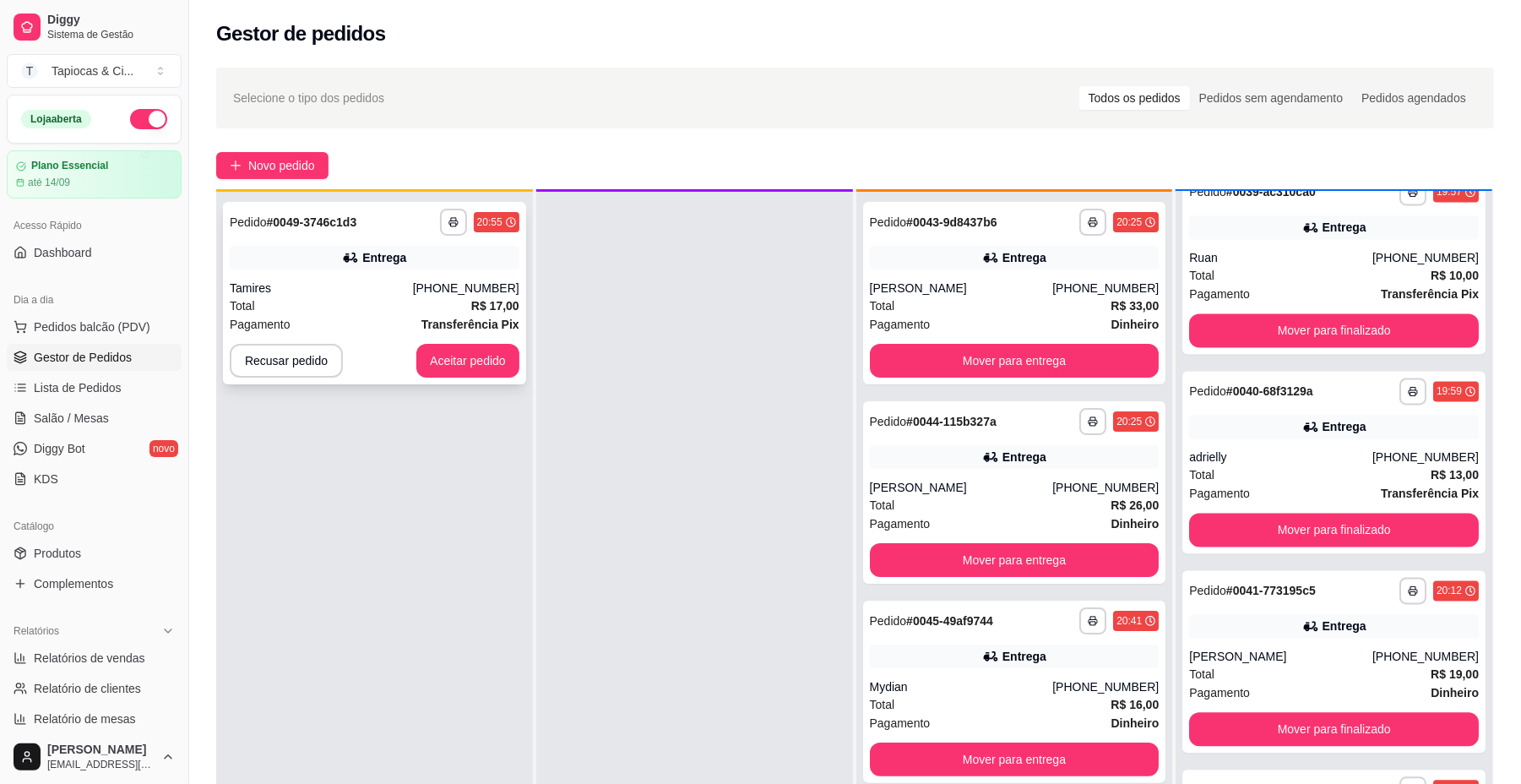
click at [450, 338] on div "**********" at bounding box center [374, 293] width 303 height 182
click at [470, 365] on button "Aceitar pedido" at bounding box center [468, 360] width 103 height 34
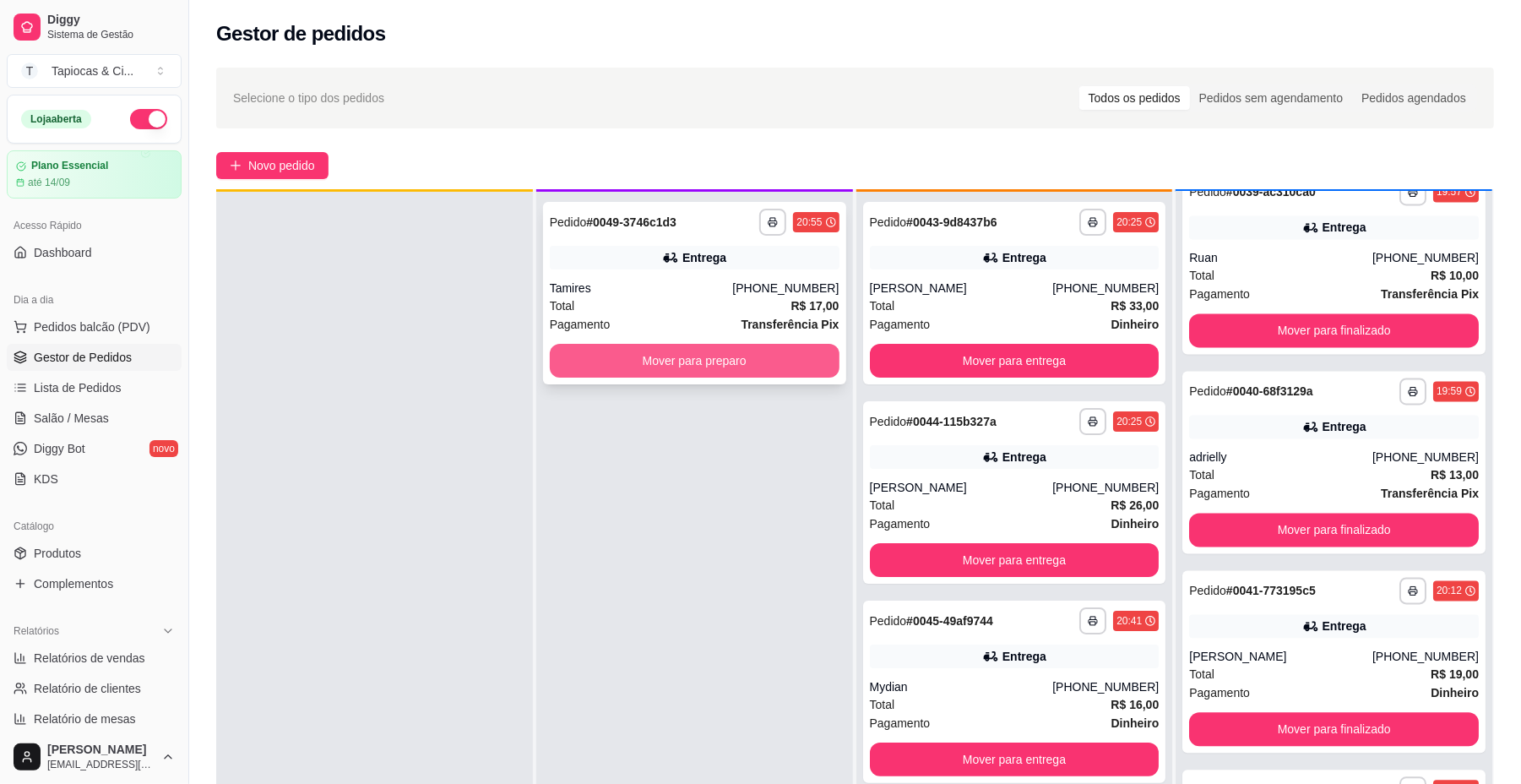
click at [615, 351] on button "Mover para preparo" at bounding box center [695, 360] width 290 height 34
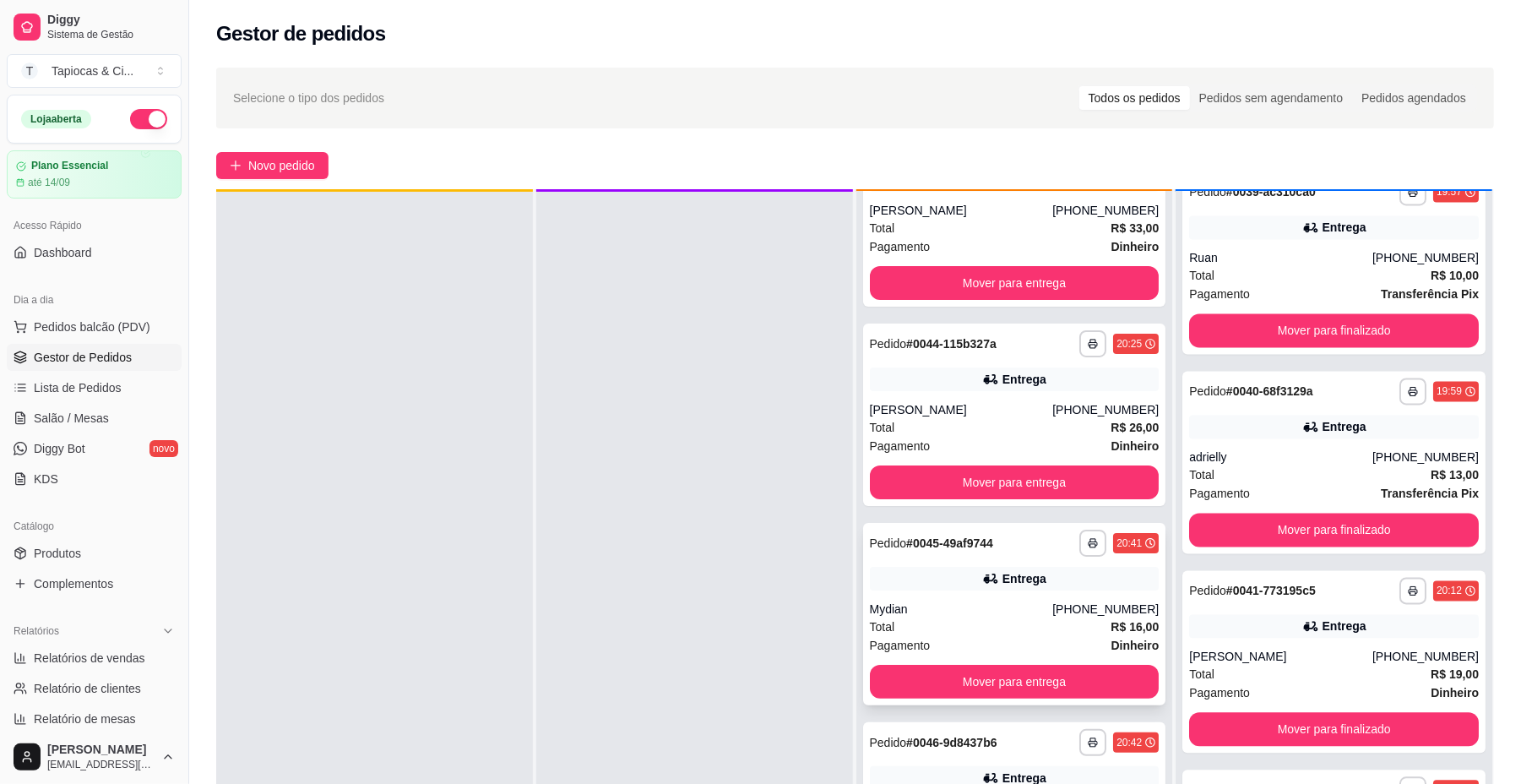
scroll to position [113, 0]
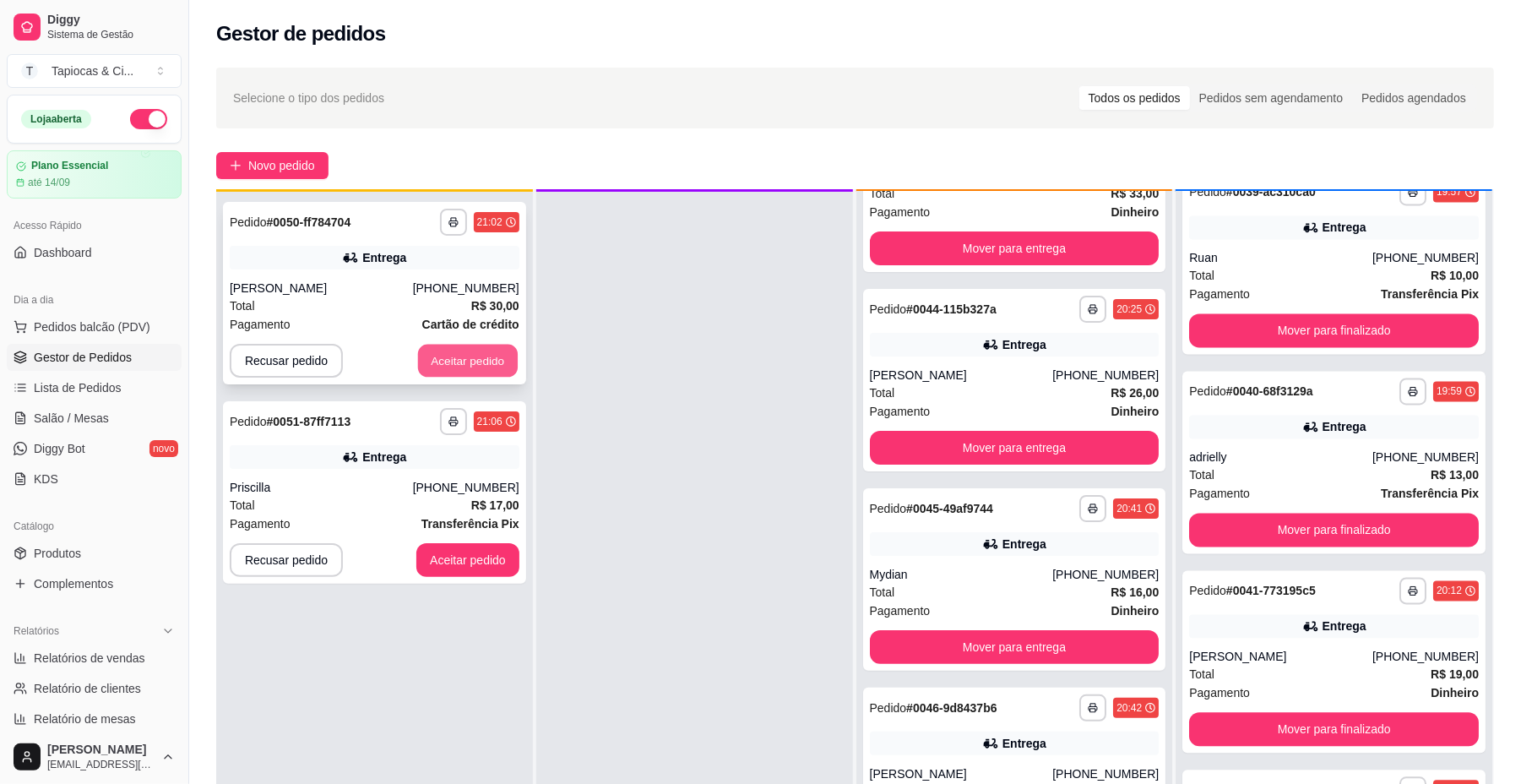
click at [468, 369] on button "Aceitar pedido" at bounding box center [468, 361] width 100 height 33
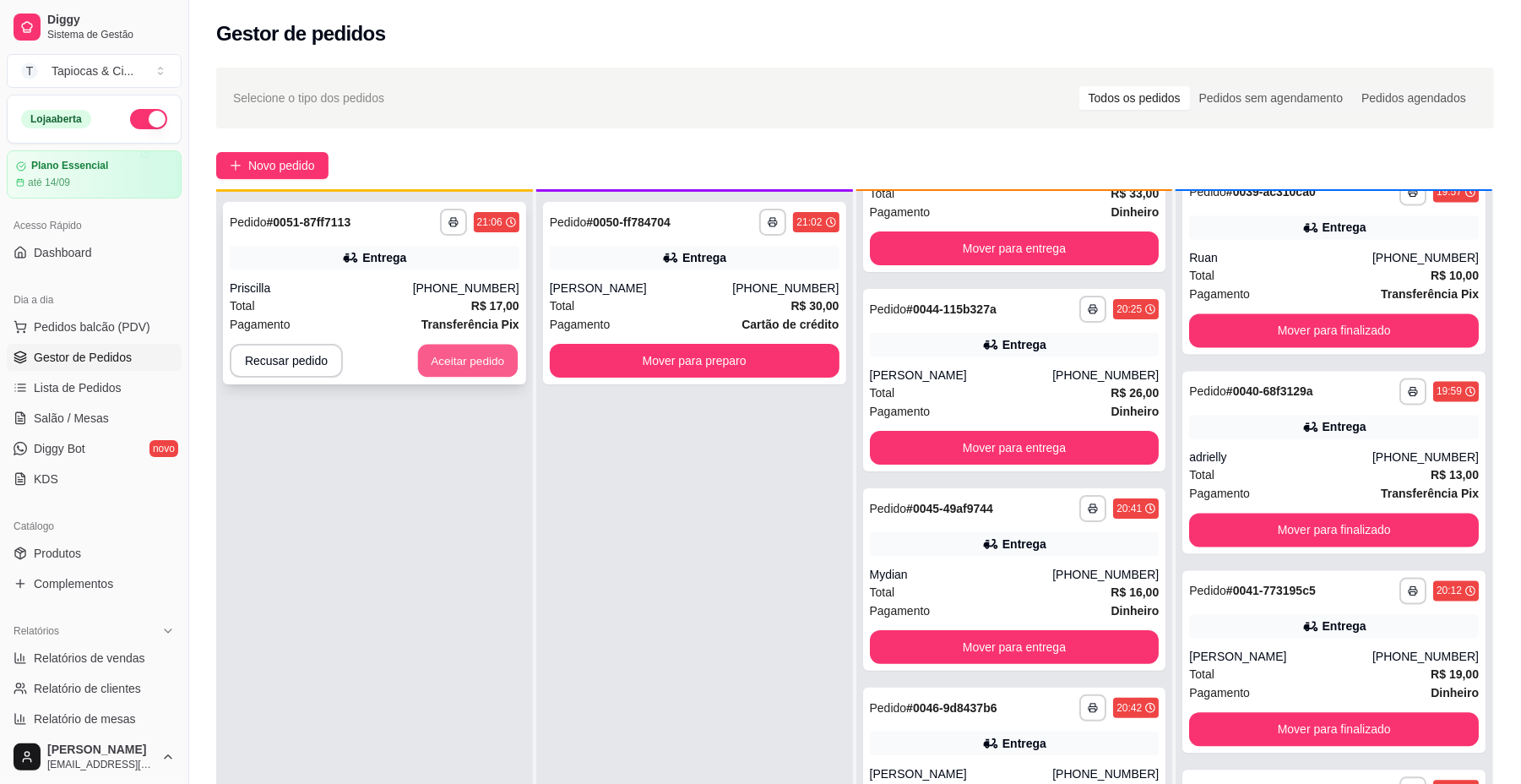
click at [504, 362] on button "Aceitar pedido" at bounding box center [468, 361] width 100 height 33
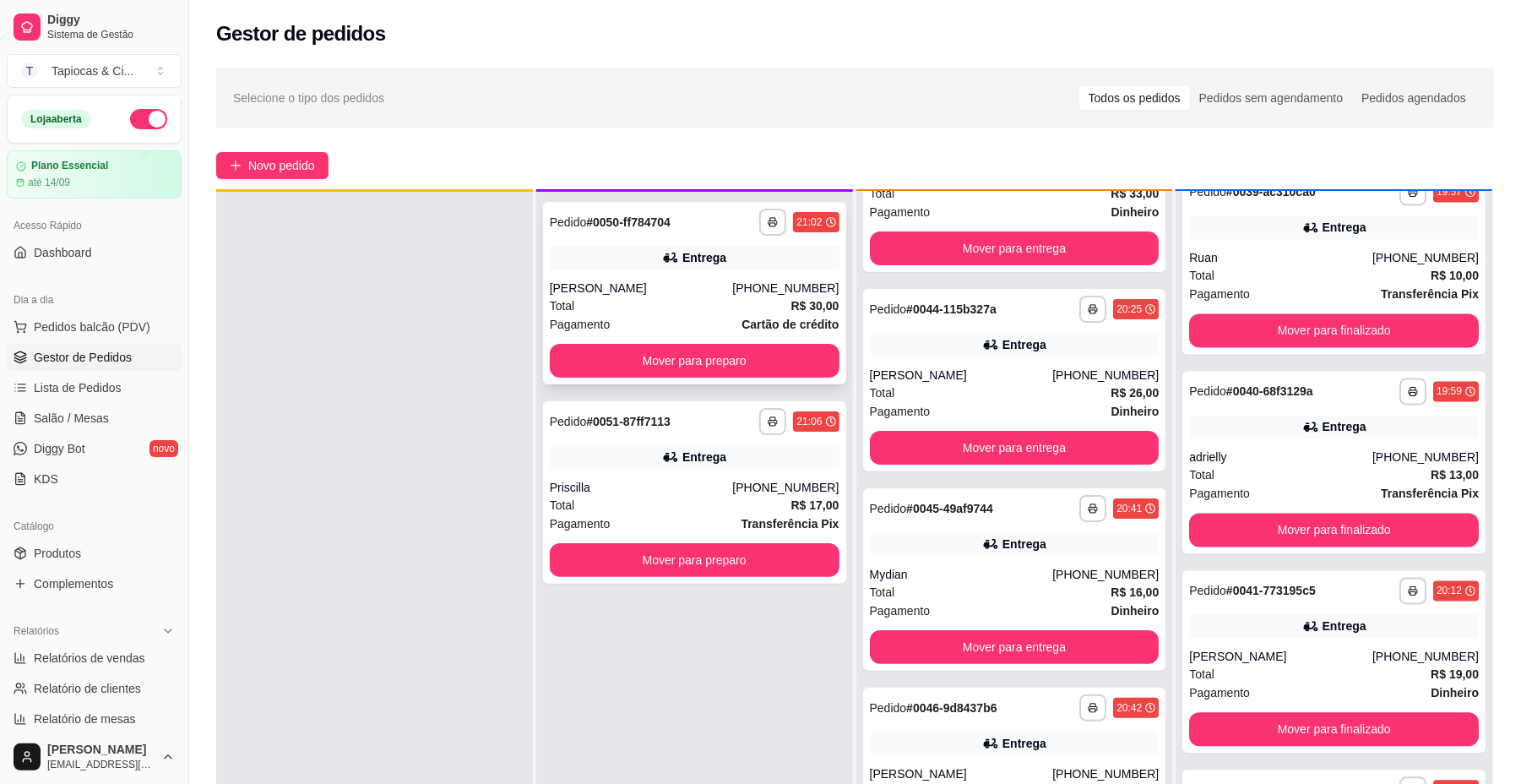
click at [578, 342] on div "**********" at bounding box center [695, 293] width 303 height 182
click at [733, 537] on div "**********" at bounding box center [695, 492] width 303 height 182
click at [775, 569] on button "Mover para preparo" at bounding box center [695, 560] width 281 height 33
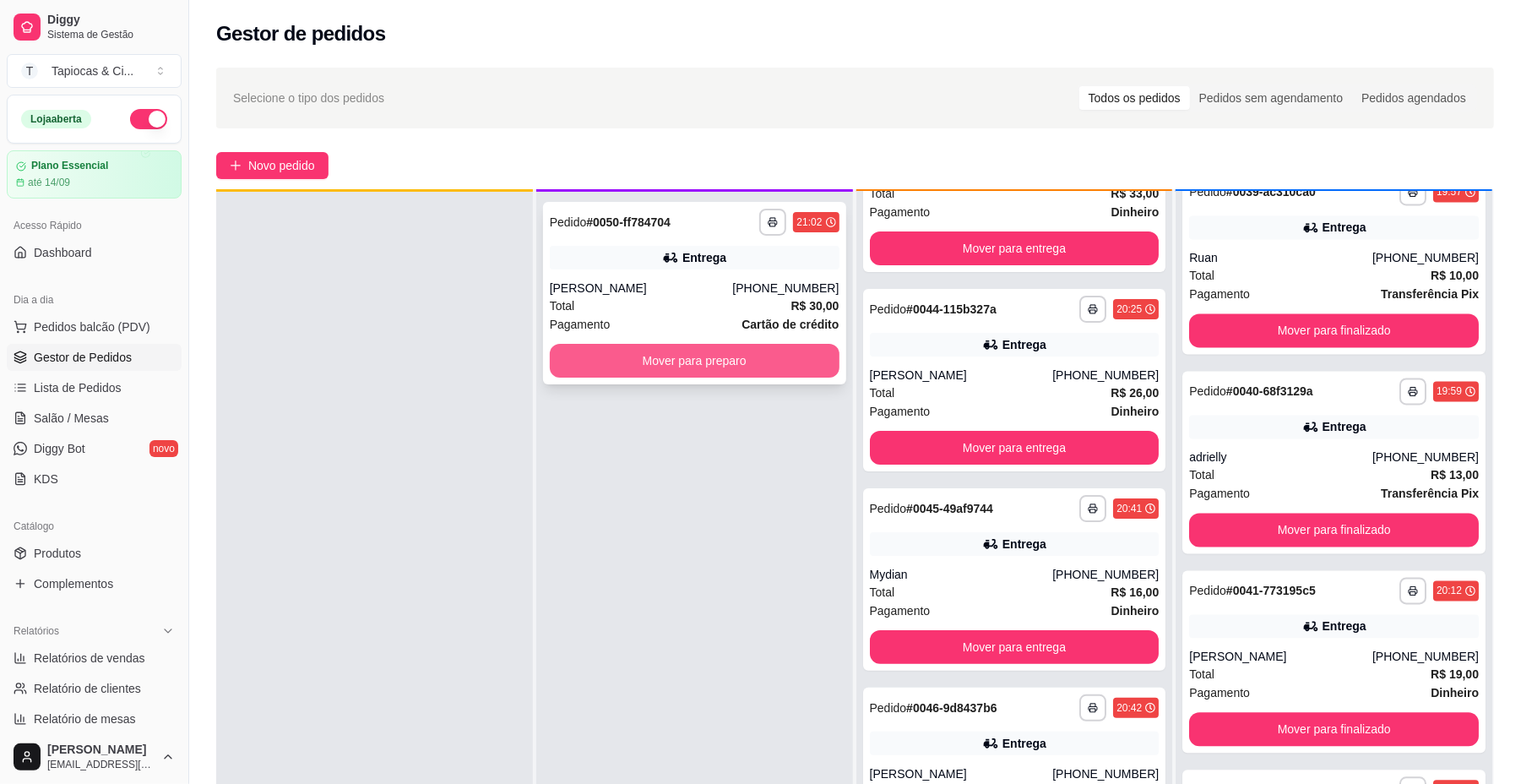
click at [792, 349] on button "Mover para preparo" at bounding box center [695, 360] width 290 height 34
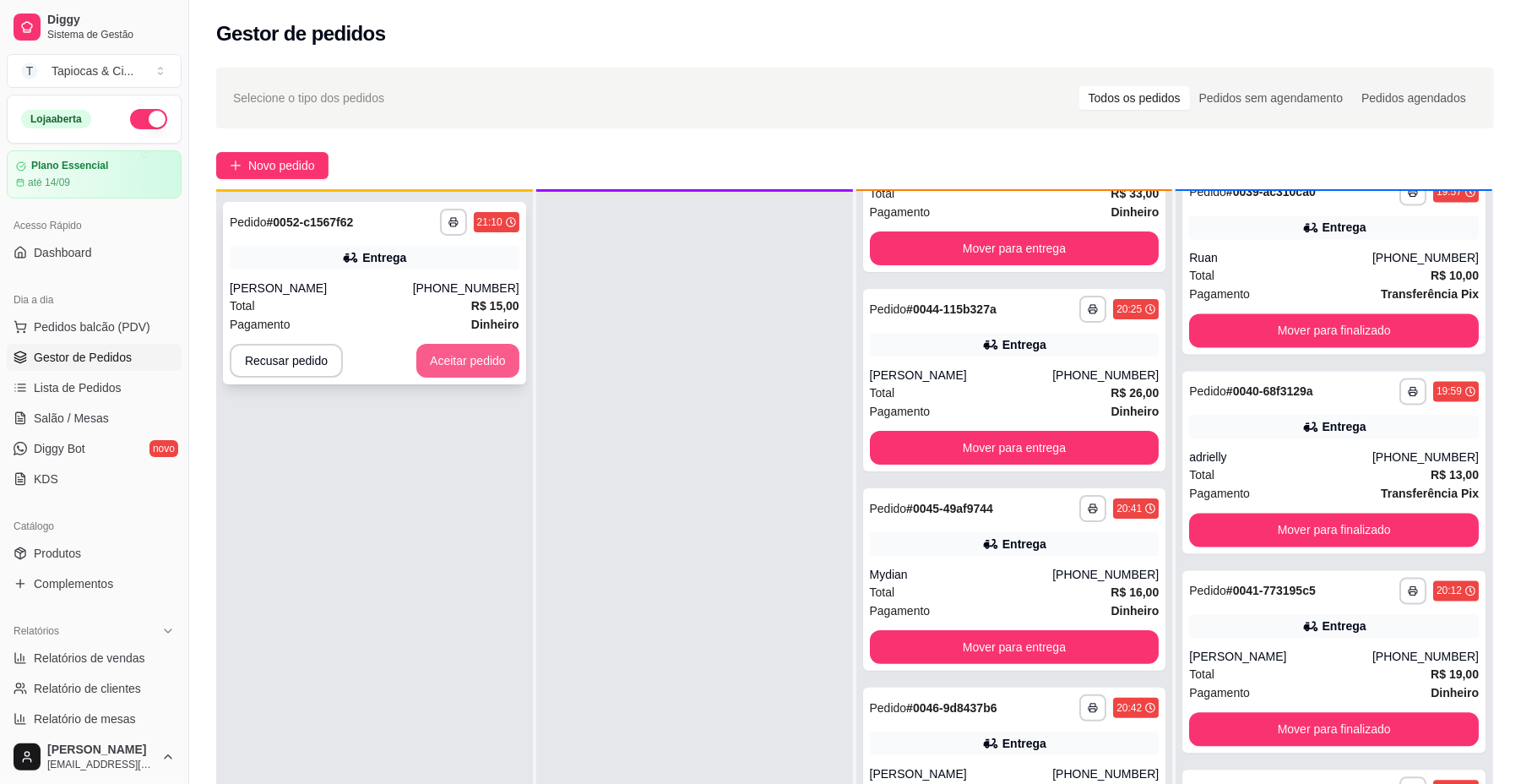
click at [423, 344] on button "Aceitar pedido" at bounding box center [468, 360] width 103 height 34
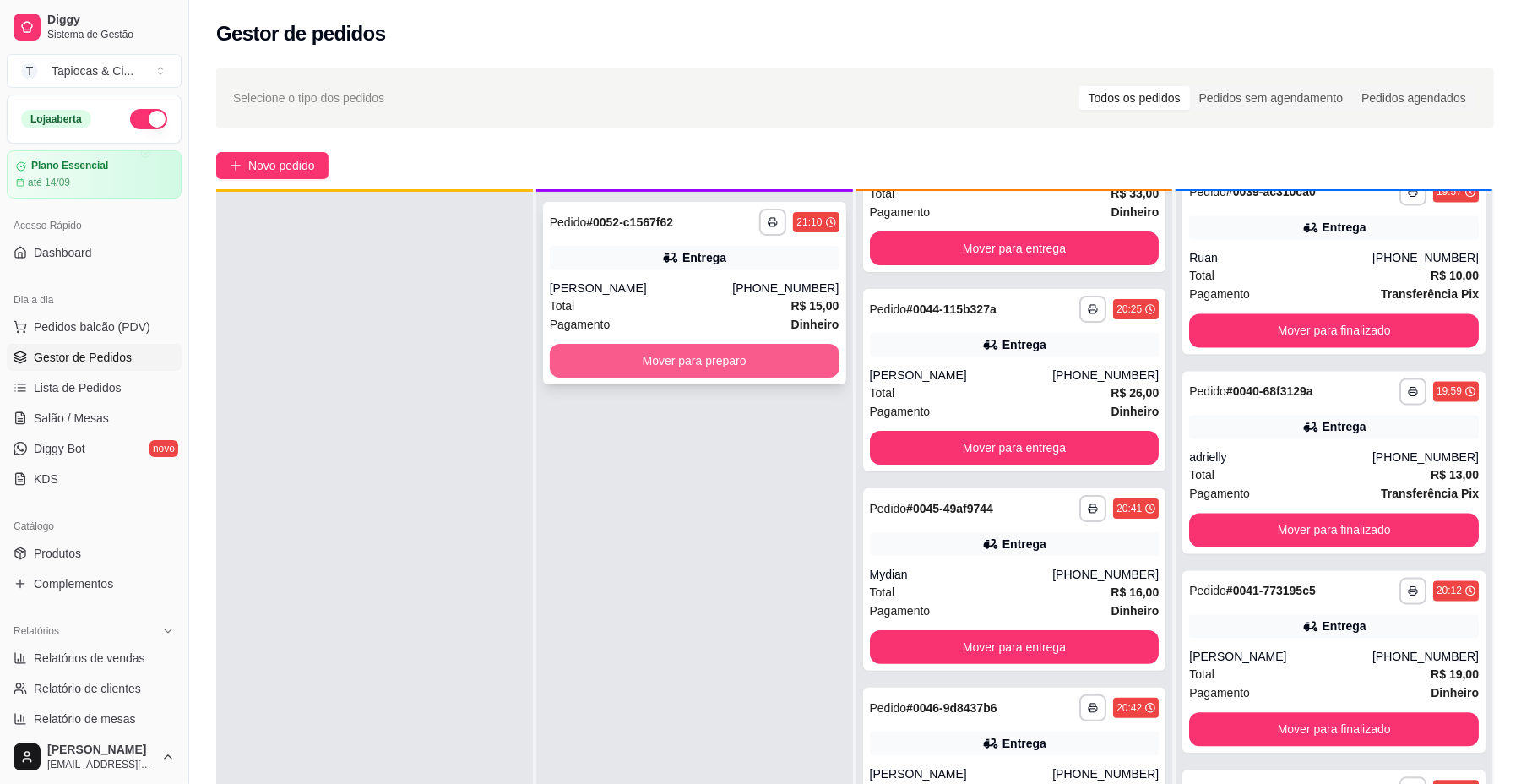
click at [694, 356] on button "Mover para preparo" at bounding box center [695, 360] width 290 height 34
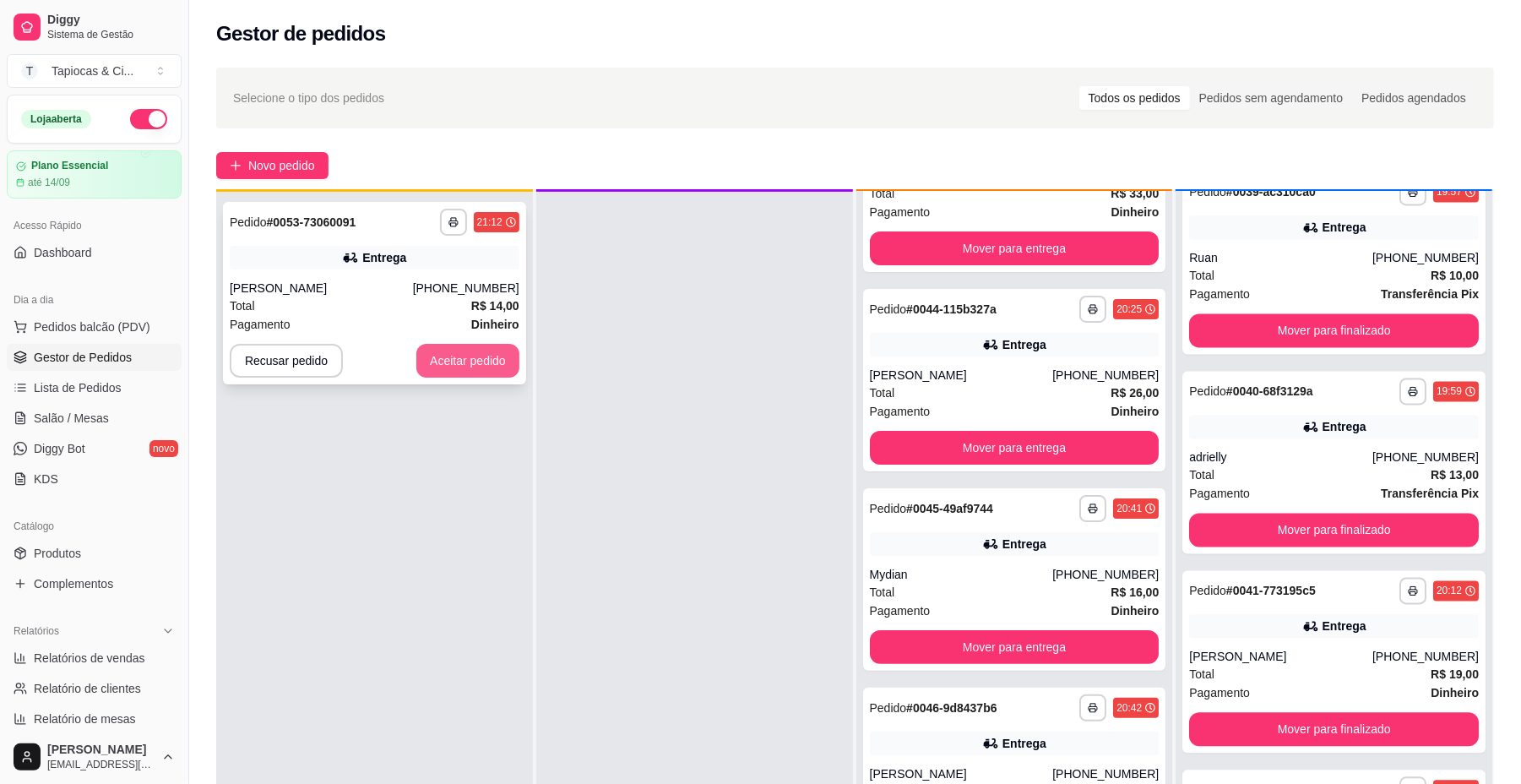
click at [456, 351] on button "Aceitar pedido" at bounding box center [468, 360] width 103 height 34
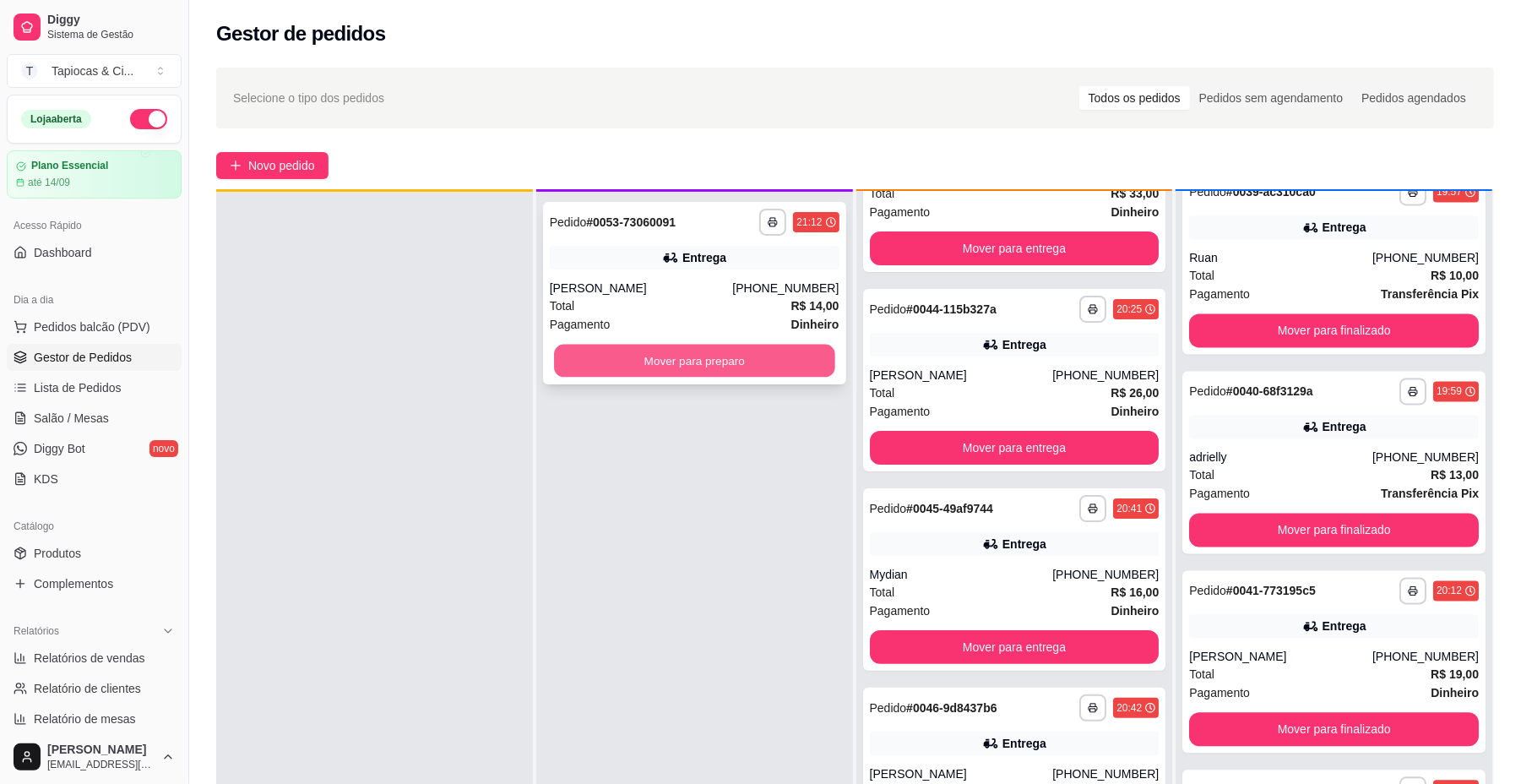
click at [585, 362] on button "Mover para preparo" at bounding box center [695, 361] width 281 height 33
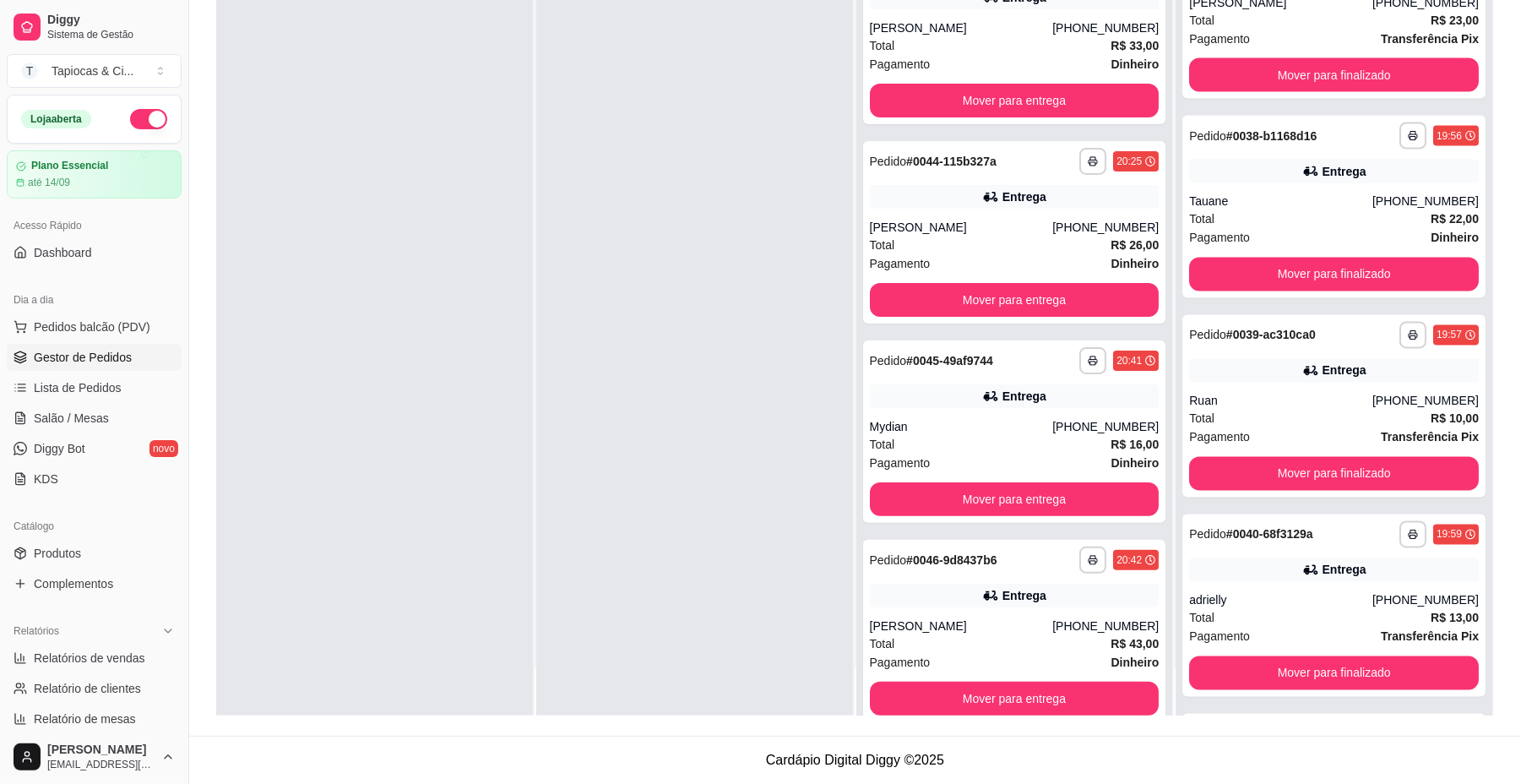
scroll to position [1971, 0]
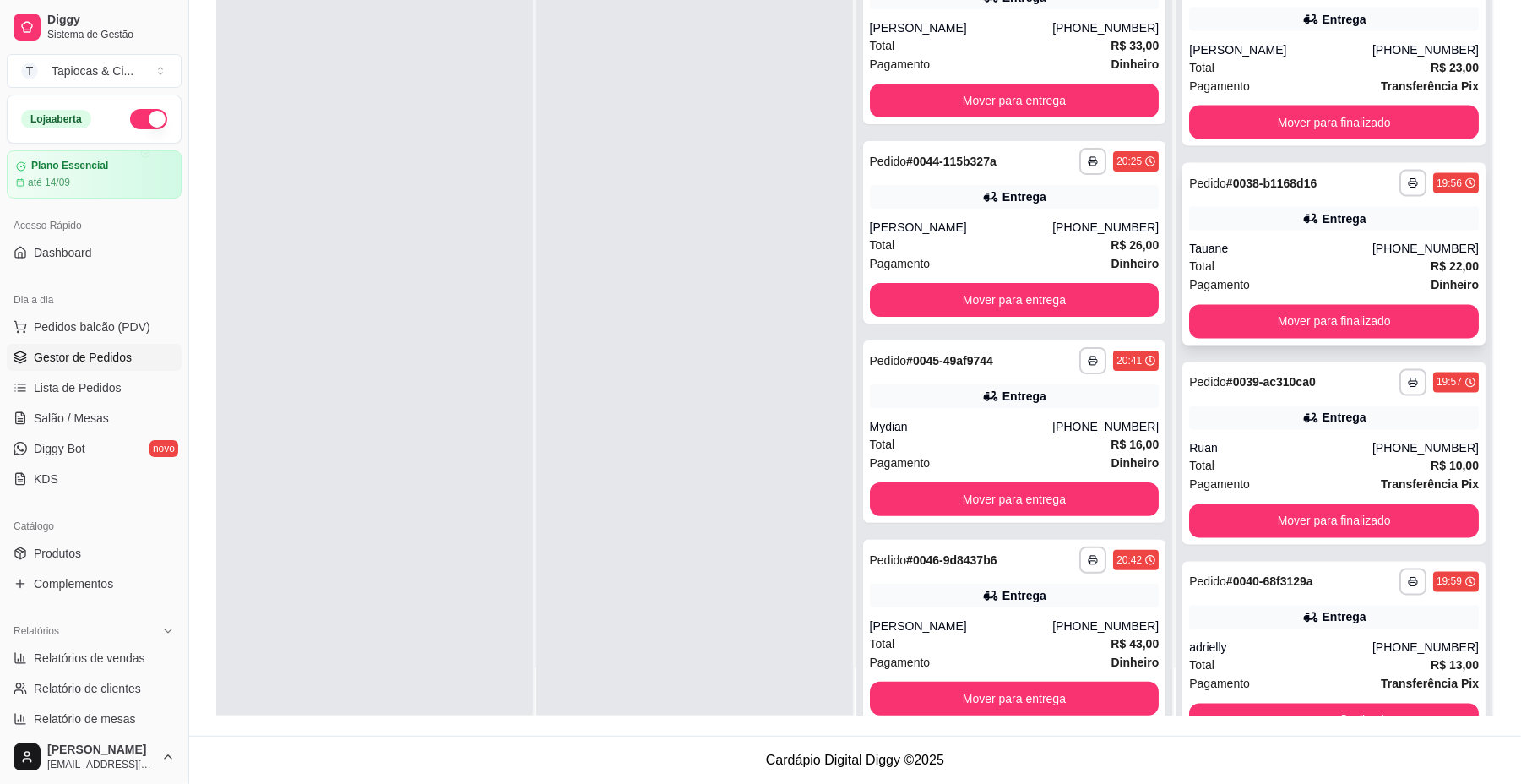
click at [1322, 251] on div "Tauane" at bounding box center [1281, 250] width 183 height 17
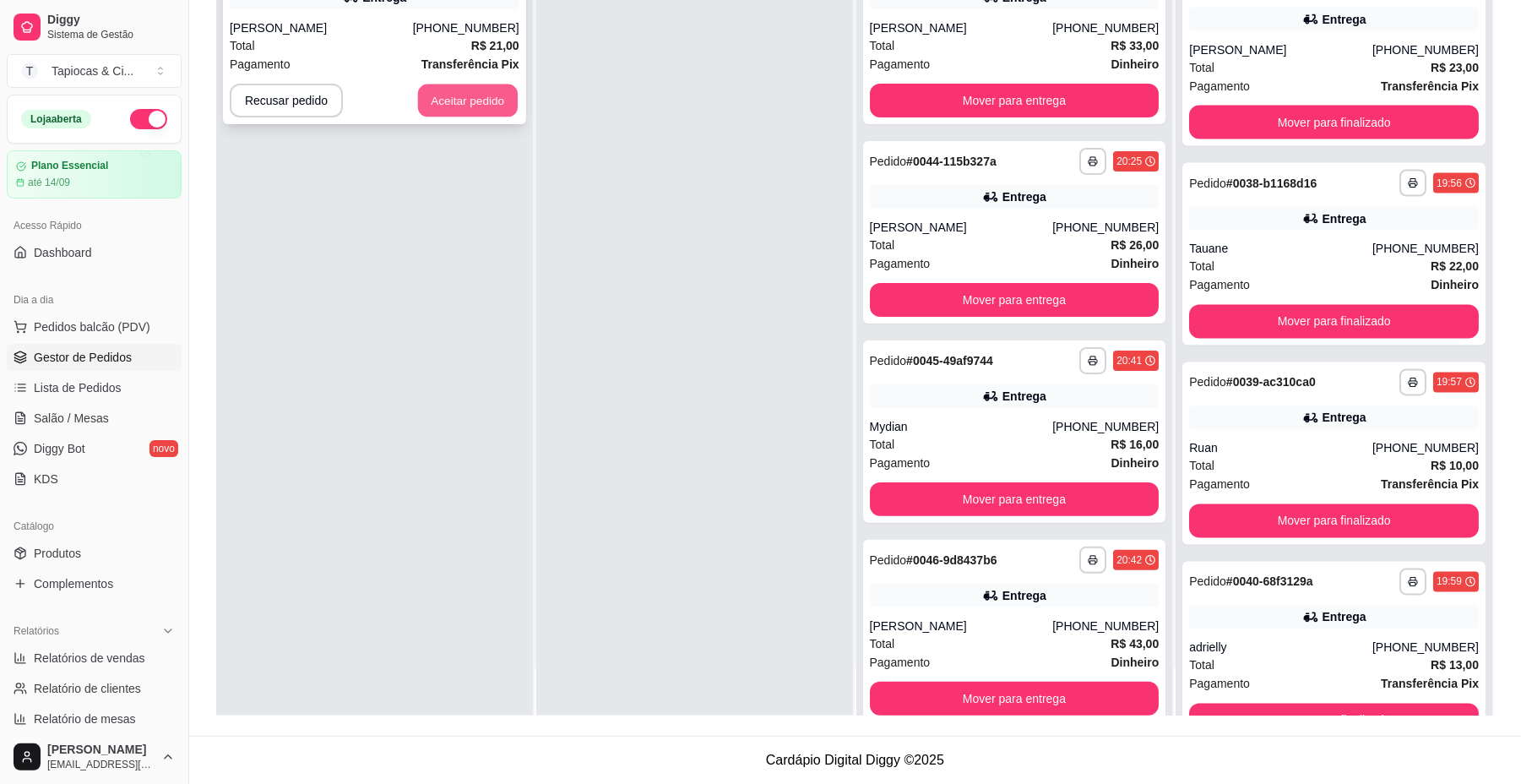
click at [472, 96] on button "Aceitar pedido" at bounding box center [468, 101] width 100 height 33
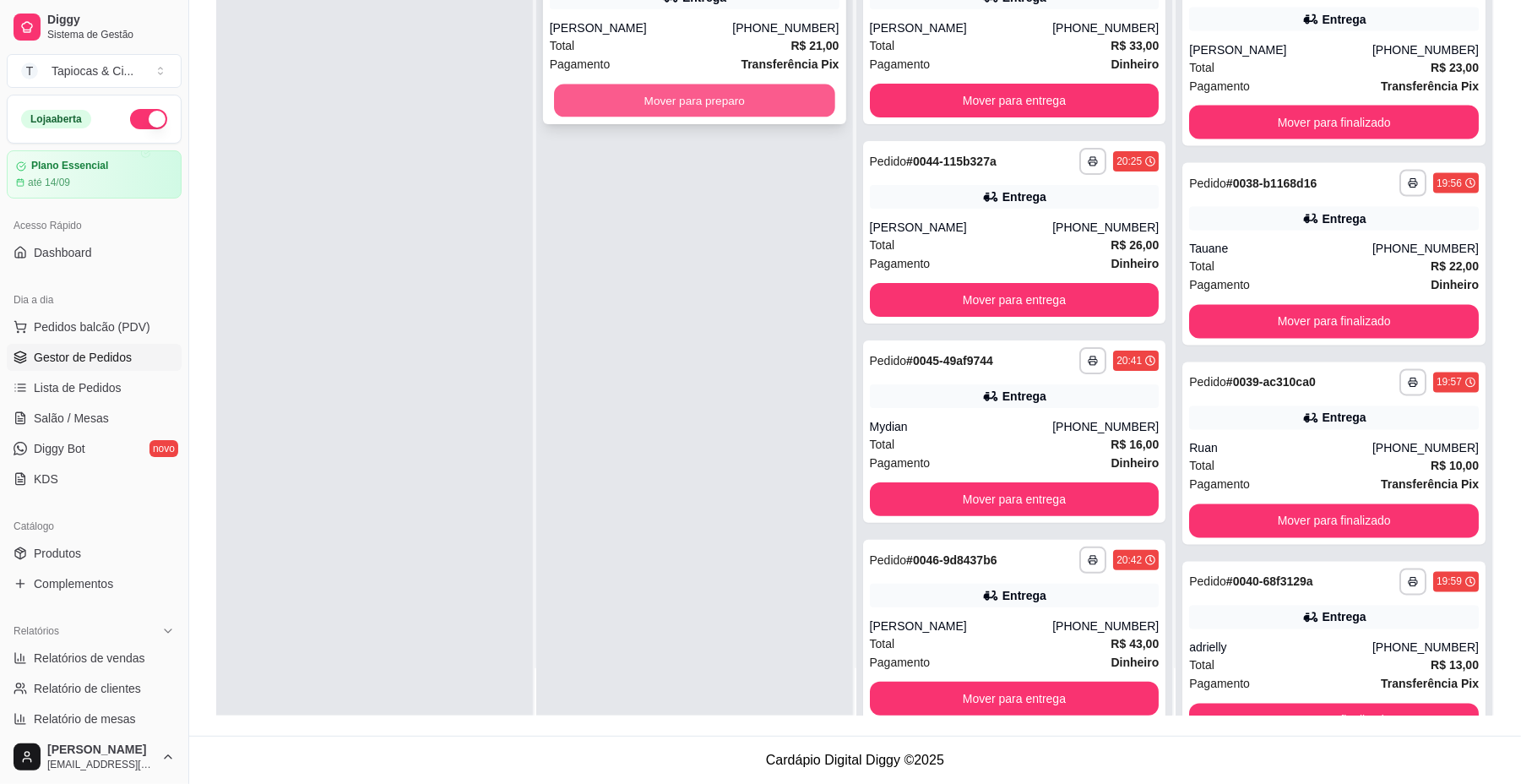
click at [622, 106] on button "Mover para preparo" at bounding box center [695, 101] width 281 height 33
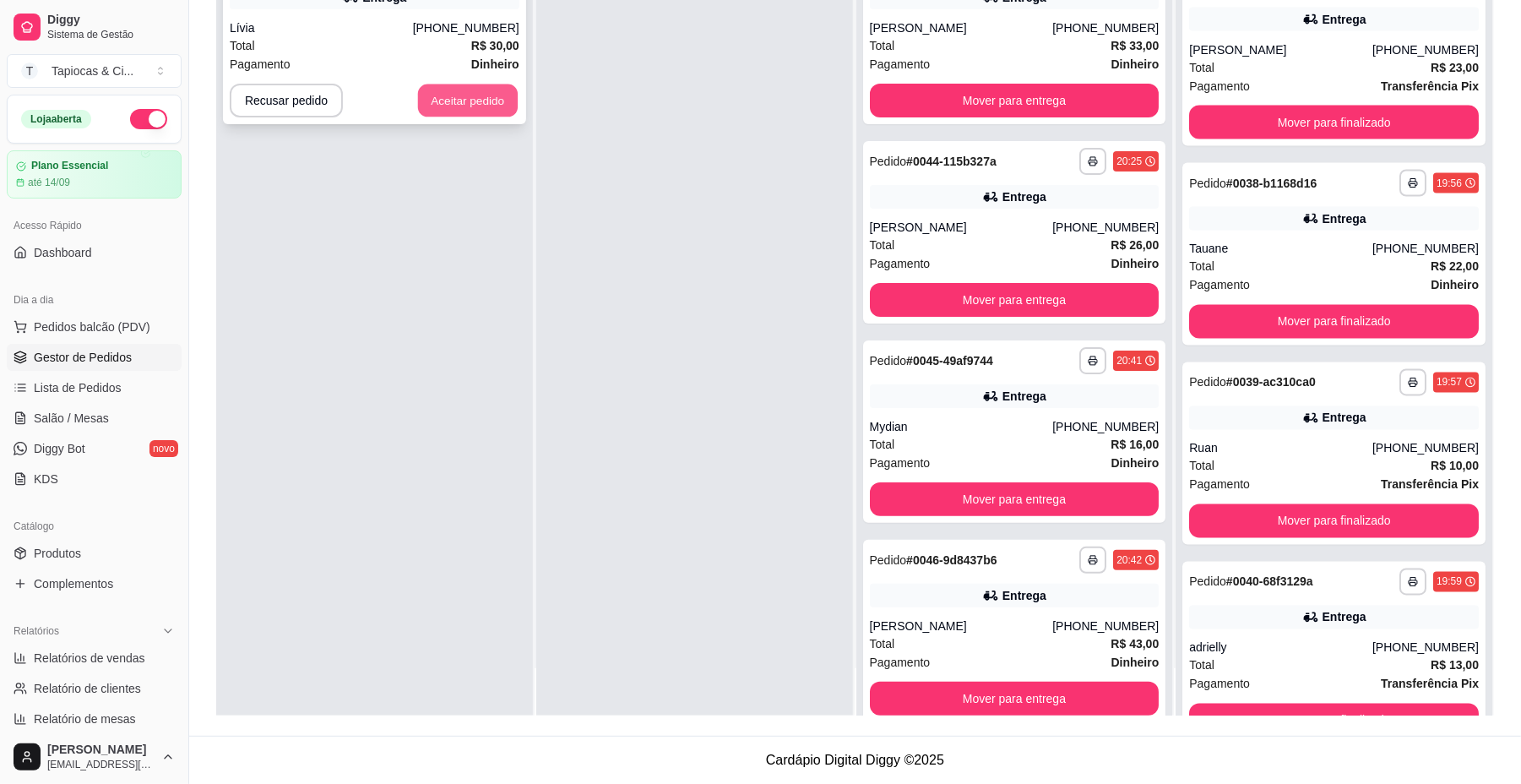
click at [495, 102] on button "Aceitar pedido" at bounding box center [468, 101] width 100 height 33
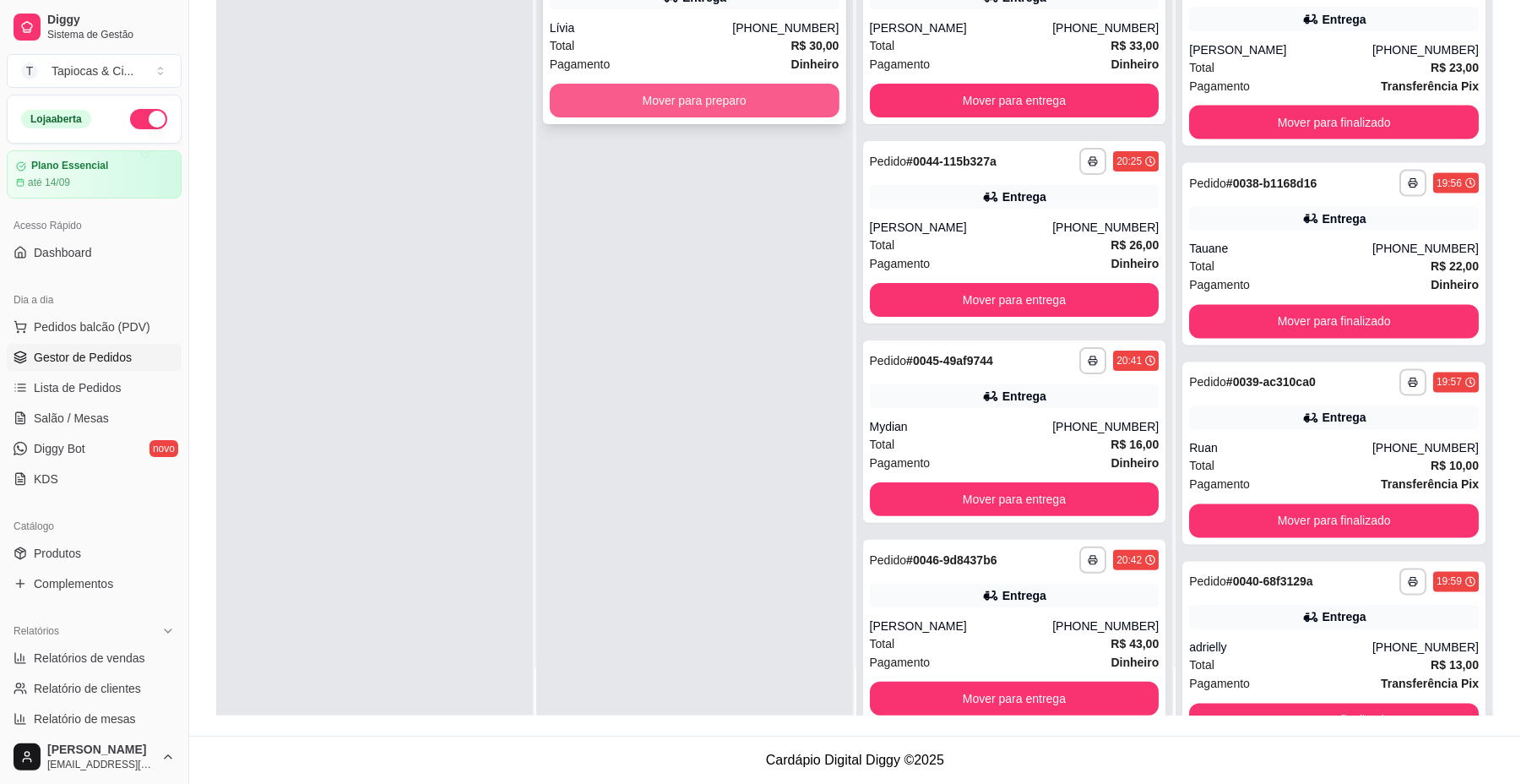
click at [612, 105] on button "Mover para preparo" at bounding box center [695, 100] width 290 height 34
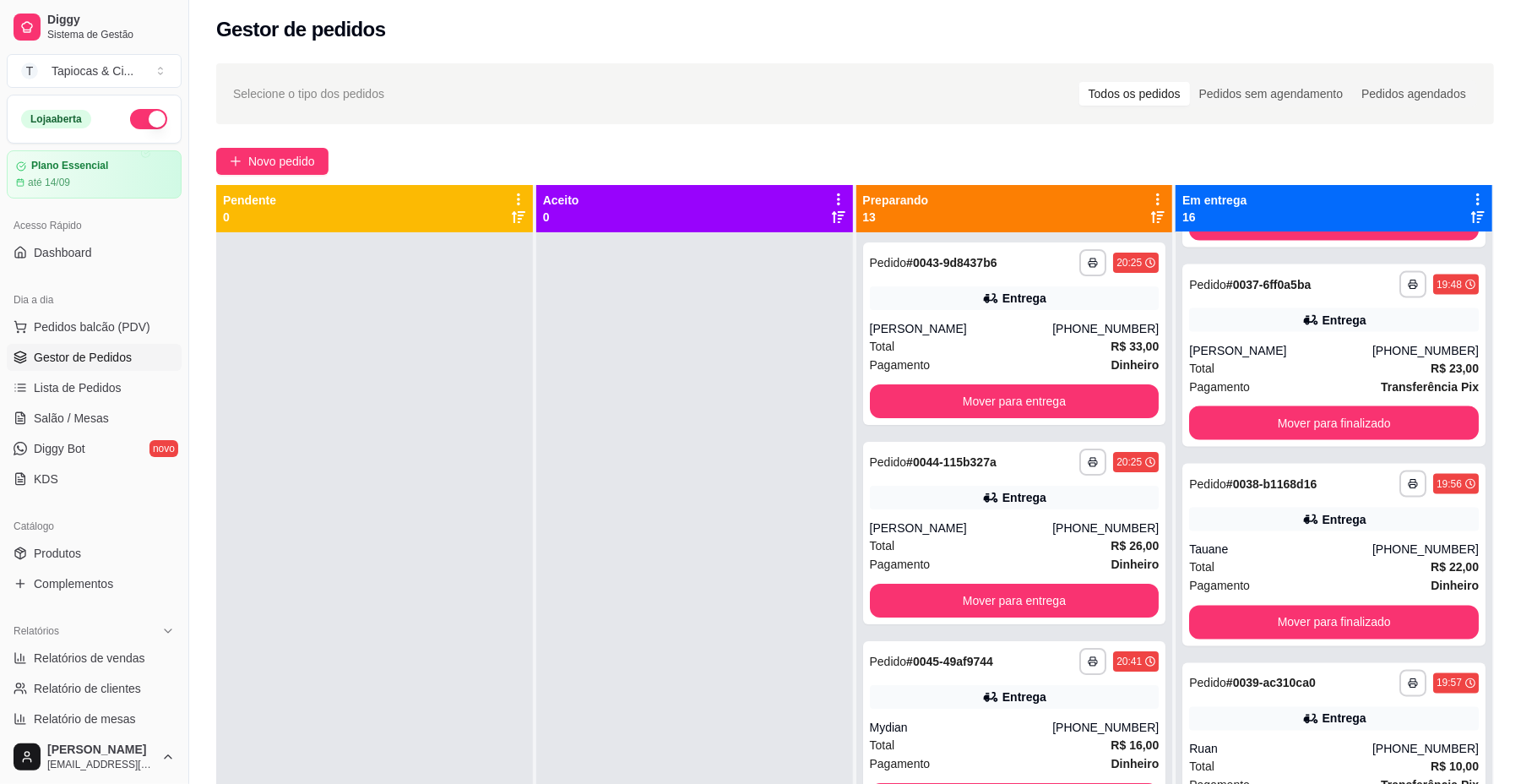
scroll to position [0, 0]
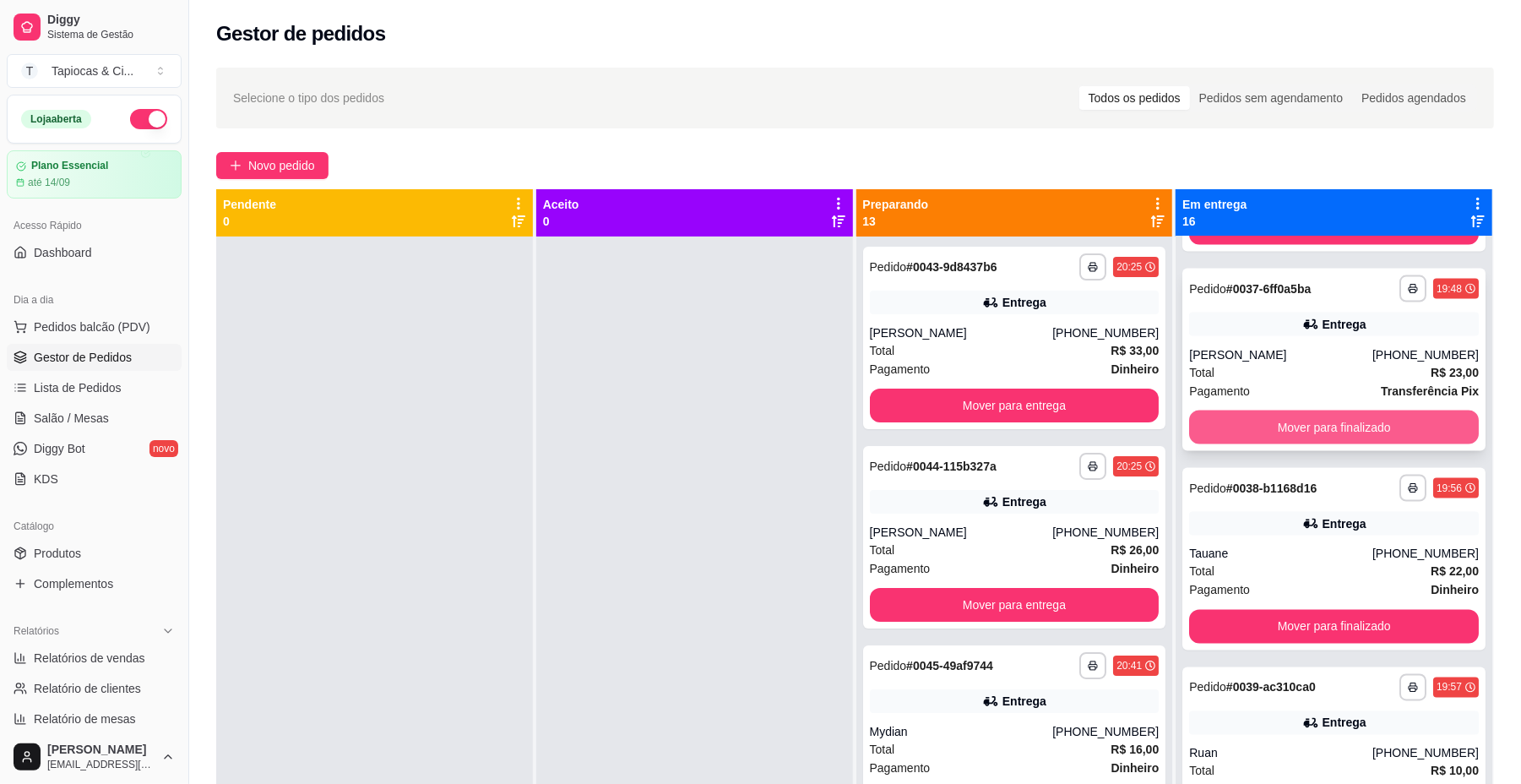
click at [1269, 423] on button "Mover para finalizado" at bounding box center [1334, 427] width 290 height 34
click at [1269, 423] on div "Mover para finalizado" at bounding box center [1334, 427] width 290 height 34
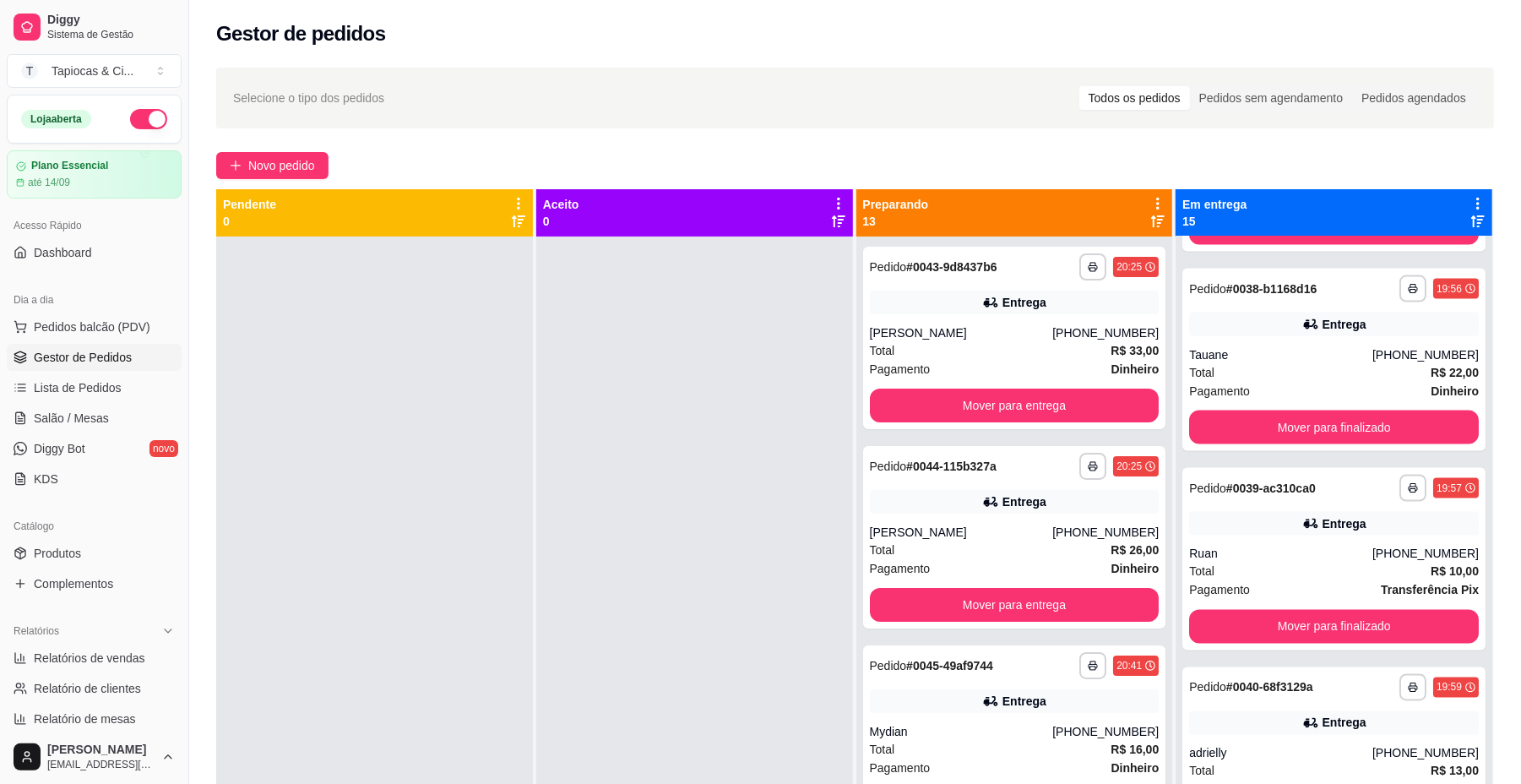
click at [1269, 427] on button "Mover para finalizado" at bounding box center [1334, 427] width 290 height 34
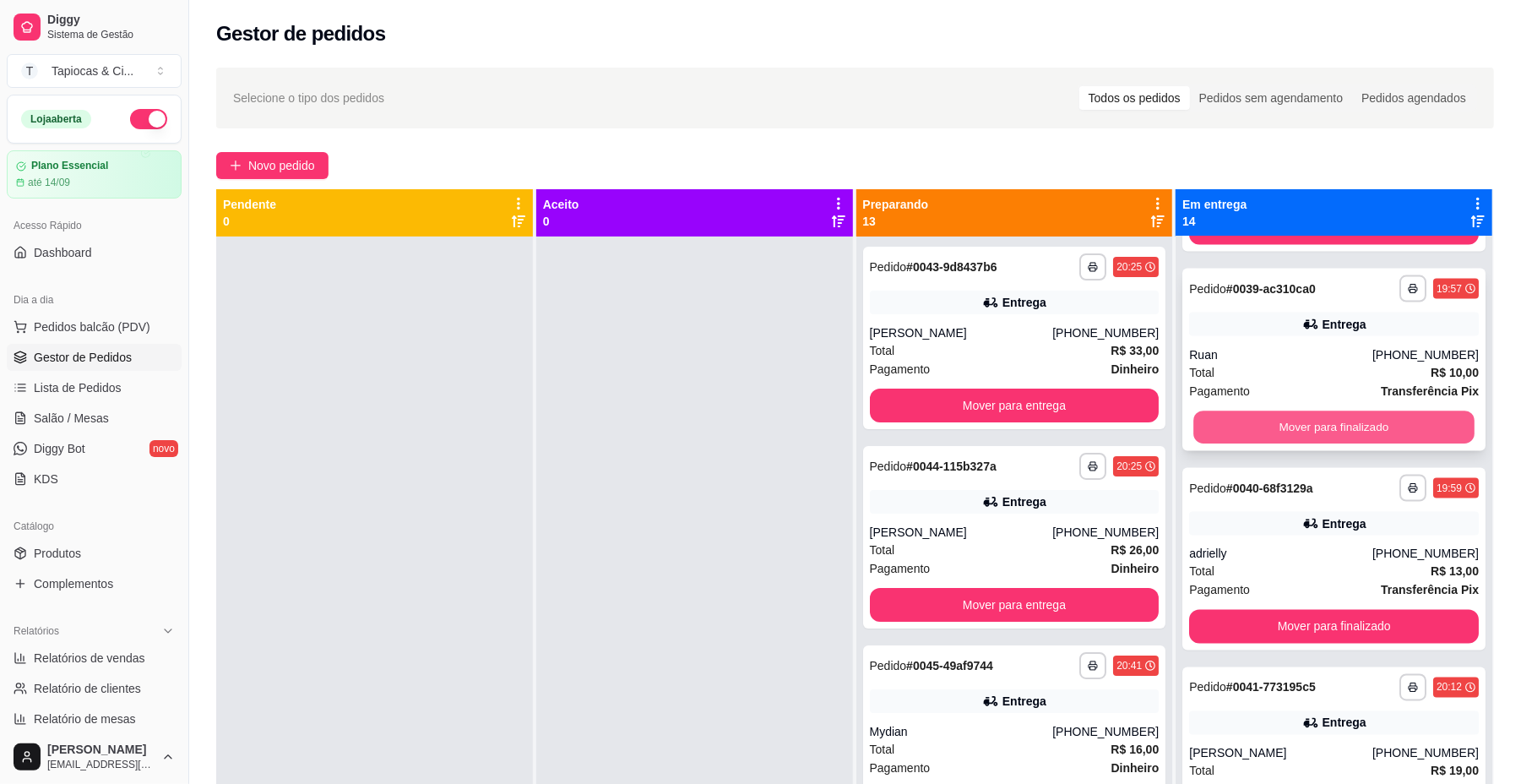
click at [1272, 433] on button "Mover para finalizado" at bounding box center [1334, 428] width 281 height 33
click at [1272, 481] on strong "# 0040-68f3129a" at bounding box center [1270, 488] width 87 height 14
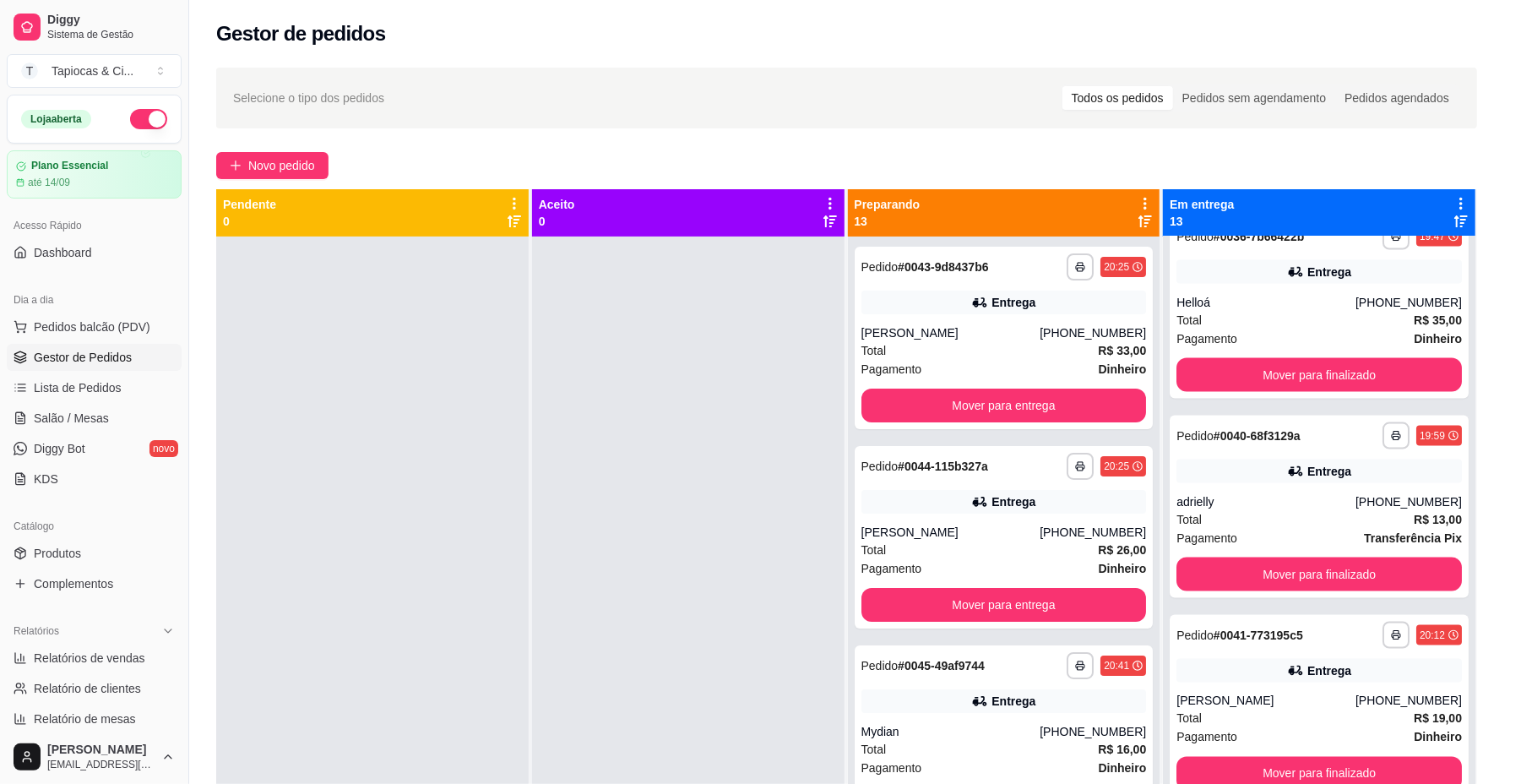
scroll to position [1824, 0]
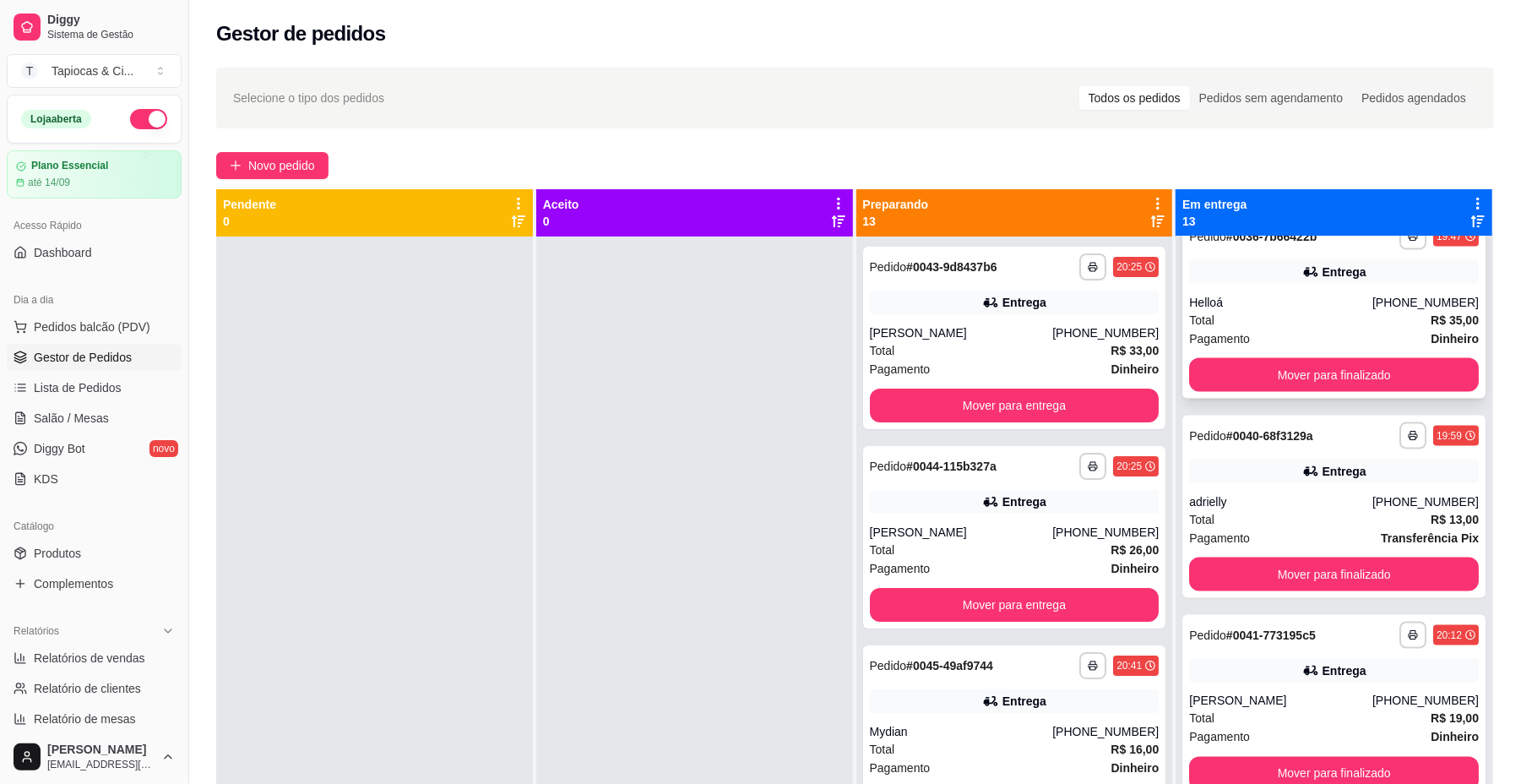
click at [1272, 393] on div "**********" at bounding box center [1334, 307] width 303 height 182
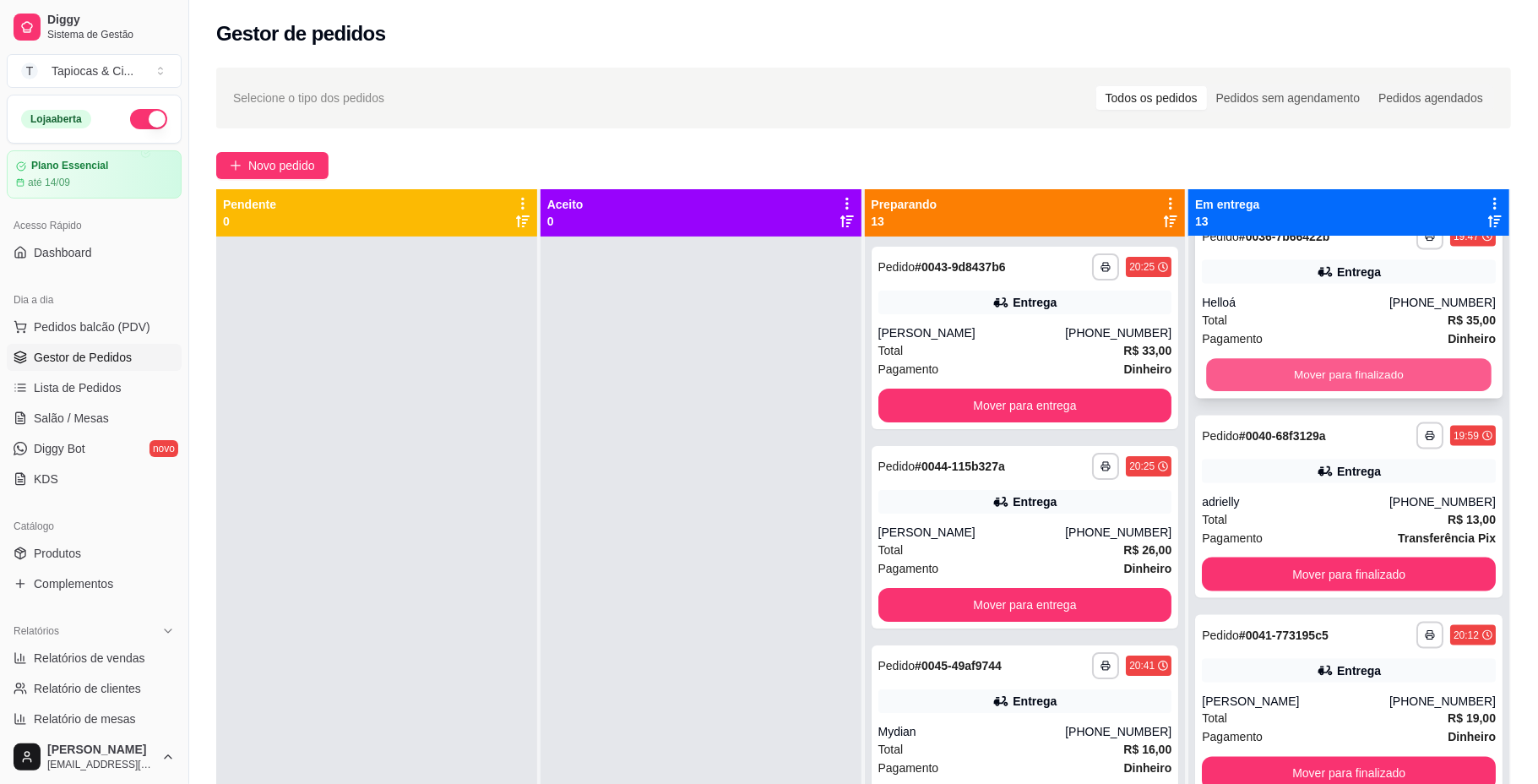
click at [1270, 375] on button "Mover para finalizado" at bounding box center [1348, 375] width 285 height 33
click at [1274, 373] on button "Mover para finalizado" at bounding box center [1334, 375] width 281 height 33
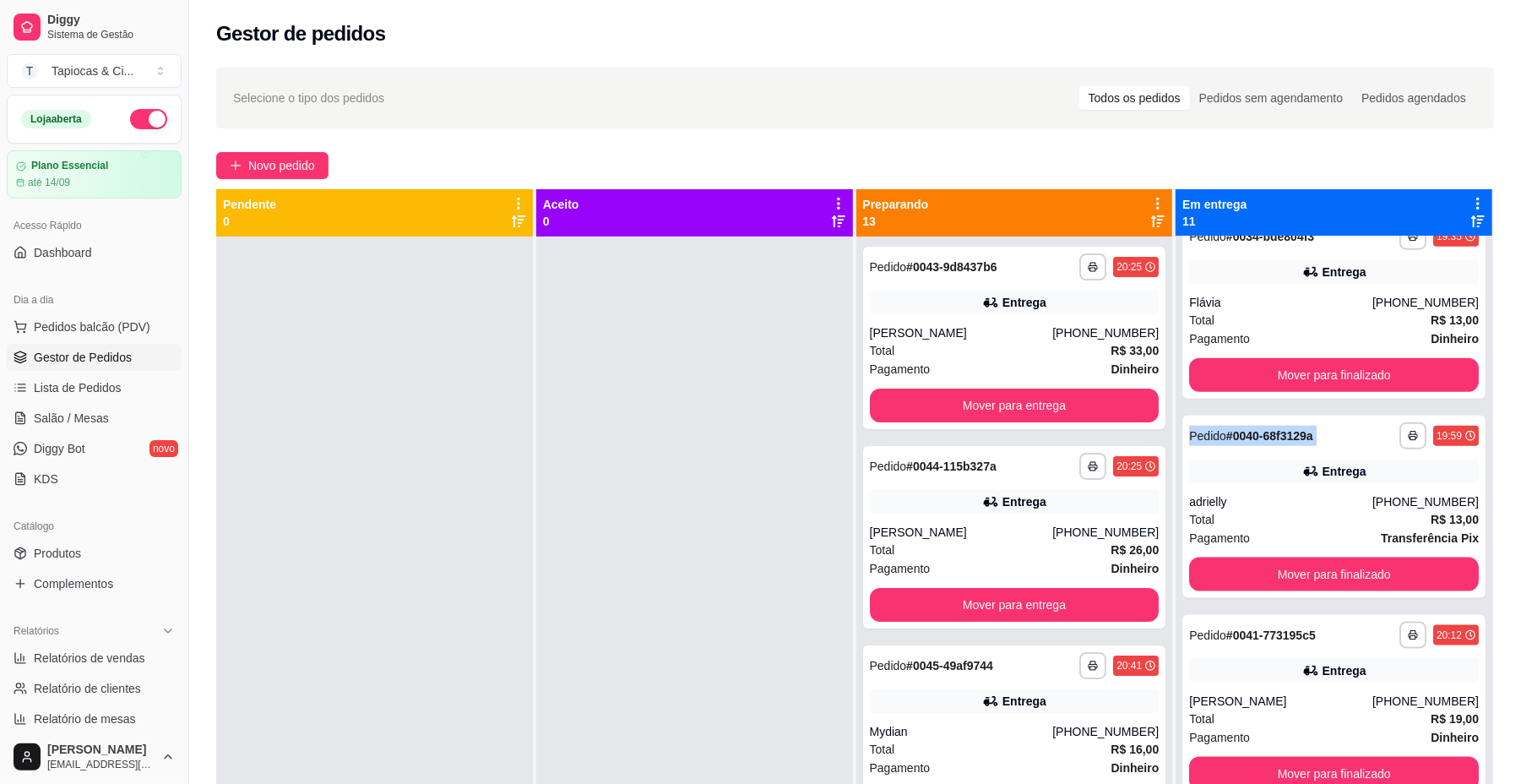
scroll to position [1425, 0]
click at [99, 545] on link "Produtos" at bounding box center [94, 553] width 175 height 27
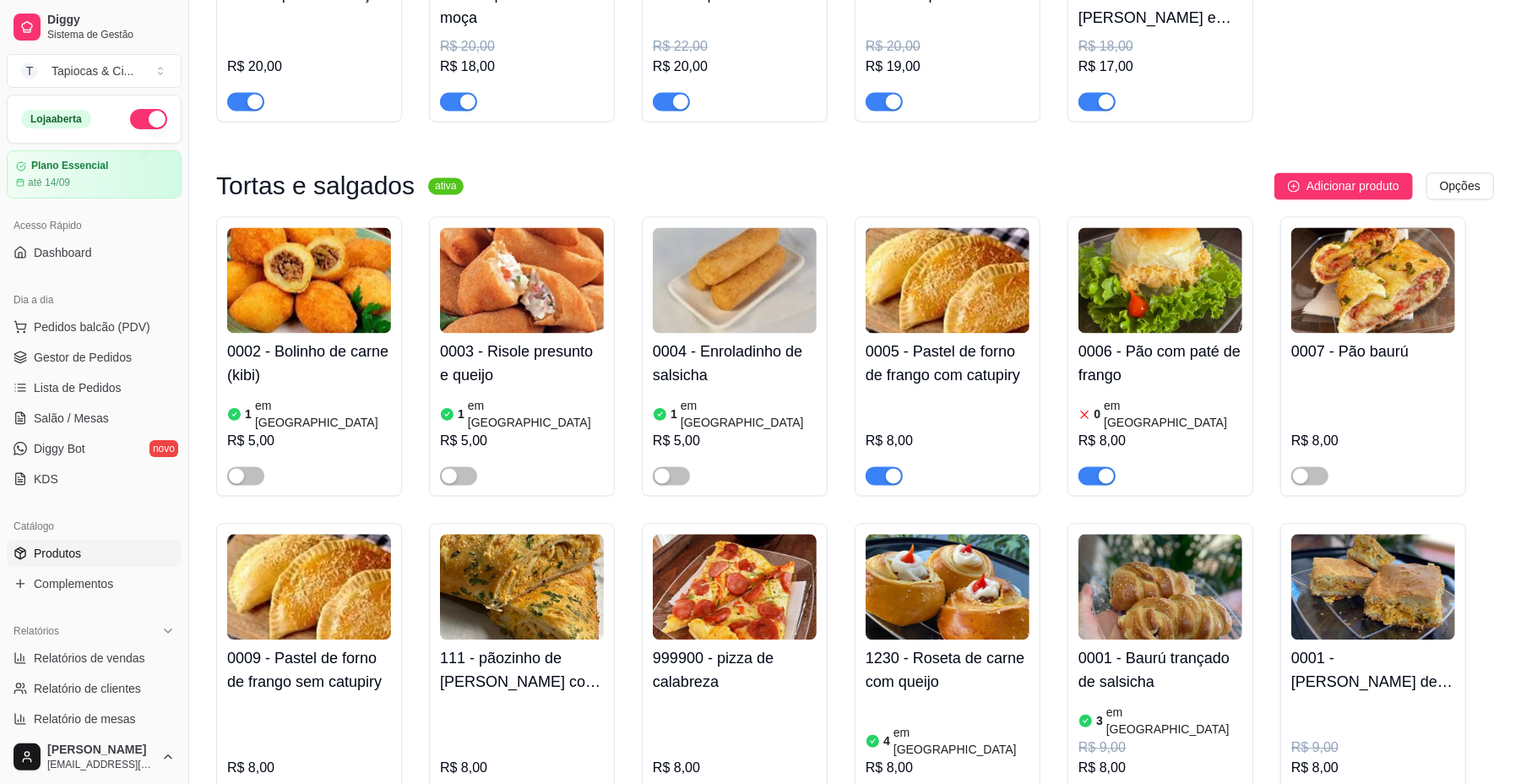
scroll to position [3265, 0]
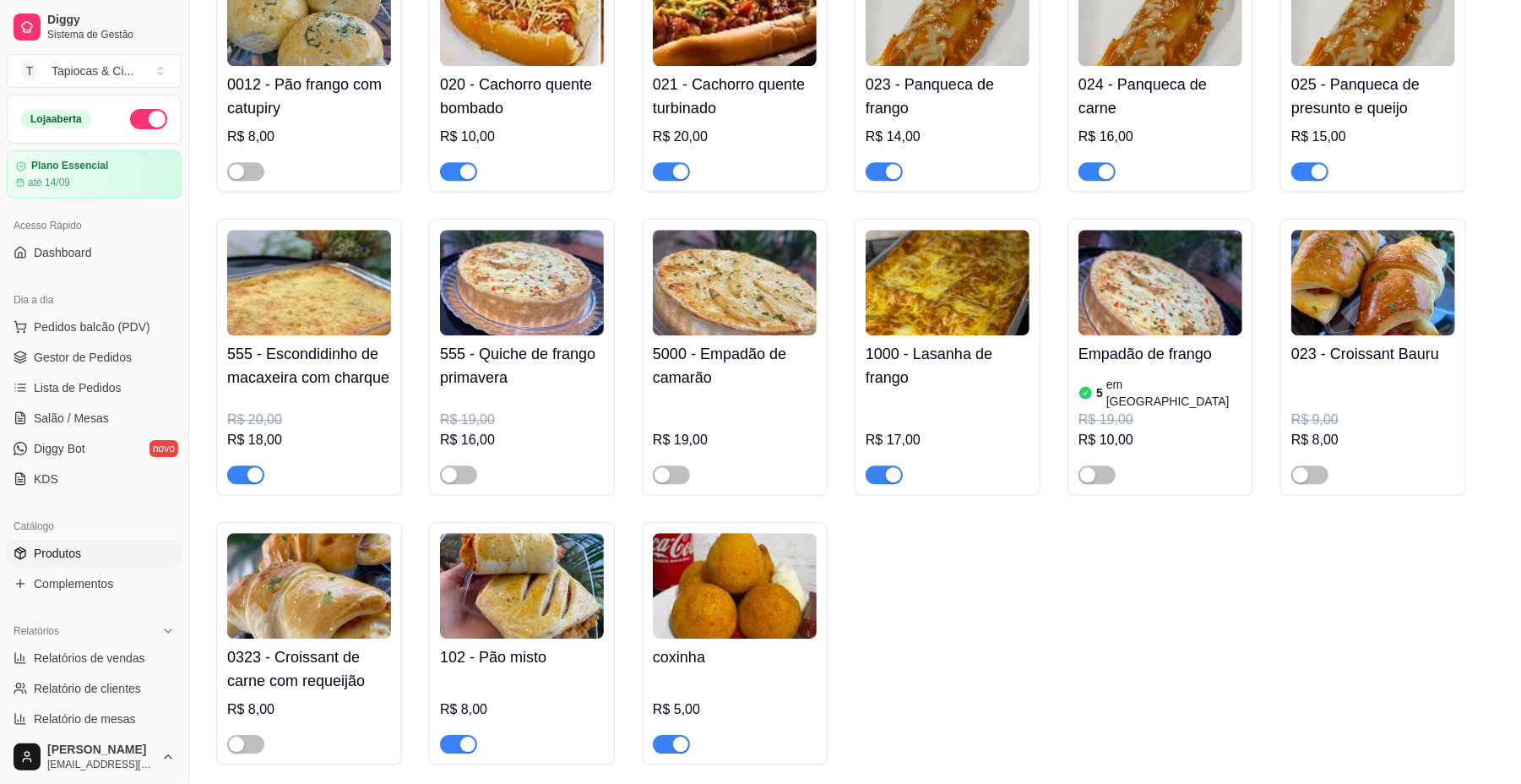
click at [672, 735] on button "button" at bounding box center [671, 744] width 37 height 19
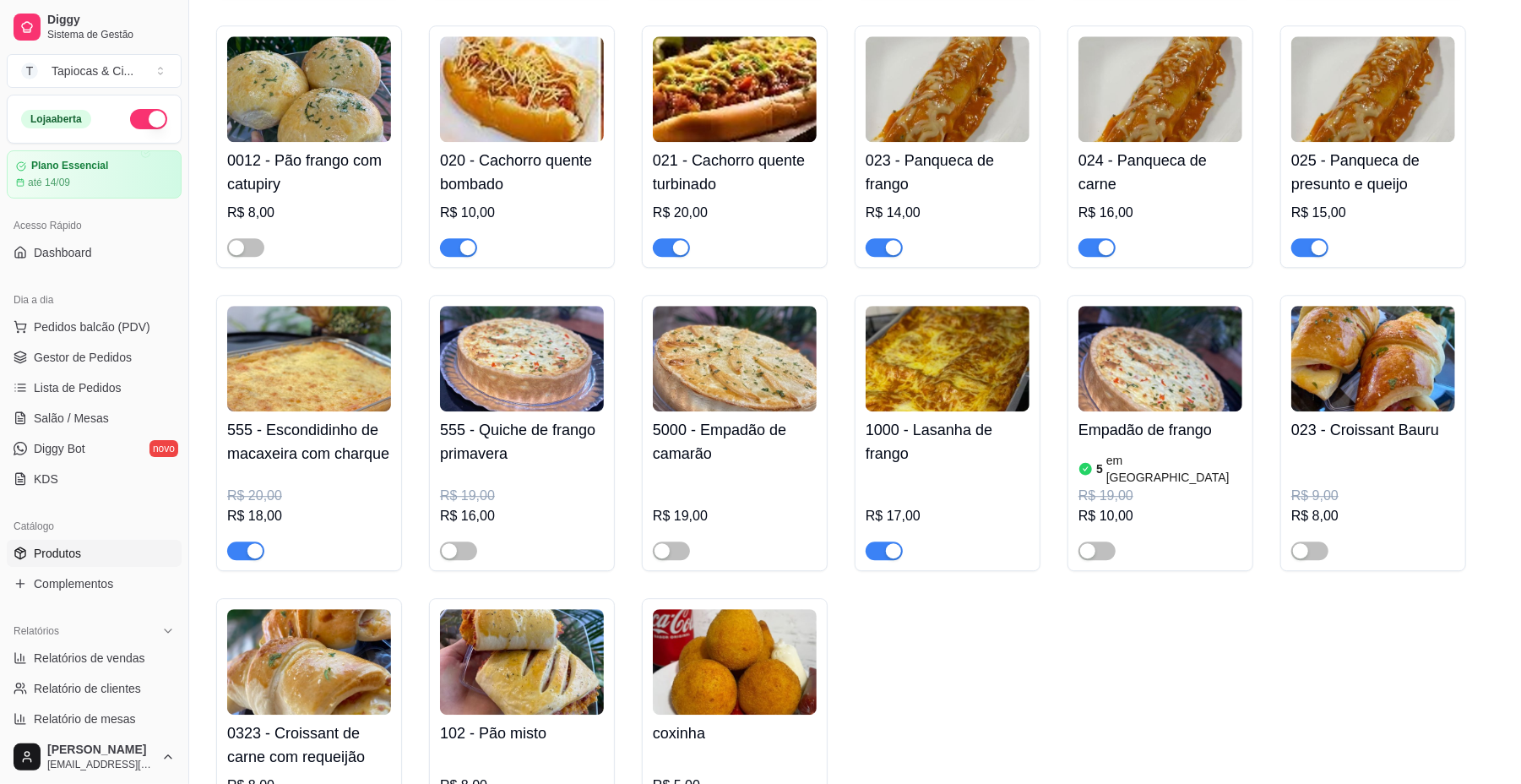
scroll to position [3040, 0]
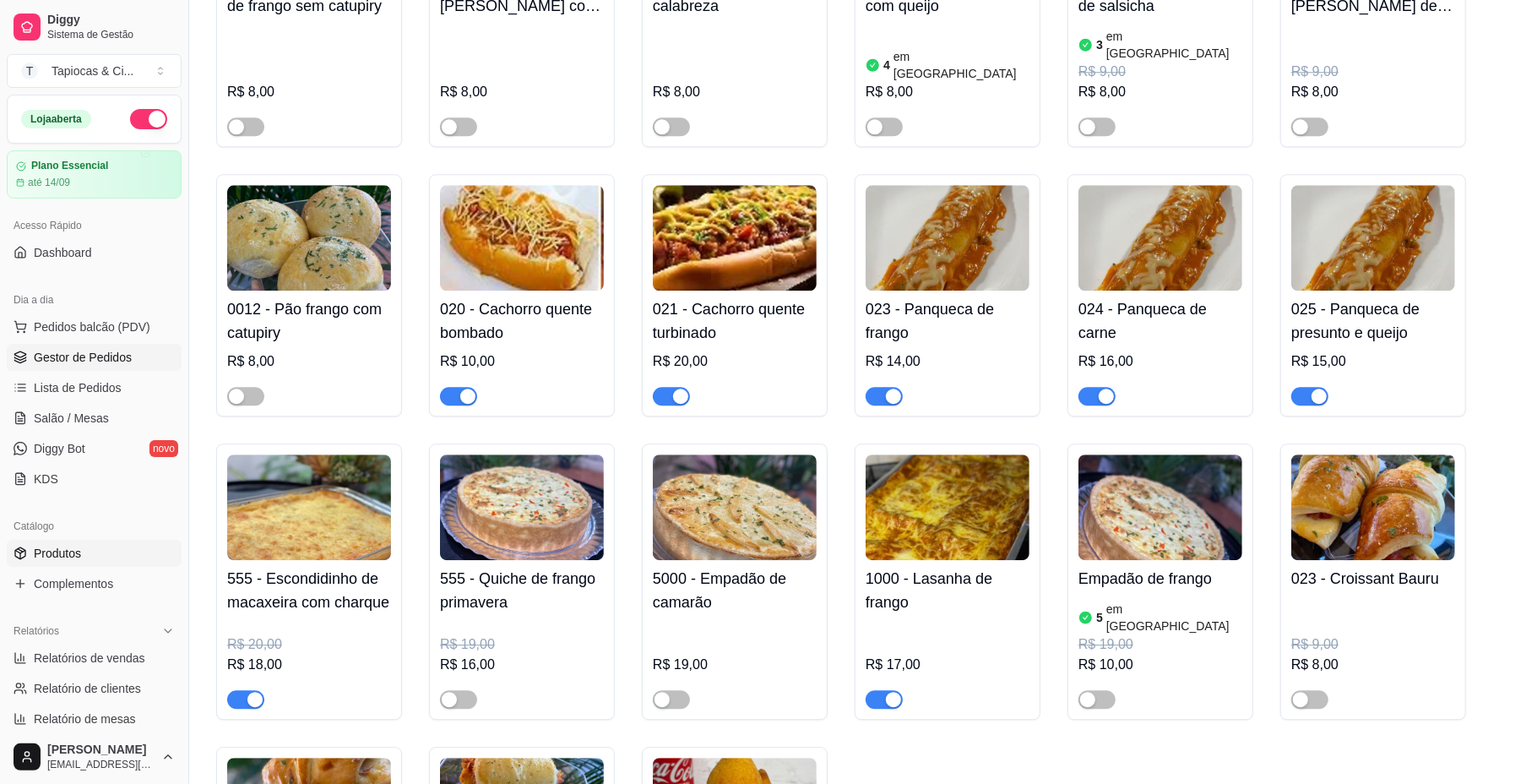
click at [89, 363] on span "Gestor de Pedidos" at bounding box center [83, 357] width 98 height 17
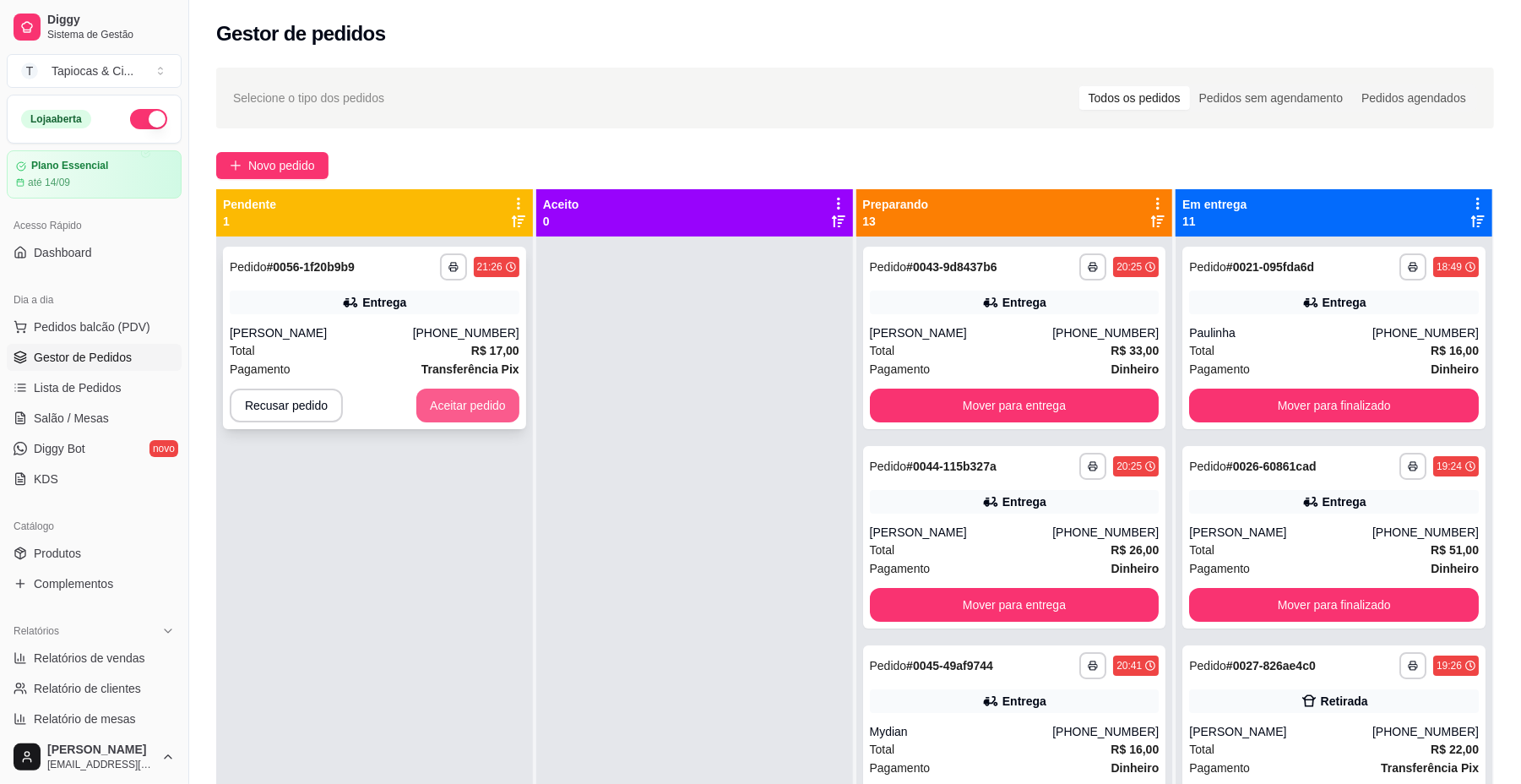
click at [457, 393] on button "Aceitar pedido" at bounding box center [468, 404] width 103 height 34
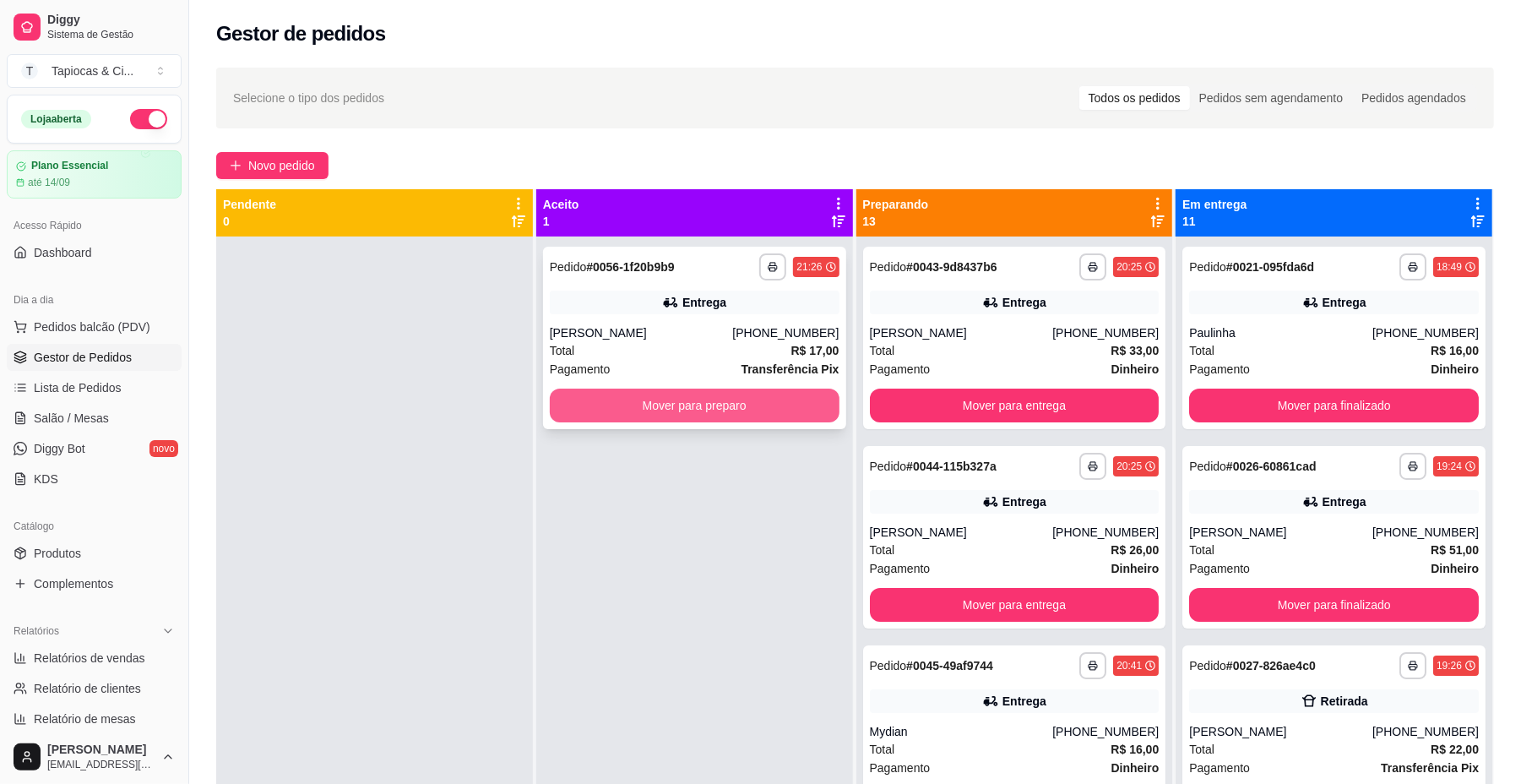
click at [695, 410] on button "Mover para preparo" at bounding box center [695, 404] width 290 height 34
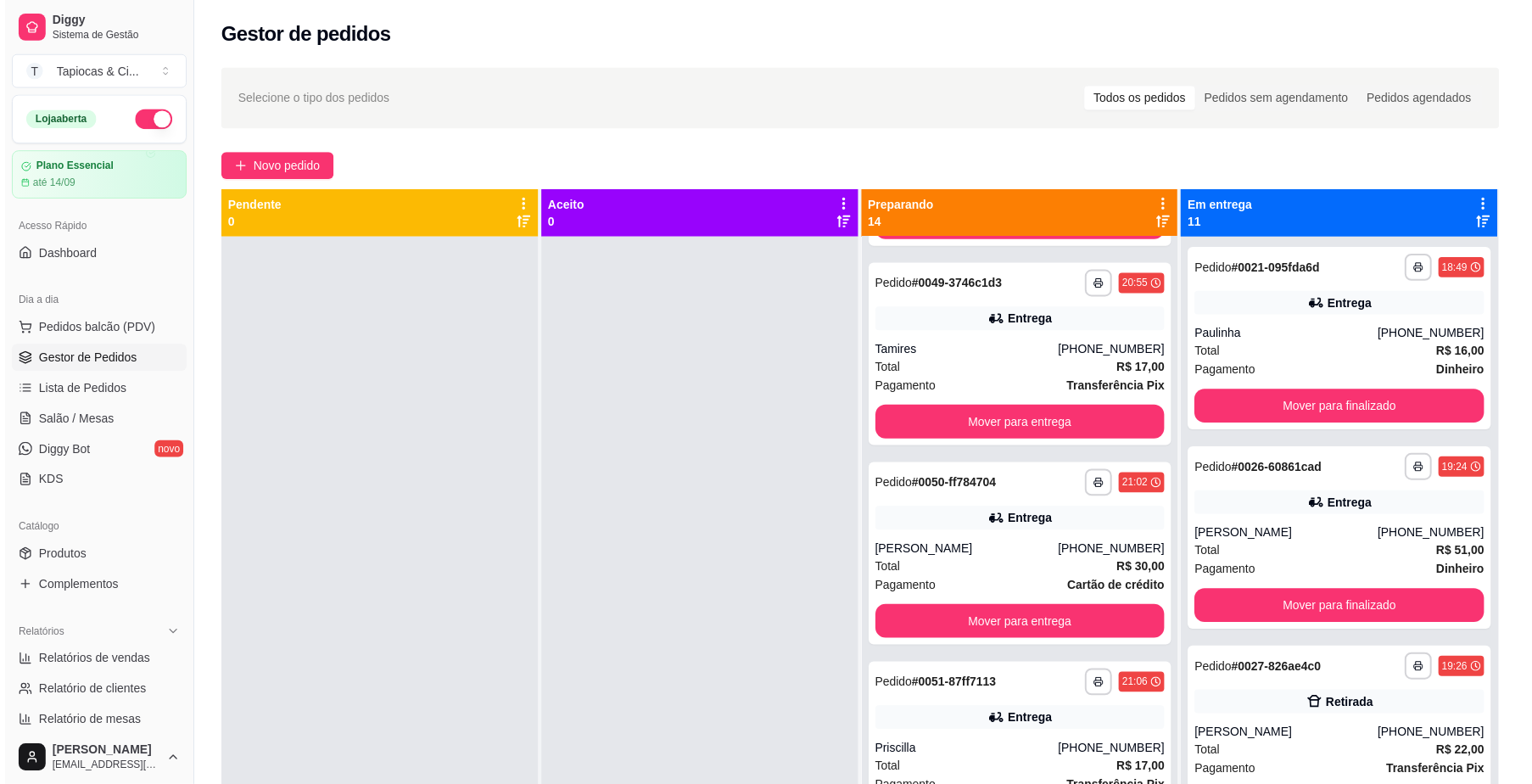
scroll to position [1244, 0]
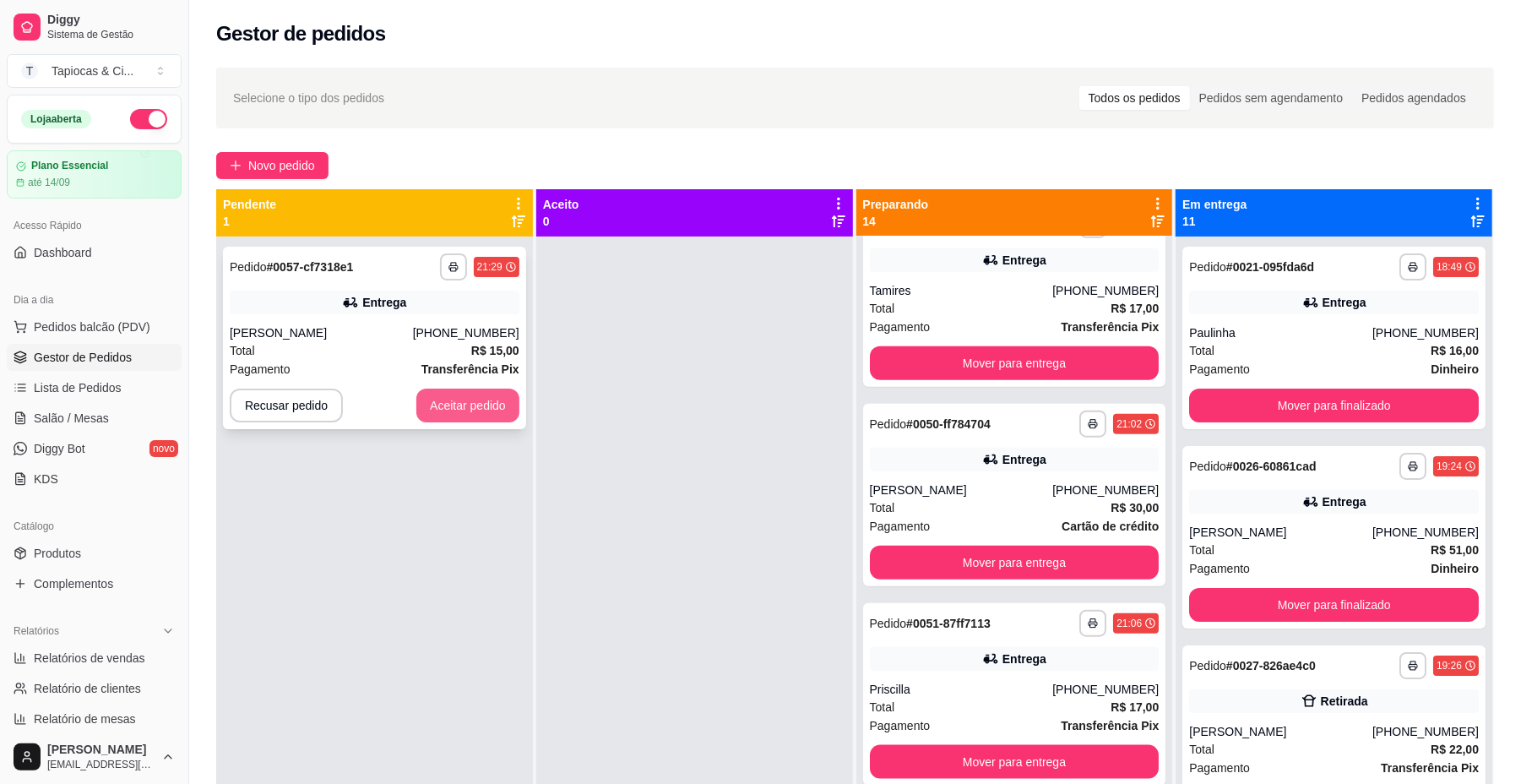
click at [454, 412] on button "Aceitar pedido" at bounding box center [468, 404] width 103 height 34
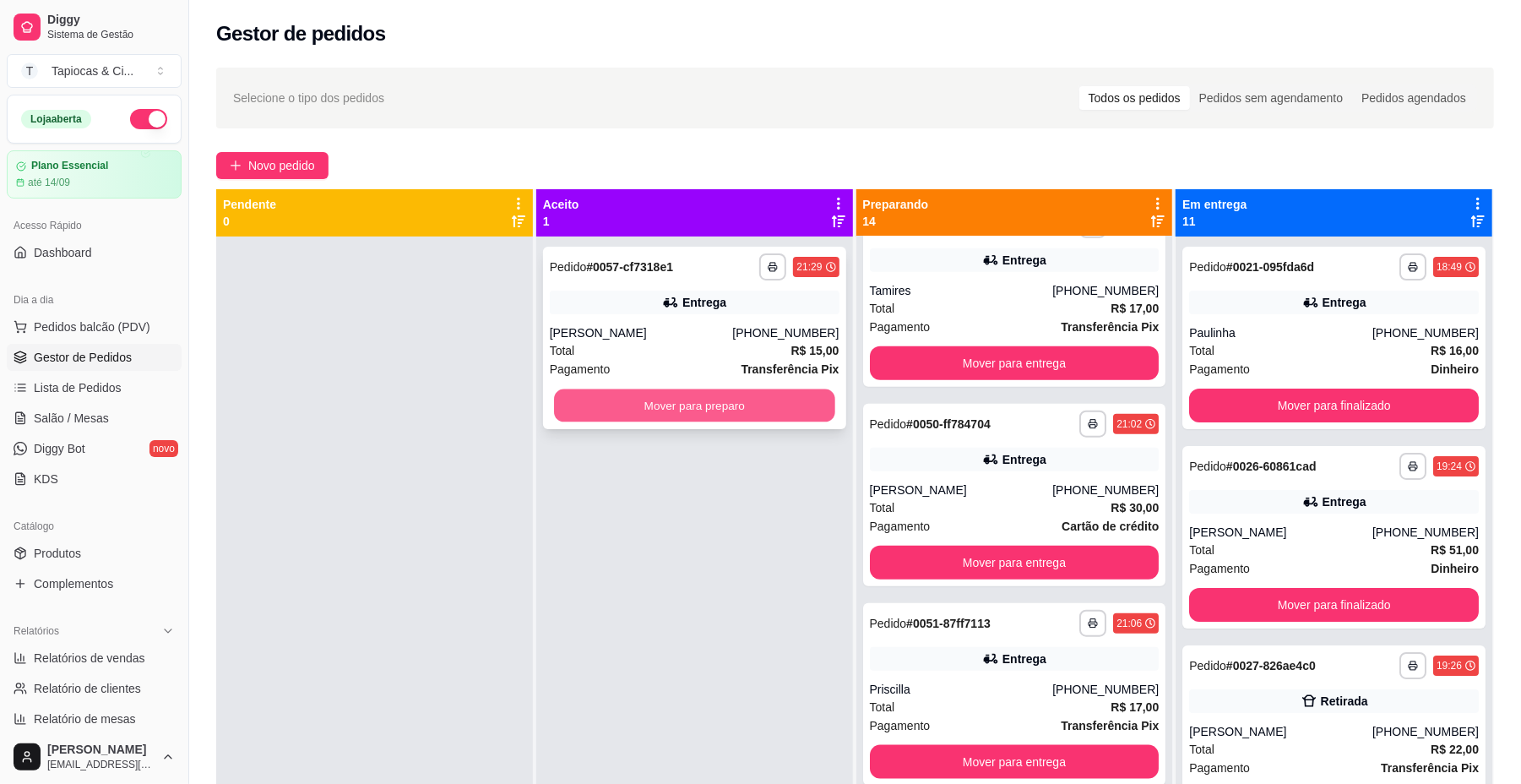
click at [603, 411] on button "Mover para preparo" at bounding box center [695, 405] width 281 height 33
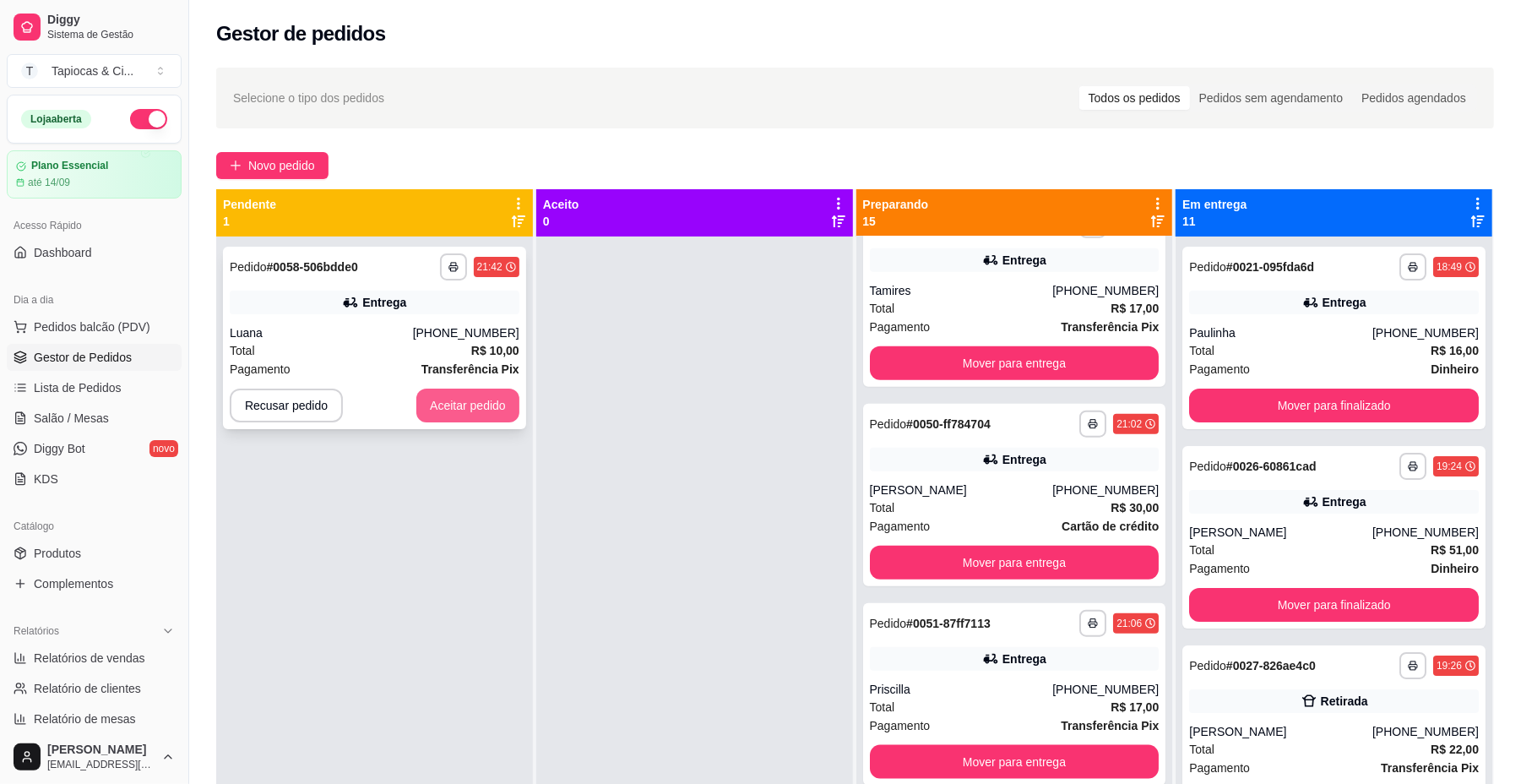
click at [500, 406] on button "Aceitar pedido" at bounding box center [468, 404] width 103 height 34
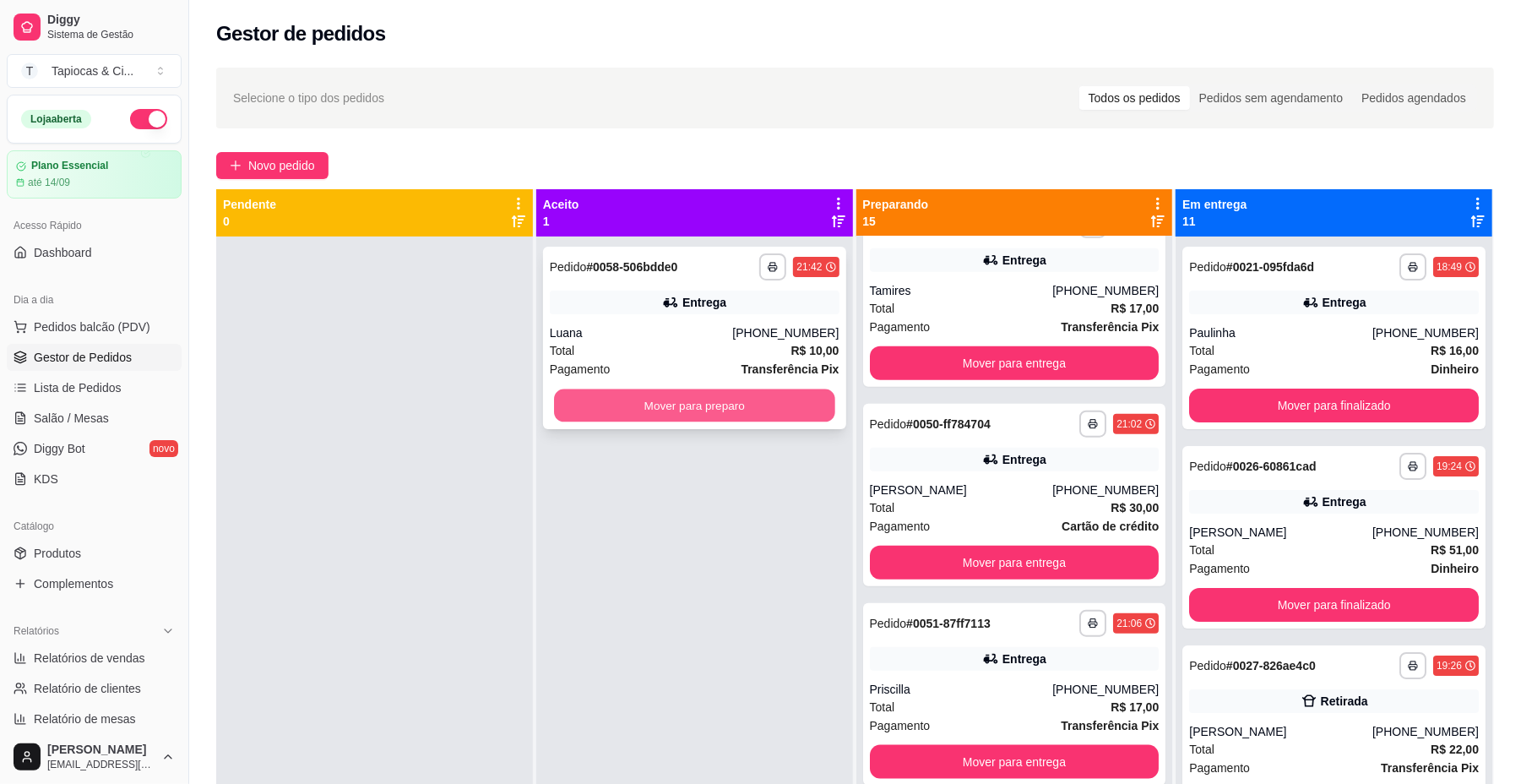
click at [643, 405] on button "Mover para preparo" at bounding box center [695, 405] width 281 height 33
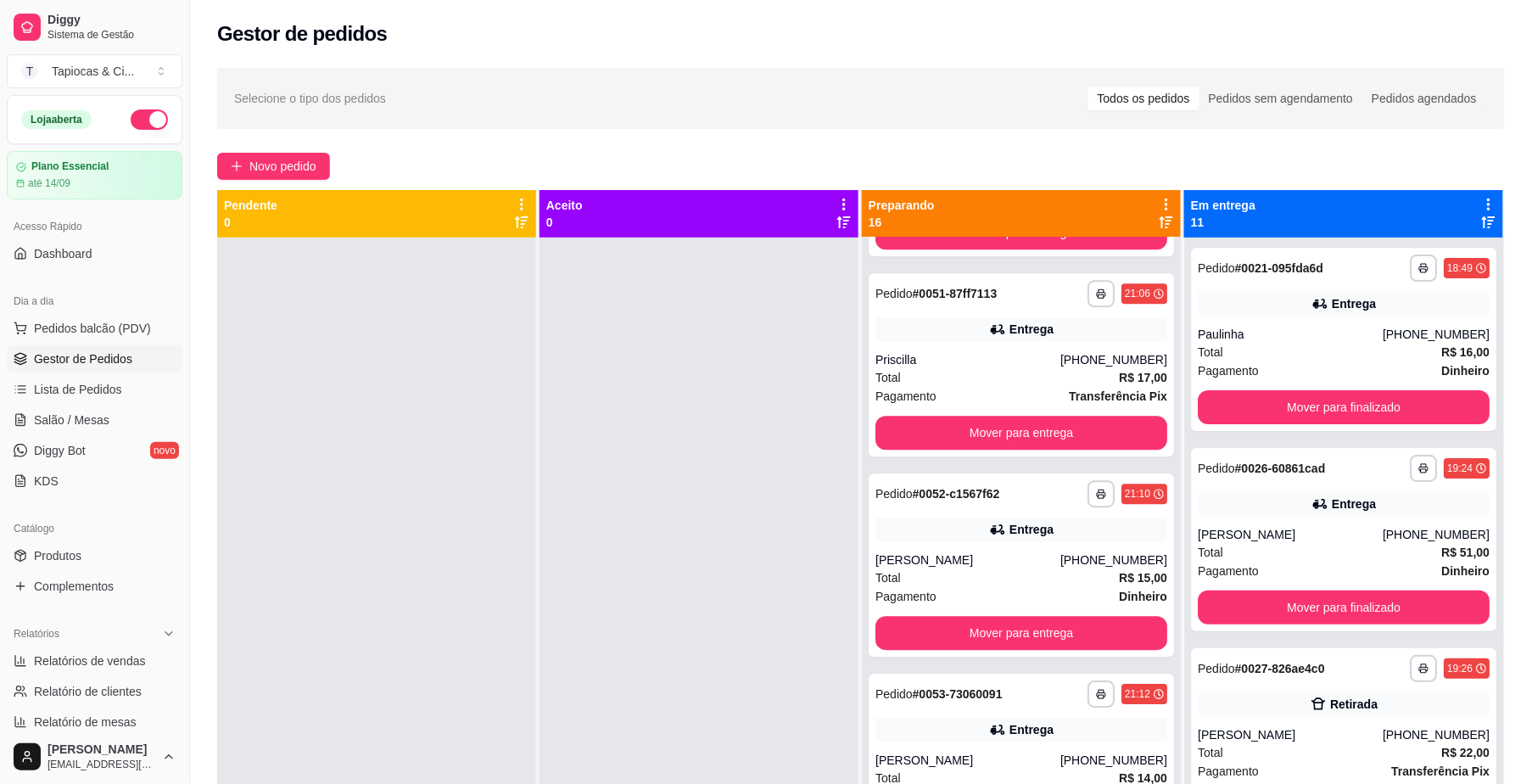
scroll to position [1583, 0]
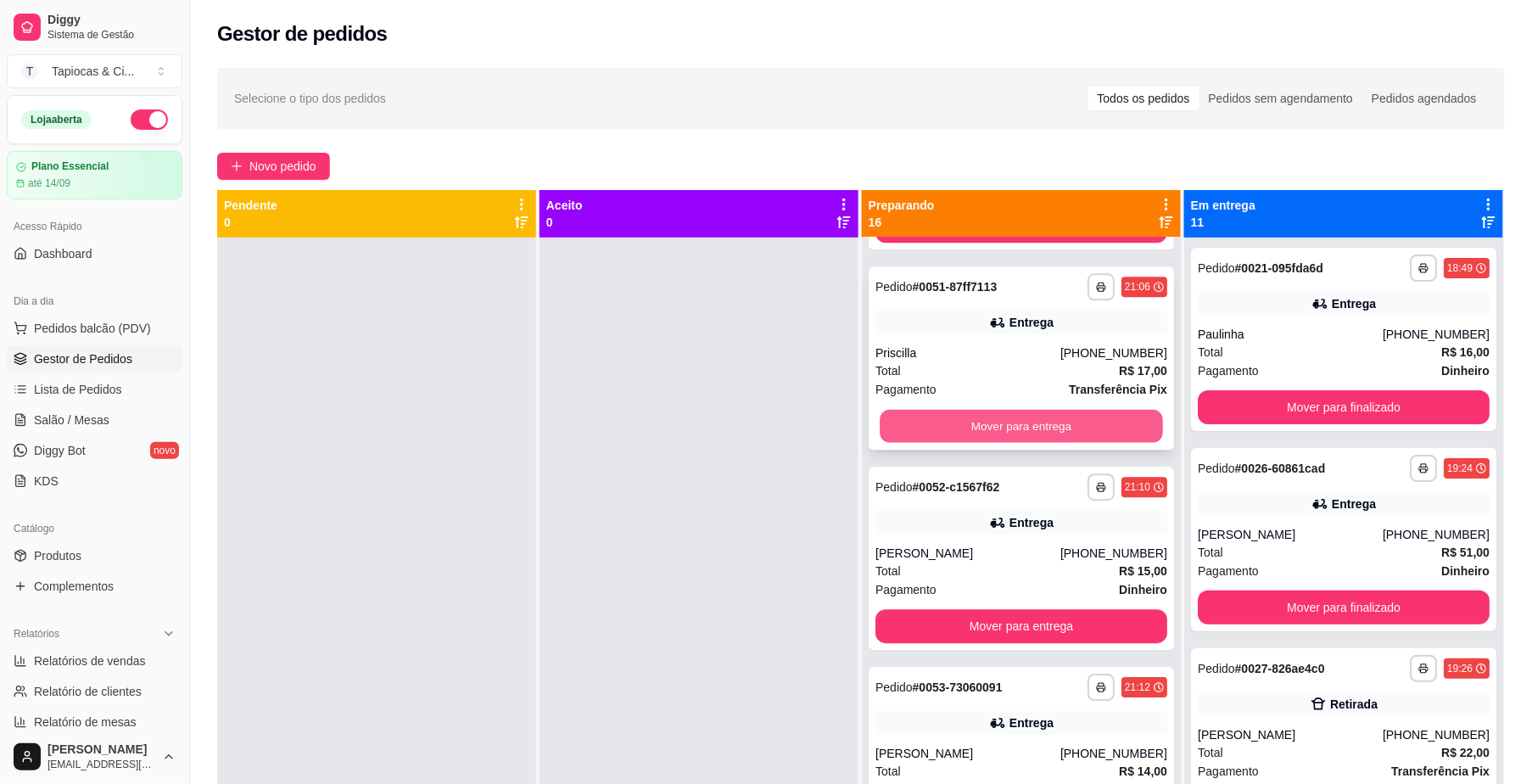
click at [1050, 430] on button "Mover para entrega" at bounding box center [1022, 426] width 284 height 33
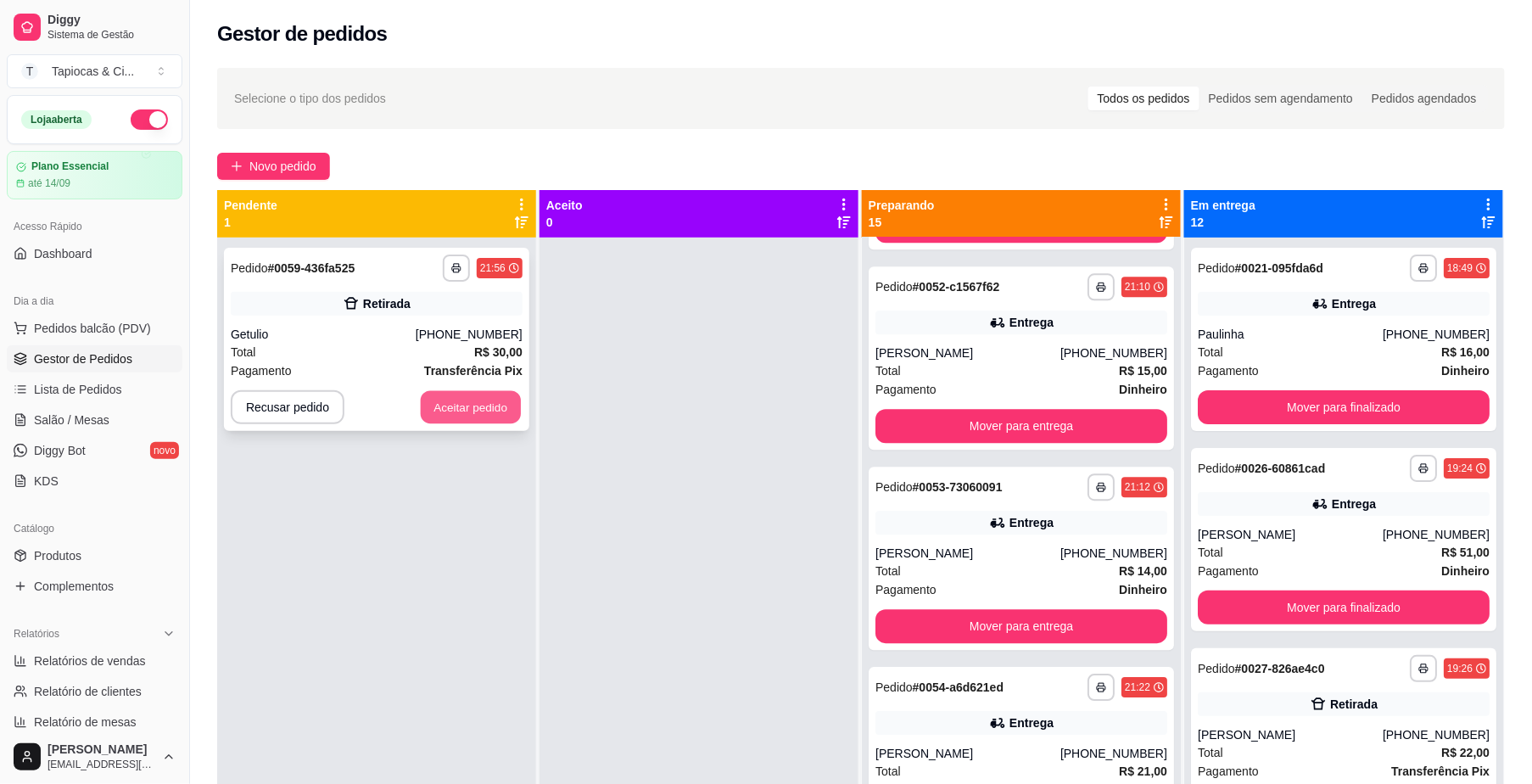
click at [463, 412] on button "Aceitar pedido" at bounding box center [471, 407] width 100 height 33
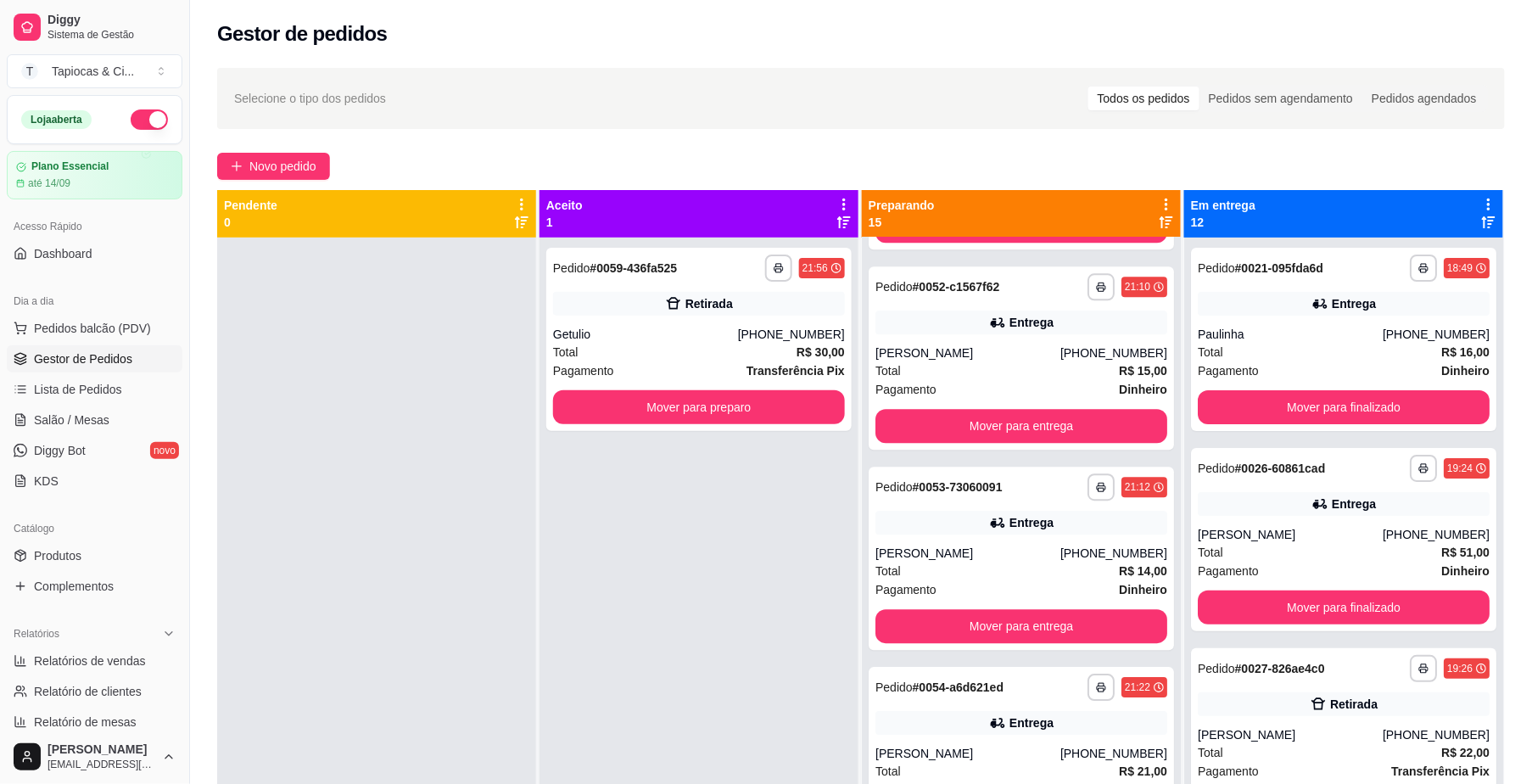
click at [1245, 188] on div "**********" at bounding box center [861, 526] width 1342 height 936
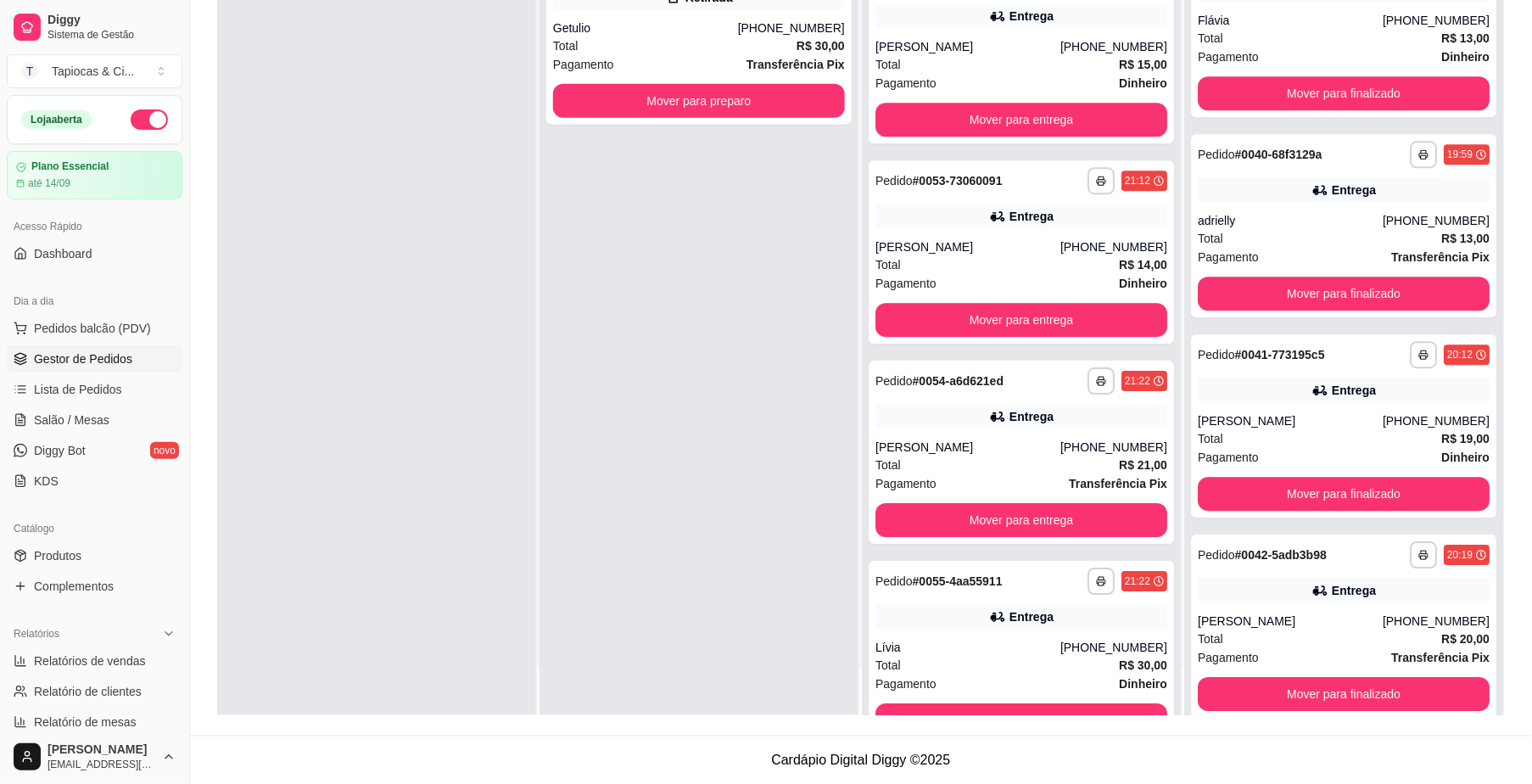
scroll to position [1296, 0]
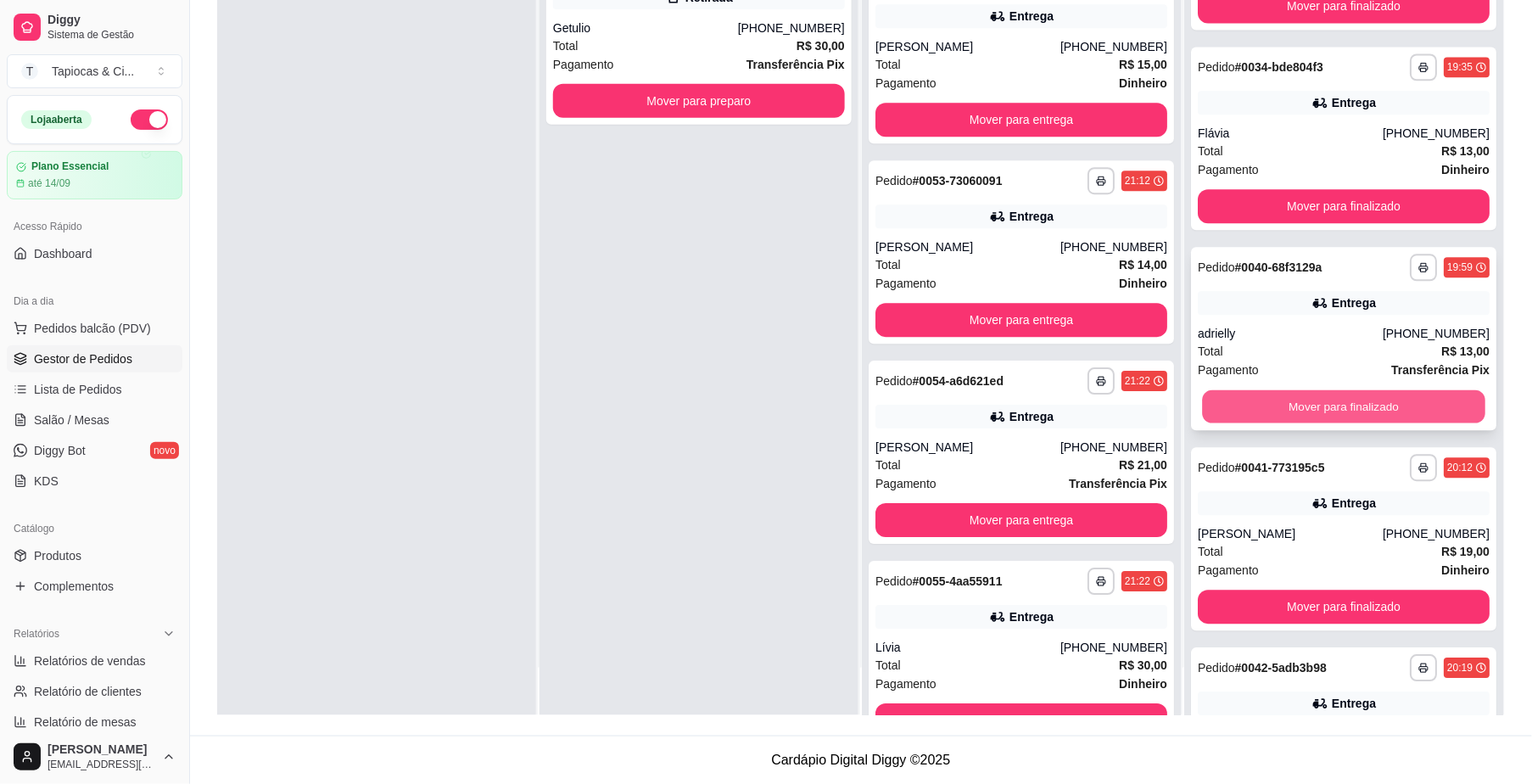
click at [1388, 390] on button "Mover para finalizado" at bounding box center [1344, 406] width 284 height 33
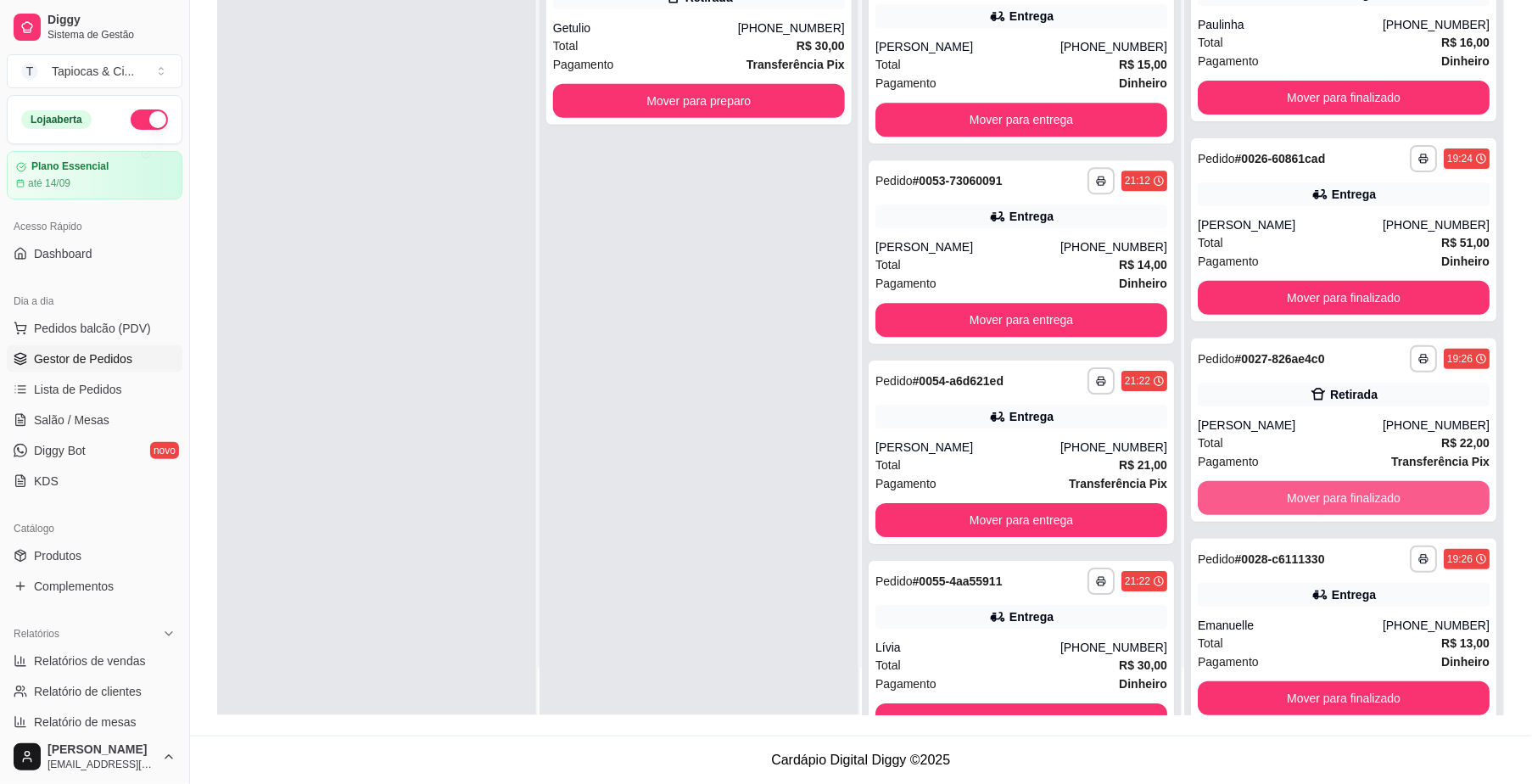
scroll to position [0, 0]
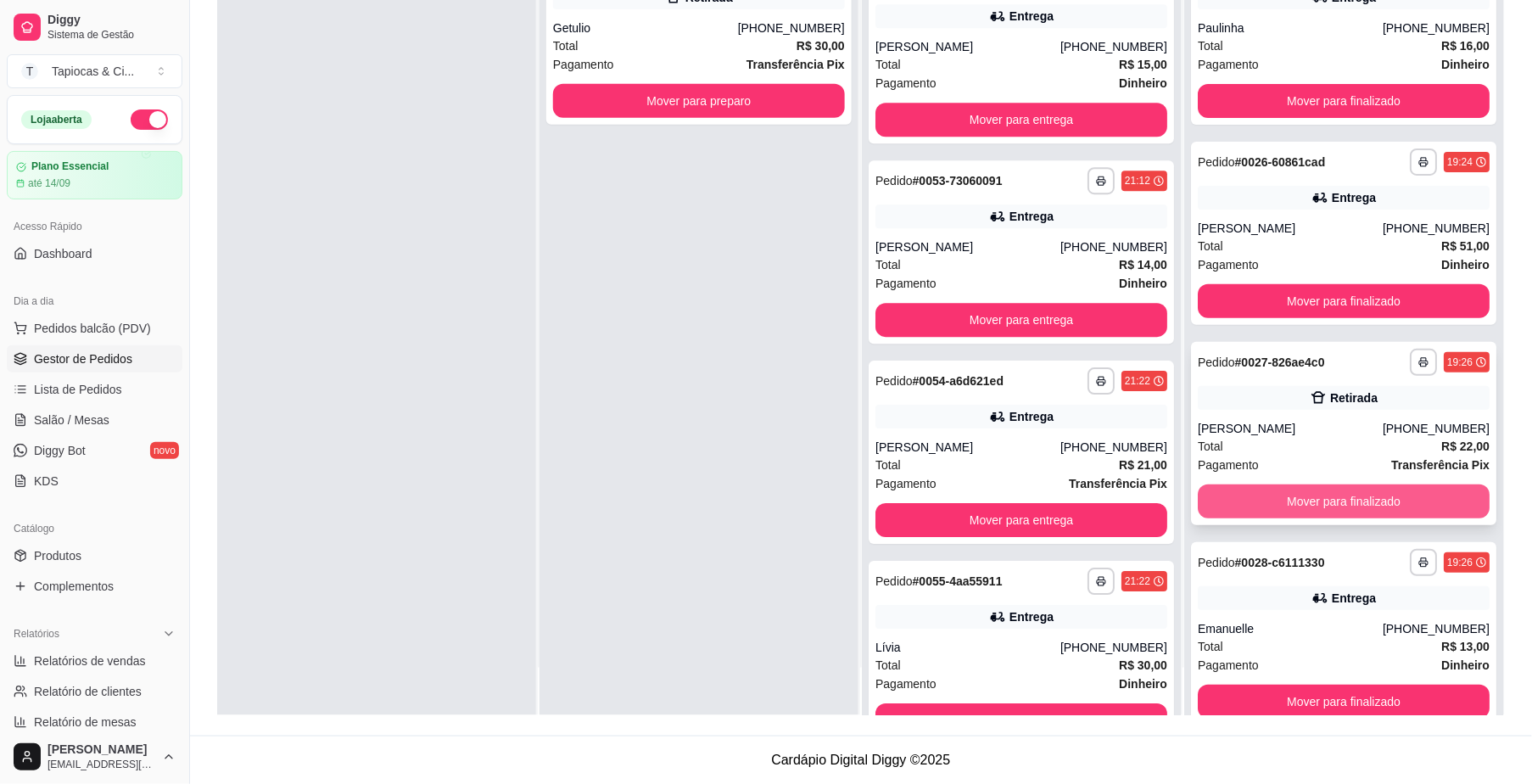
click at [1355, 492] on button "Mover para finalizado" at bounding box center [1344, 500] width 292 height 34
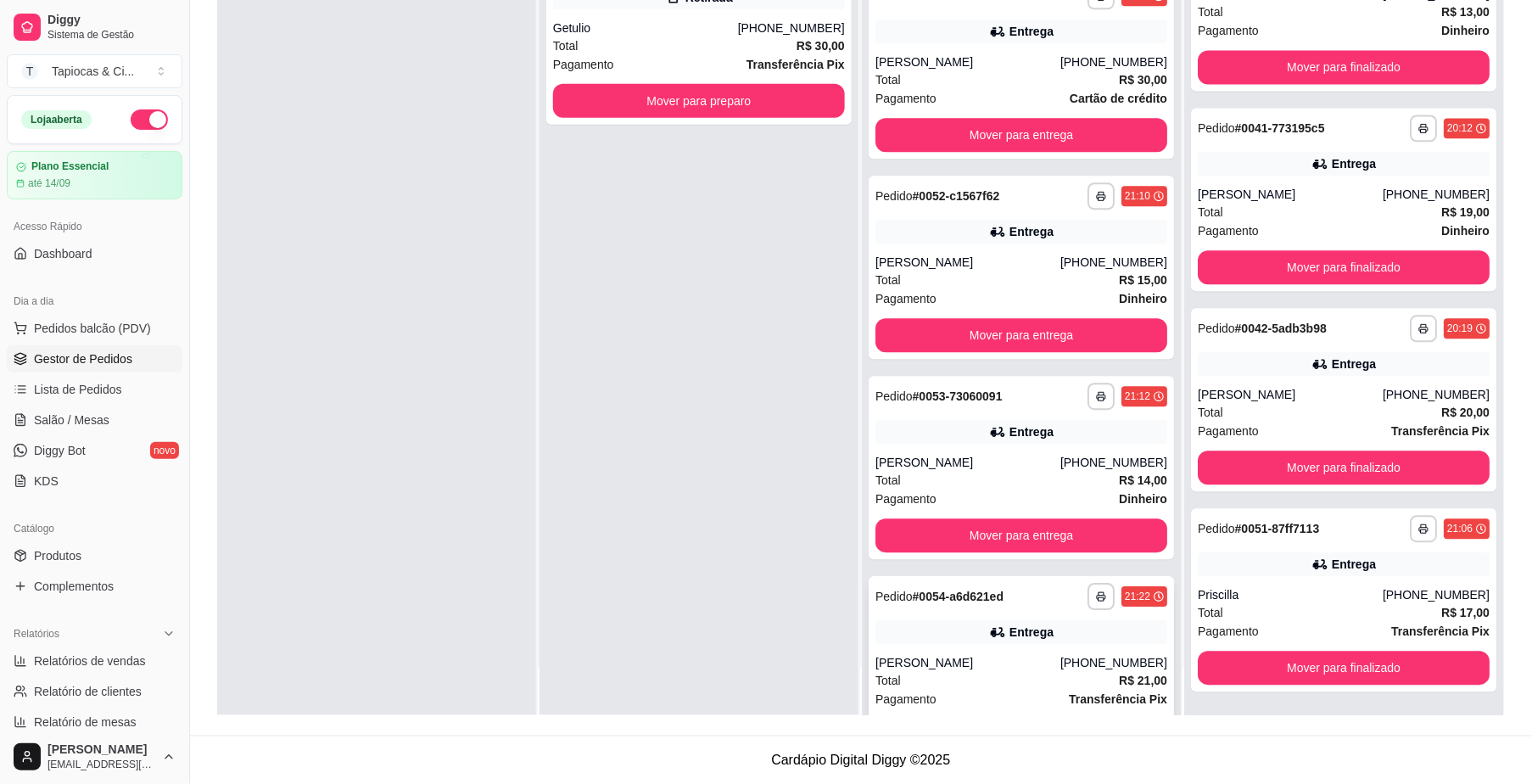
scroll to position [1331, 0]
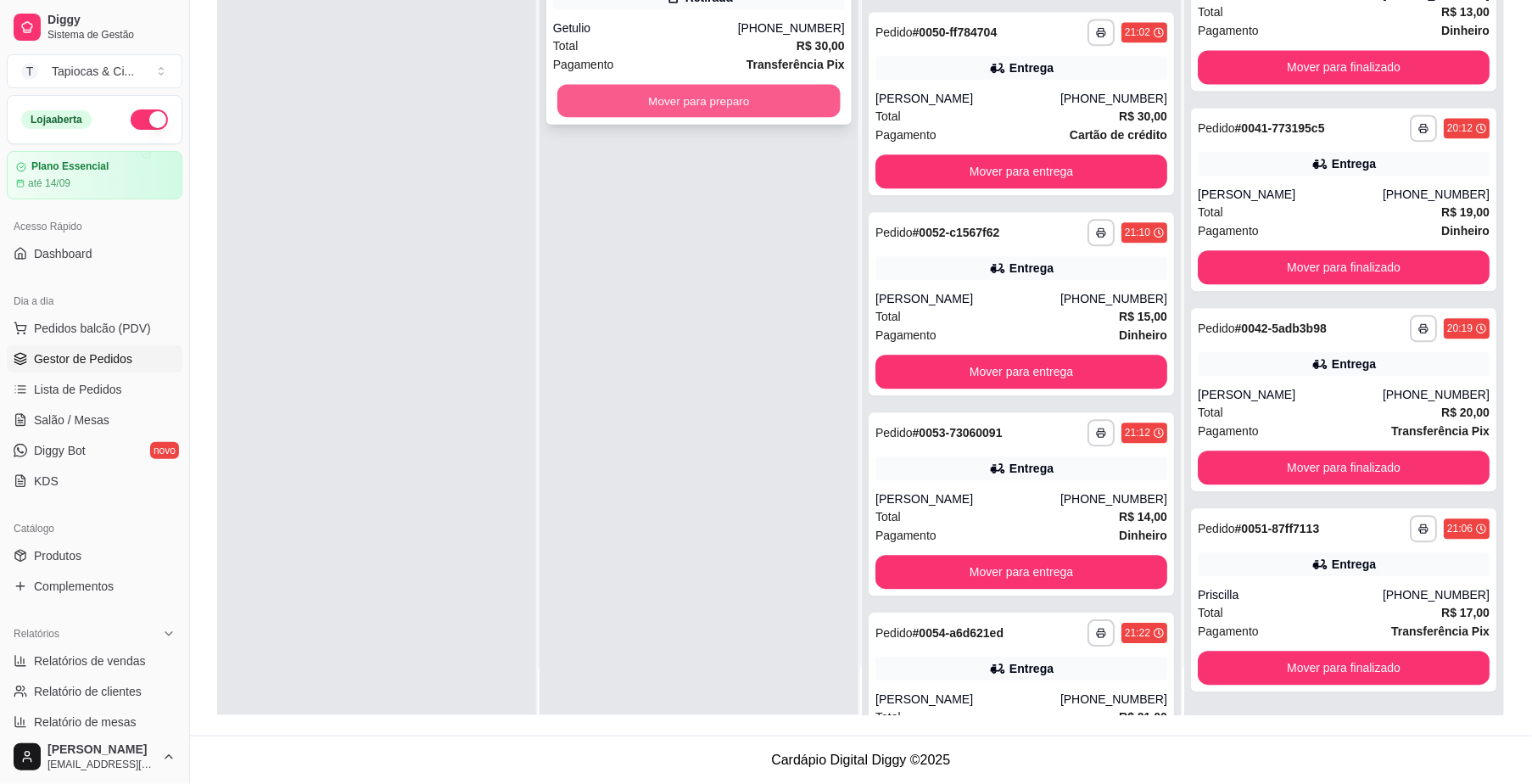
click at [829, 99] on button "Mover para preparo" at bounding box center [699, 101] width 284 height 33
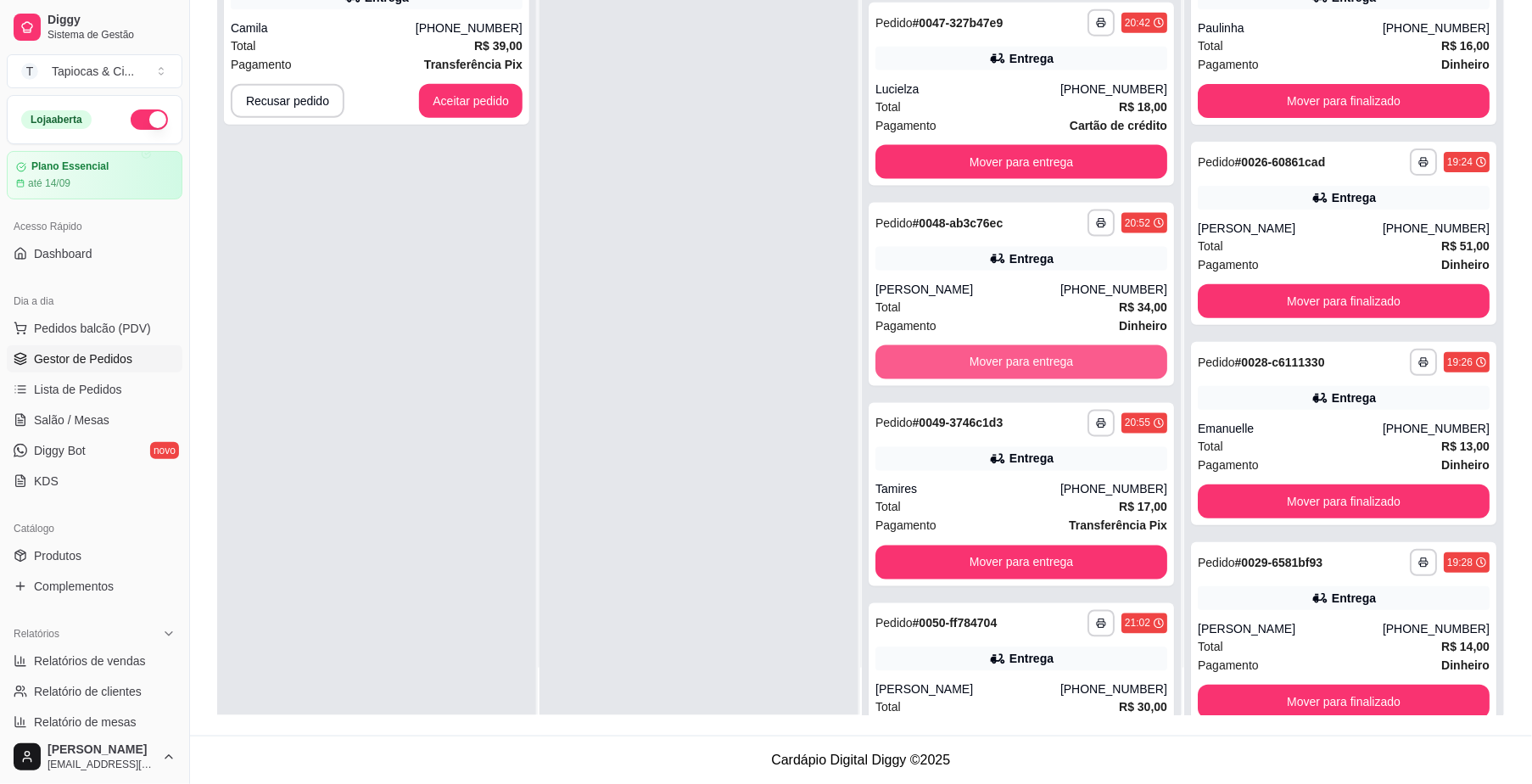
scroll to position [626, 0]
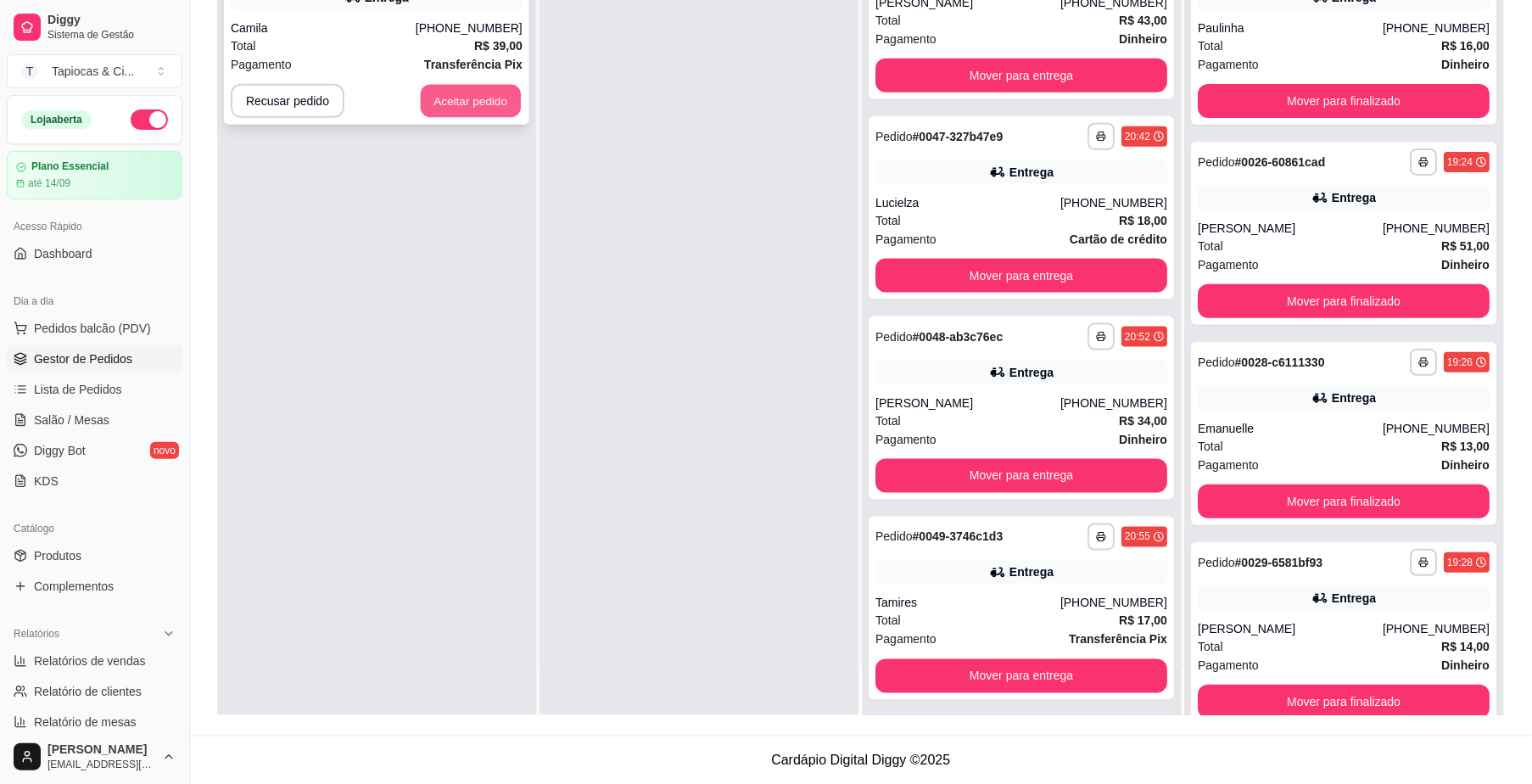
click at [487, 102] on button "Aceitar pedido" at bounding box center [471, 101] width 100 height 33
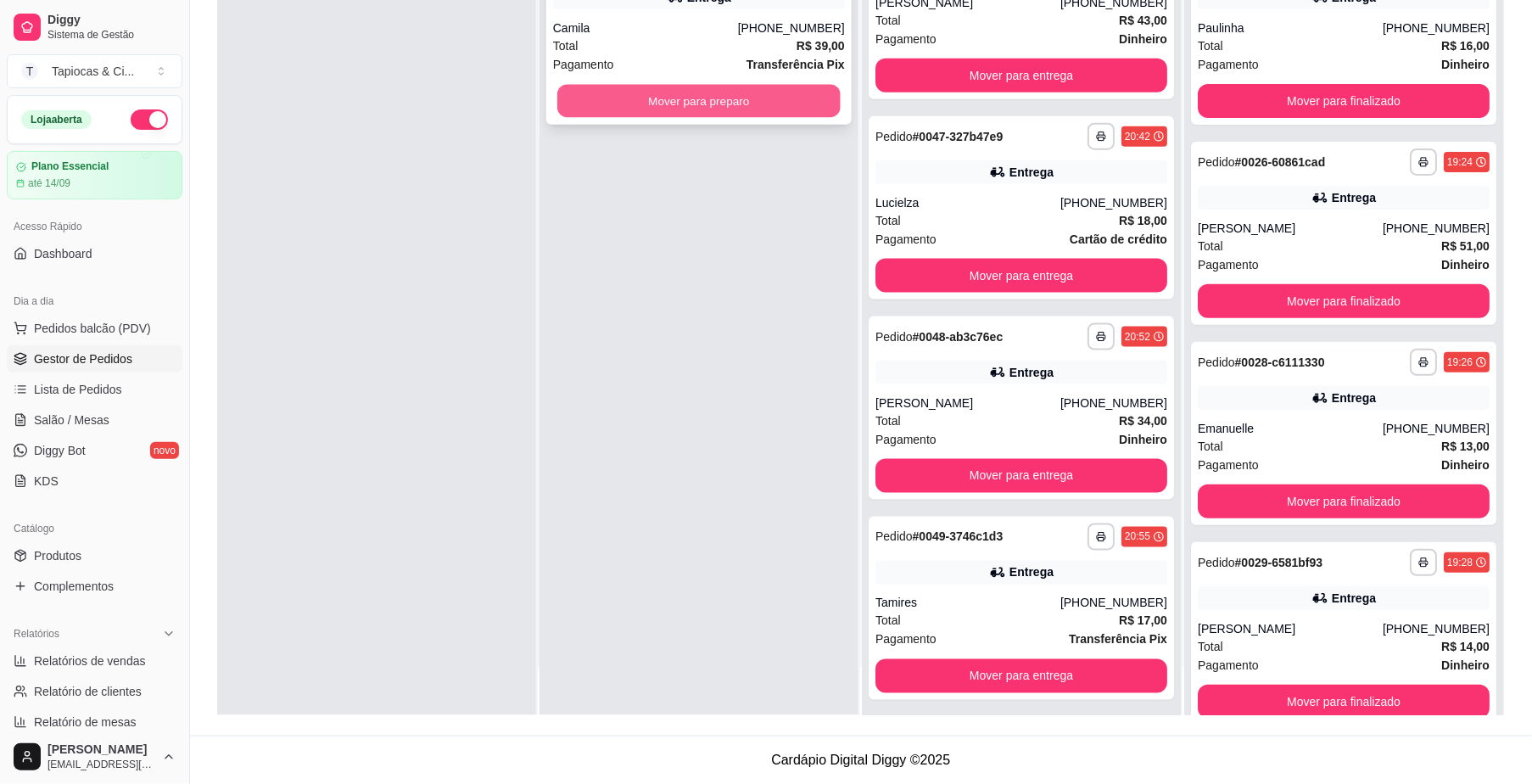
click at [706, 113] on button "Mover para preparo" at bounding box center [699, 101] width 284 height 33
click at [761, 85] on button "Mover para preparo" at bounding box center [699, 101] width 284 height 33
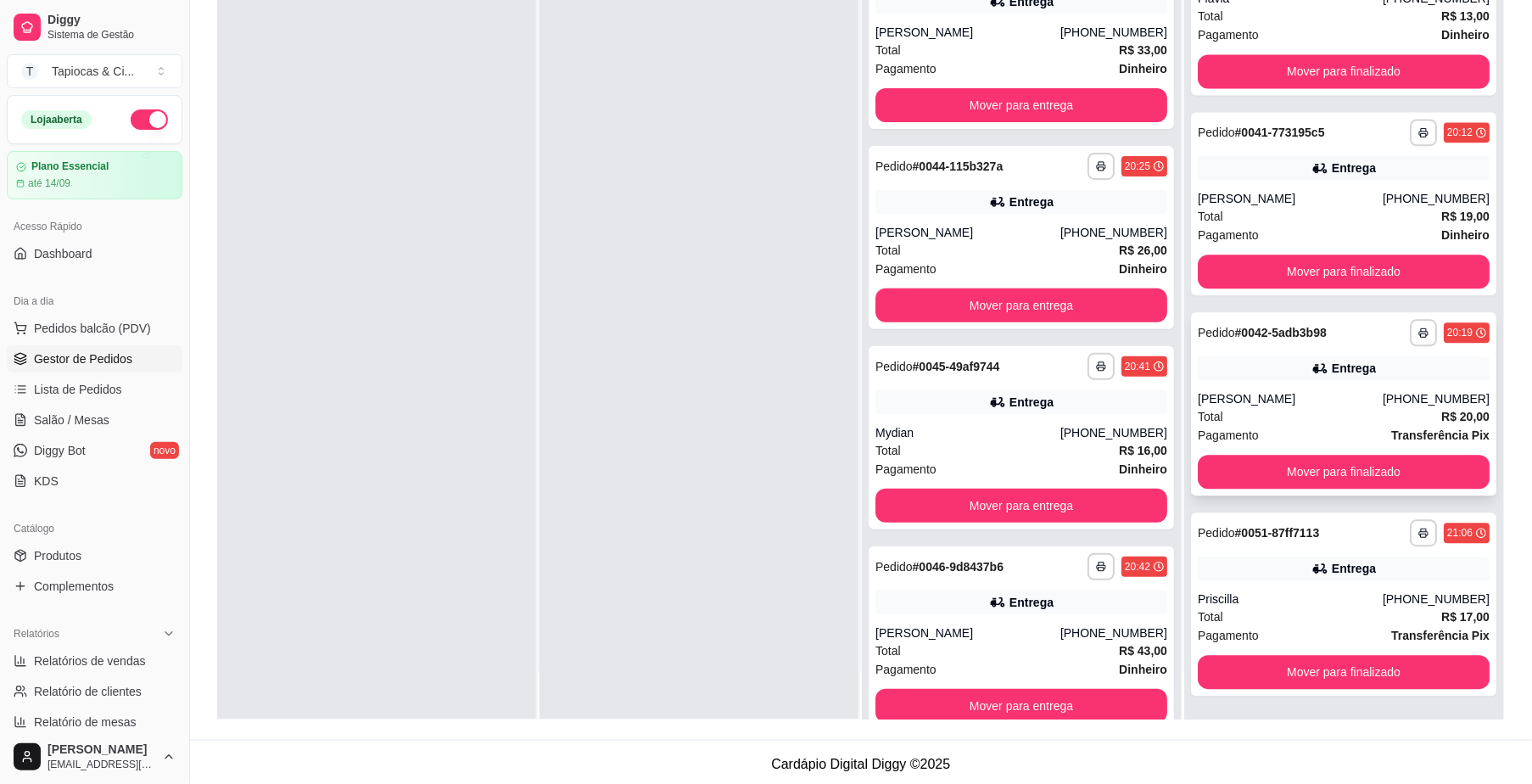
scroll to position [258, 0]
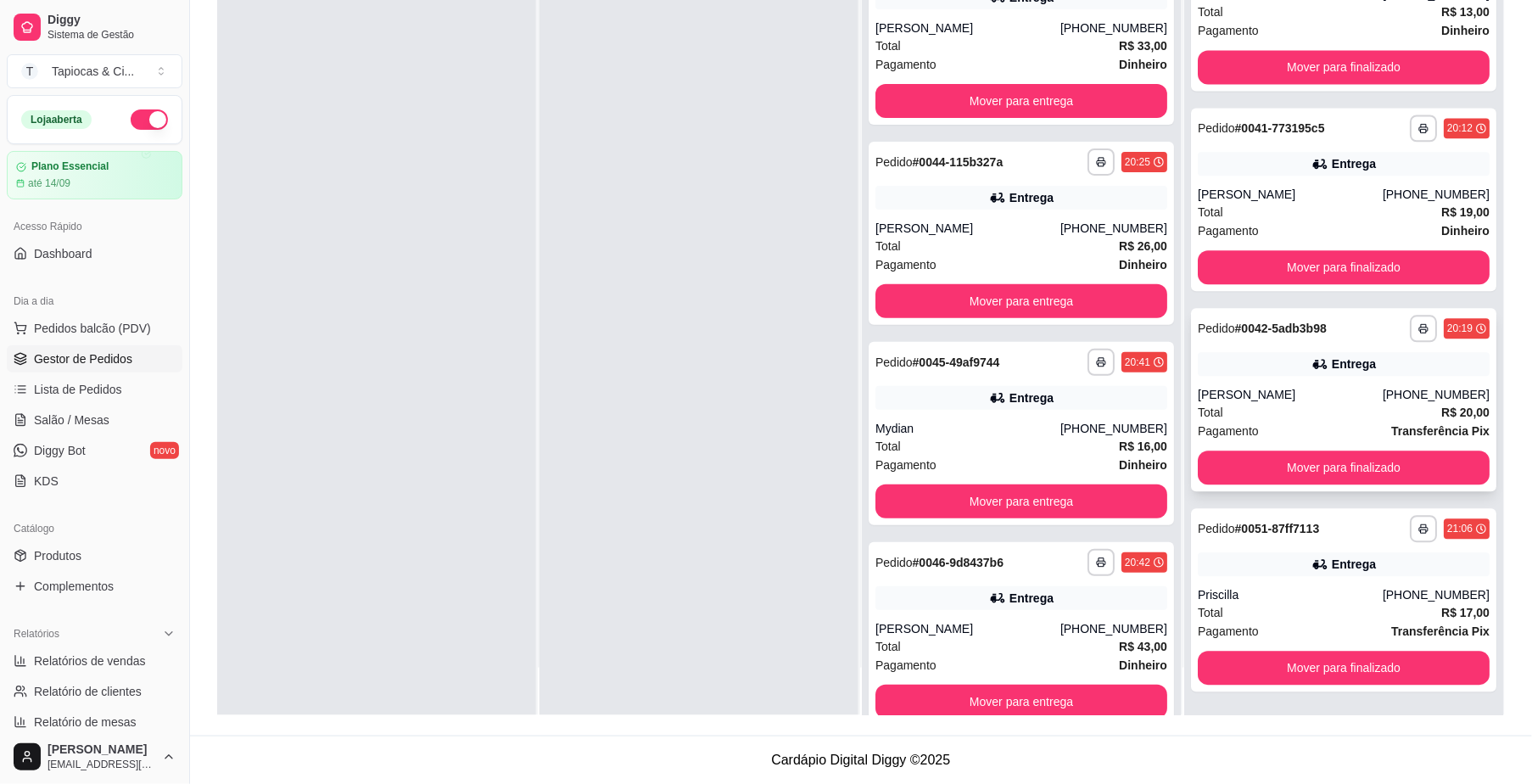
click at [1341, 449] on div "**********" at bounding box center [1344, 399] width 305 height 183
click at [1380, 458] on button "Mover para finalizado" at bounding box center [1344, 468] width 284 height 33
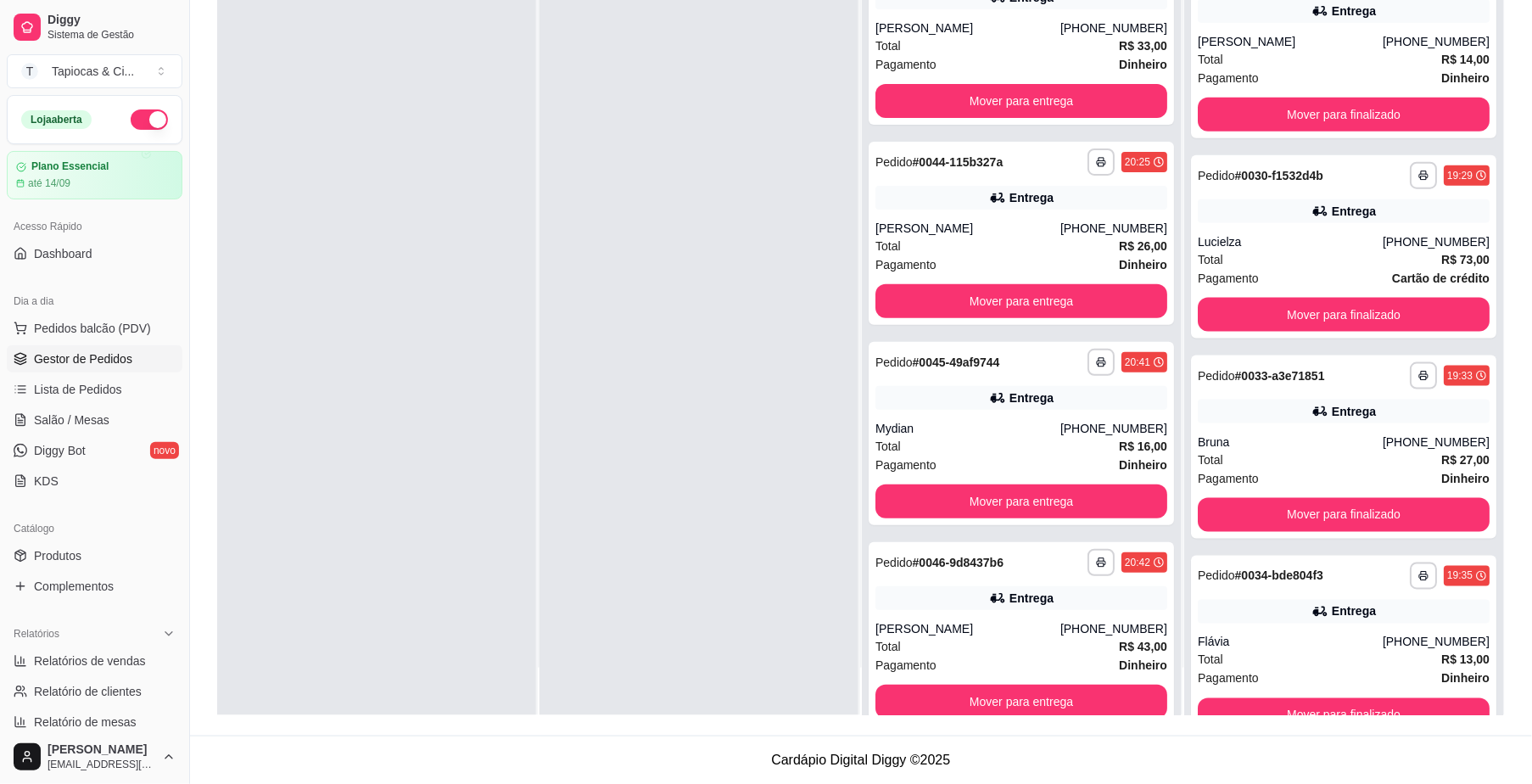
scroll to position [582, 0]
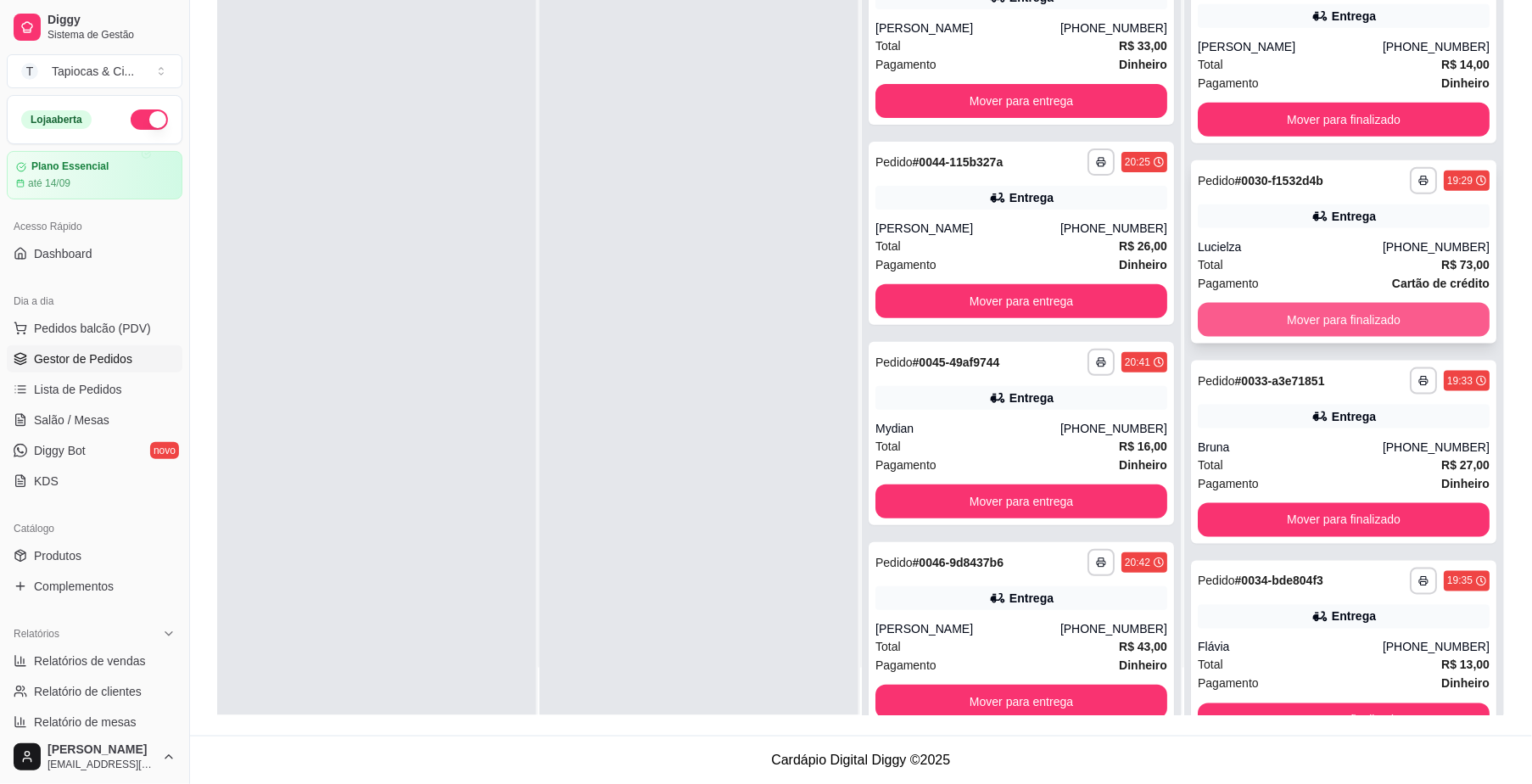
click at [1314, 316] on button "Mover para finalizado" at bounding box center [1344, 319] width 292 height 34
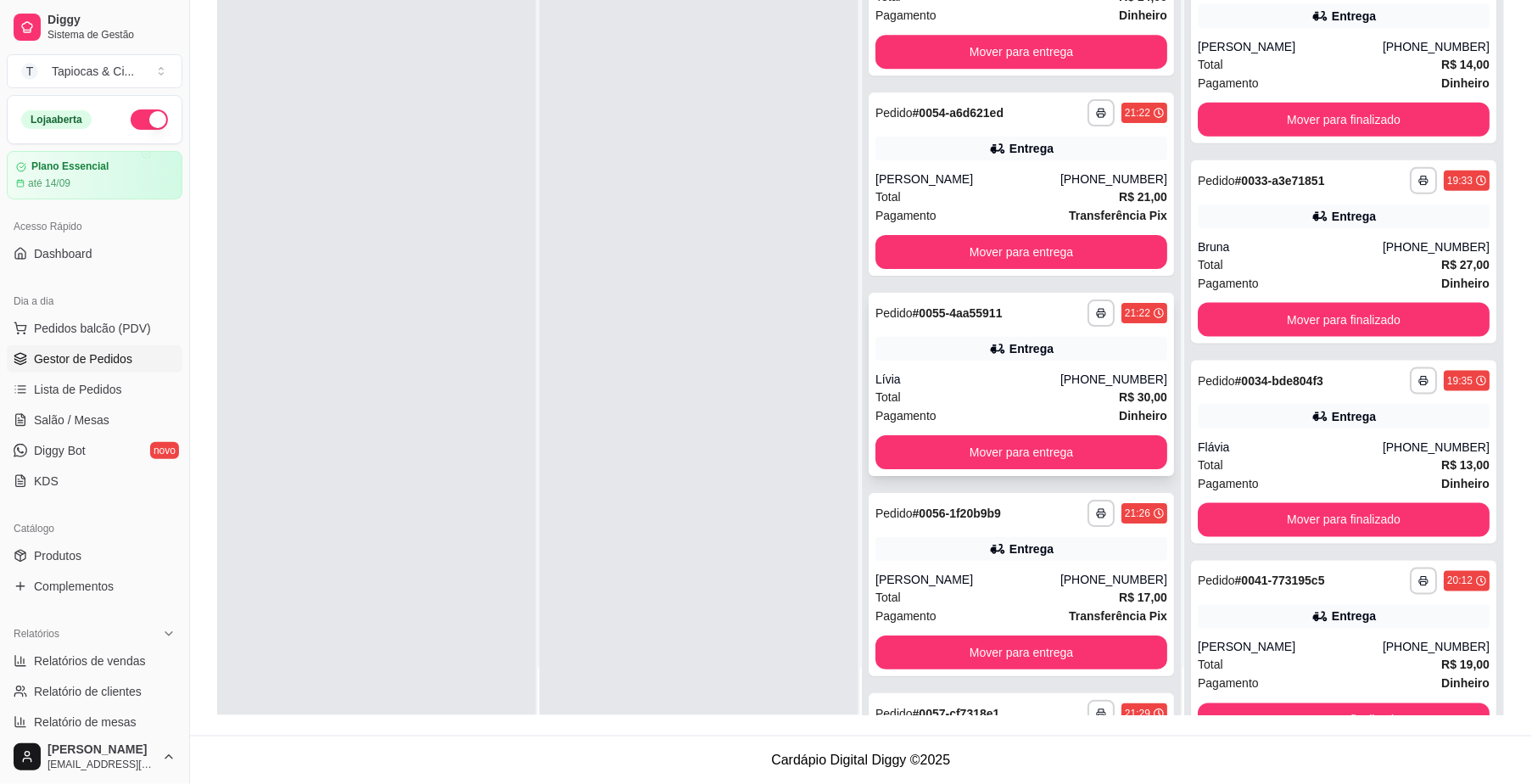
scroll to position [1844, 0]
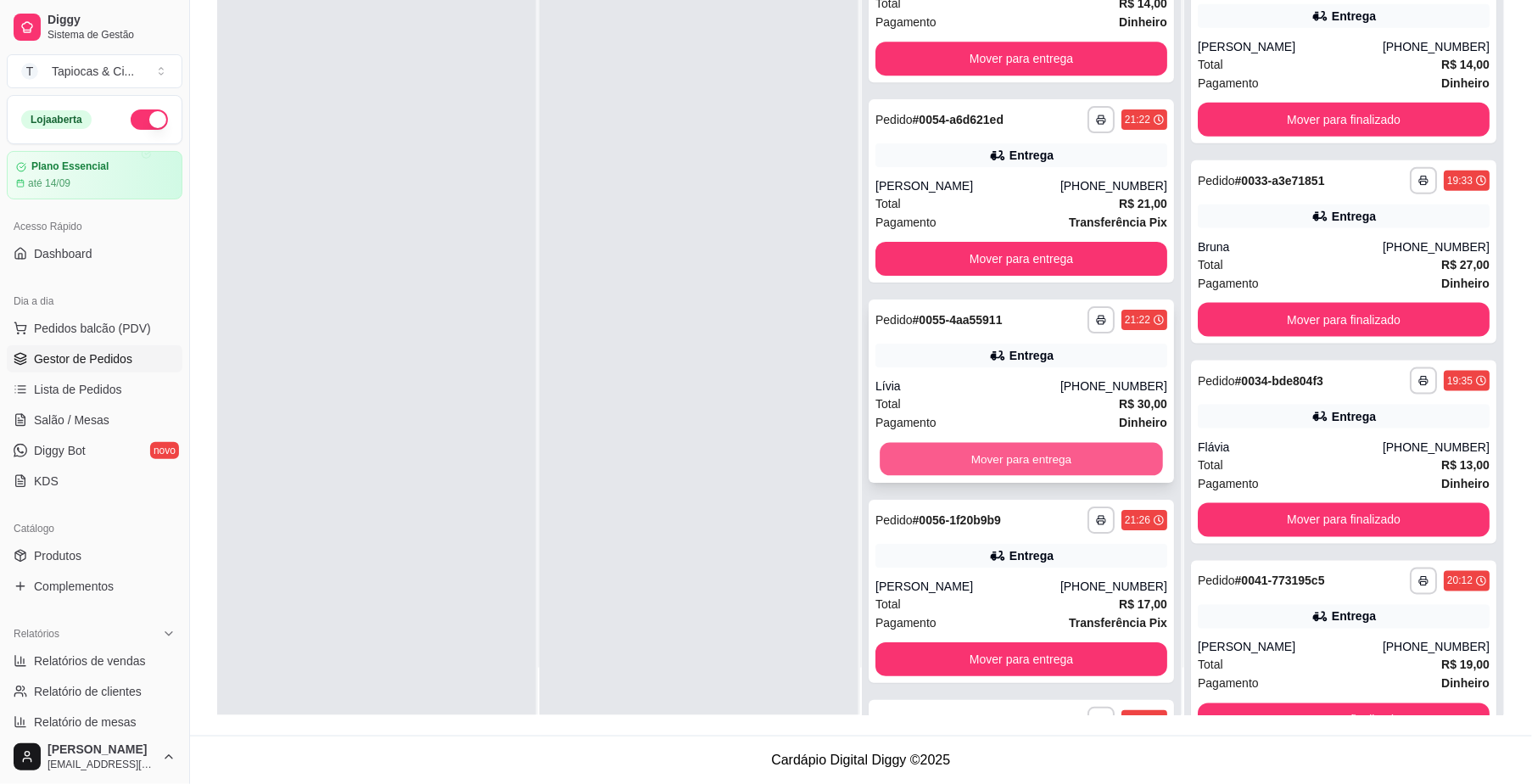
click at [992, 459] on button "Mover para entrega" at bounding box center [1022, 459] width 284 height 33
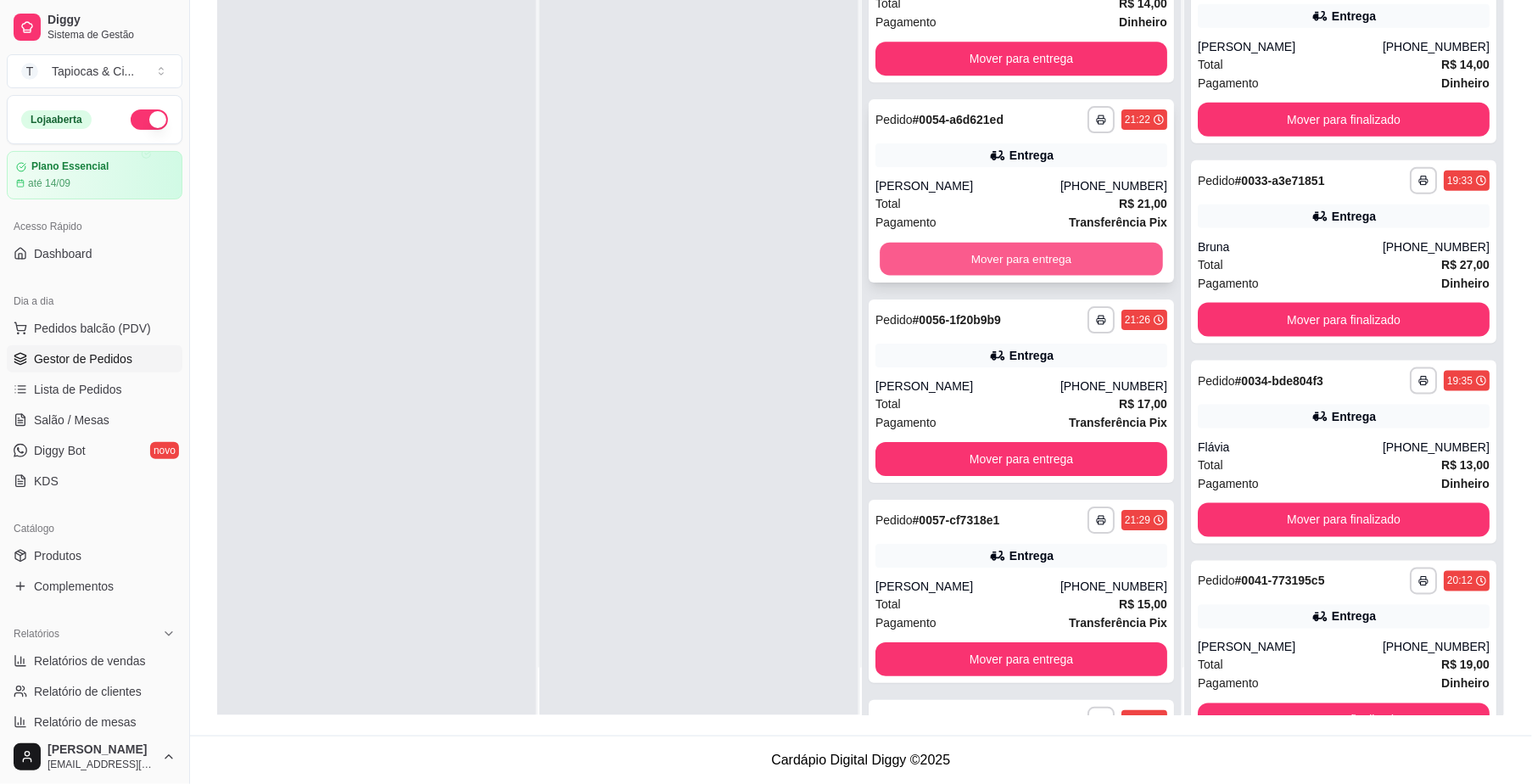
click at [1032, 261] on button "Mover para entrega" at bounding box center [1022, 259] width 284 height 33
click at [1032, 261] on button "Mover para entrega" at bounding box center [1022, 258] width 292 height 34
click at [1032, 261] on button "Mover para entrega" at bounding box center [1022, 259] width 284 height 33
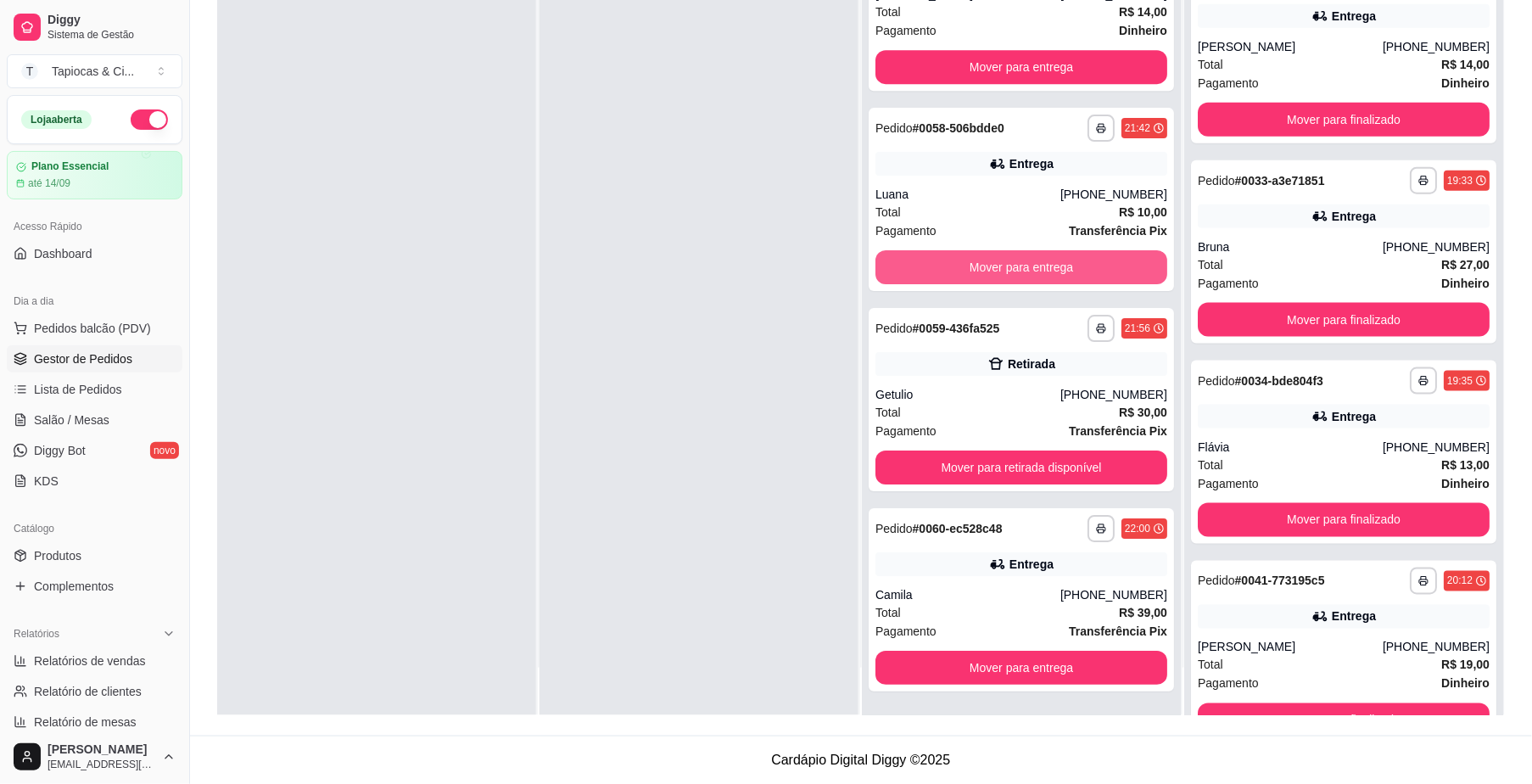
click at [1032, 261] on button "Mover para entrega" at bounding box center [1022, 266] width 292 height 34
click at [1032, 261] on button "Mover para entrega" at bounding box center [1022, 267] width 284 height 33
click at [1032, 261] on button "Mover para entrega" at bounding box center [1022, 266] width 292 height 34
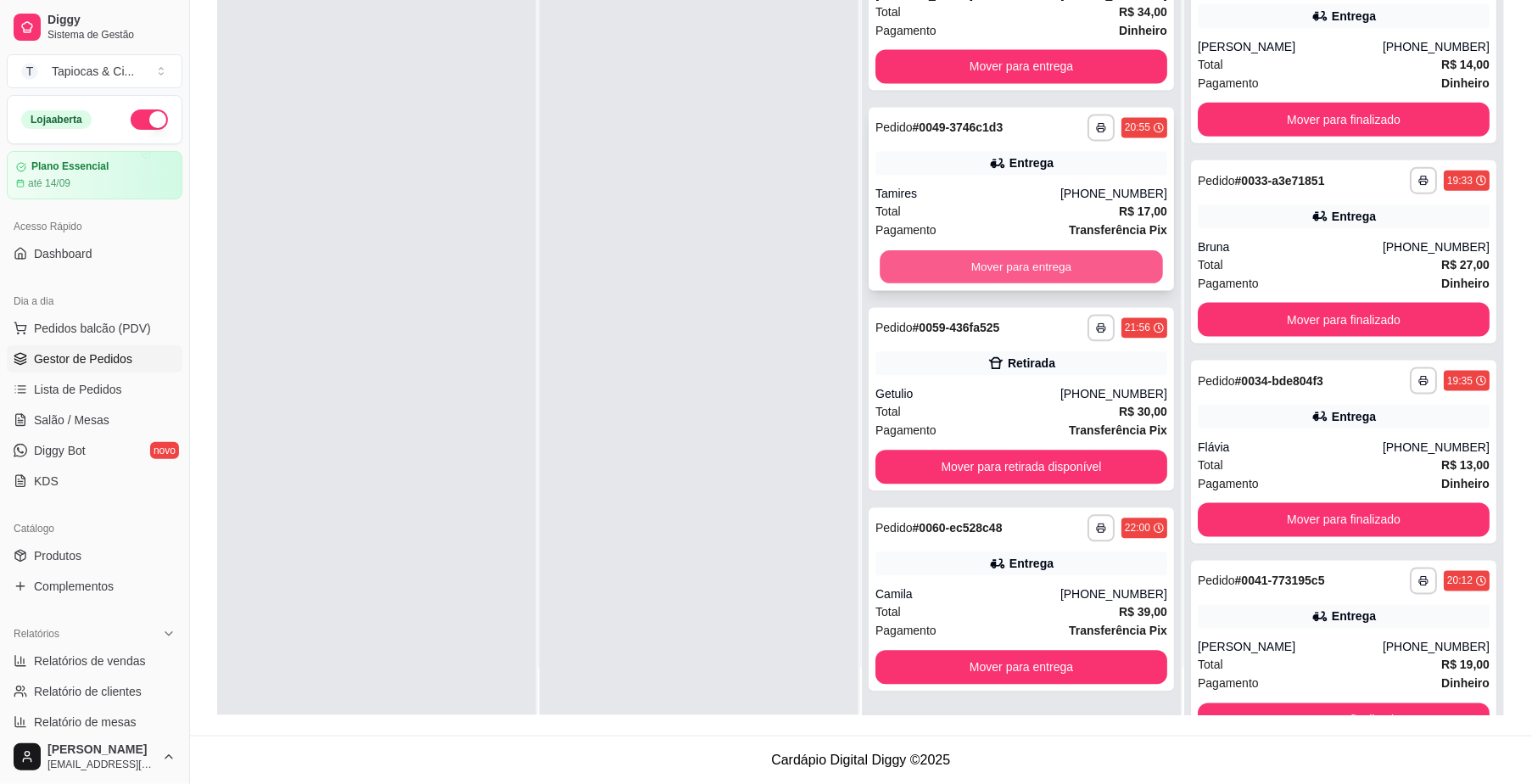
click at [1031, 259] on button "Mover para entrega" at bounding box center [1022, 267] width 284 height 33
click at [1031, 259] on button "Mover para entrega" at bounding box center [1022, 266] width 292 height 34
click at [1031, 259] on button "Mover para entrega" at bounding box center [1022, 267] width 284 height 33
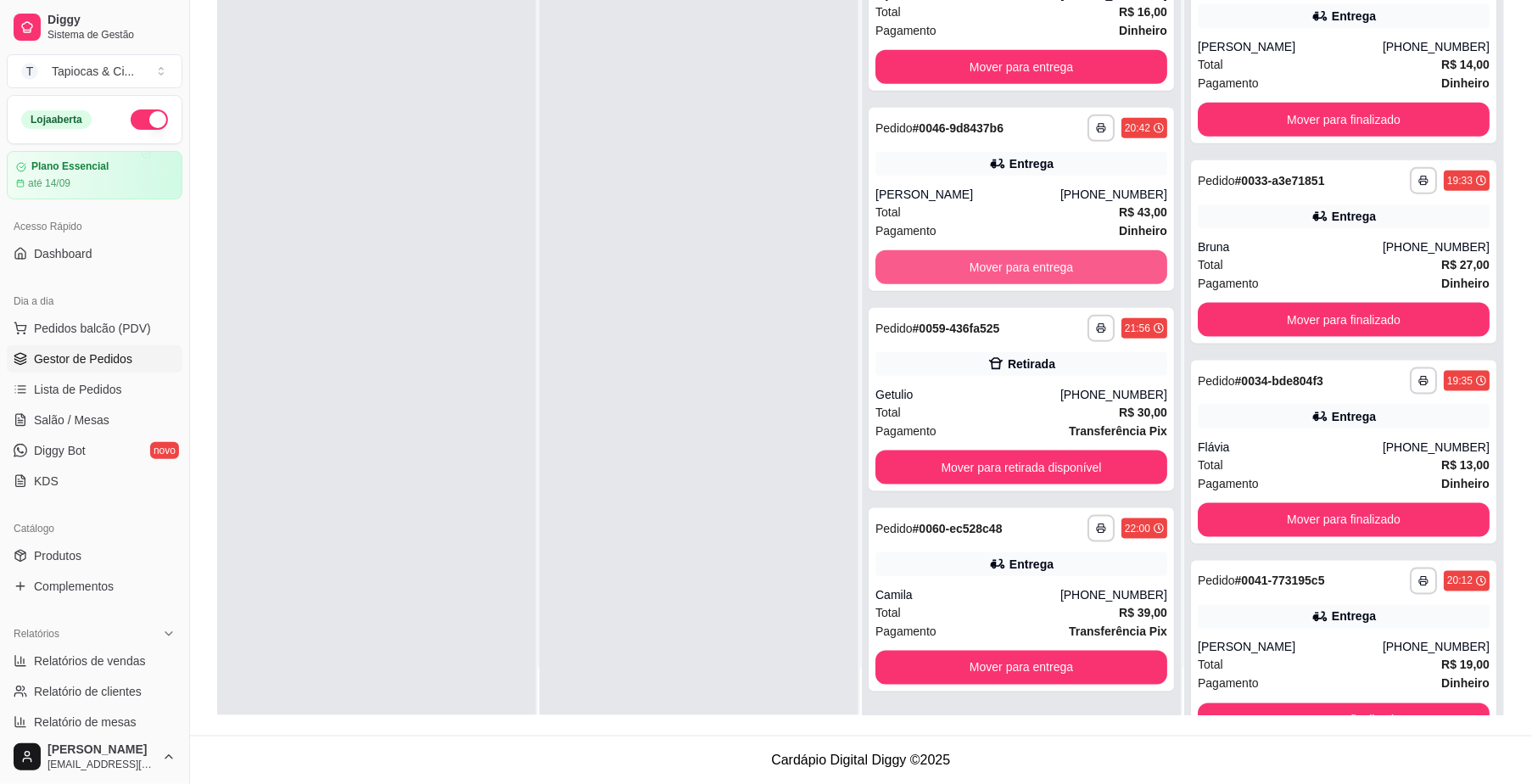
scroll to position [434, 0]
click at [1031, 259] on button "Mover para entrega" at bounding box center [1022, 267] width 284 height 33
click at [1031, 259] on button "Mover para entrega" at bounding box center [1022, 266] width 292 height 34
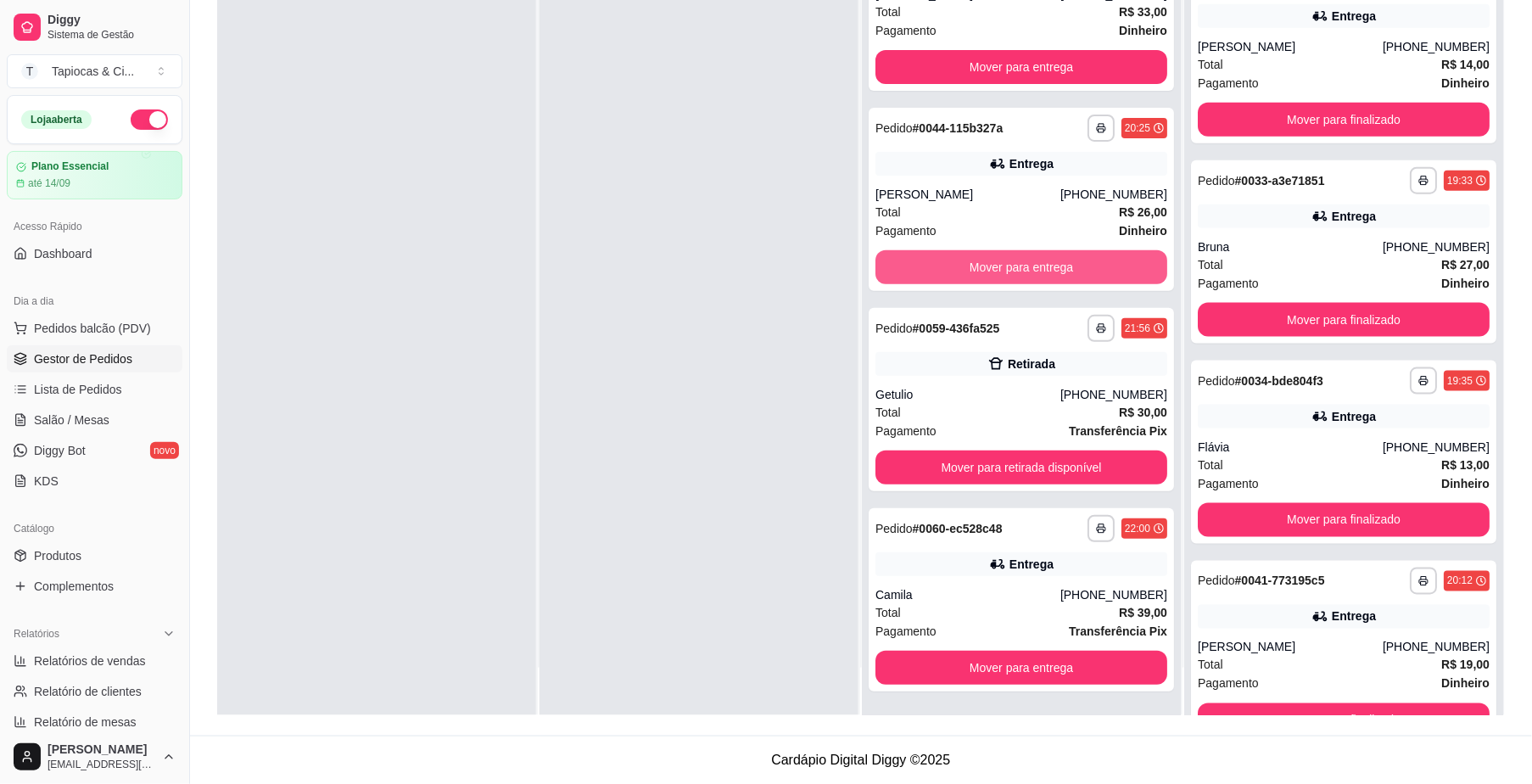
click at [1031, 259] on button "Mover para entrega" at bounding box center [1022, 266] width 292 height 34
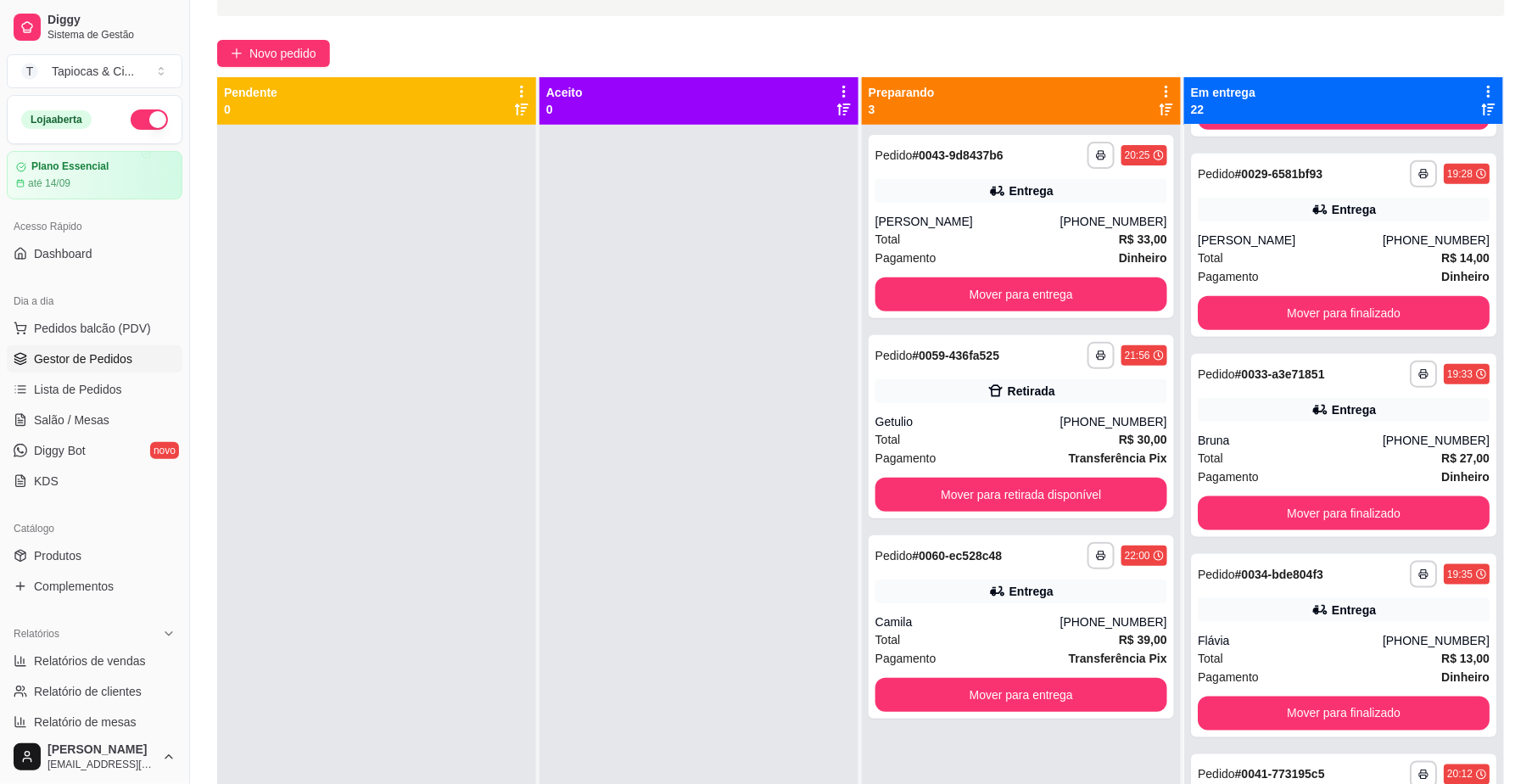
scroll to position [0, 0]
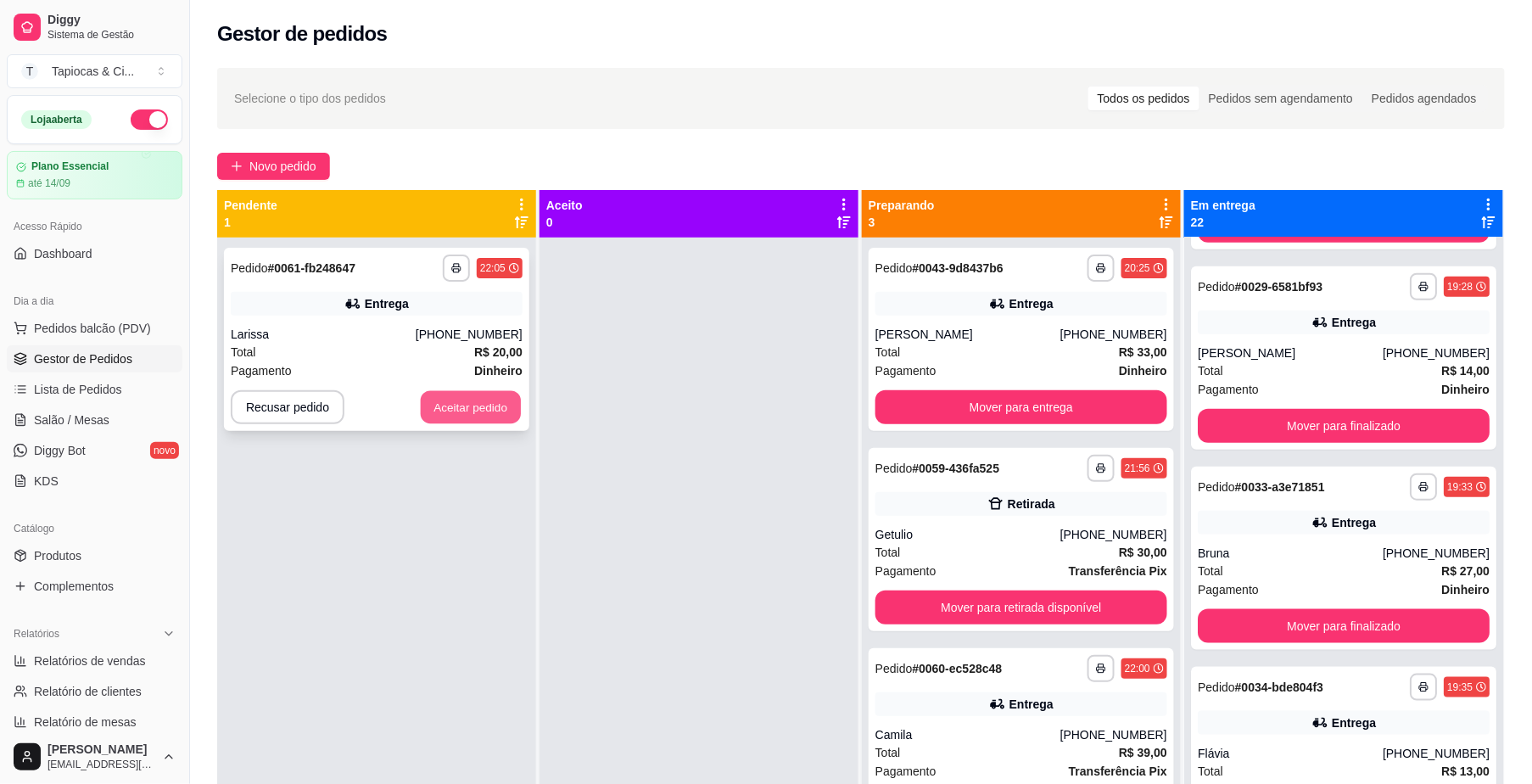
click at [487, 405] on button "Aceitar pedido" at bounding box center [471, 407] width 100 height 33
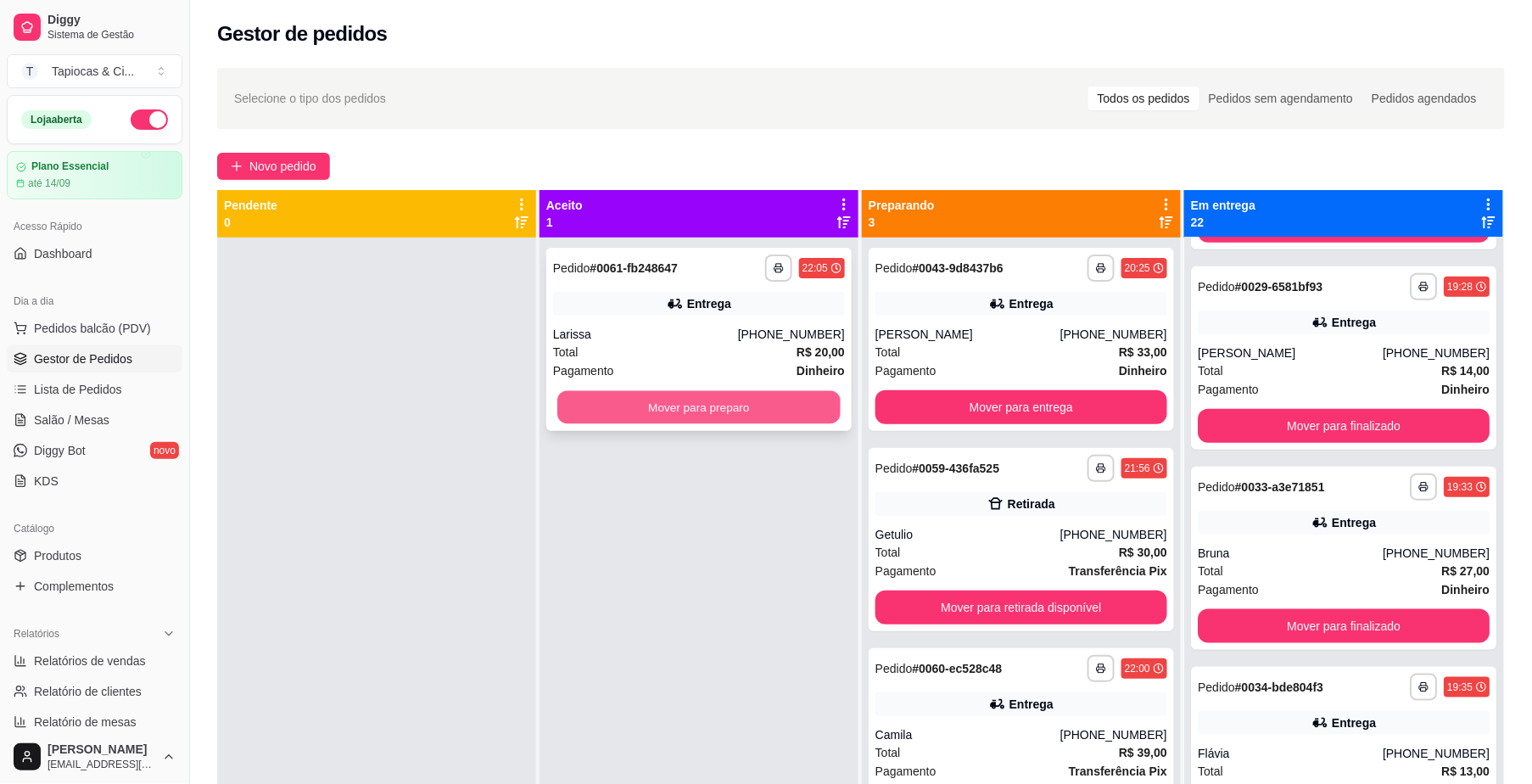
click at [577, 398] on button "Mover para preparo" at bounding box center [699, 407] width 284 height 33
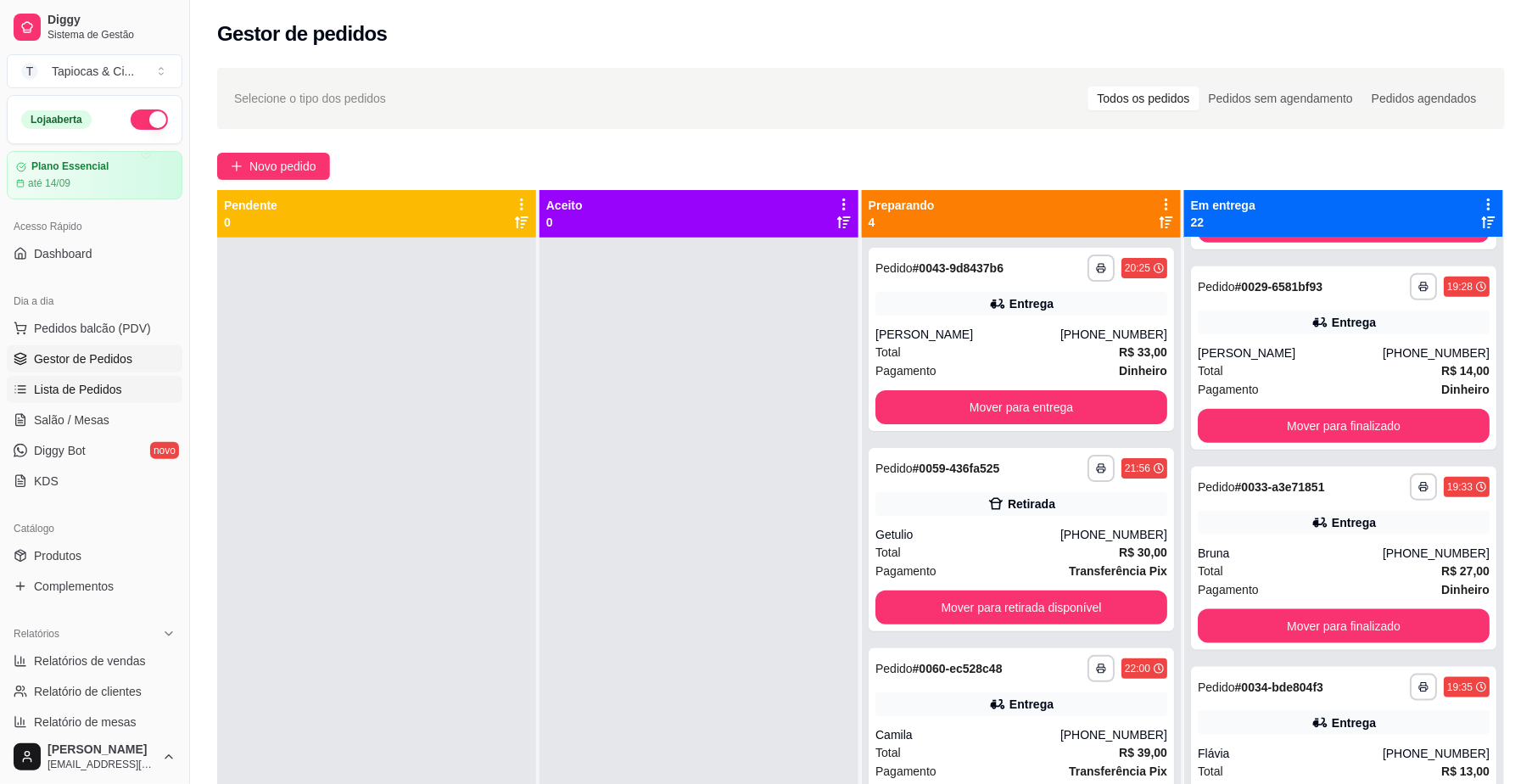
click at [132, 384] on link "Lista de Pedidos" at bounding box center [94, 389] width 176 height 27
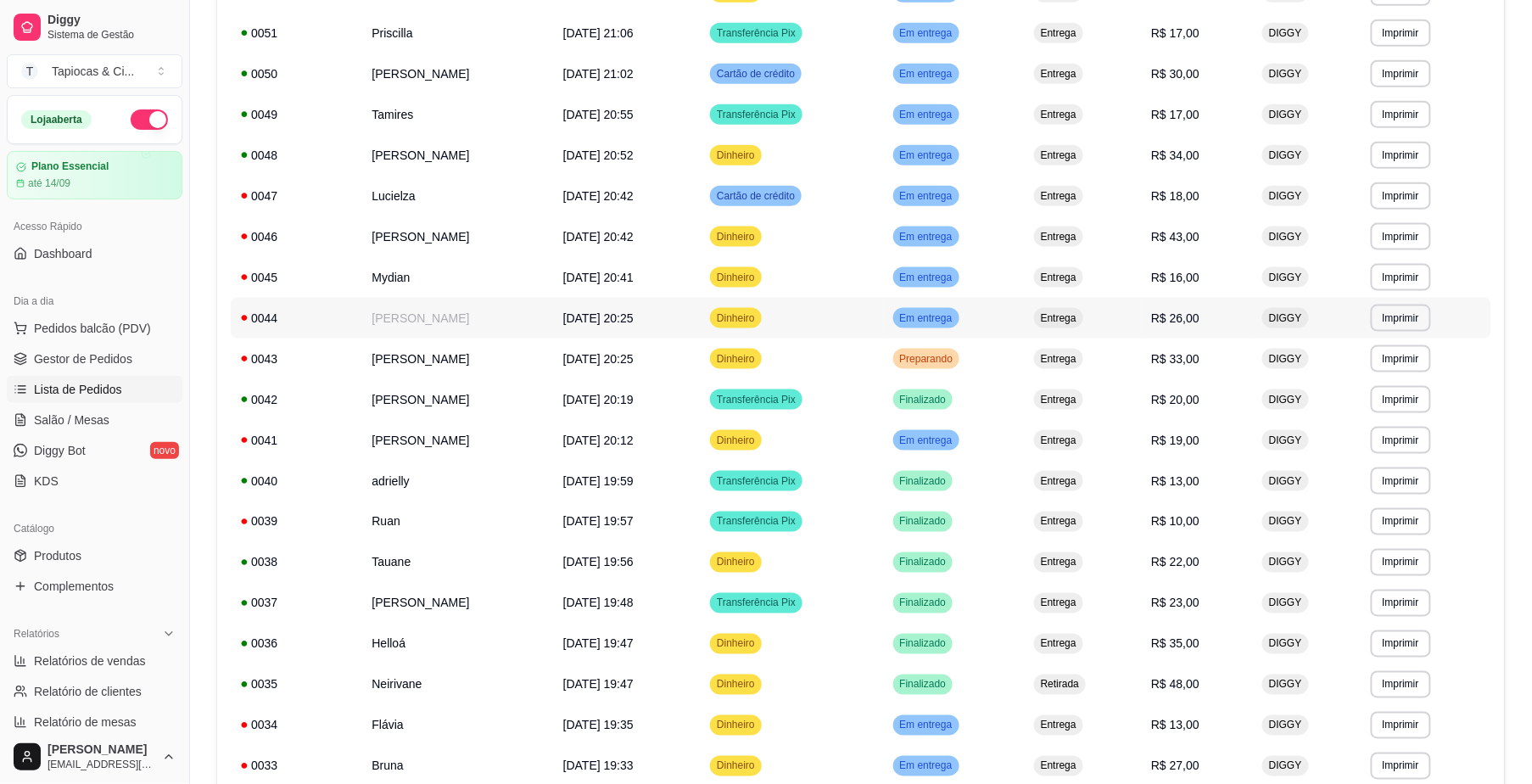
scroll to position [679, 0]
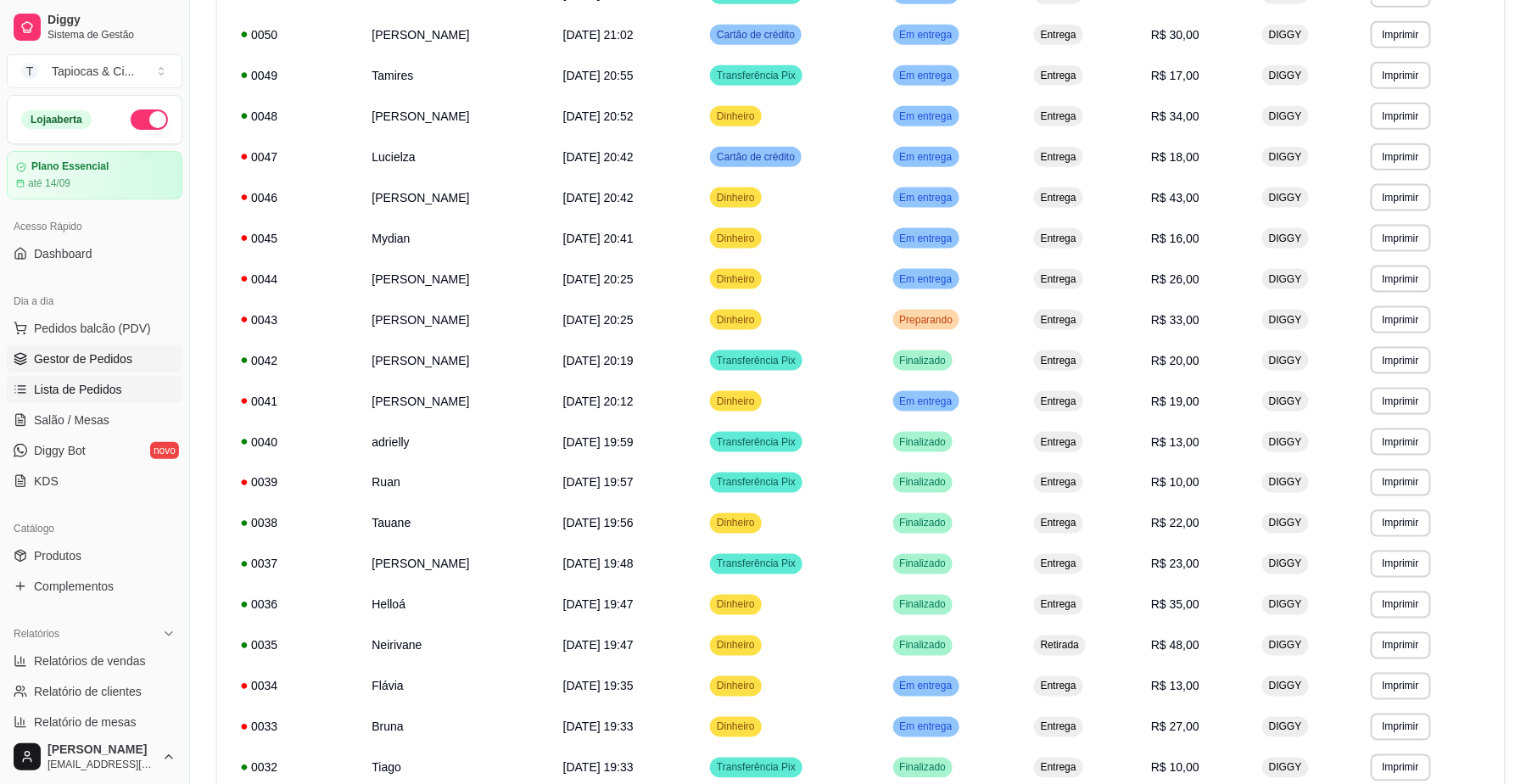
click at [110, 360] on span "Gestor de Pedidos" at bounding box center [83, 359] width 99 height 17
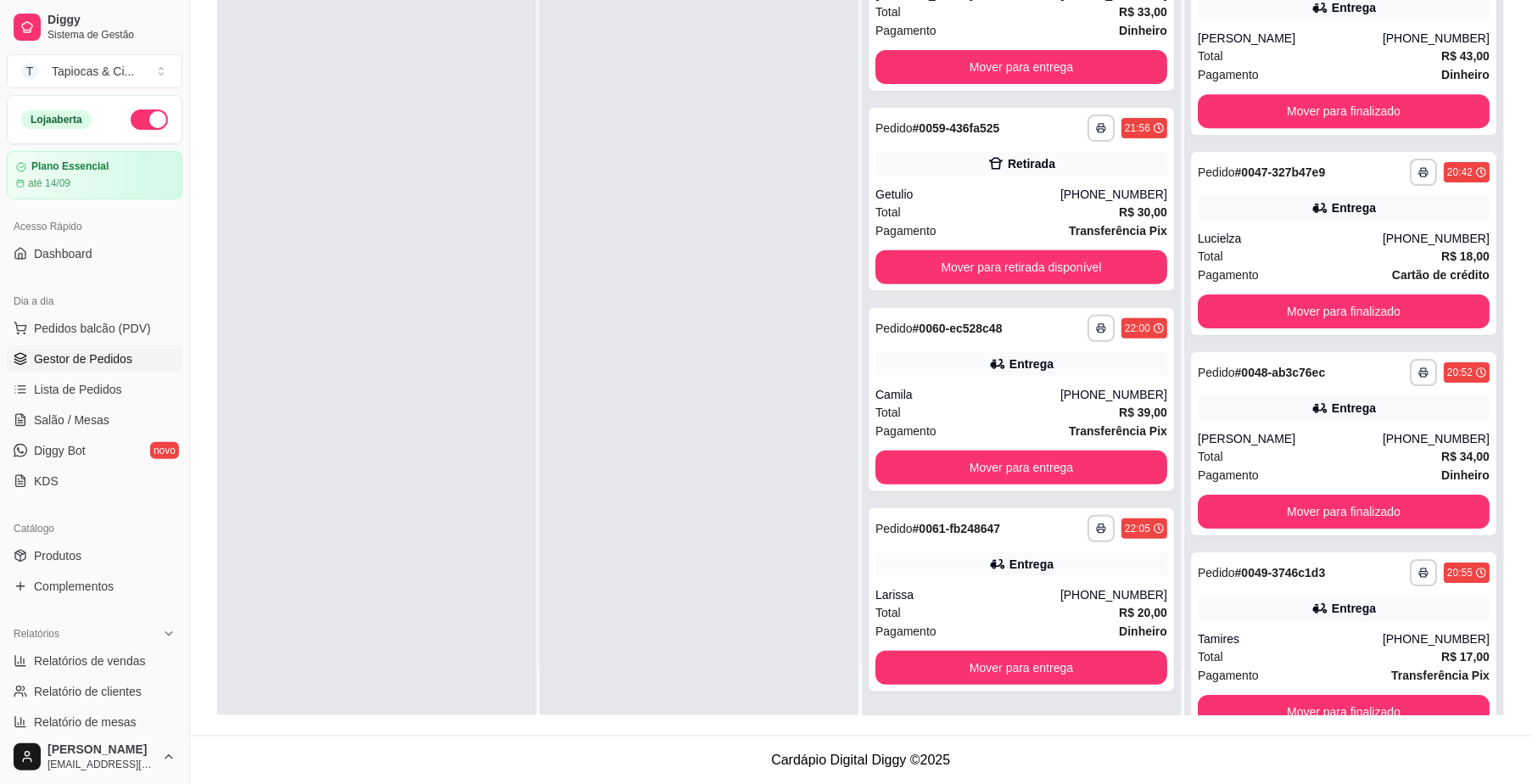
scroll to position [1809, 0]
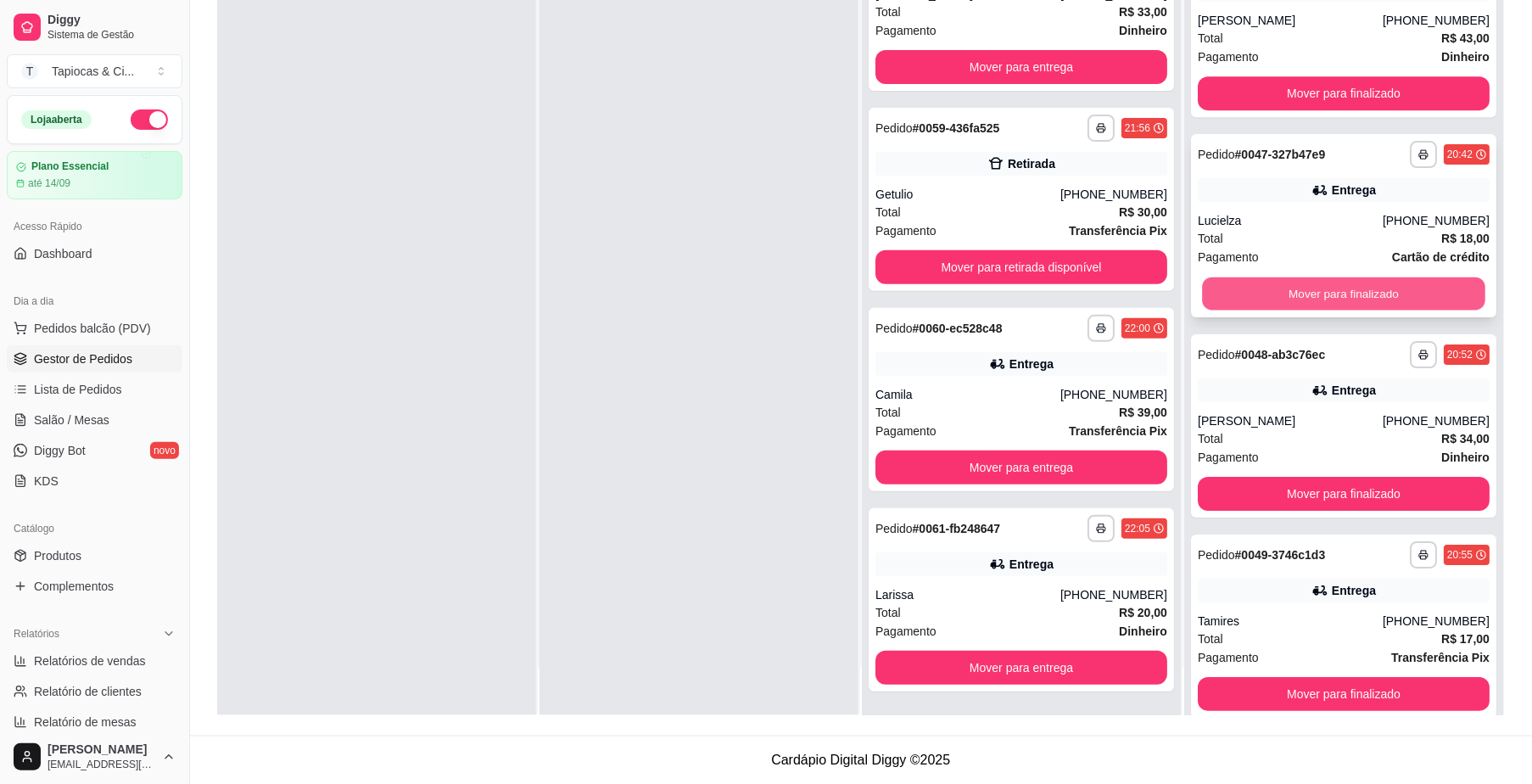
click at [1365, 295] on button "Mover para finalizado" at bounding box center [1344, 294] width 284 height 33
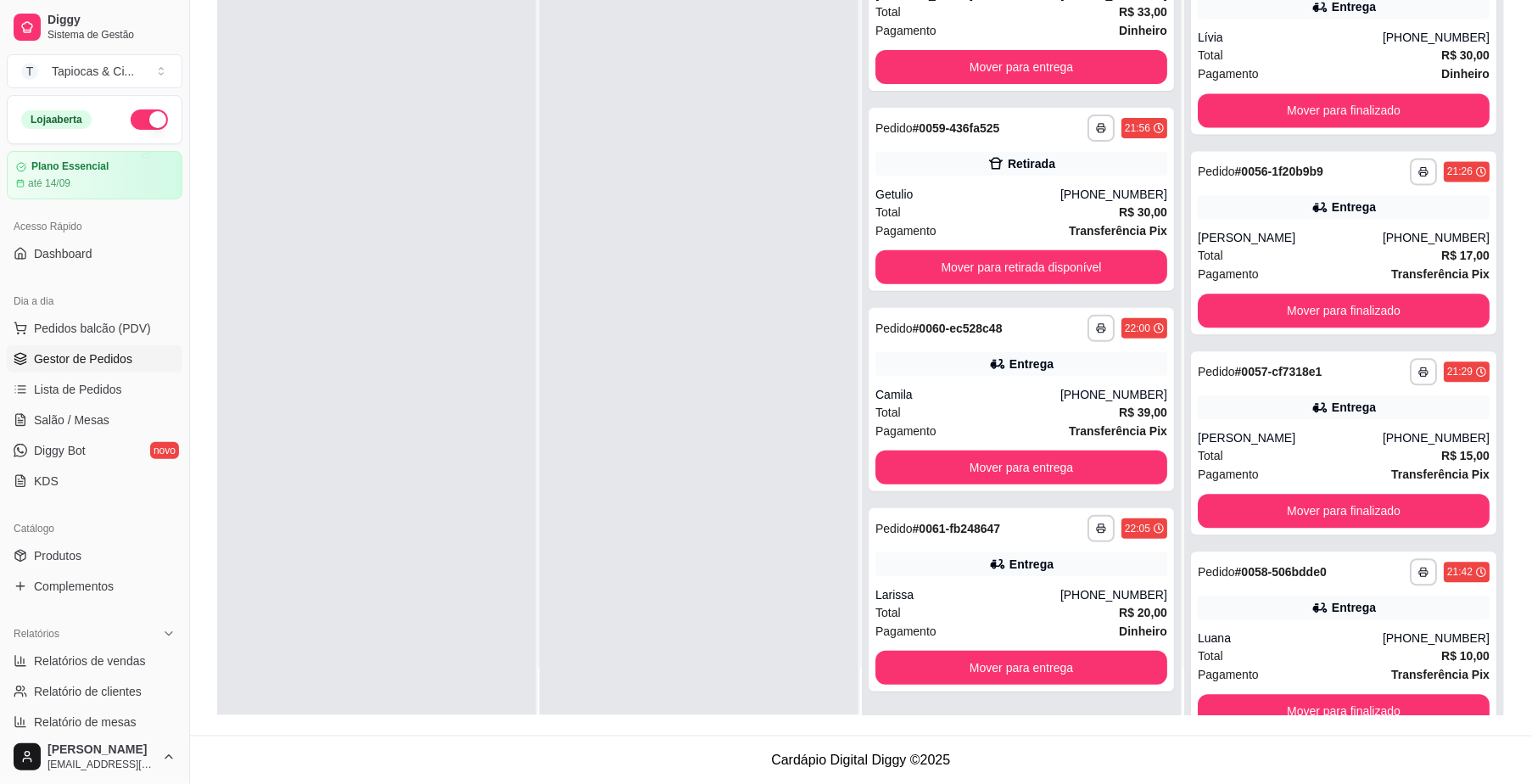
scroll to position [3437, 0]
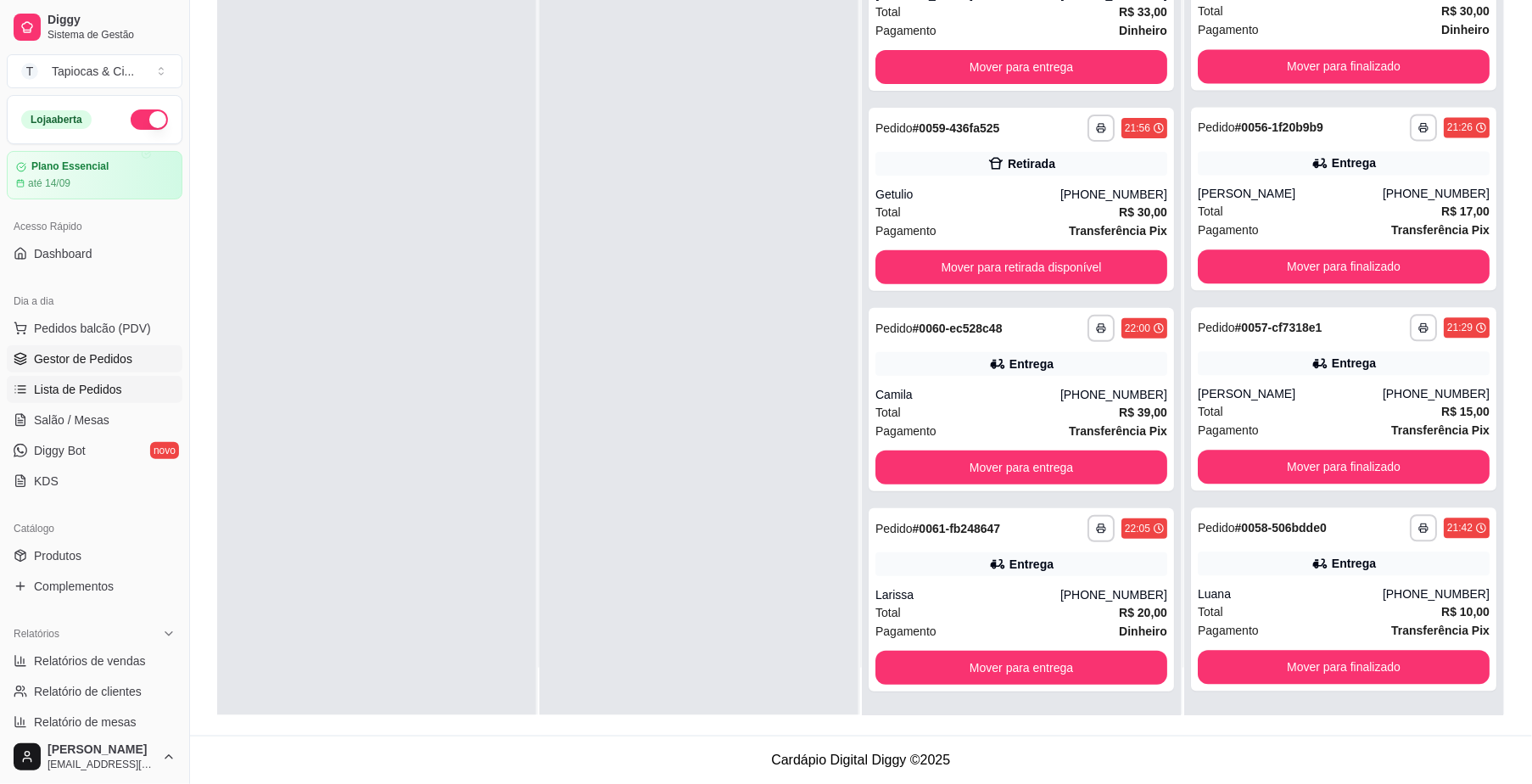
click at [89, 391] on span "Lista de Pedidos" at bounding box center [78, 390] width 88 height 17
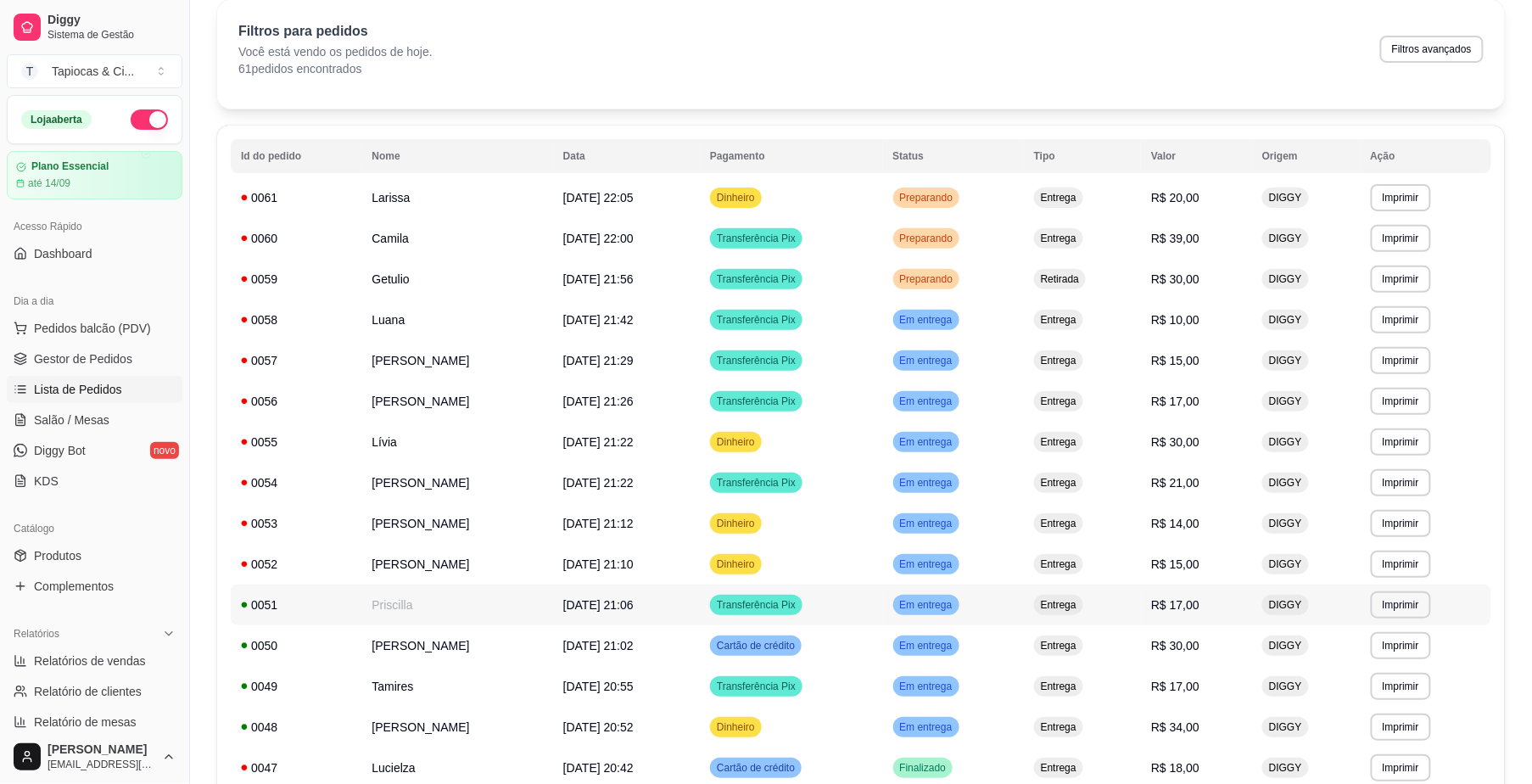
scroll to position [15, 0]
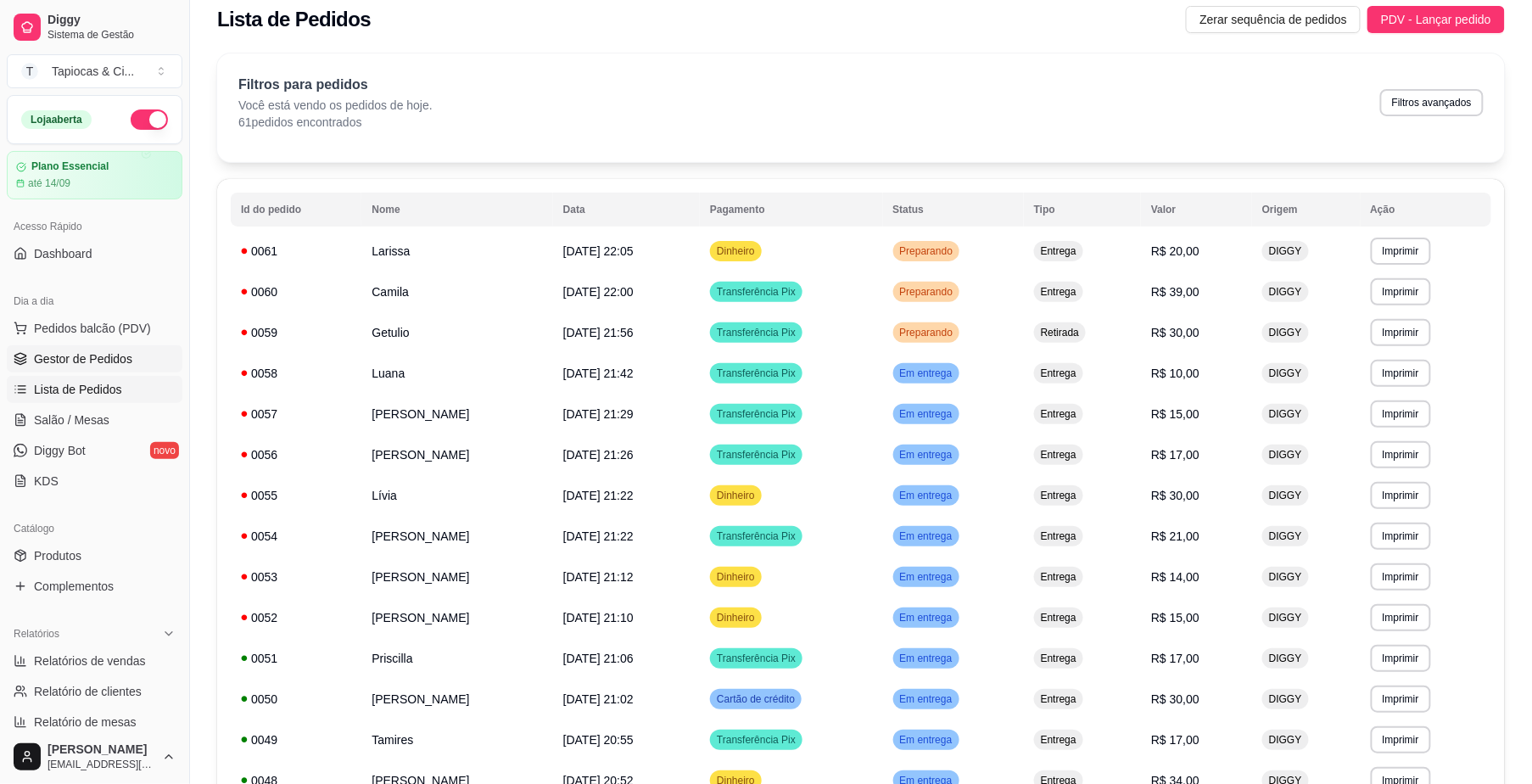
click at [109, 347] on link "Gestor de Pedidos" at bounding box center [94, 358] width 176 height 27
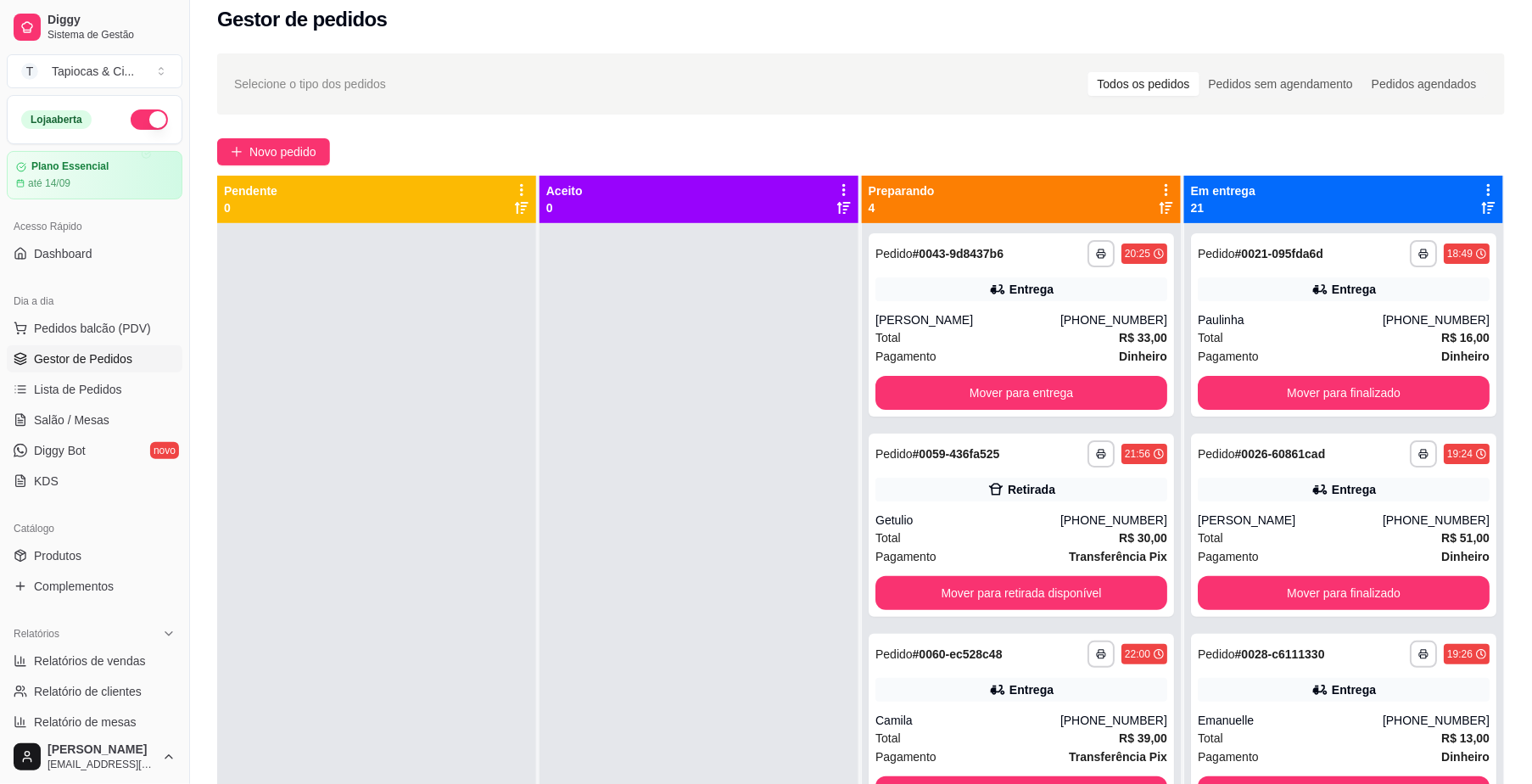
click at [122, 360] on span "Gestor de Pedidos" at bounding box center [83, 359] width 99 height 17
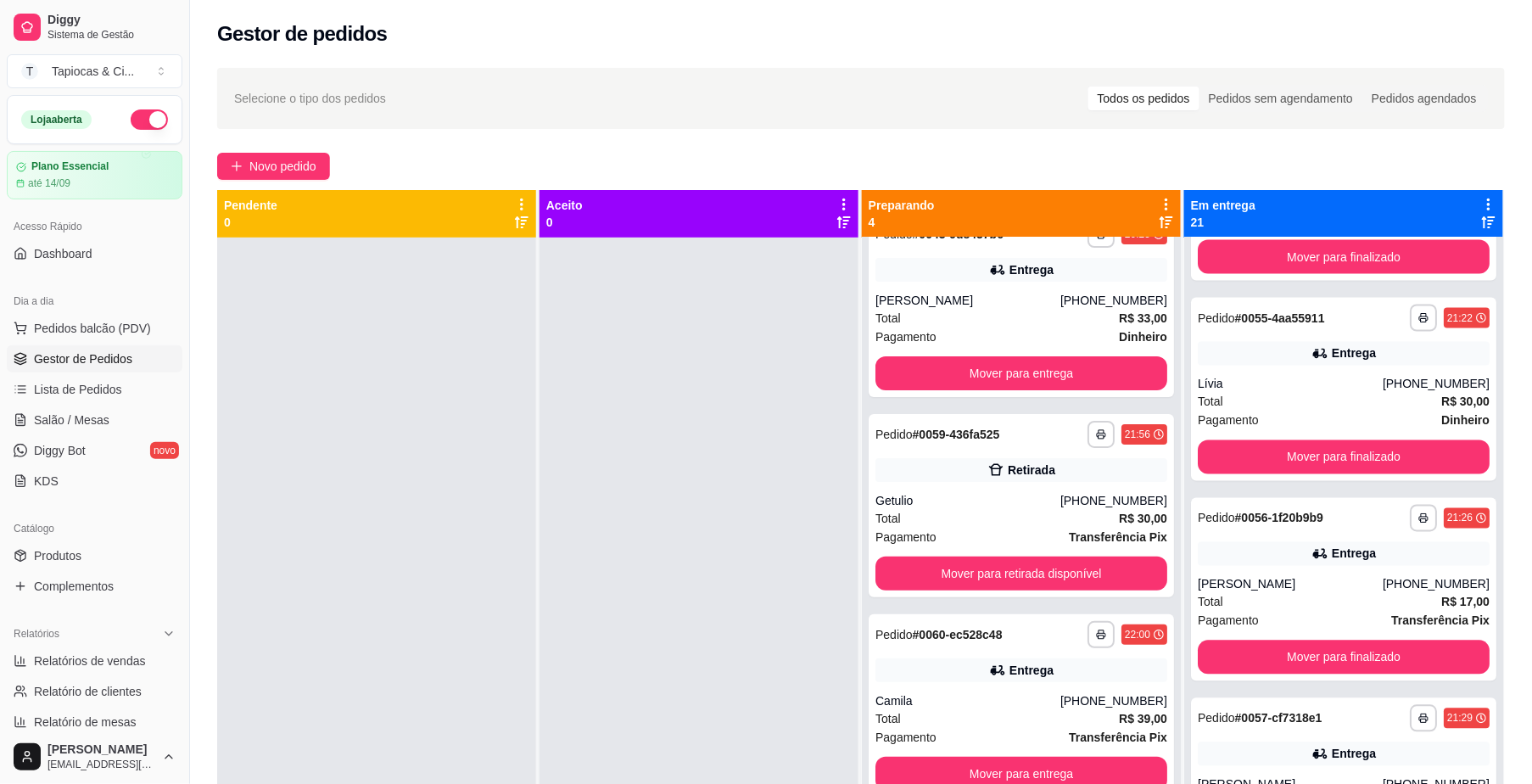
scroll to position [3393, 0]
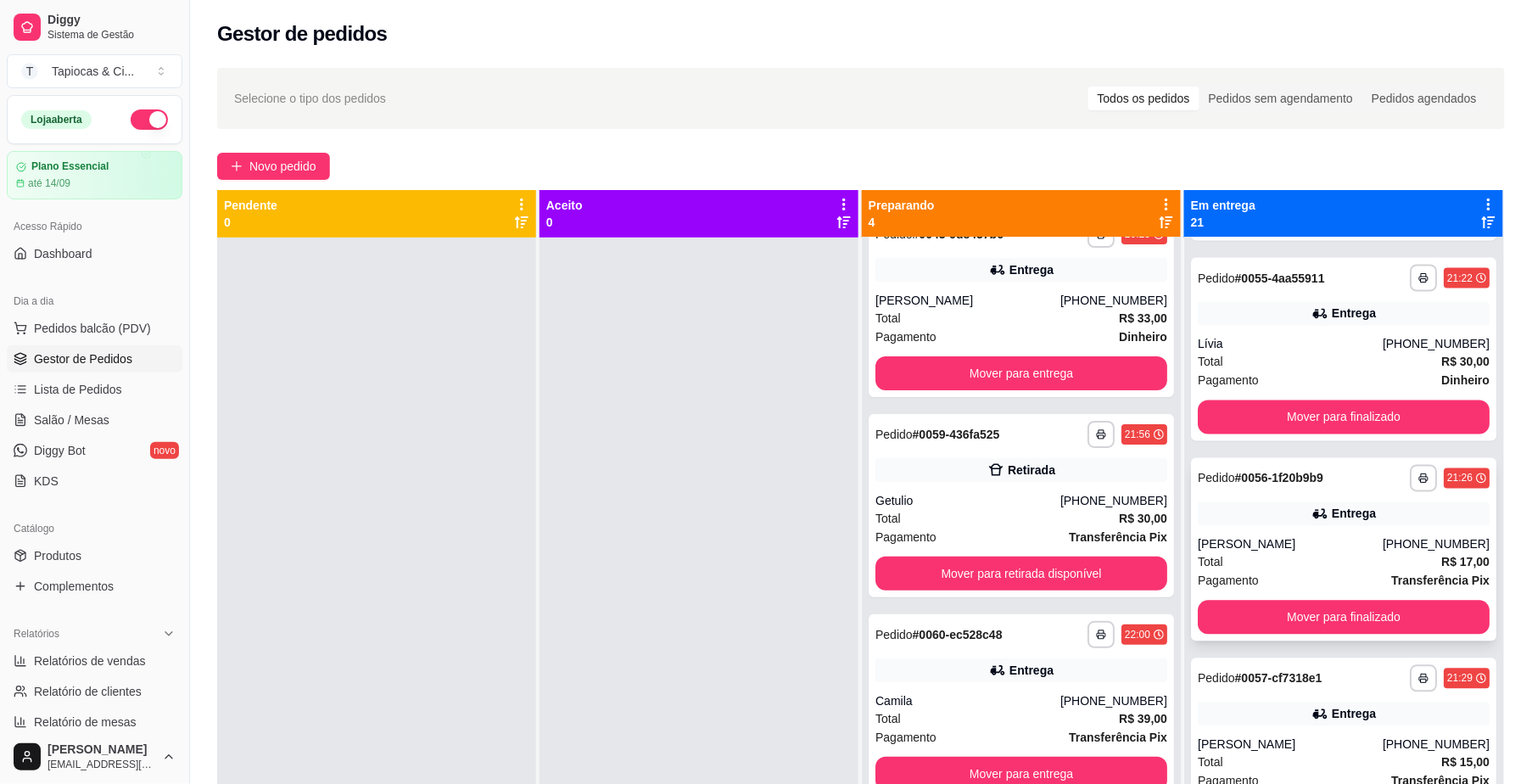
click at [1267, 540] on div "[PERSON_NAME]" at bounding box center [1291, 545] width 185 height 17
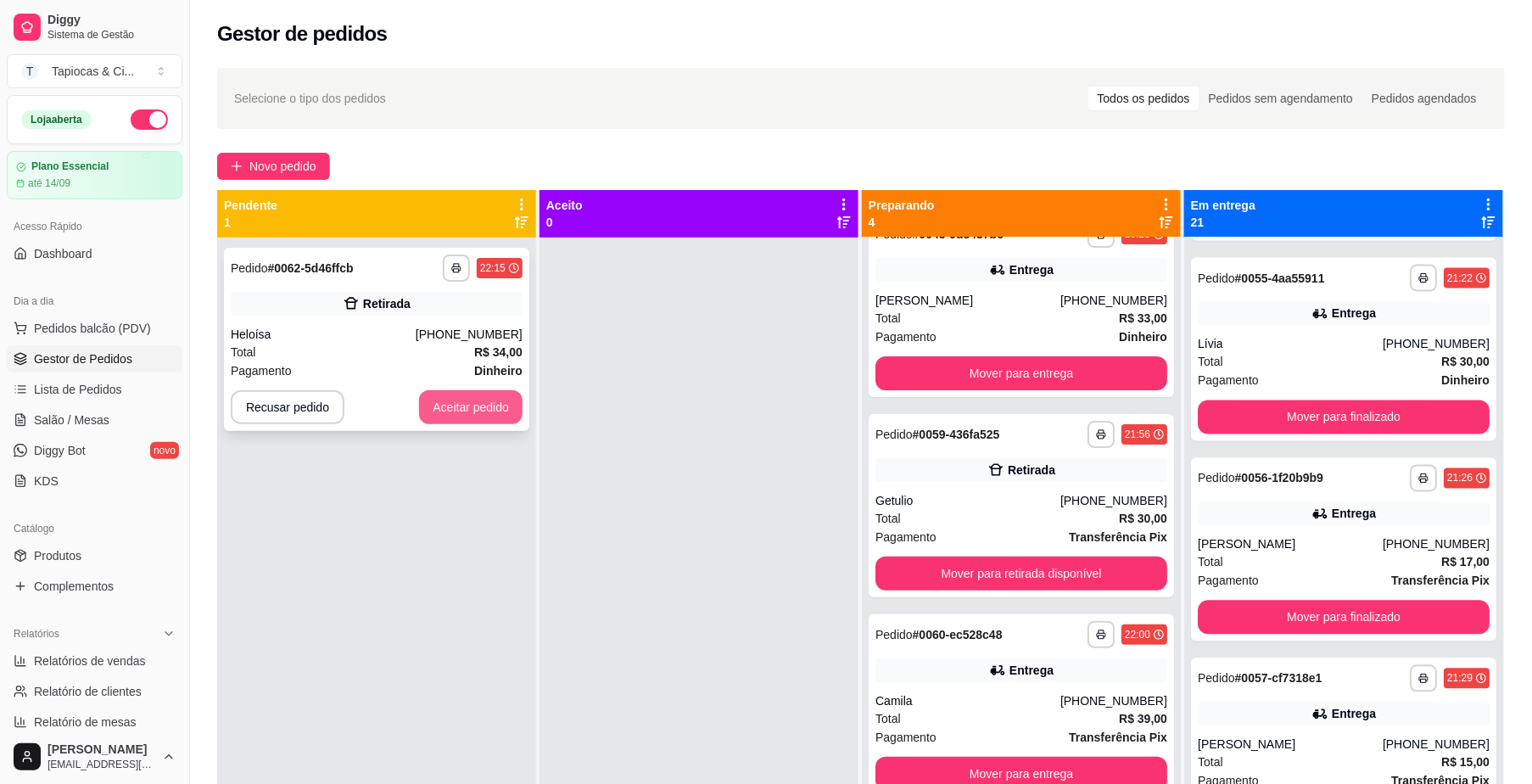
click at [506, 407] on button "Aceitar pedido" at bounding box center [471, 406] width 104 height 34
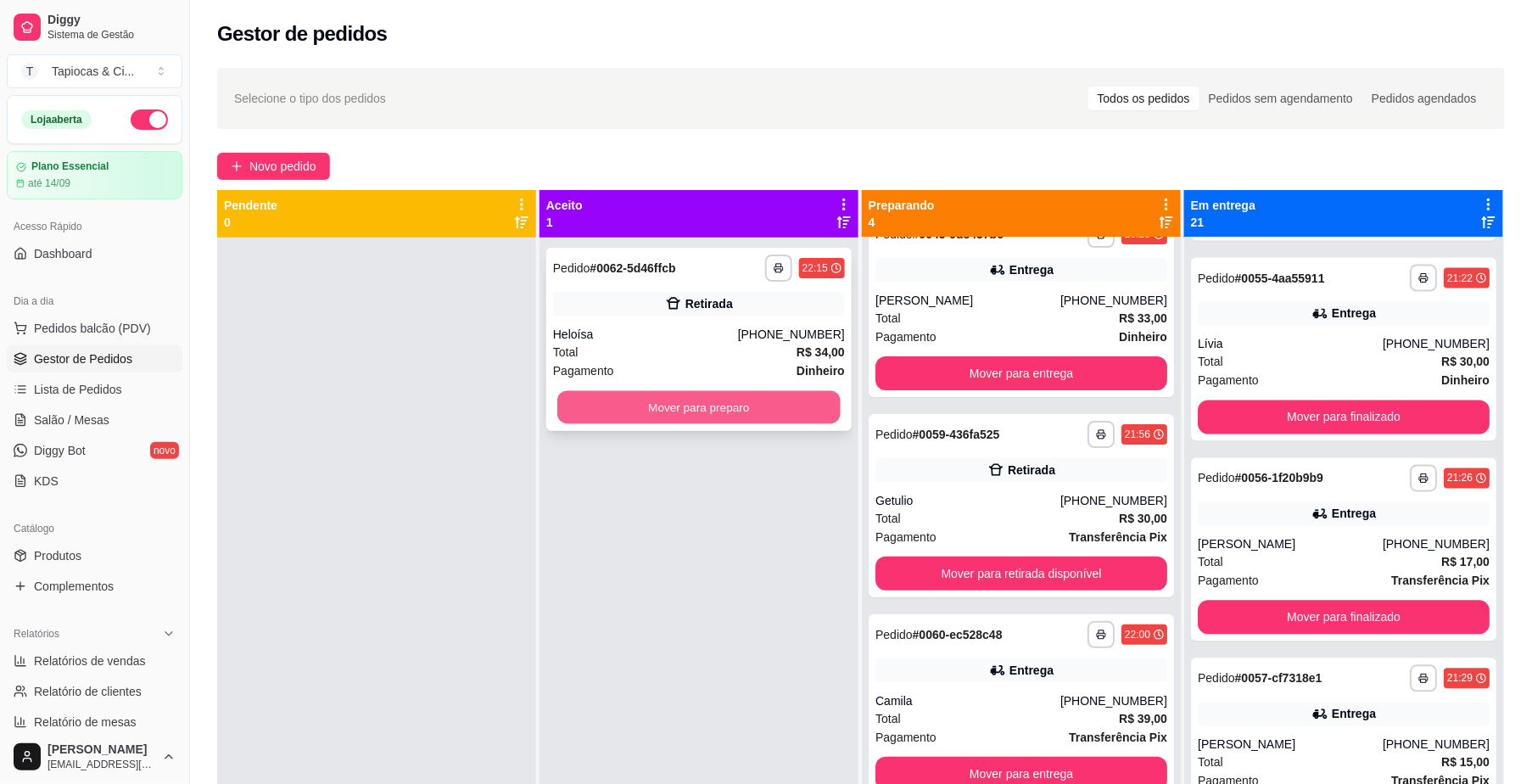
click at [553, 391] on div "Mover para preparo" at bounding box center [699, 406] width 292 height 34
click at [714, 397] on button "Mover para preparo" at bounding box center [699, 407] width 284 height 33
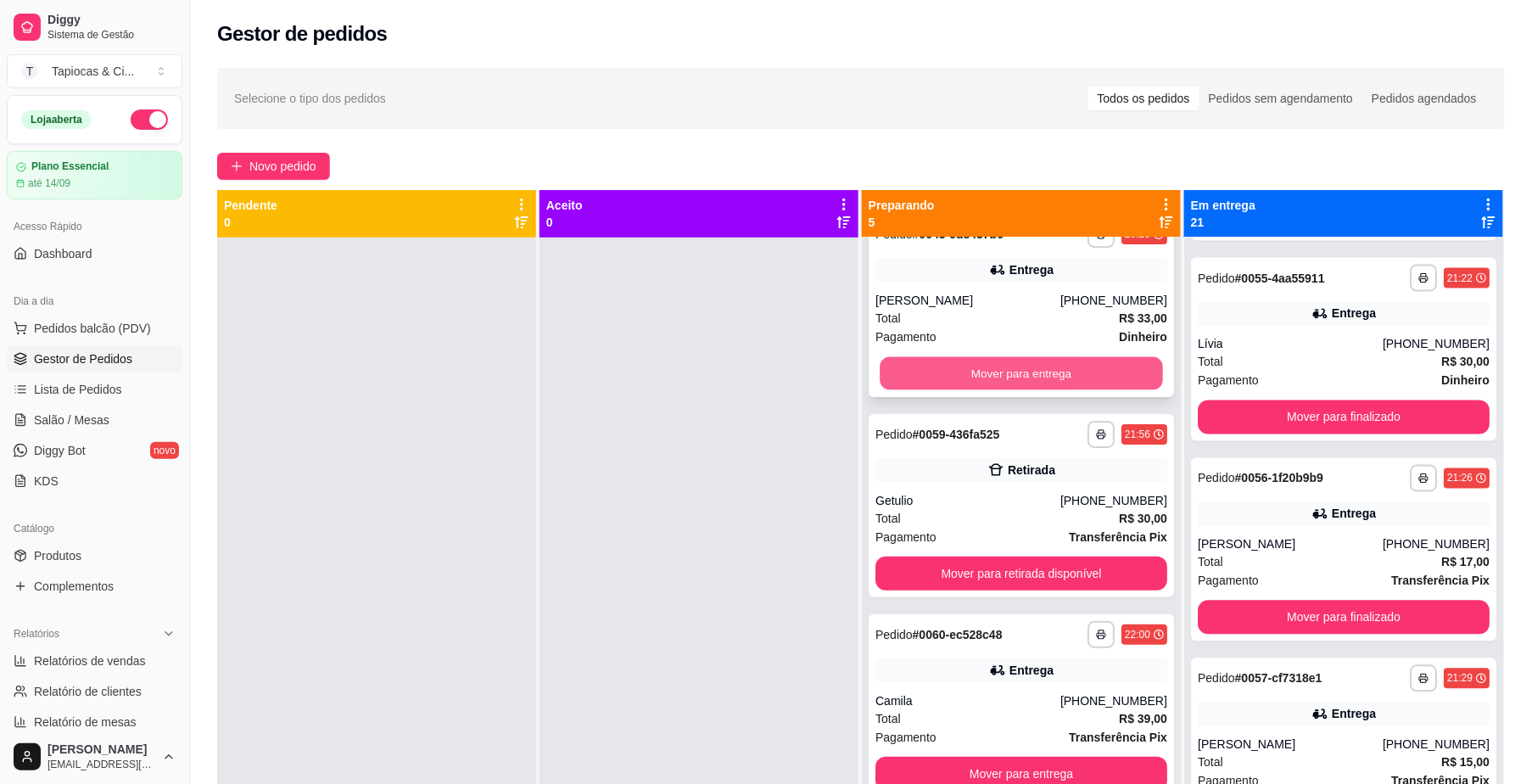
click at [1050, 375] on button "Mover para entrega" at bounding box center [1022, 373] width 284 height 33
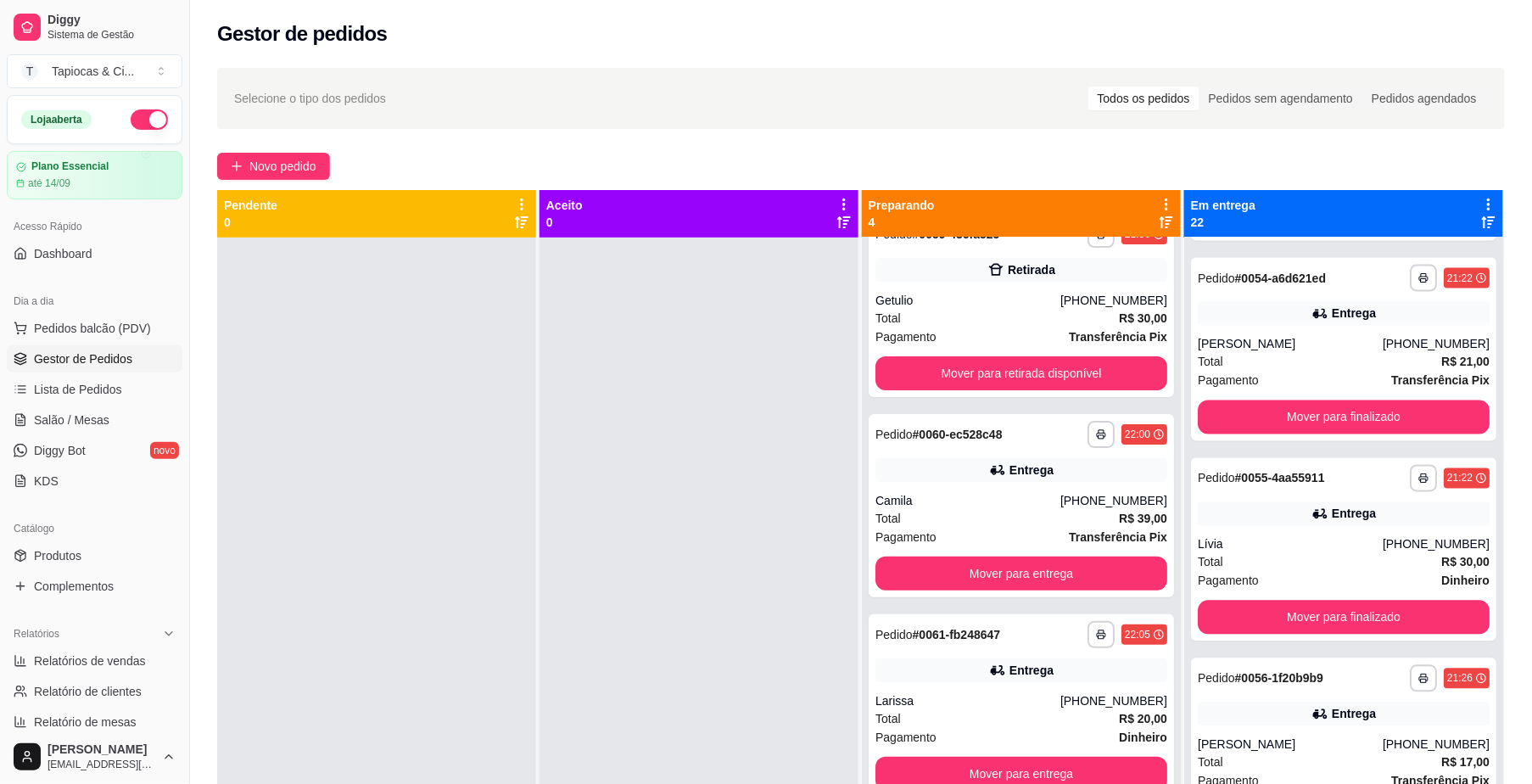
scroll to position [3593, 0]
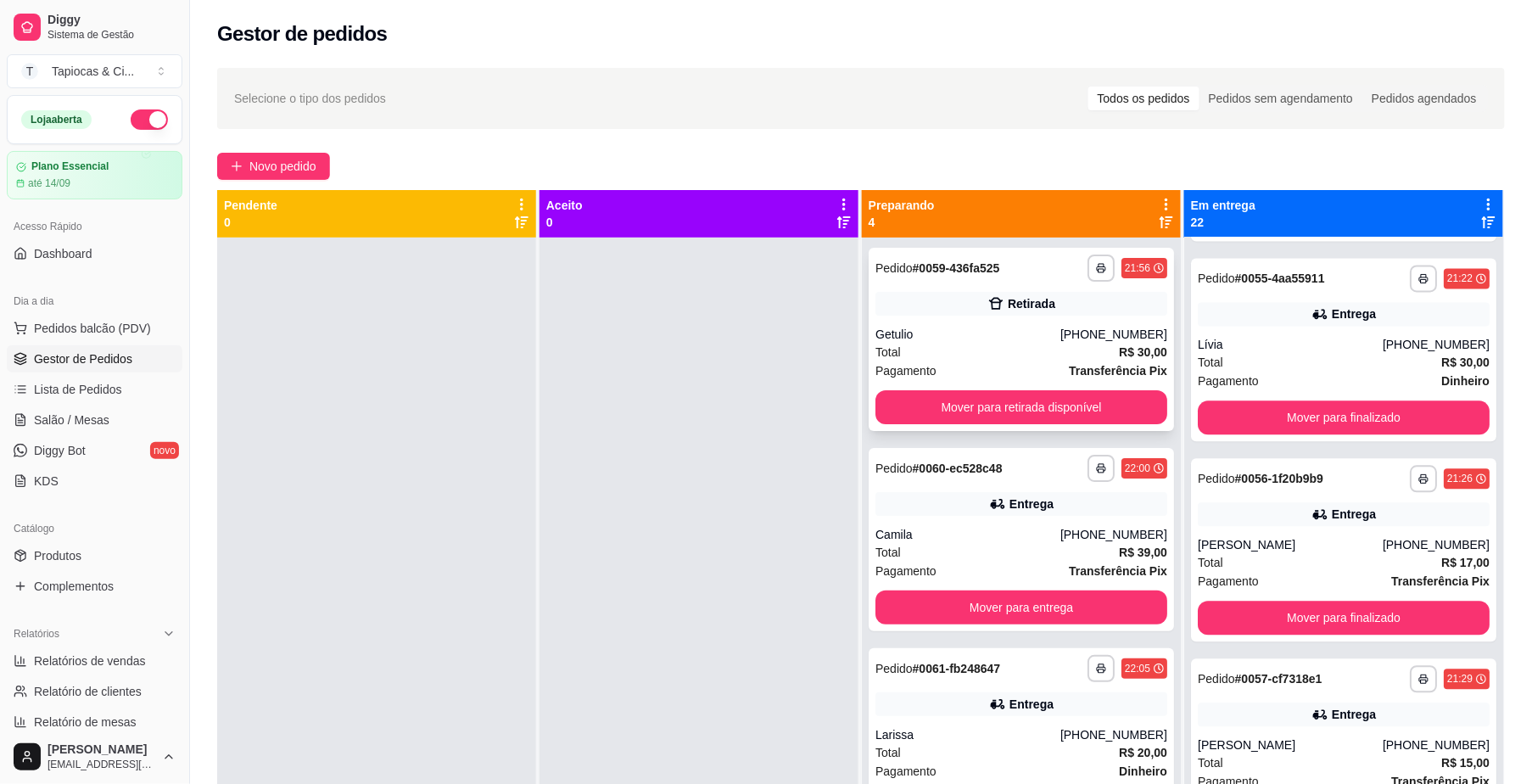
click at [1069, 375] on strong "Transferência Pix" at bounding box center [1118, 371] width 99 height 14
click at [1050, 398] on button "Mover para retirada disponível" at bounding box center [1022, 406] width 292 height 34
click at [1050, 398] on button "Mover para entrega" at bounding box center [1022, 407] width 284 height 33
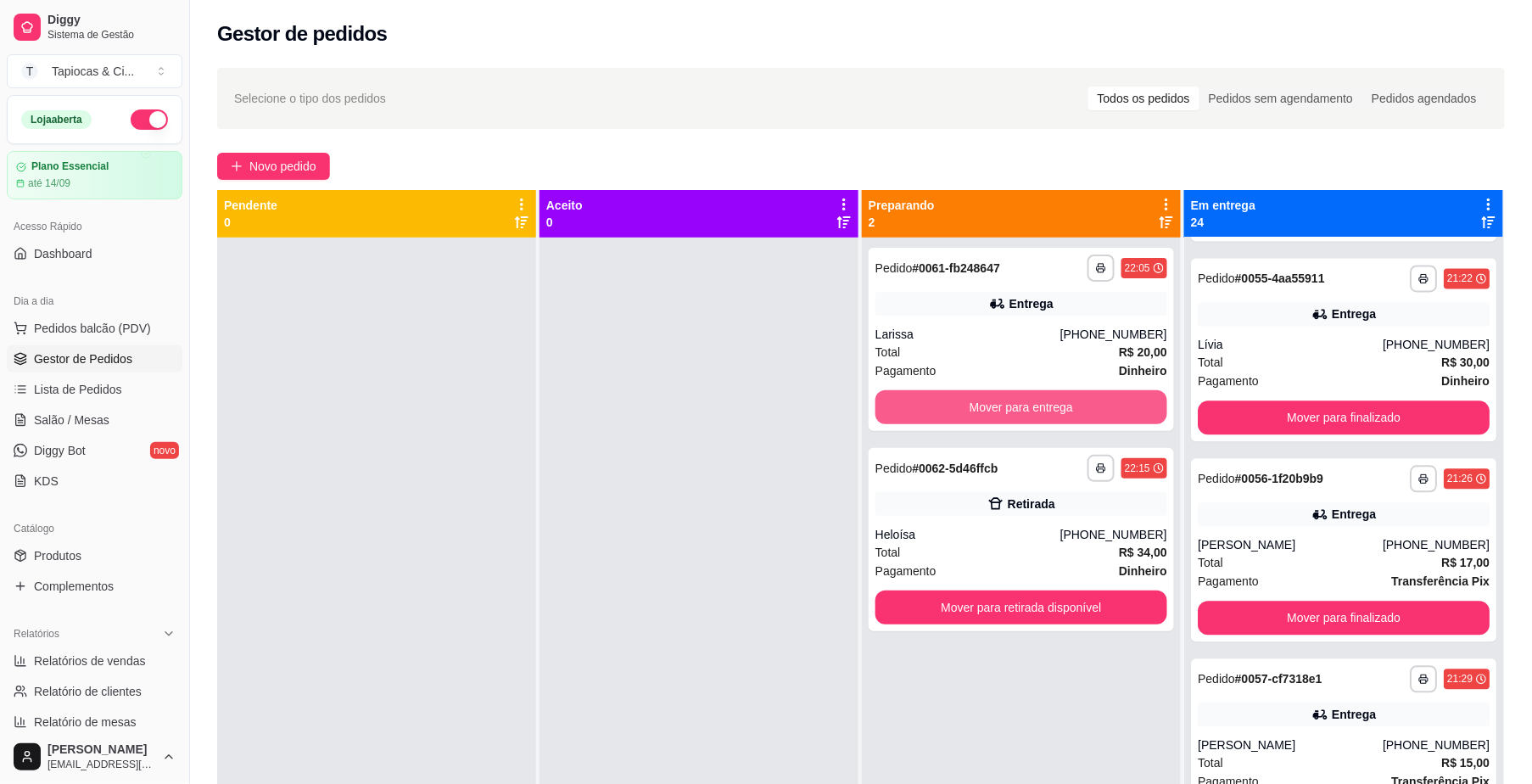
click at [1050, 398] on button "Mover para entrega" at bounding box center [1022, 406] width 292 height 34
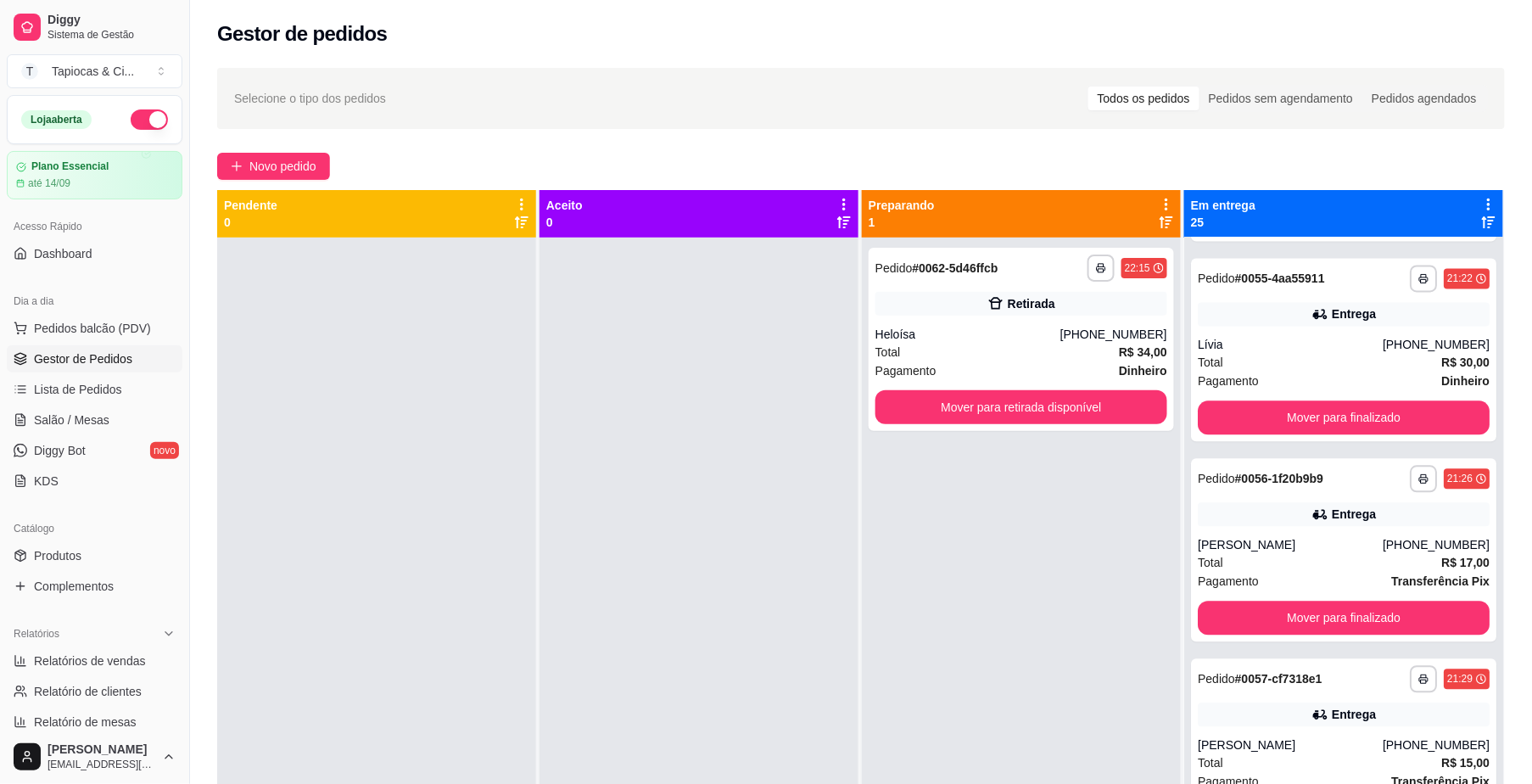
click at [680, 426] on div at bounding box center [699, 629] width 319 height 784
click at [88, 551] on link "Produtos" at bounding box center [94, 555] width 176 height 27
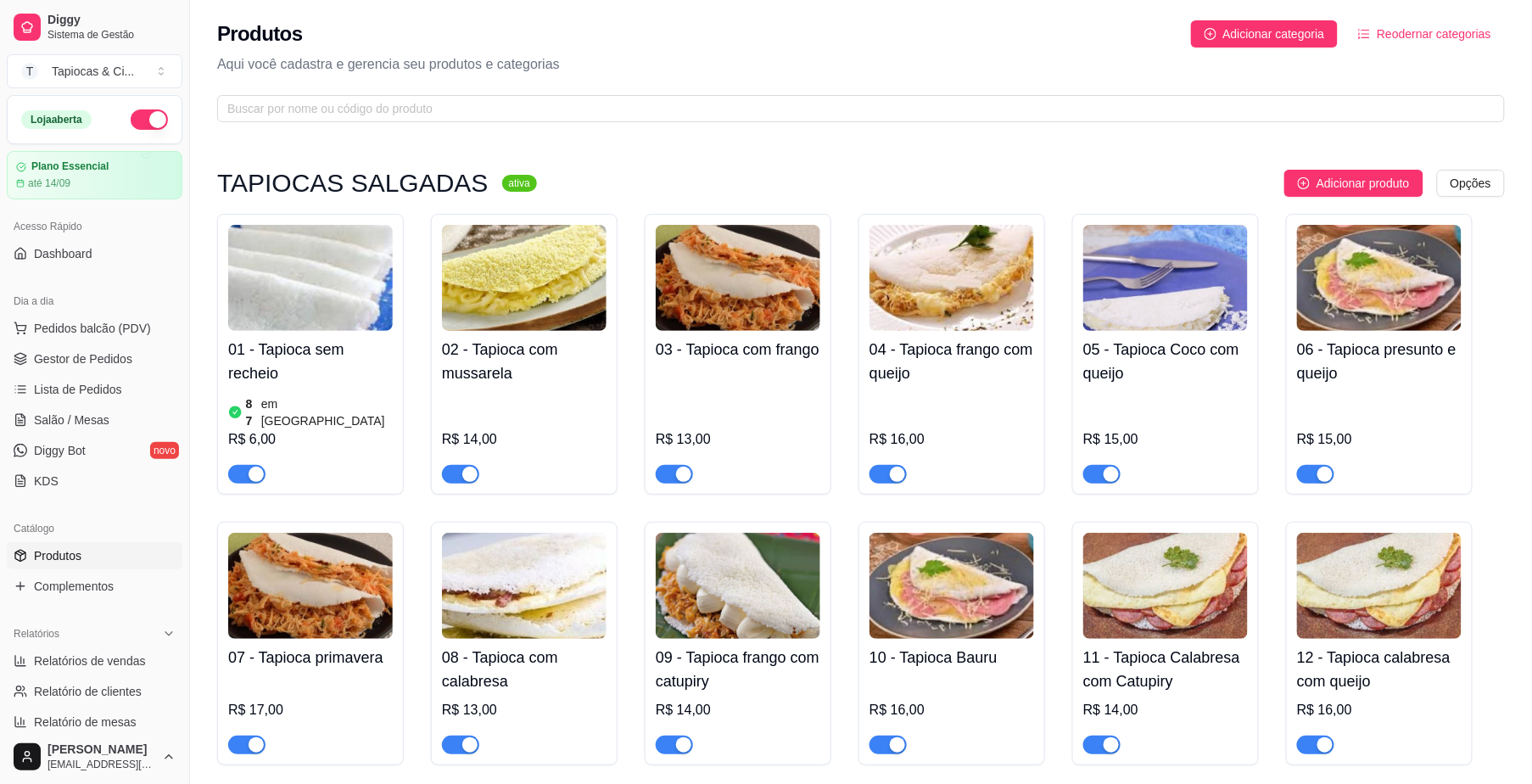
click at [514, 381] on h4 "02 - Tapioca com mussarela" at bounding box center [524, 361] width 164 height 48
click at [34, 351] on span "Gestor de Pedidos" at bounding box center [83, 359] width 99 height 17
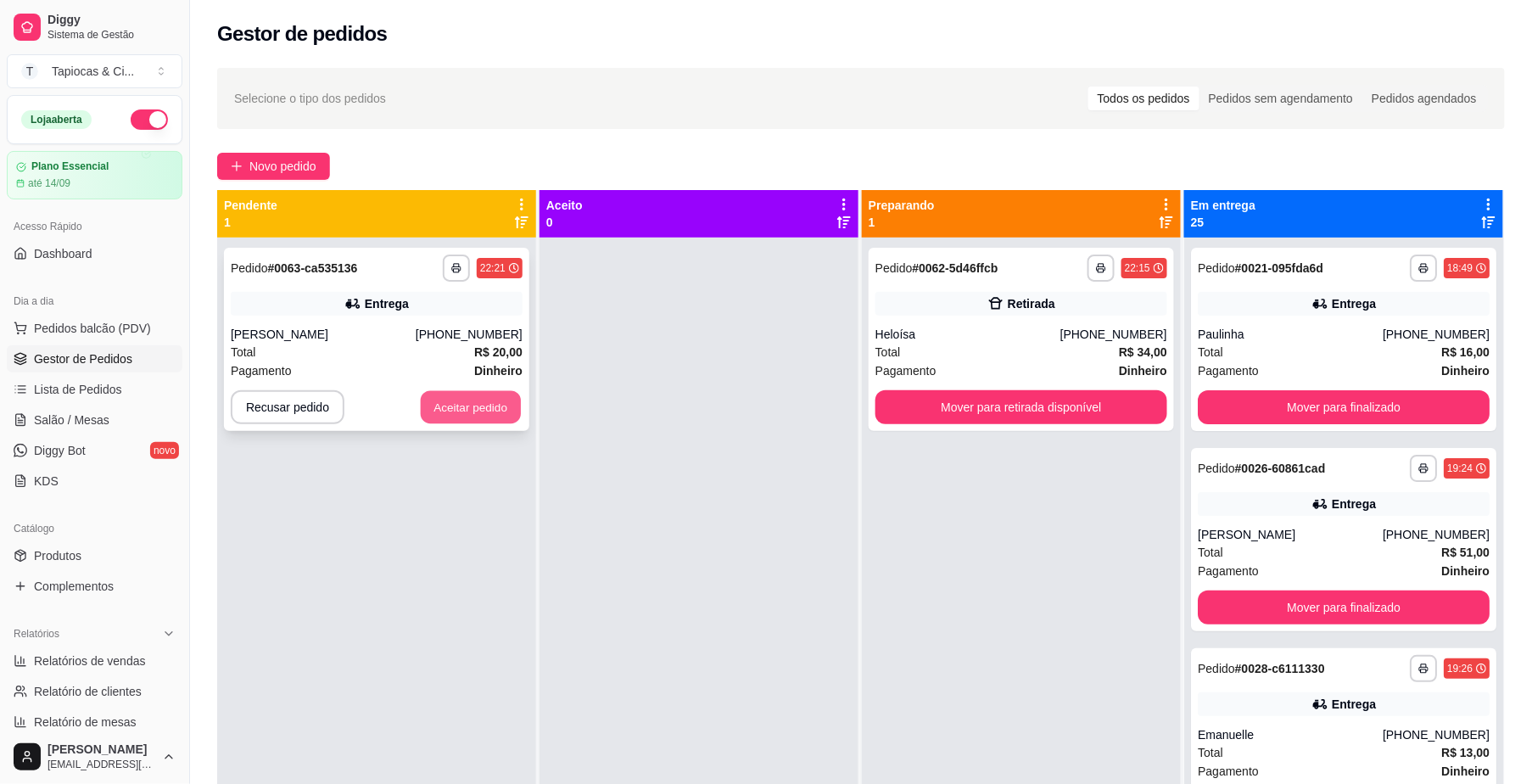
click at [429, 405] on button "Aceitar pedido" at bounding box center [471, 407] width 100 height 33
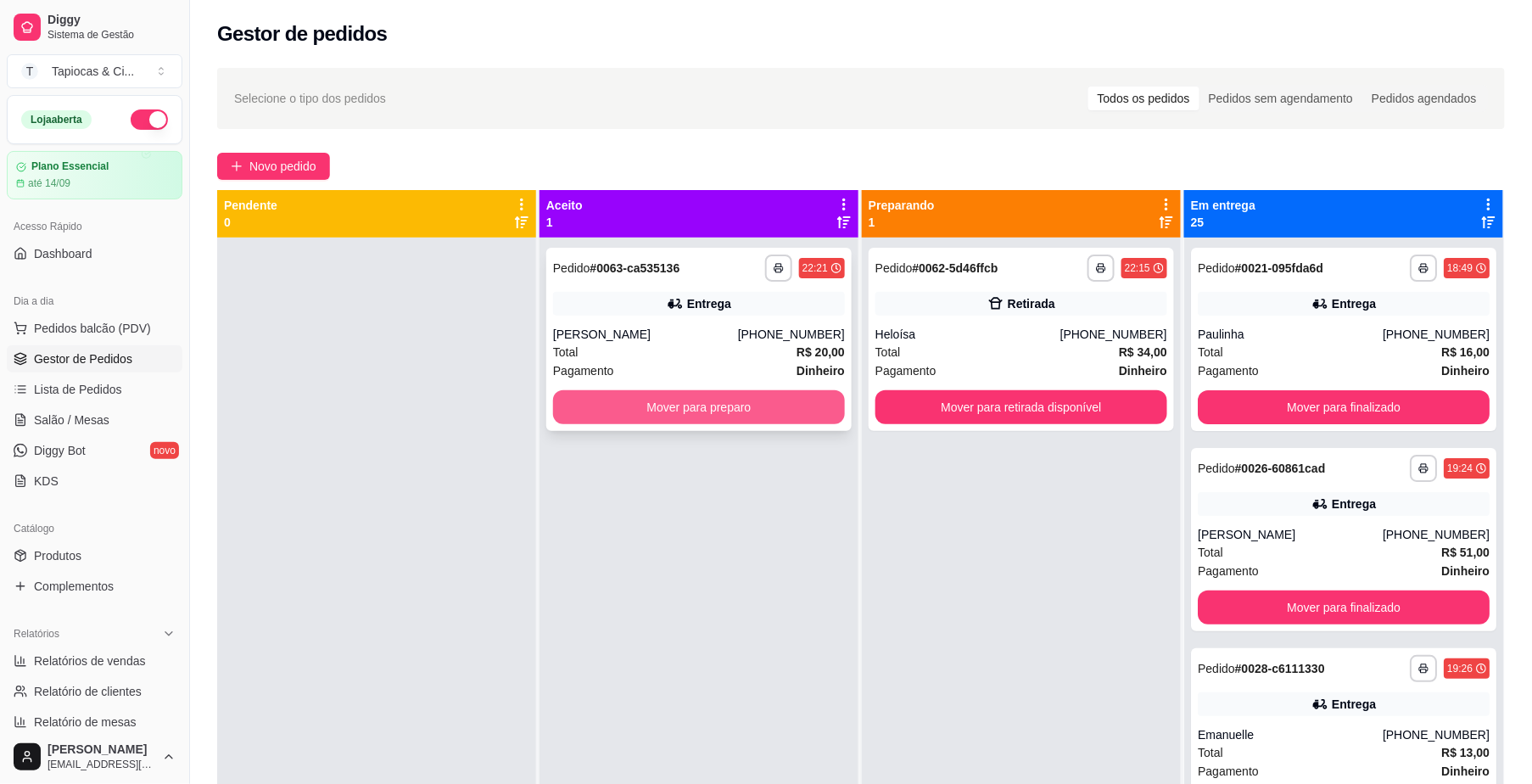
click at [580, 392] on button "Mover para preparo" at bounding box center [699, 406] width 292 height 34
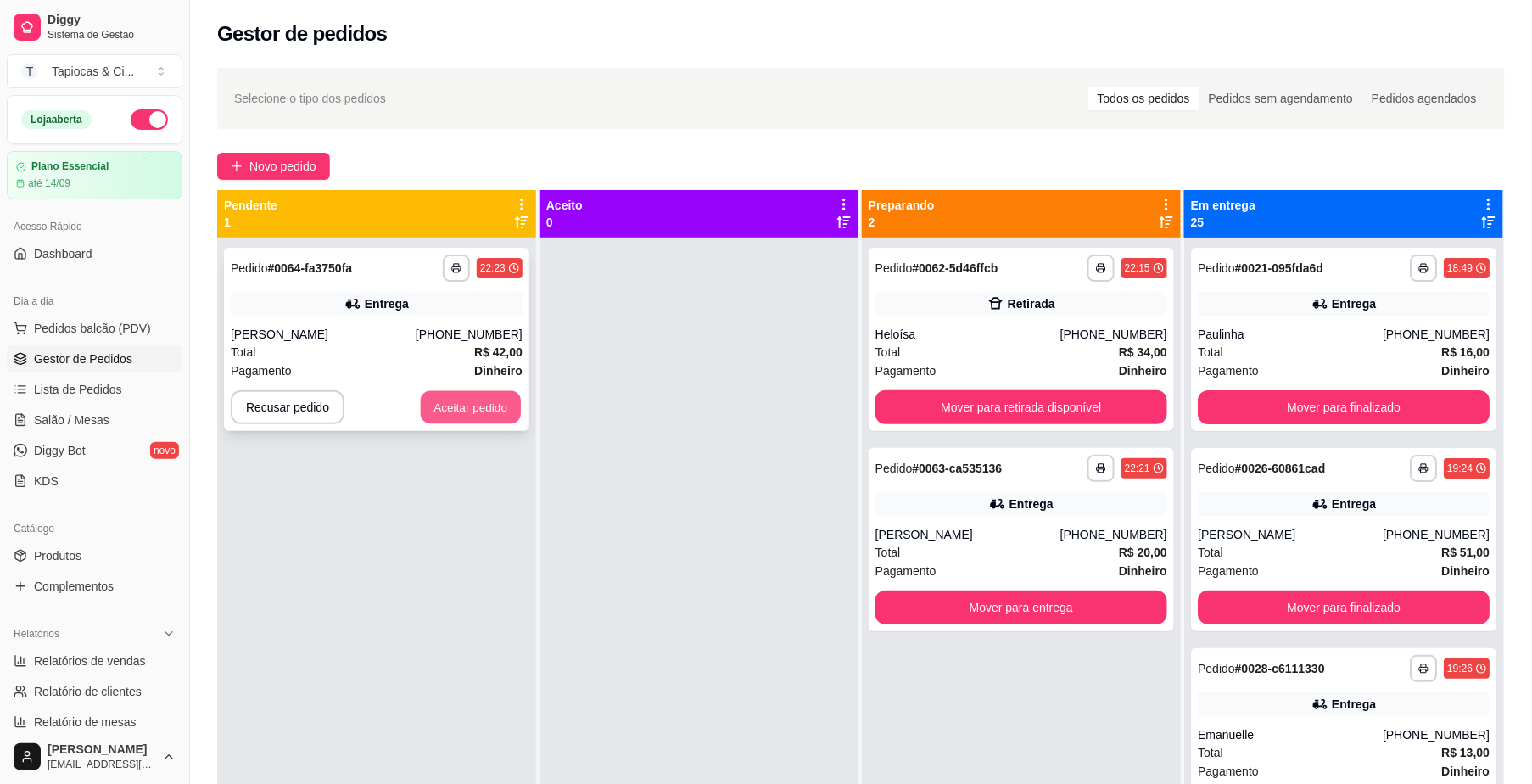
click at [455, 411] on button "Aceitar pedido" at bounding box center [471, 407] width 100 height 33
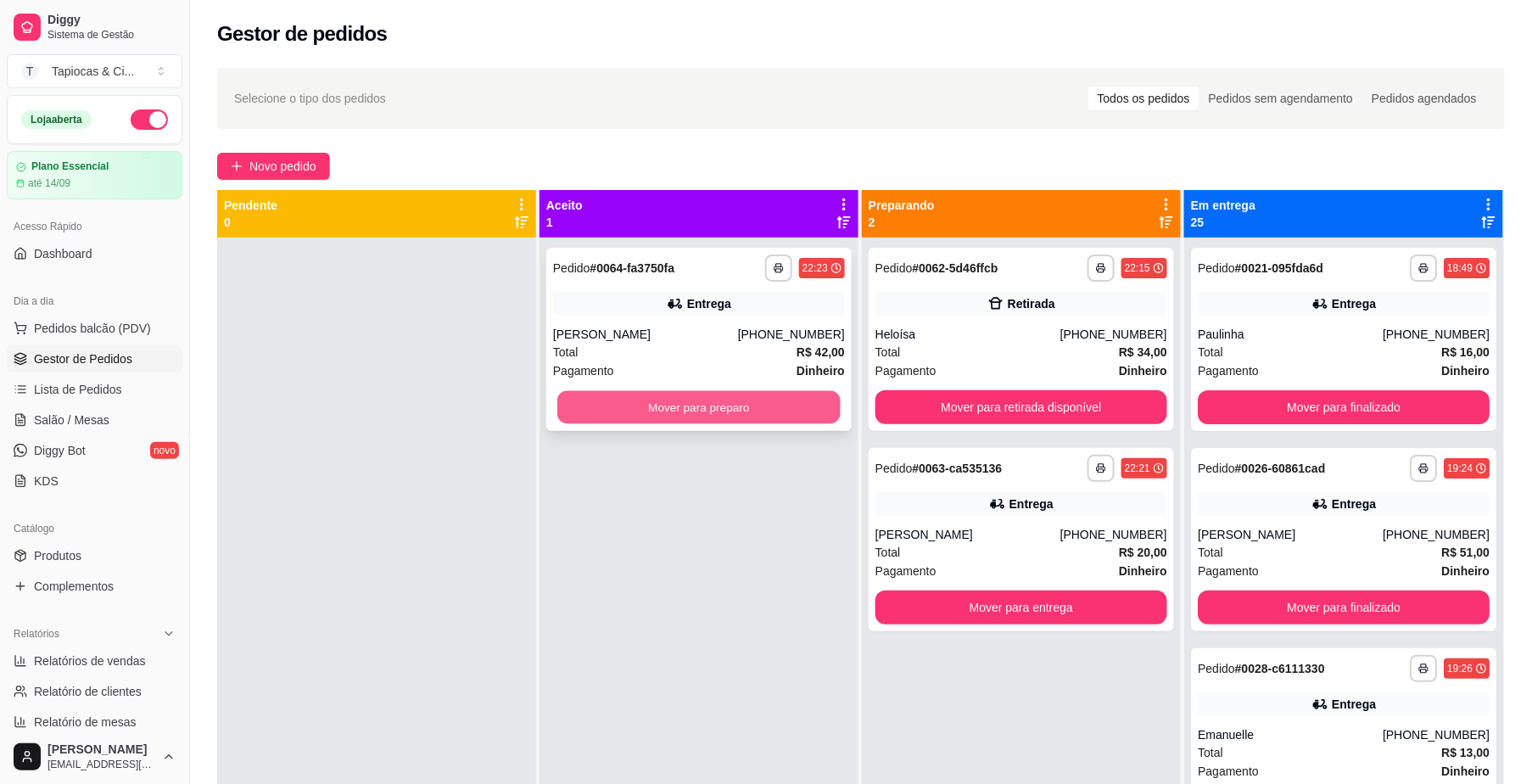
click at [608, 407] on button "Mover para preparo" at bounding box center [699, 407] width 284 height 33
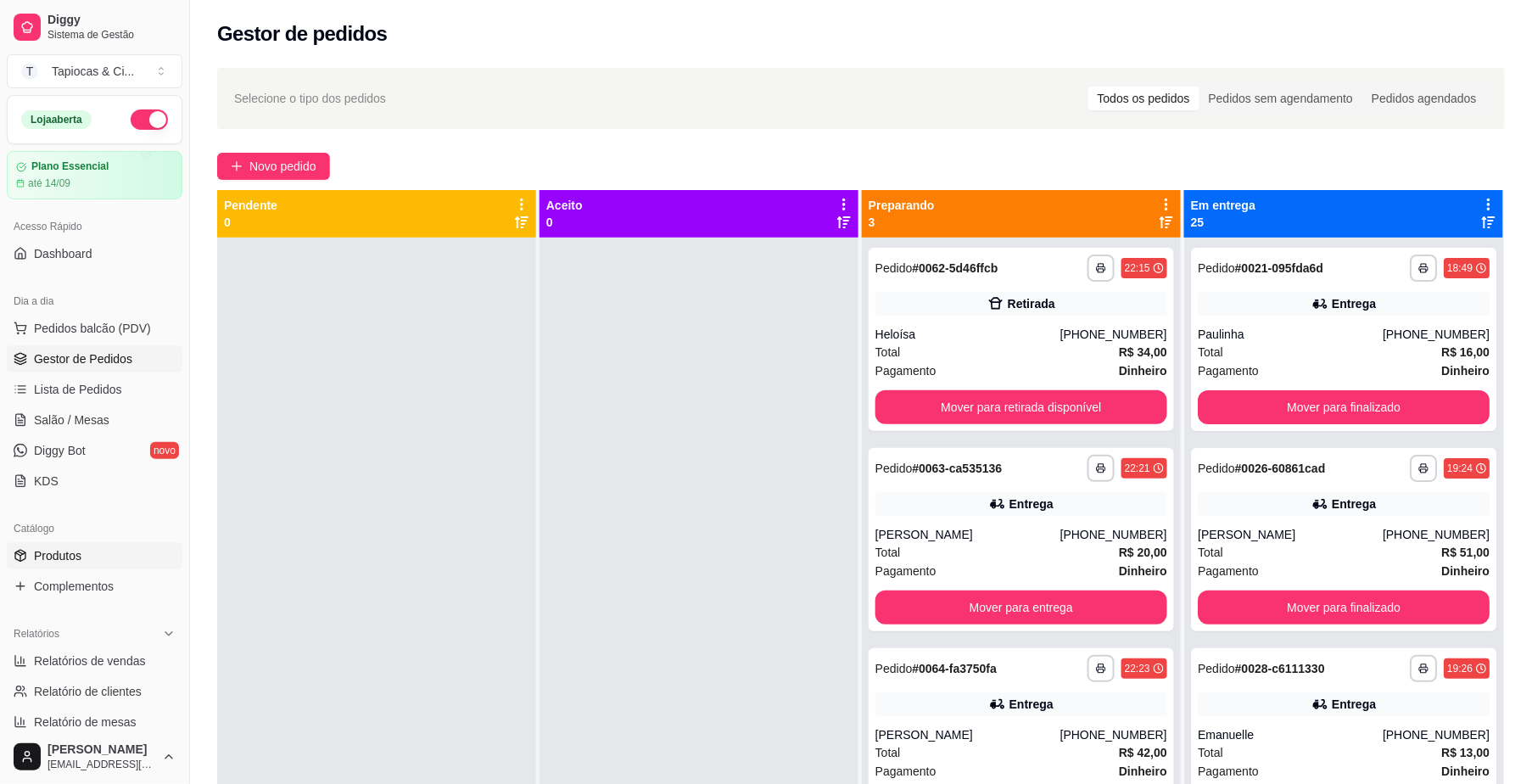
click at [89, 564] on link "Produtos" at bounding box center [94, 555] width 176 height 27
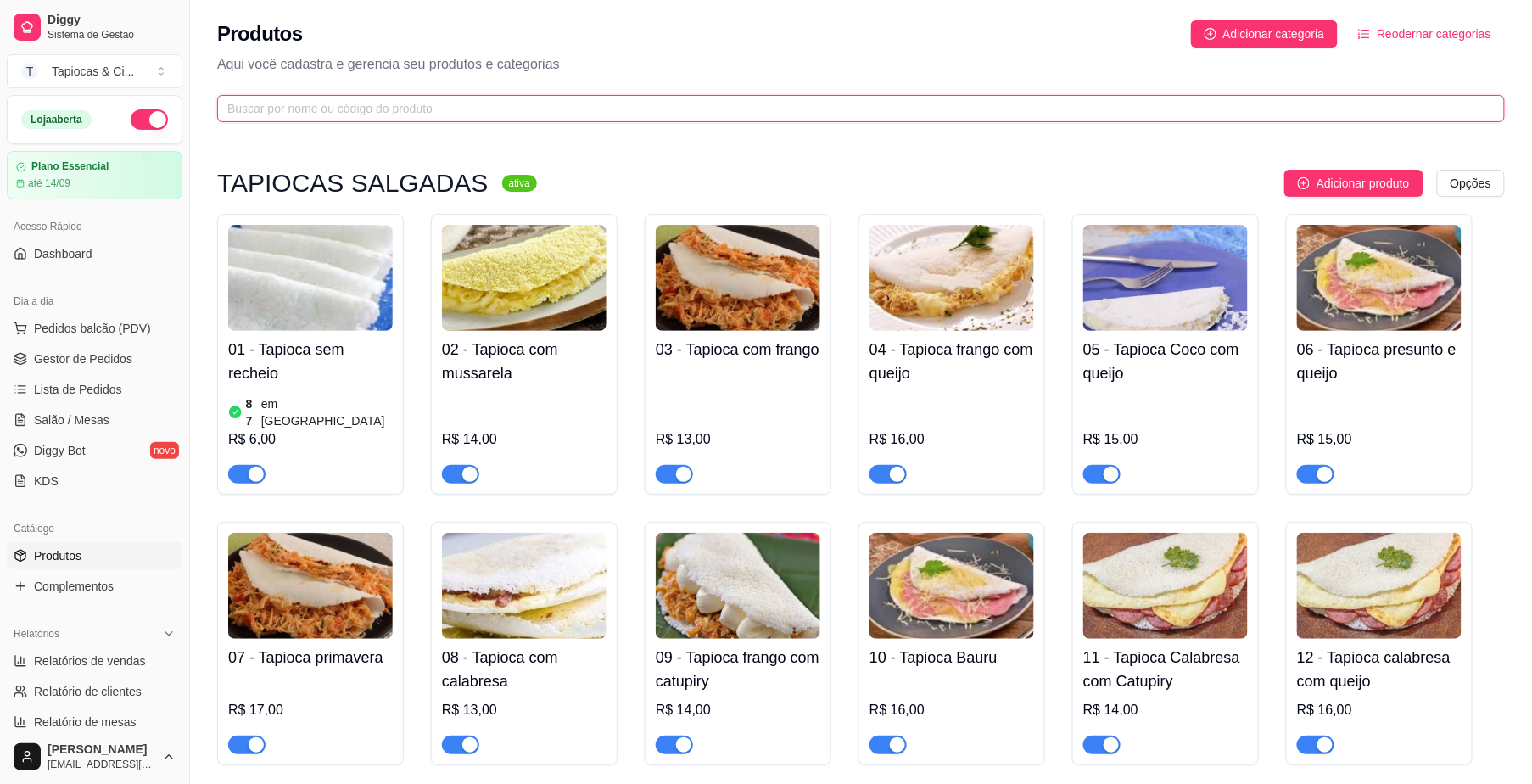
drag, startPoint x: 76, startPoint y: 551, endPoint x: 546, endPoint y: 107, distance: 646.6
click at [545, 106] on input "text" at bounding box center [854, 109] width 1254 height 19
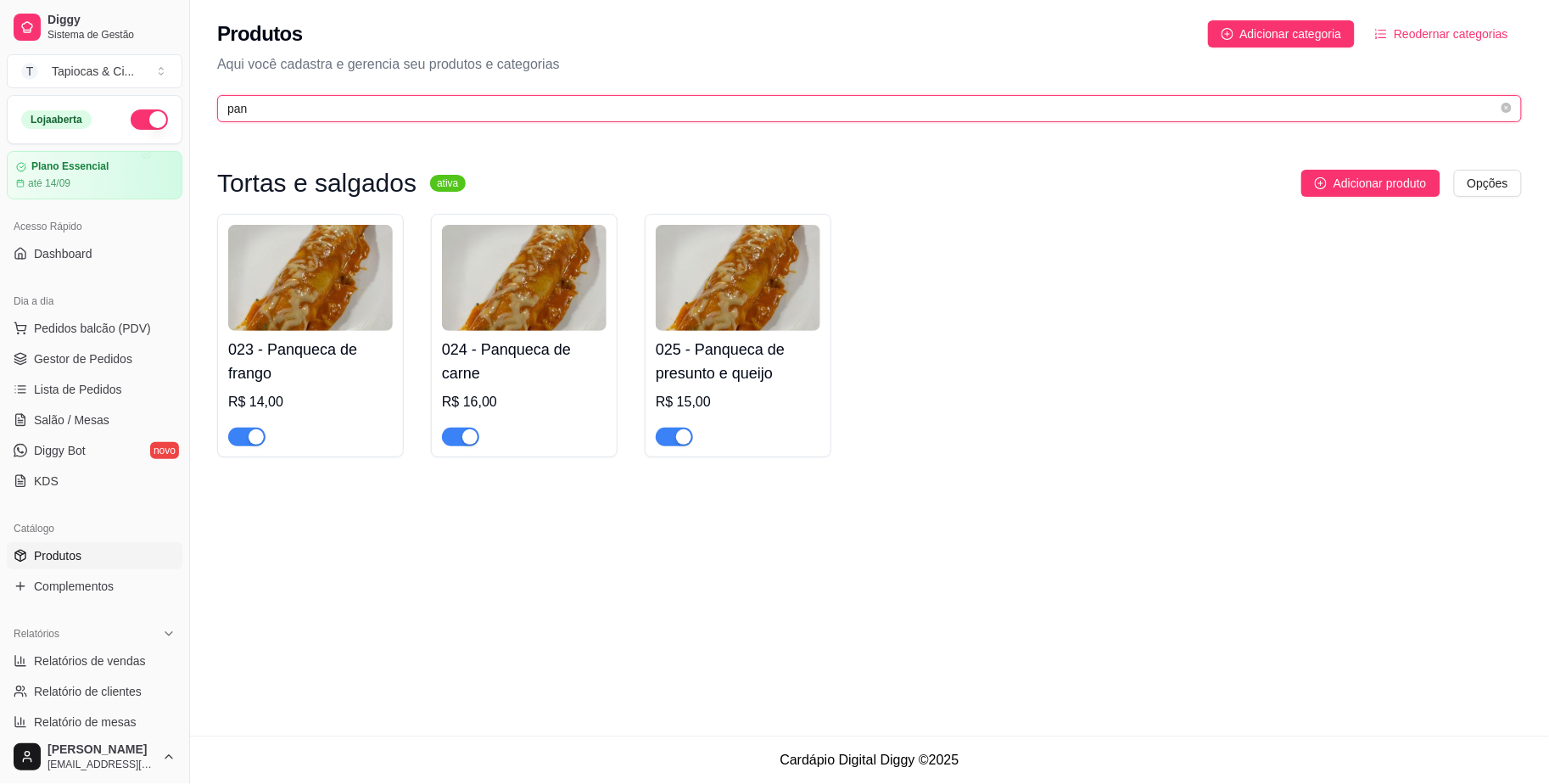
type input "pan"
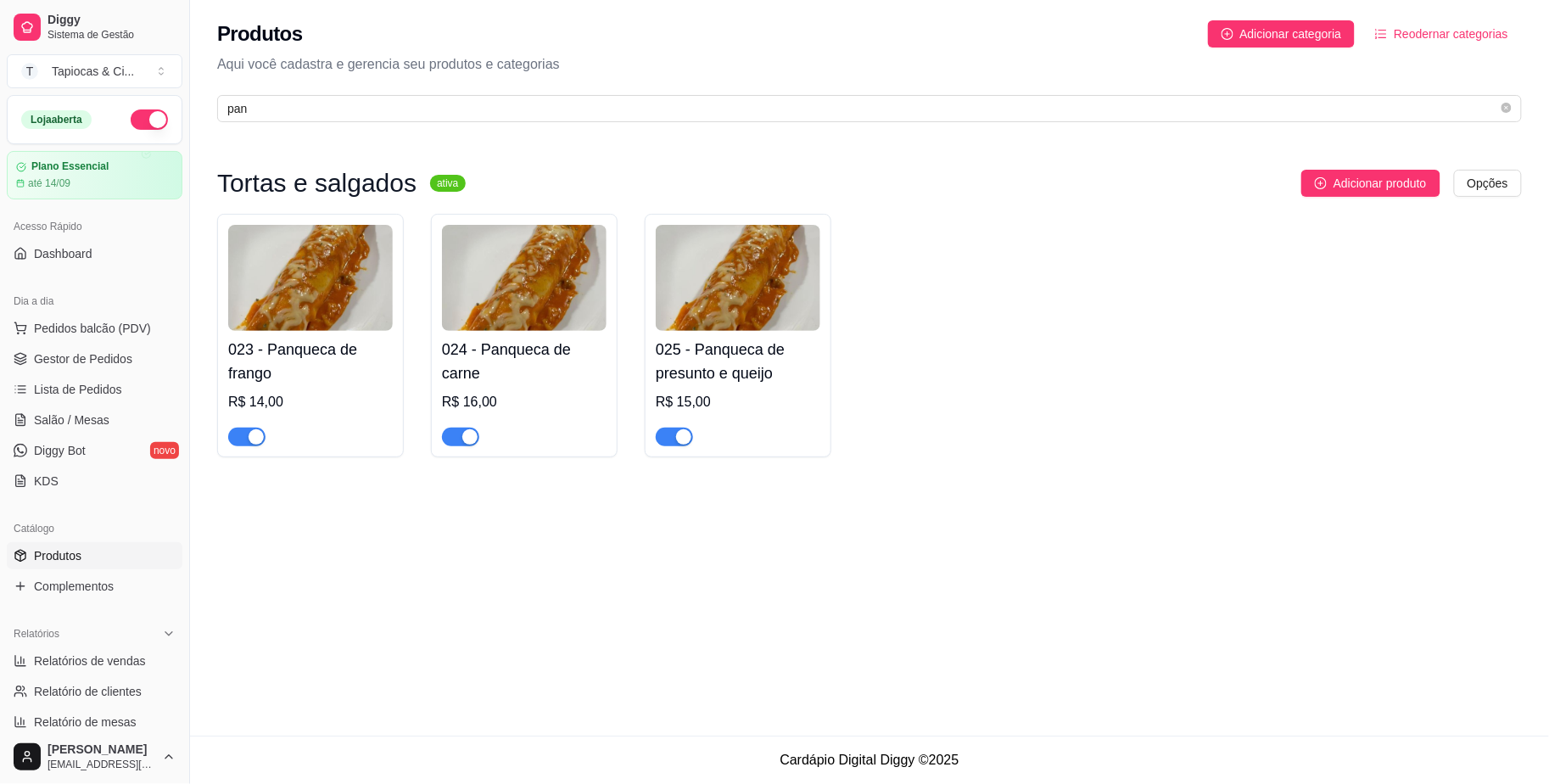
click at [293, 387] on div "023 - Panqueca de frango R$ 14,00" at bounding box center [310, 388] width 164 height 115
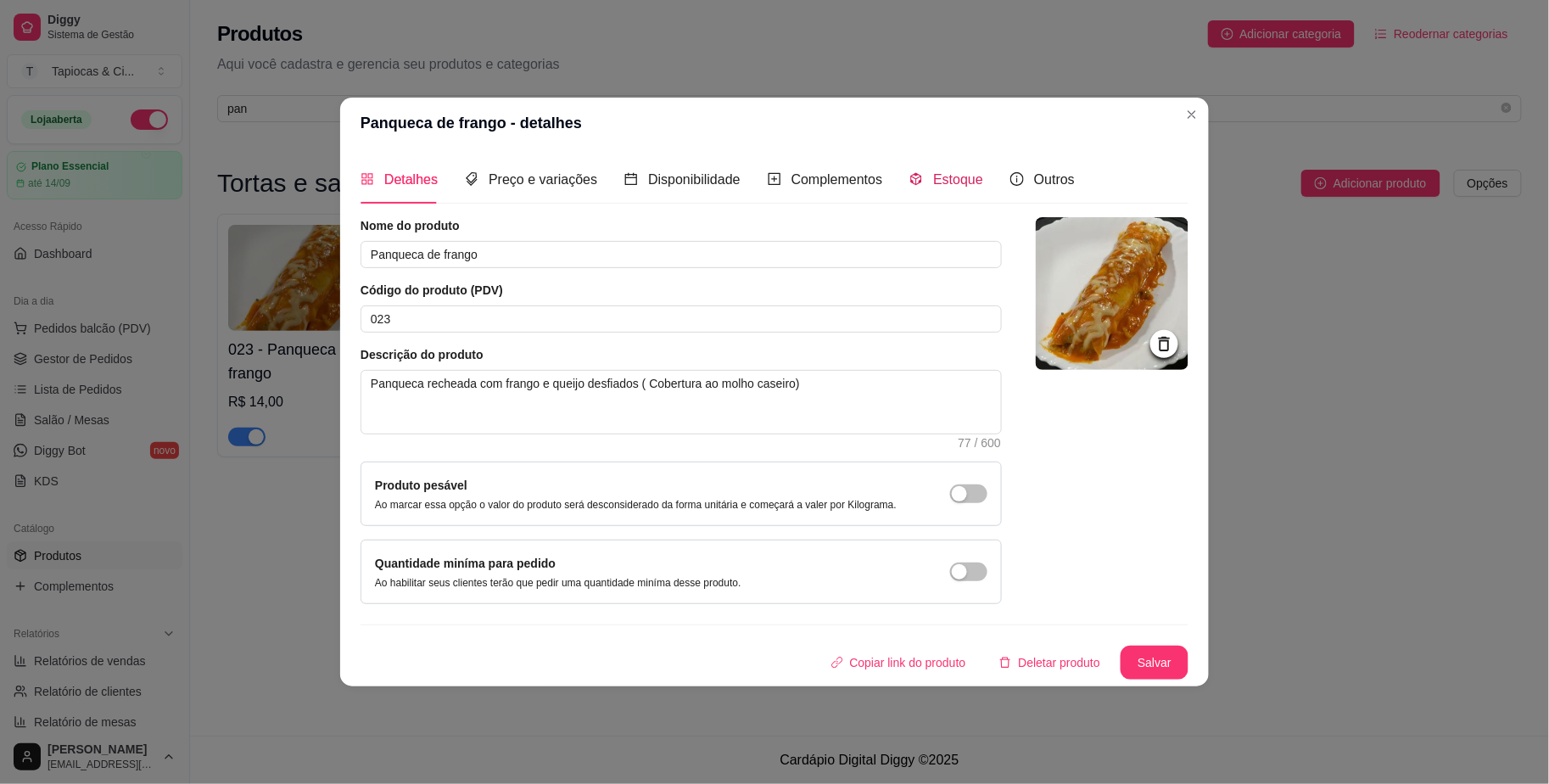
click at [944, 185] on span "Estoque" at bounding box center [958, 179] width 50 height 15
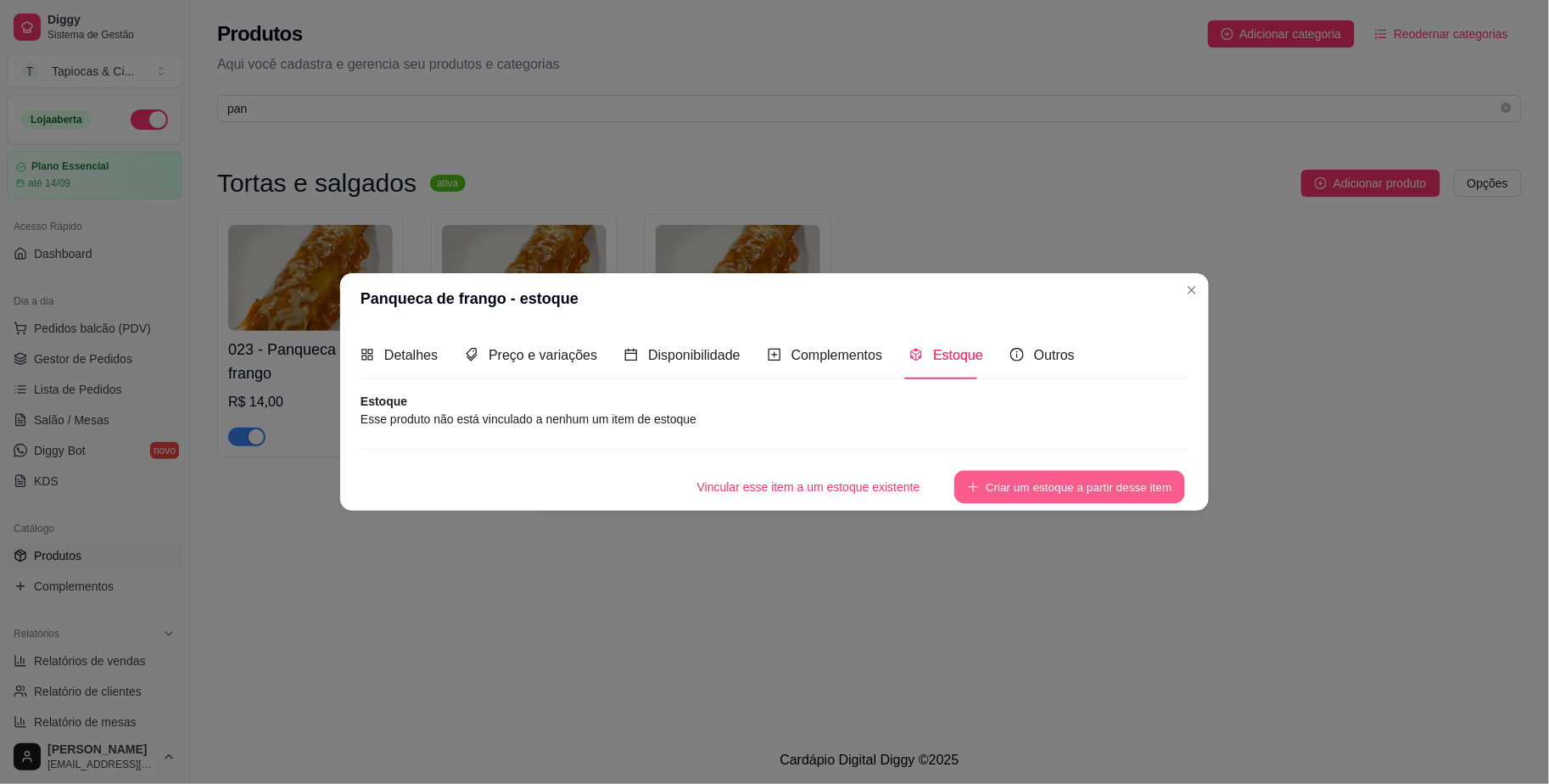
click at [1019, 499] on button "Criar um estoque a partir desse item" at bounding box center [1069, 488] width 231 height 33
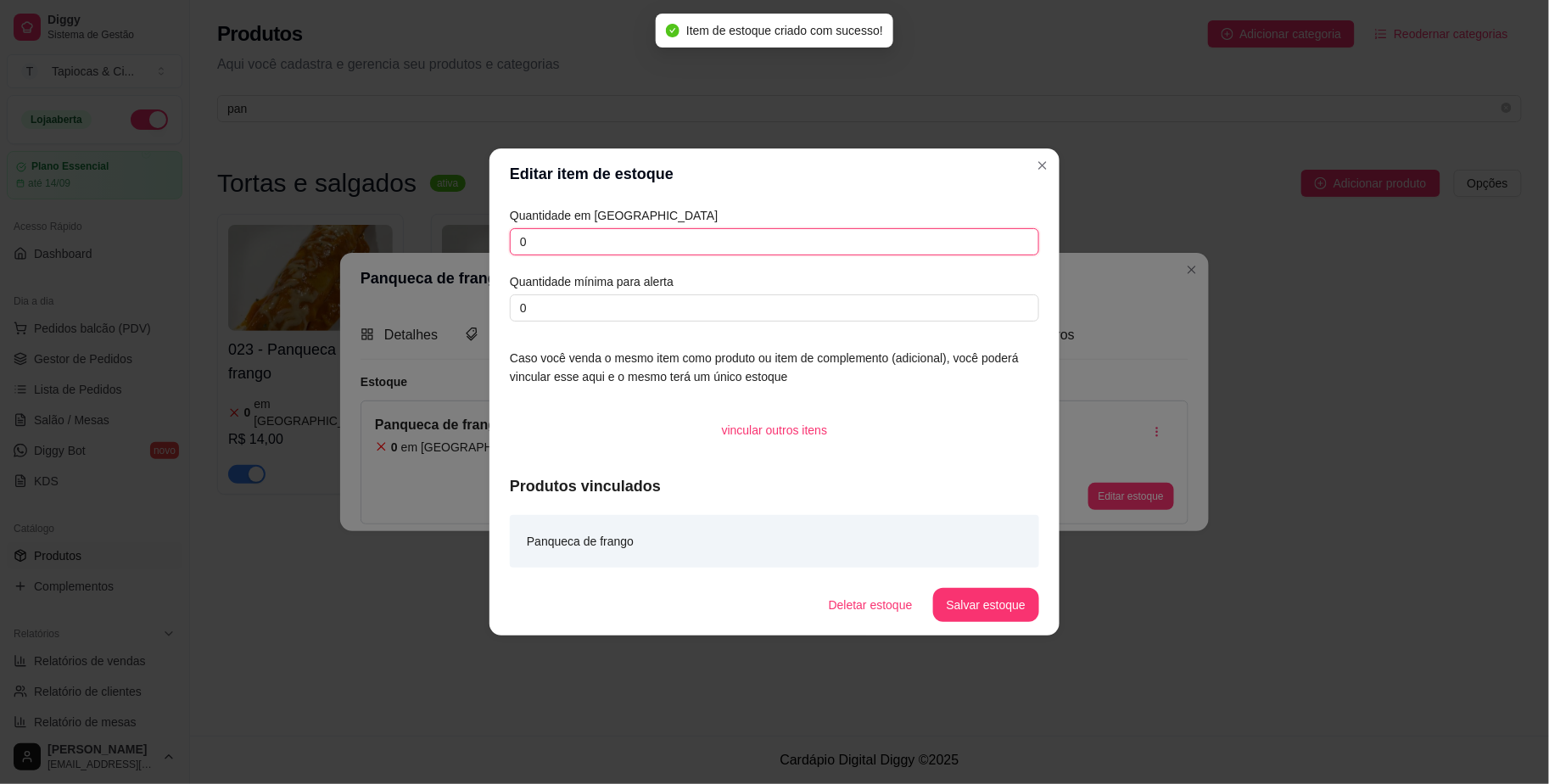
click at [649, 246] on input "0" at bounding box center [774, 241] width 529 height 27
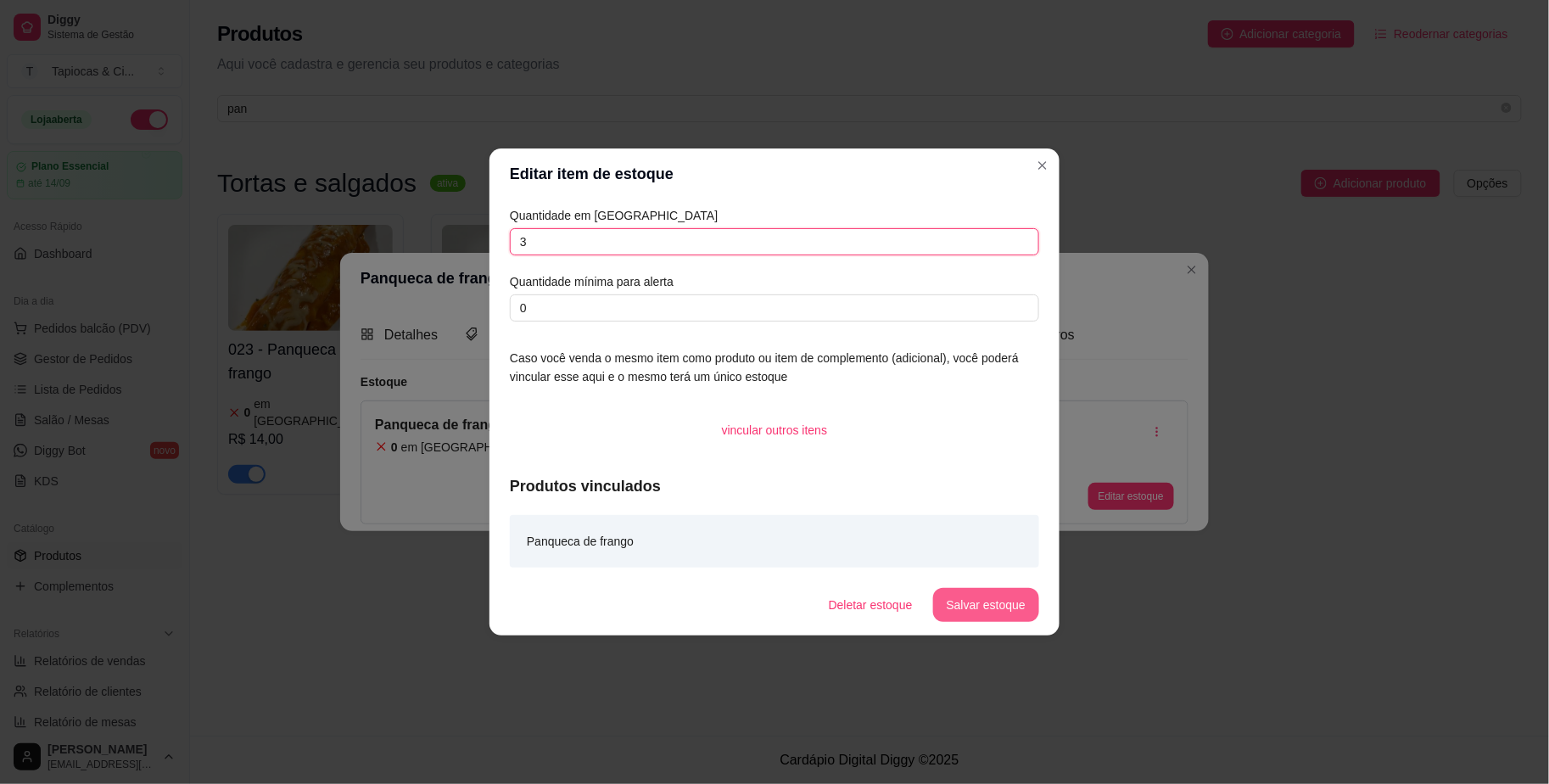
type input "3"
click at [985, 609] on button "Salvar estoque" at bounding box center [985, 604] width 106 height 34
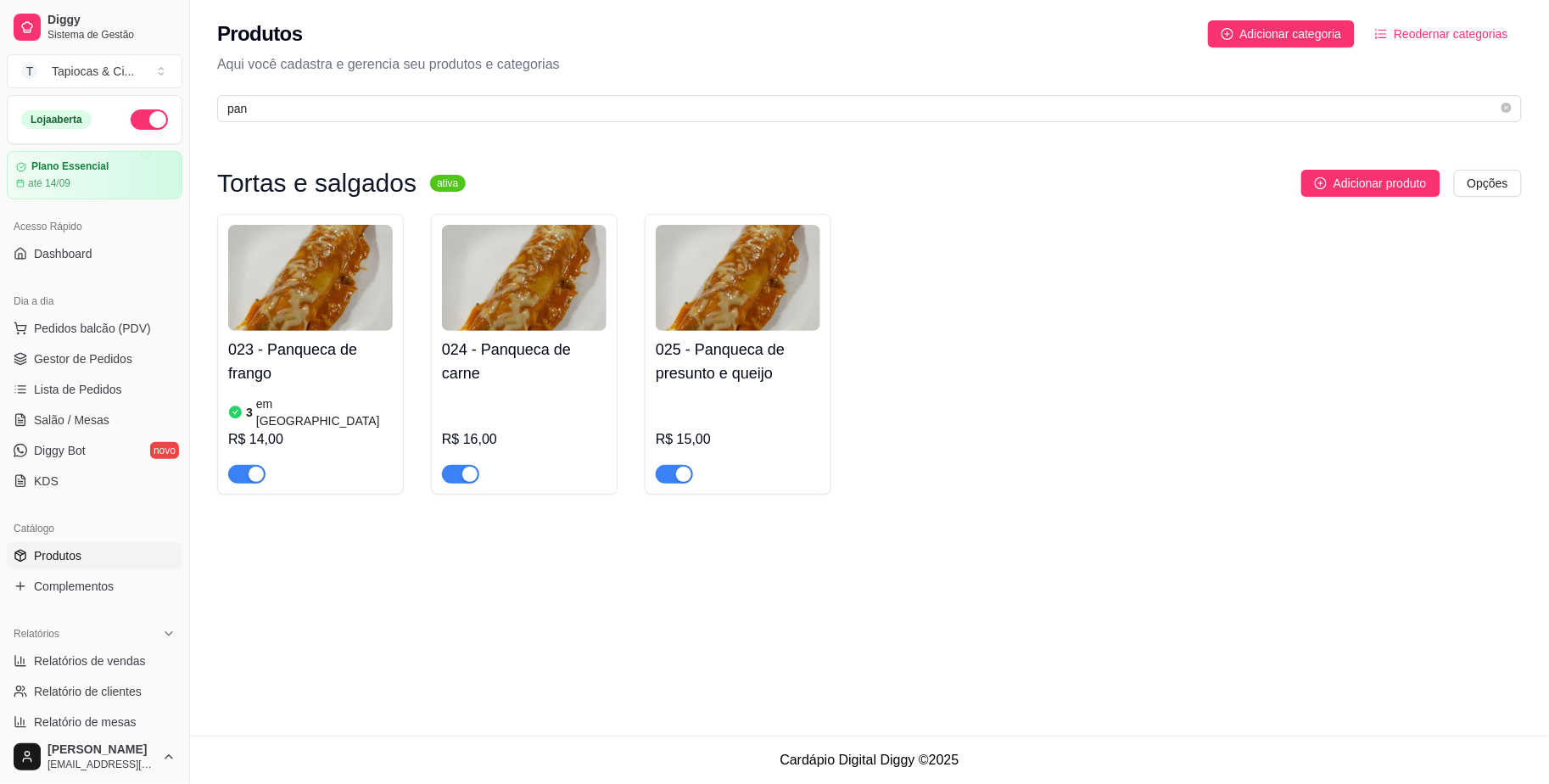
click at [526, 324] on img at bounding box center [524, 277] width 164 height 106
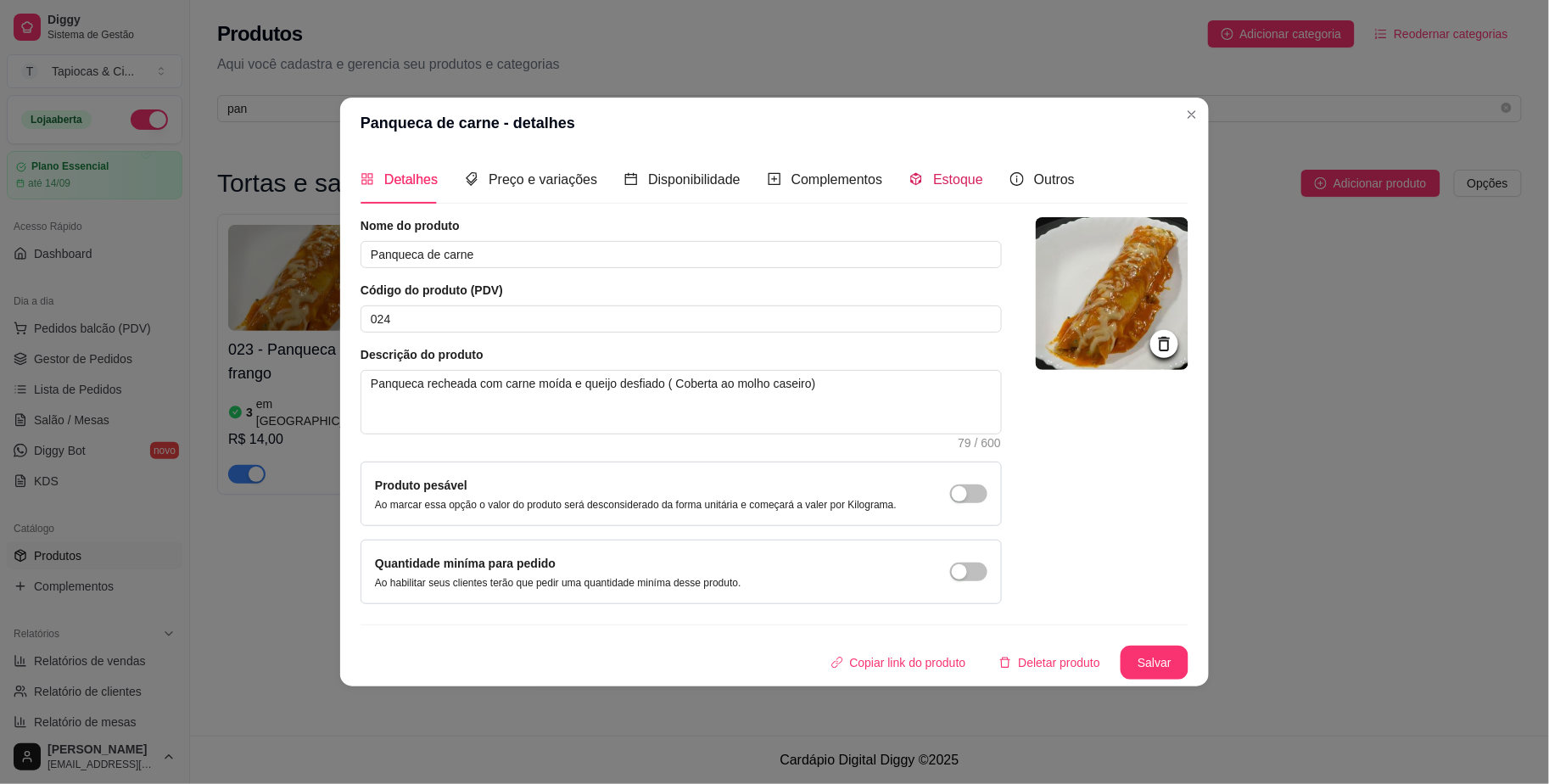
click at [924, 182] on div "Estoque" at bounding box center [946, 179] width 73 height 22
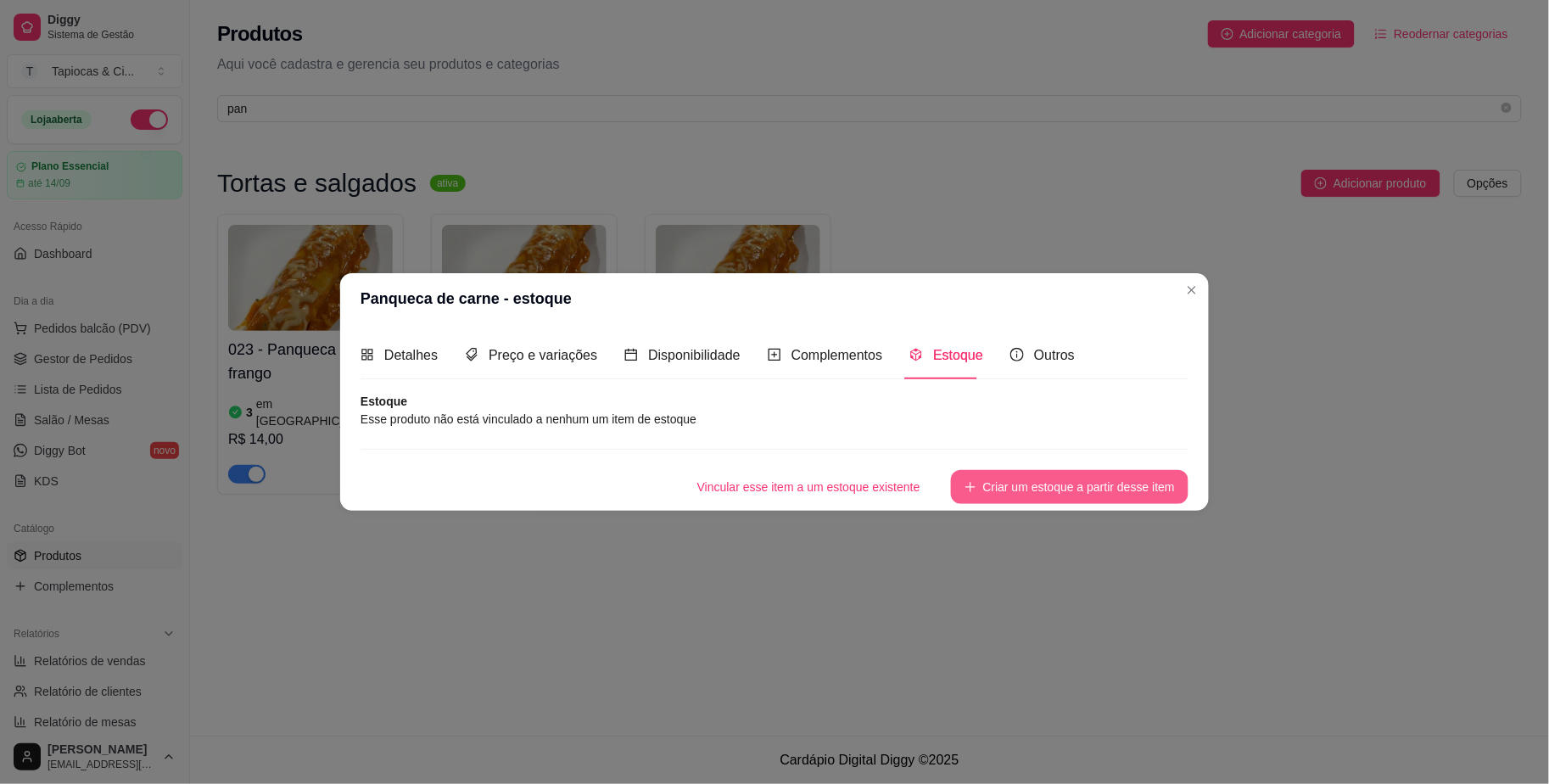
click at [1093, 480] on button "Criar um estoque a partir desse item" at bounding box center [1069, 487] width 238 height 34
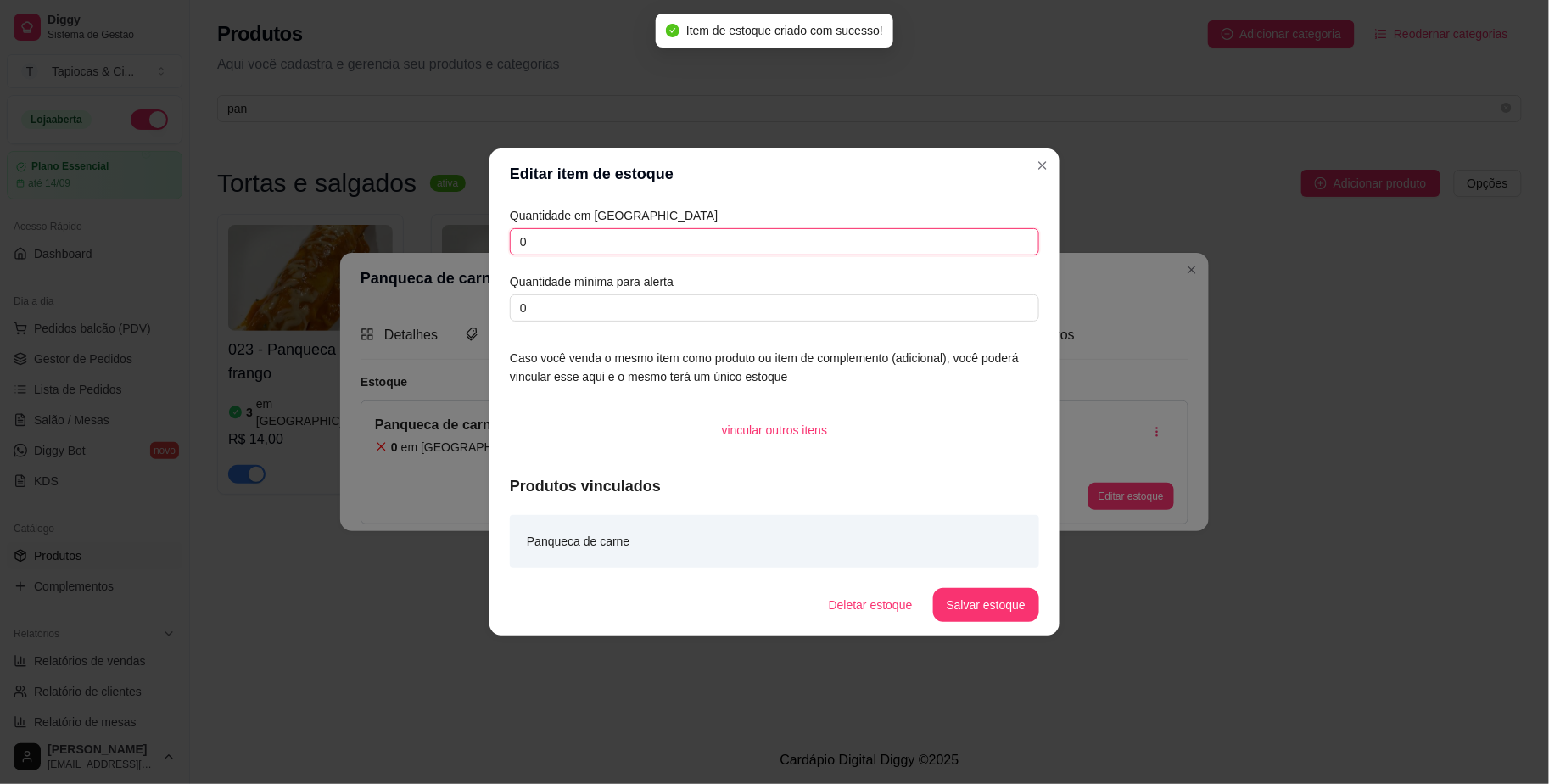
click at [763, 238] on input "0" at bounding box center [774, 241] width 529 height 27
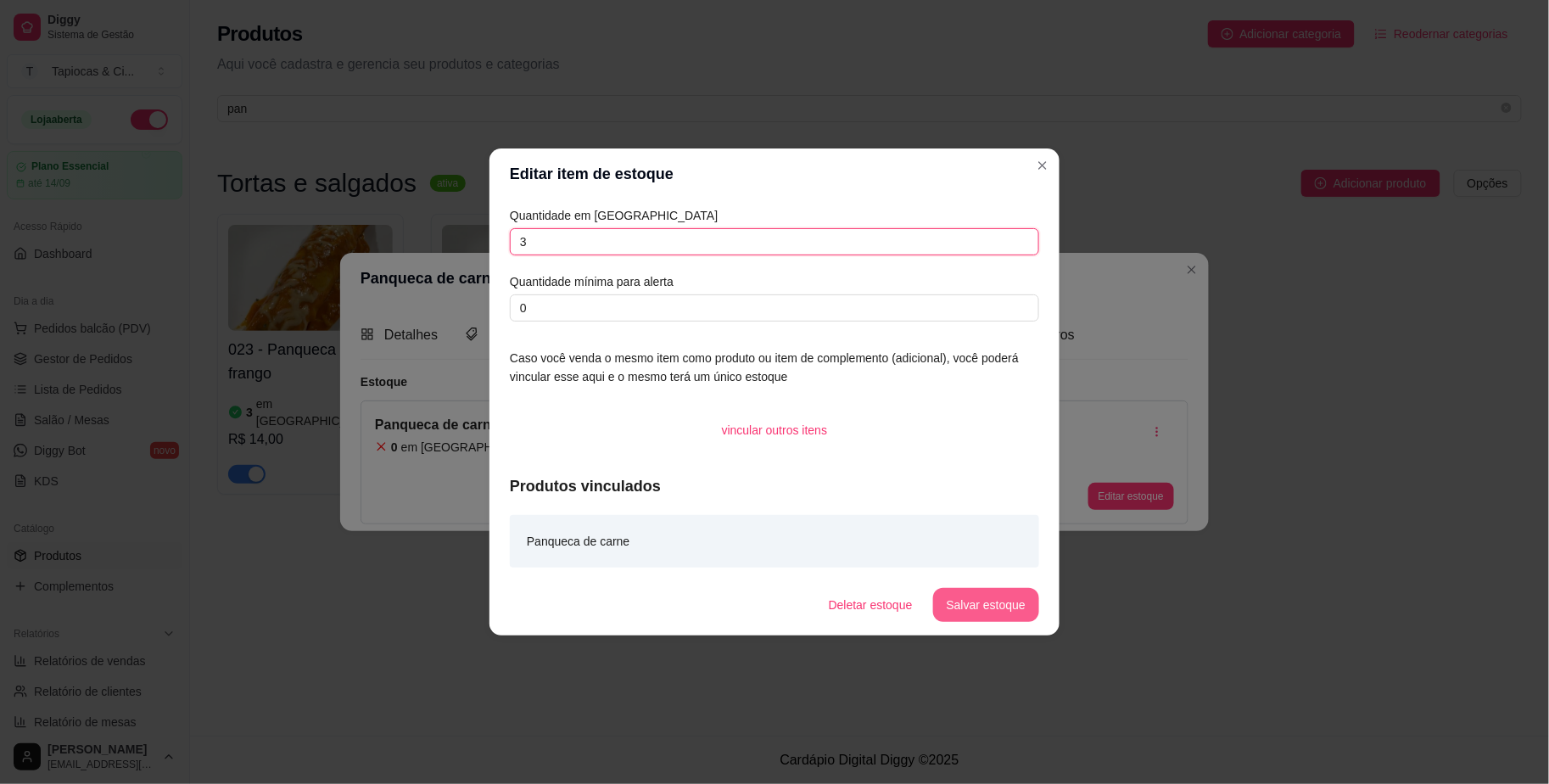
type input "3"
click at [1024, 615] on button "Salvar estoque" at bounding box center [985, 604] width 106 height 34
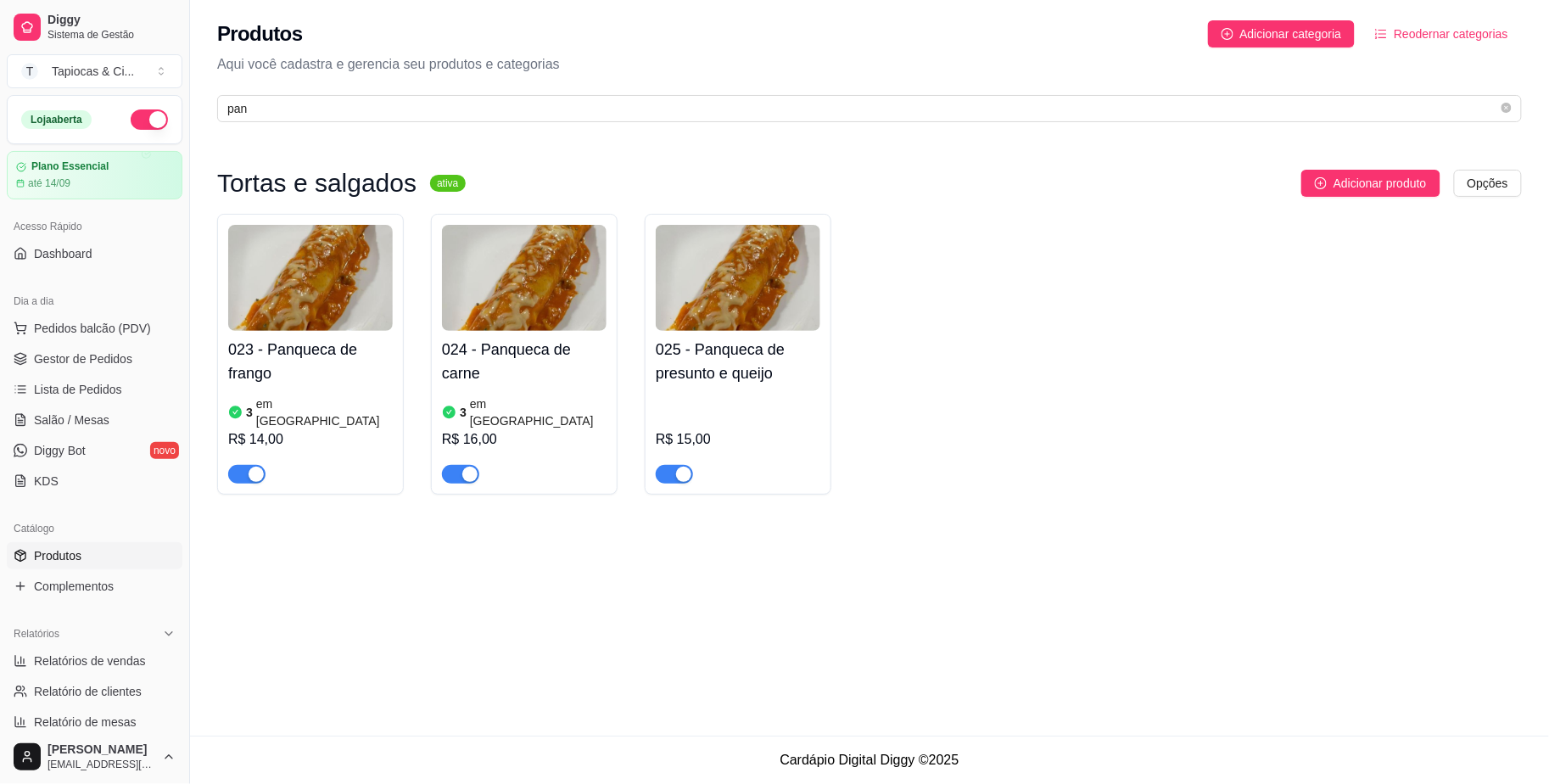
click at [702, 324] on img at bounding box center [738, 277] width 164 height 106
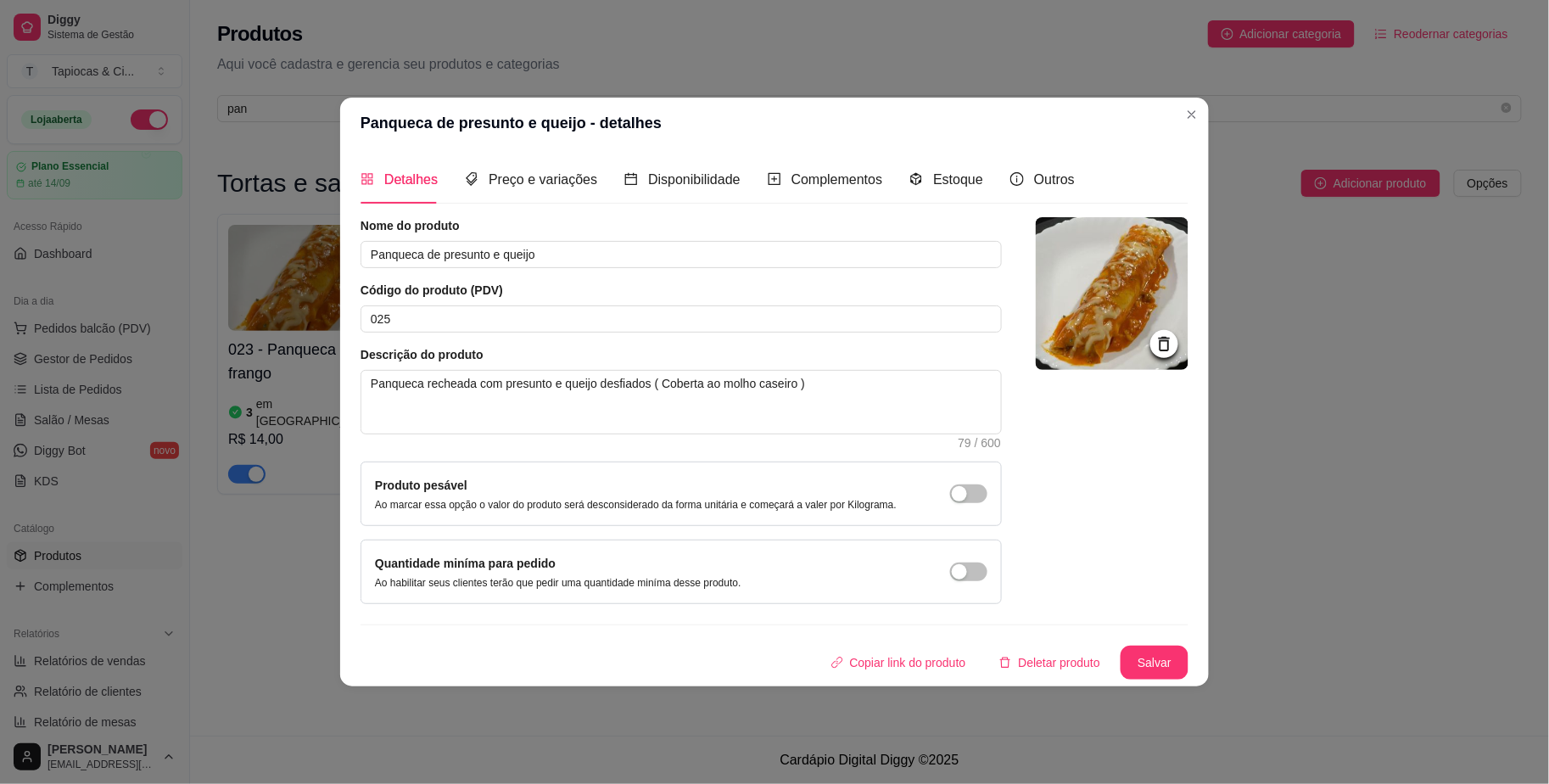
click at [921, 164] on div "Estoque" at bounding box center [946, 180] width 73 height 48
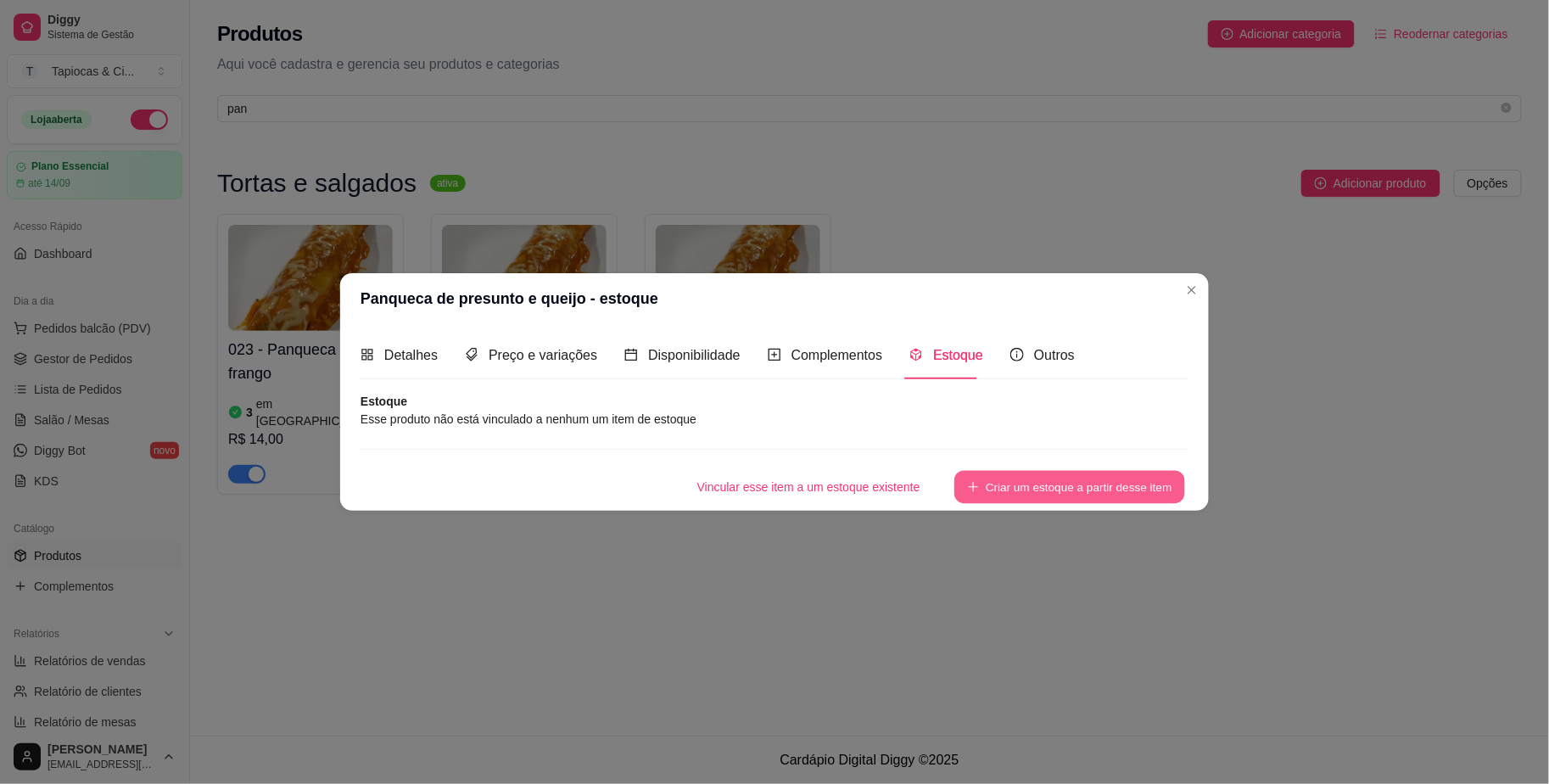
click at [1100, 485] on button "Criar um estoque a partir desse item" at bounding box center [1069, 488] width 231 height 33
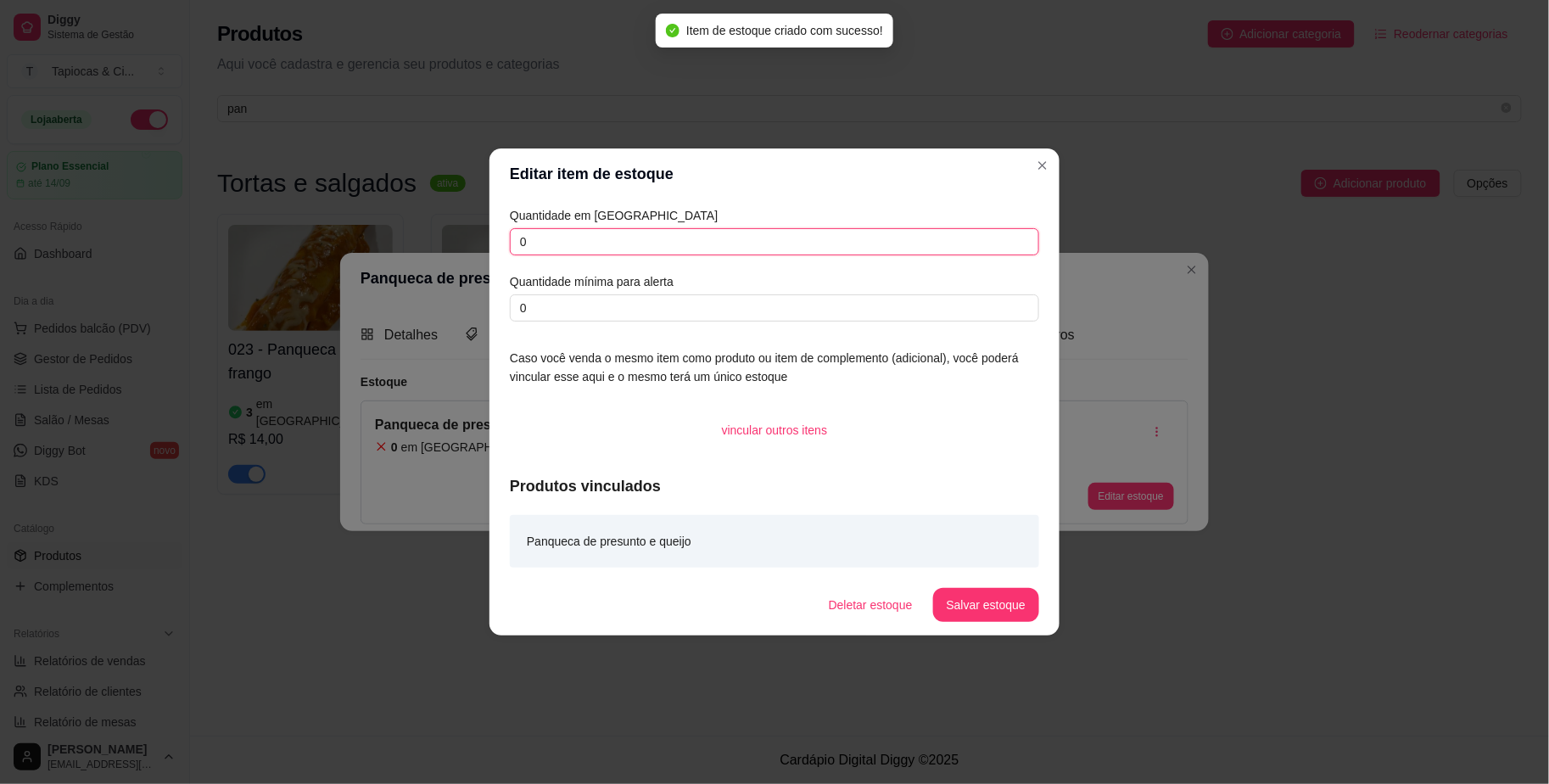
click at [754, 241] on input "0" at bounding box center [774, 241] width 529 height 27
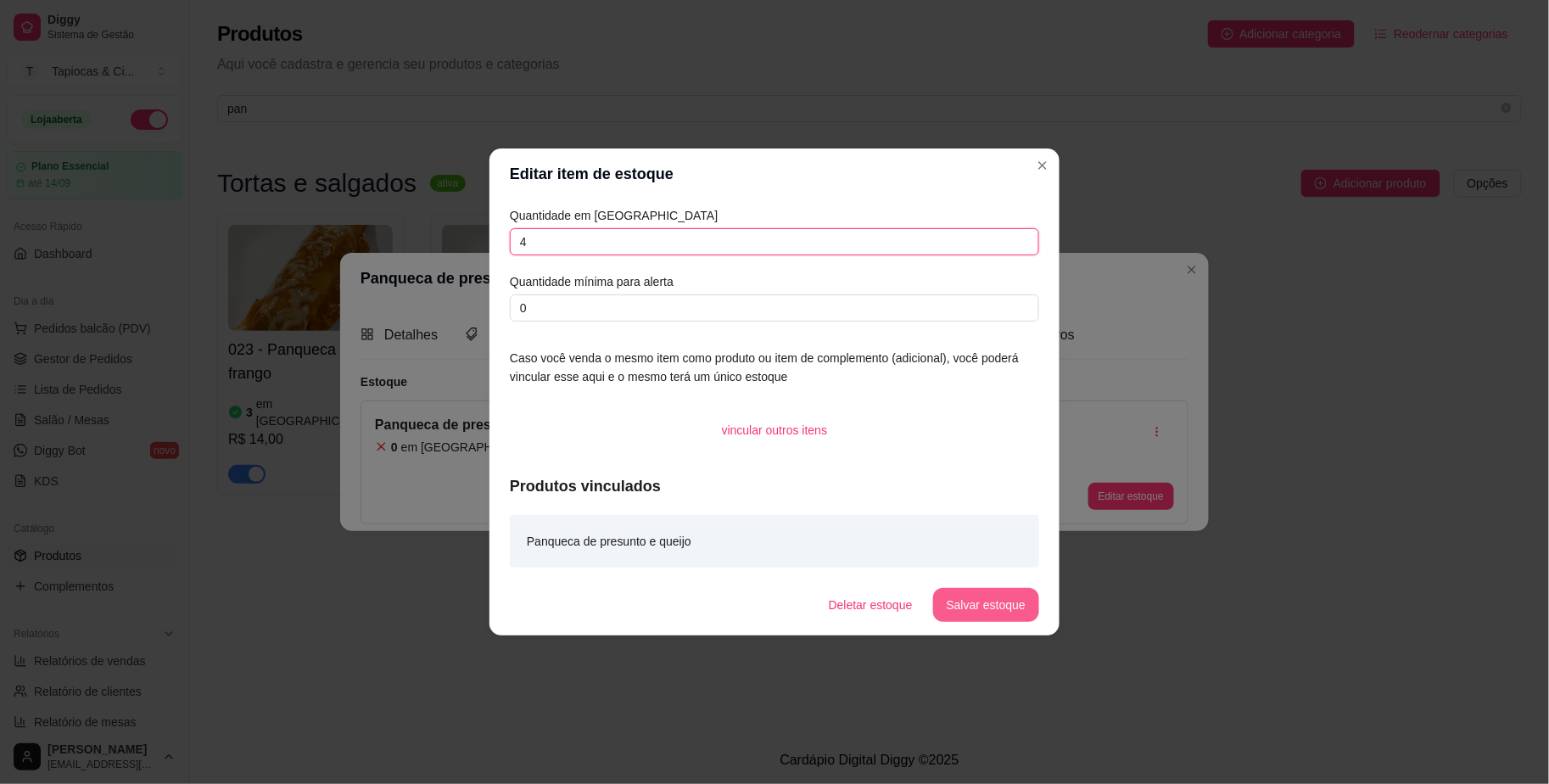
type input "4"
click at [1029, 594] on button "Salvar estoque" at bounding box center [985, 604] width 106 height 34
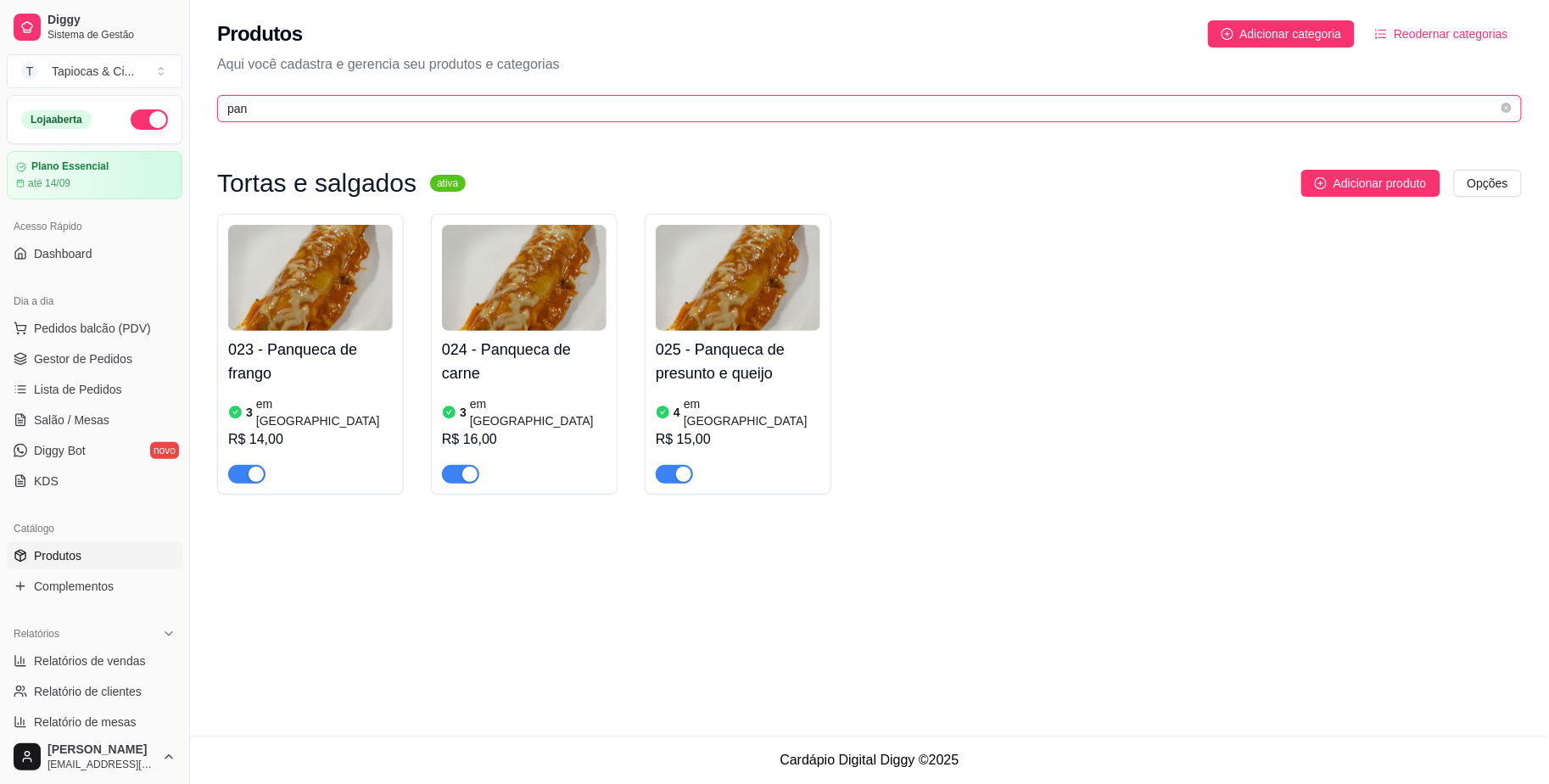
click at [754, 105] on input "pan" at bounding box center [863, 109] width 1271 height 19
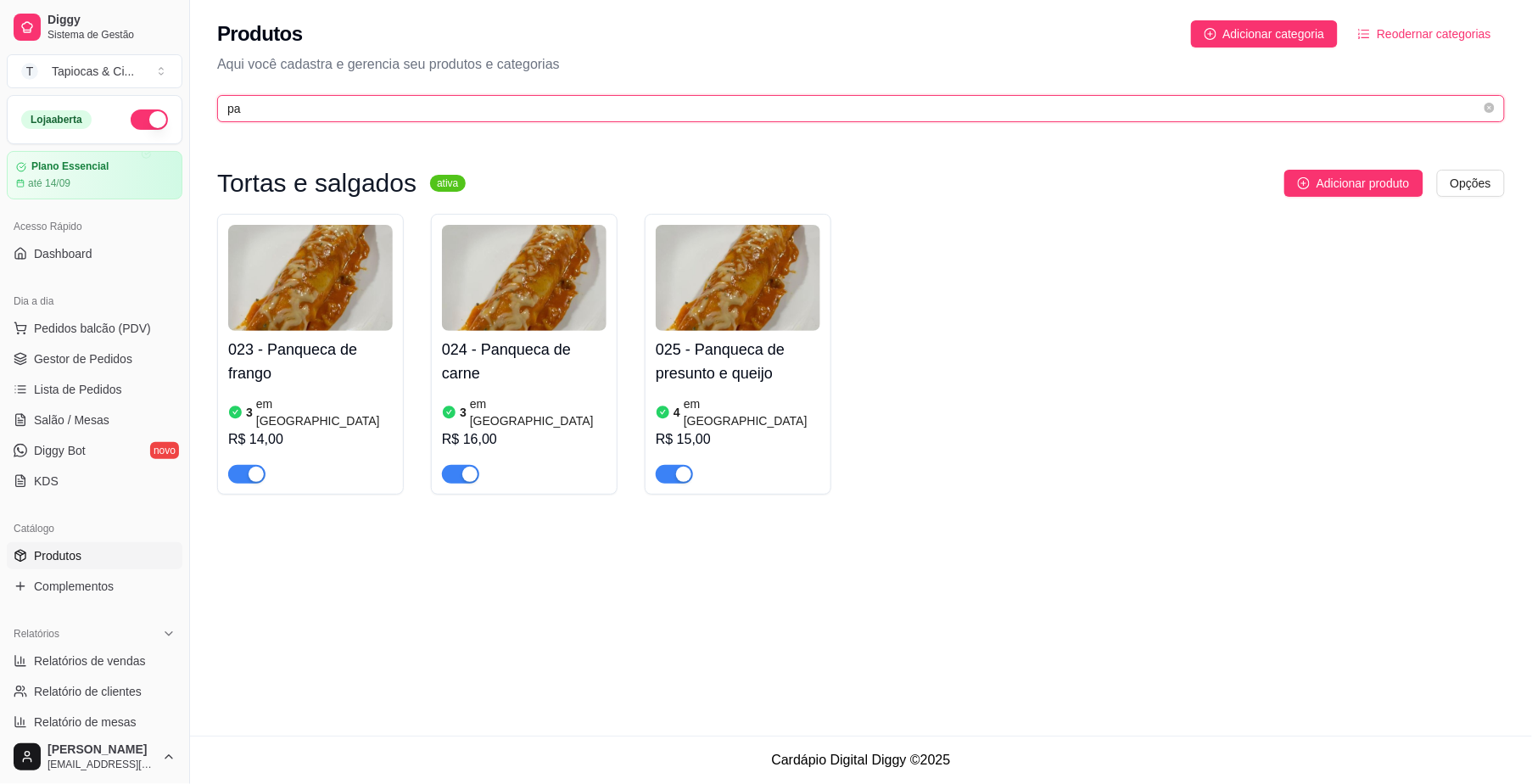
type input "p"
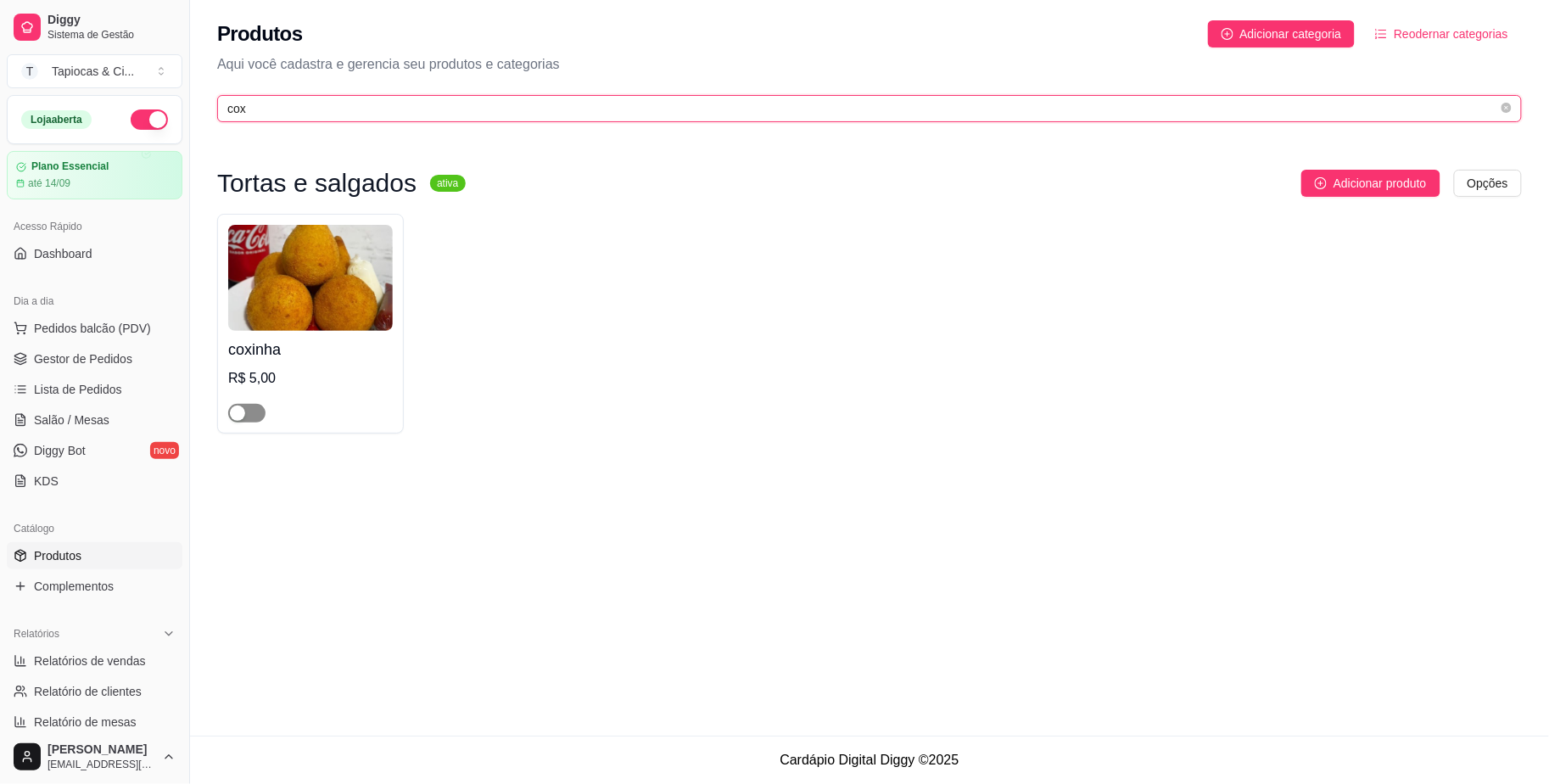
type input "cox"
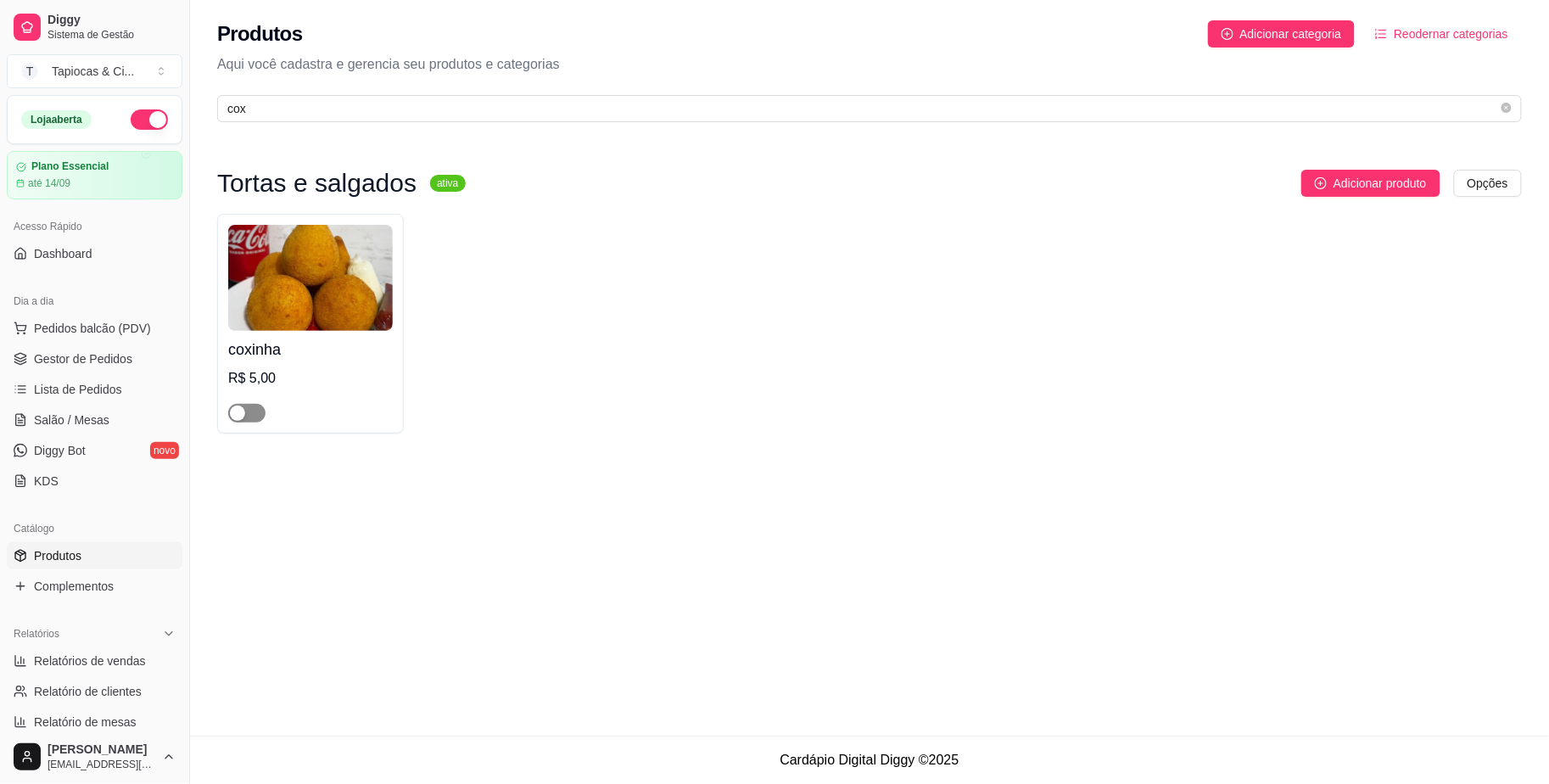
click at [248, 417] on span "button" at bounding box center [246, 413] width 37 height 19
click at [122, 354] on span "Gestor de Pedidos" at bounding box center [83, 359] width 99 height 17
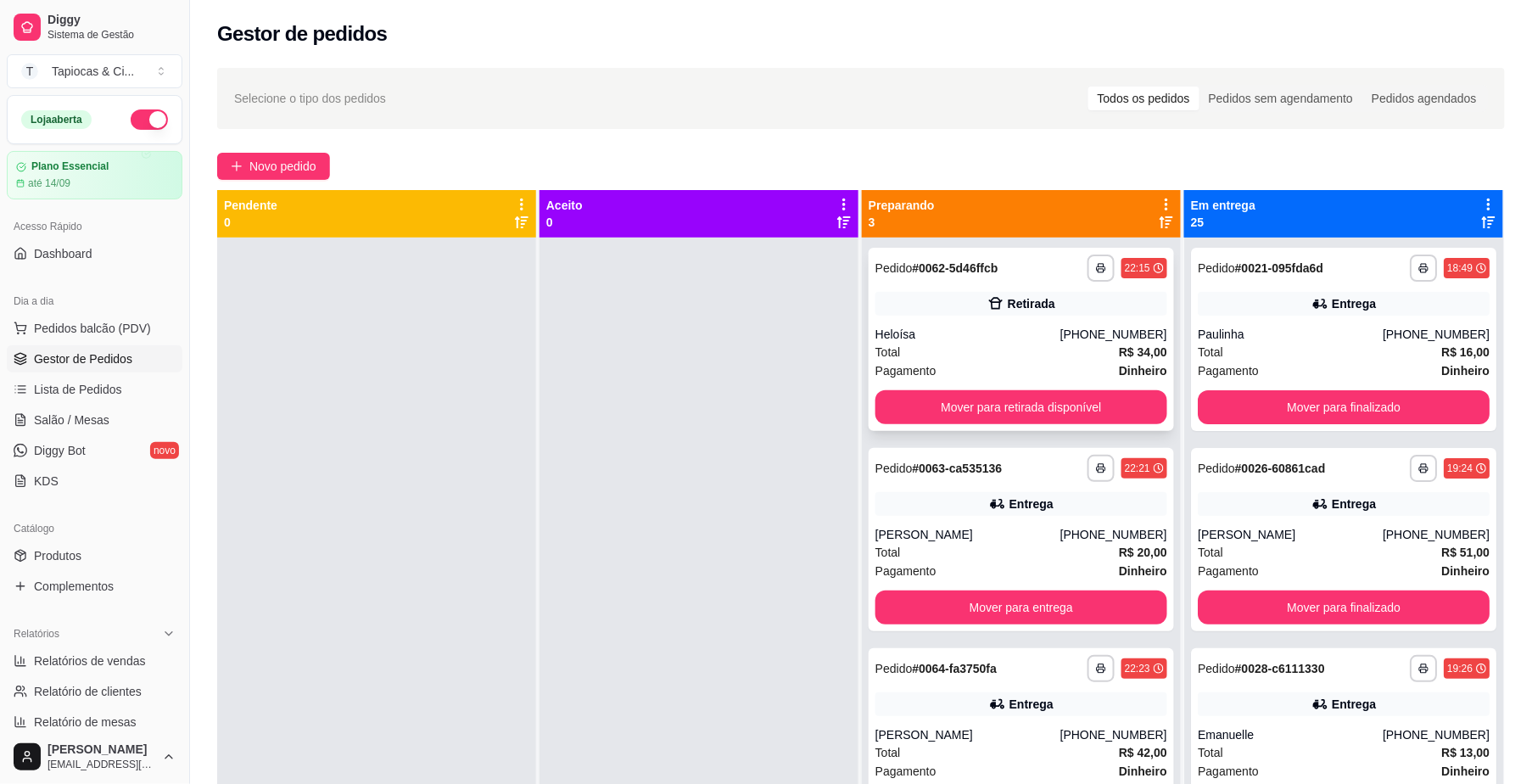
click at [1081, 341] on div "[PHONE_NUMBER]" at bounding box center [1114, 335] width 107 height 17
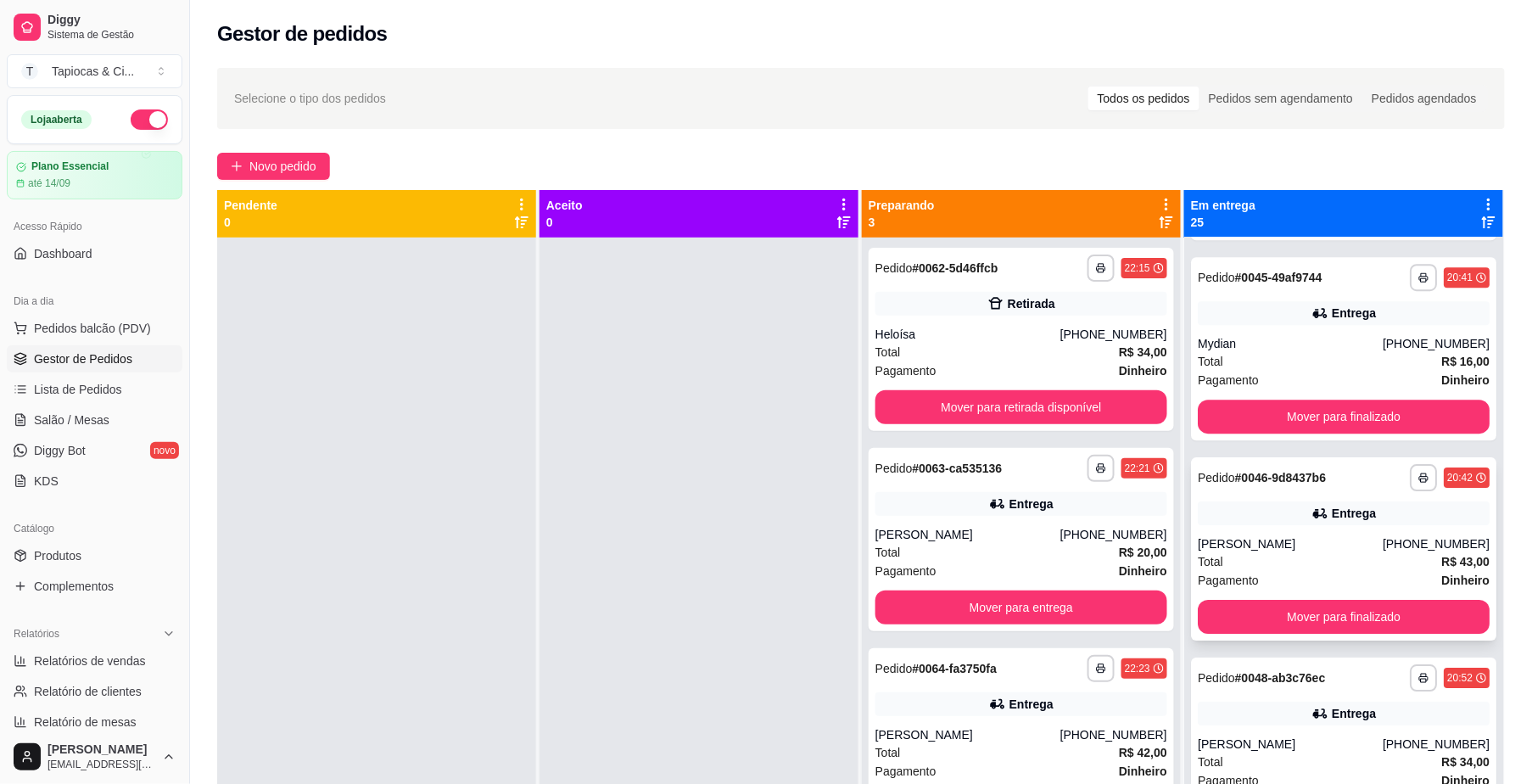
scroll to position [1809, 0]
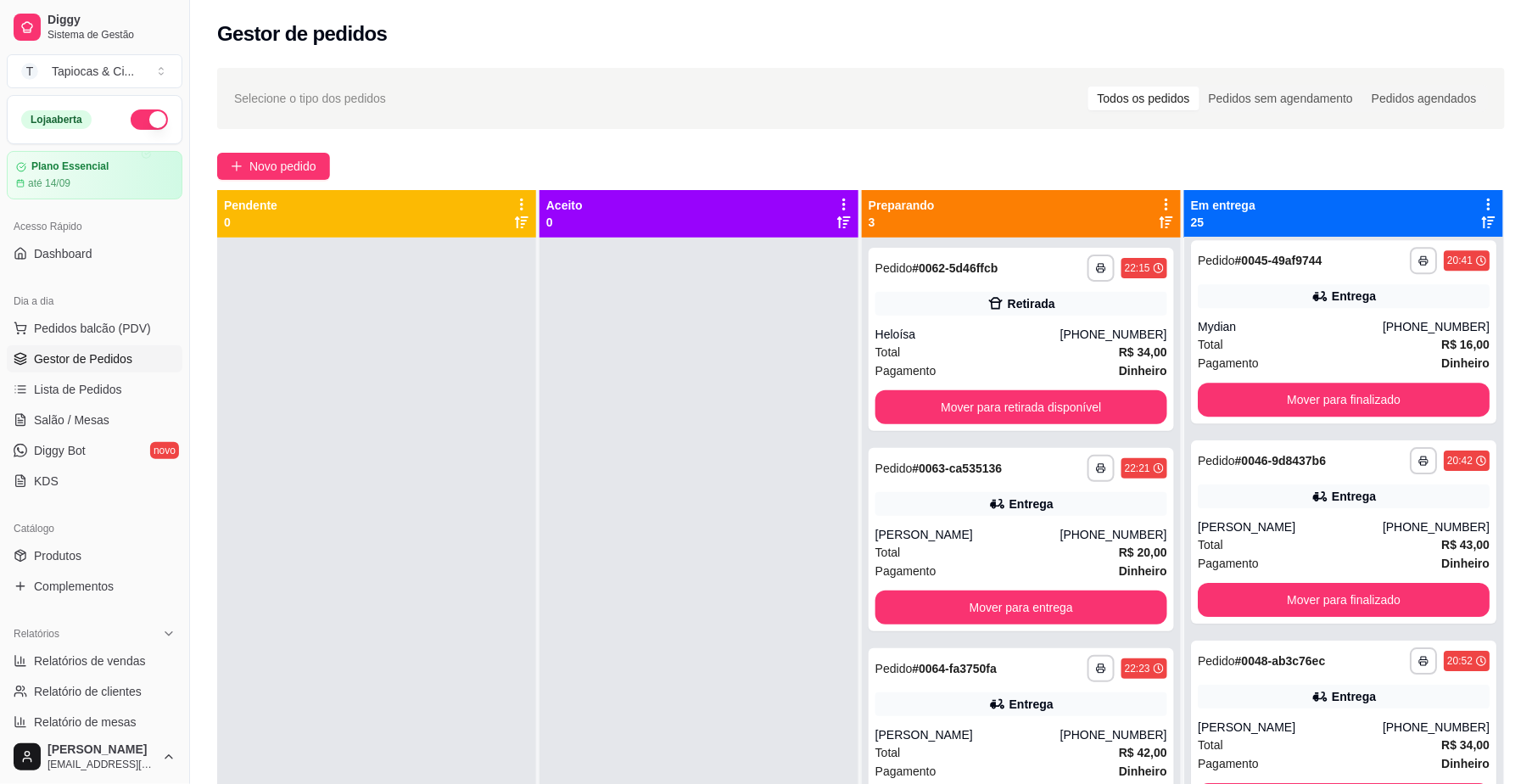
click at [772, 435] on div at bounding box center [699, 629] width 319 height 784
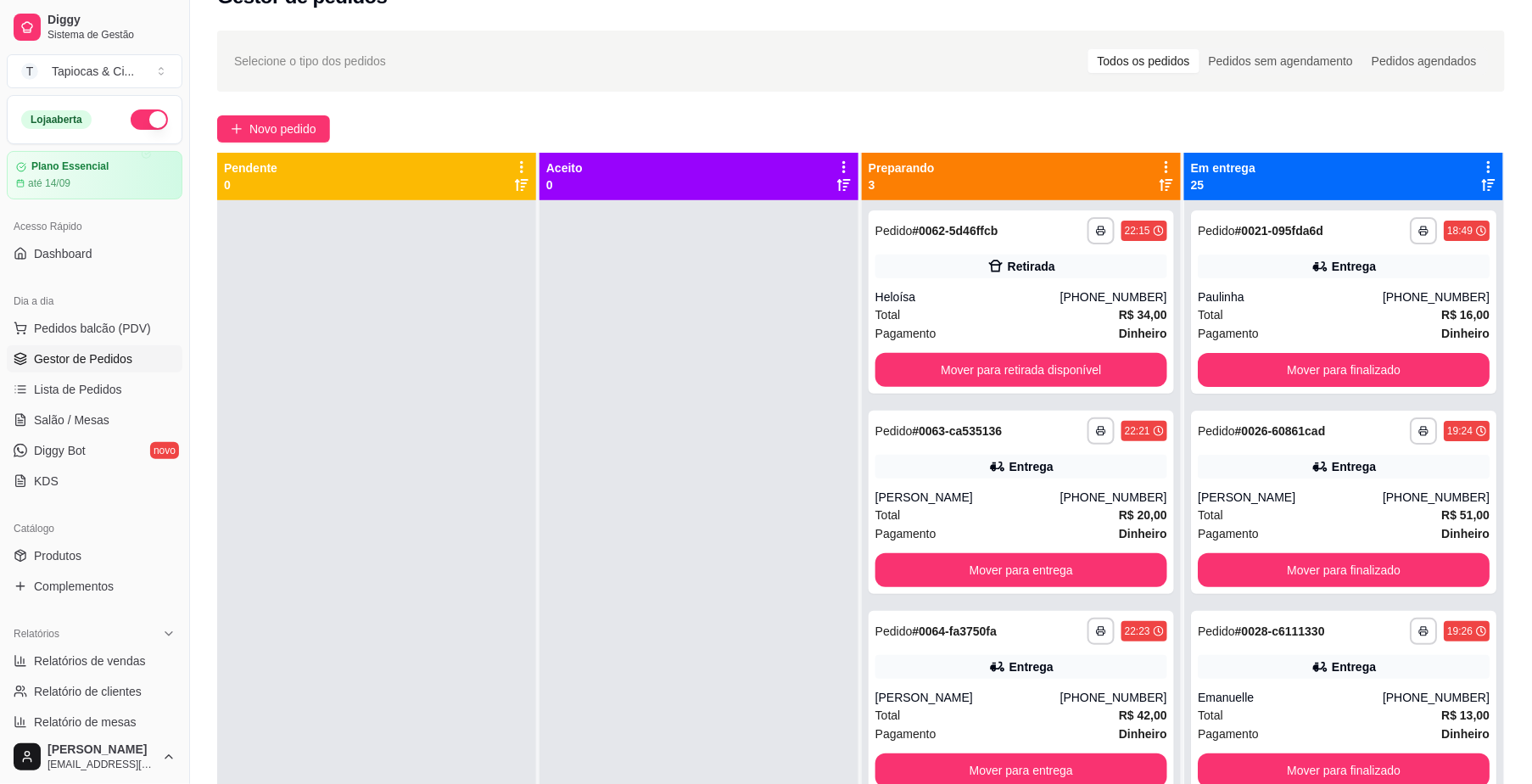
scroll to position [0, 0]
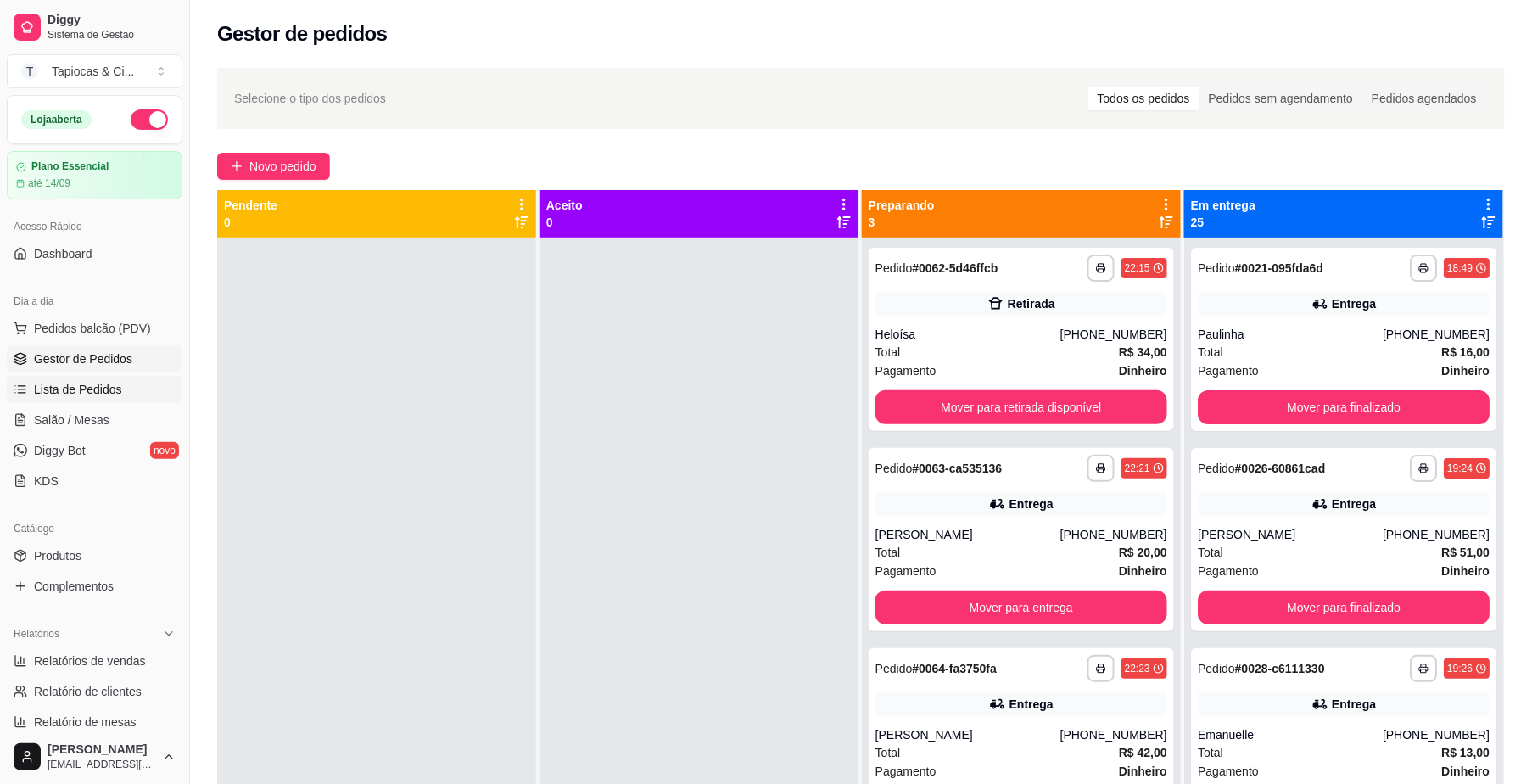
click at [68, 394] on span "Lista de Pedidos" at bounding box center [78, 390] width 88 height 17
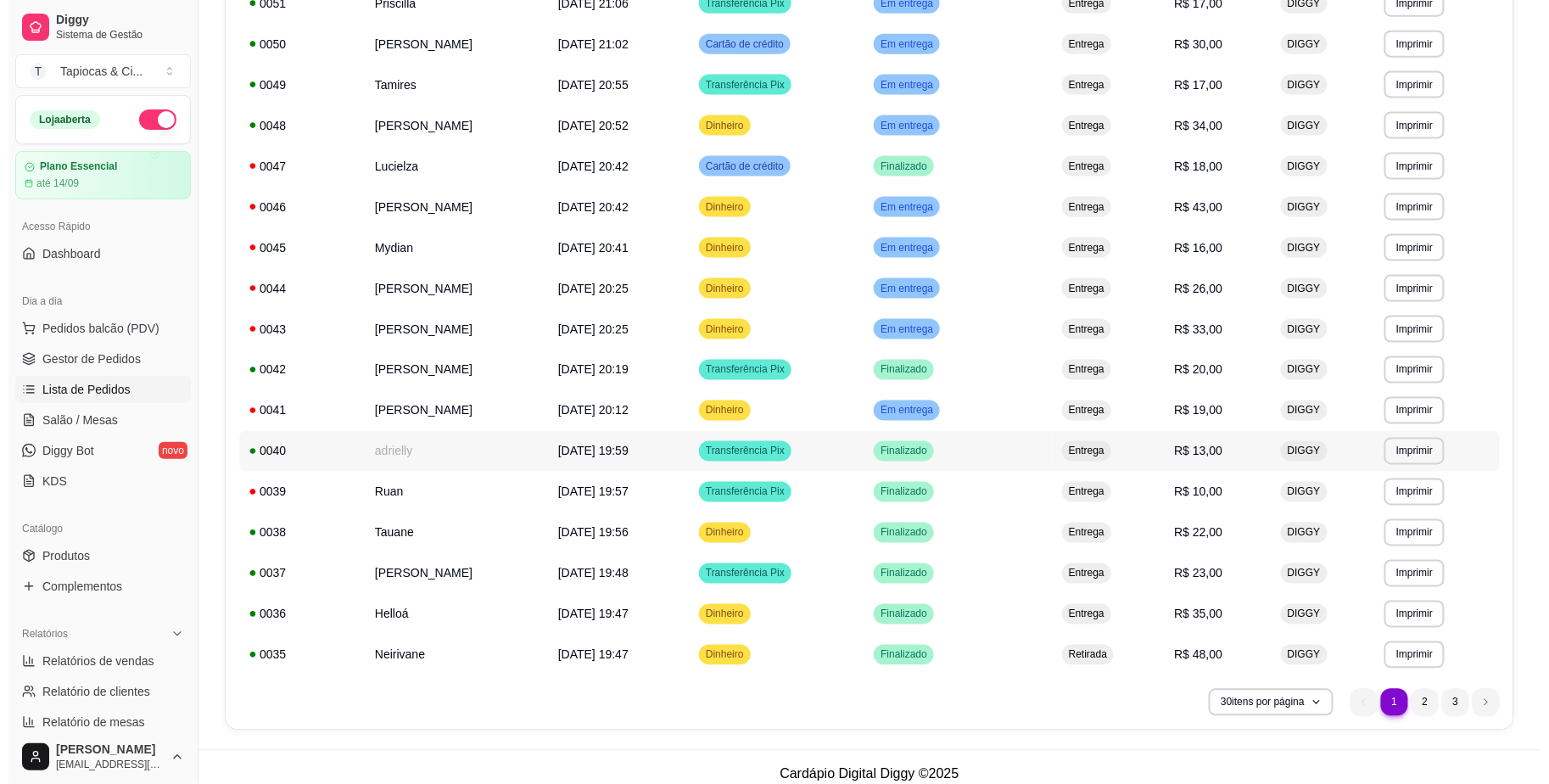
scroll to position [806, 0]
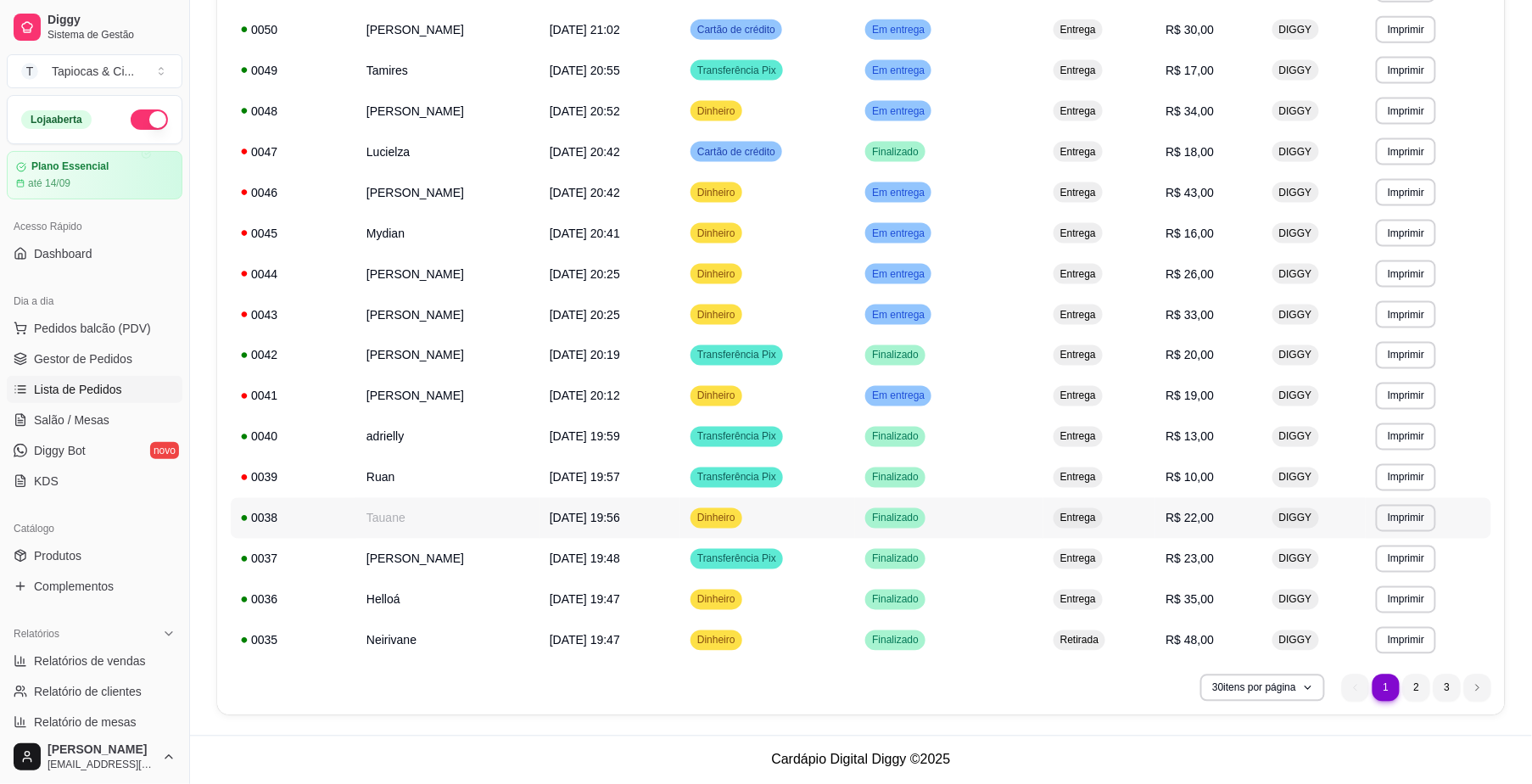
click at [539, 506] on td "Tauane" at bounding box center [448, 518] width 183 height 41
click at [538, 511] on td "Tauane" at bounding box center [448, 518] width 183 height 41
click at [45, 322] on span "Pedidos balcão (PDV)" at bounding box center [92, 328] width 117 height 17
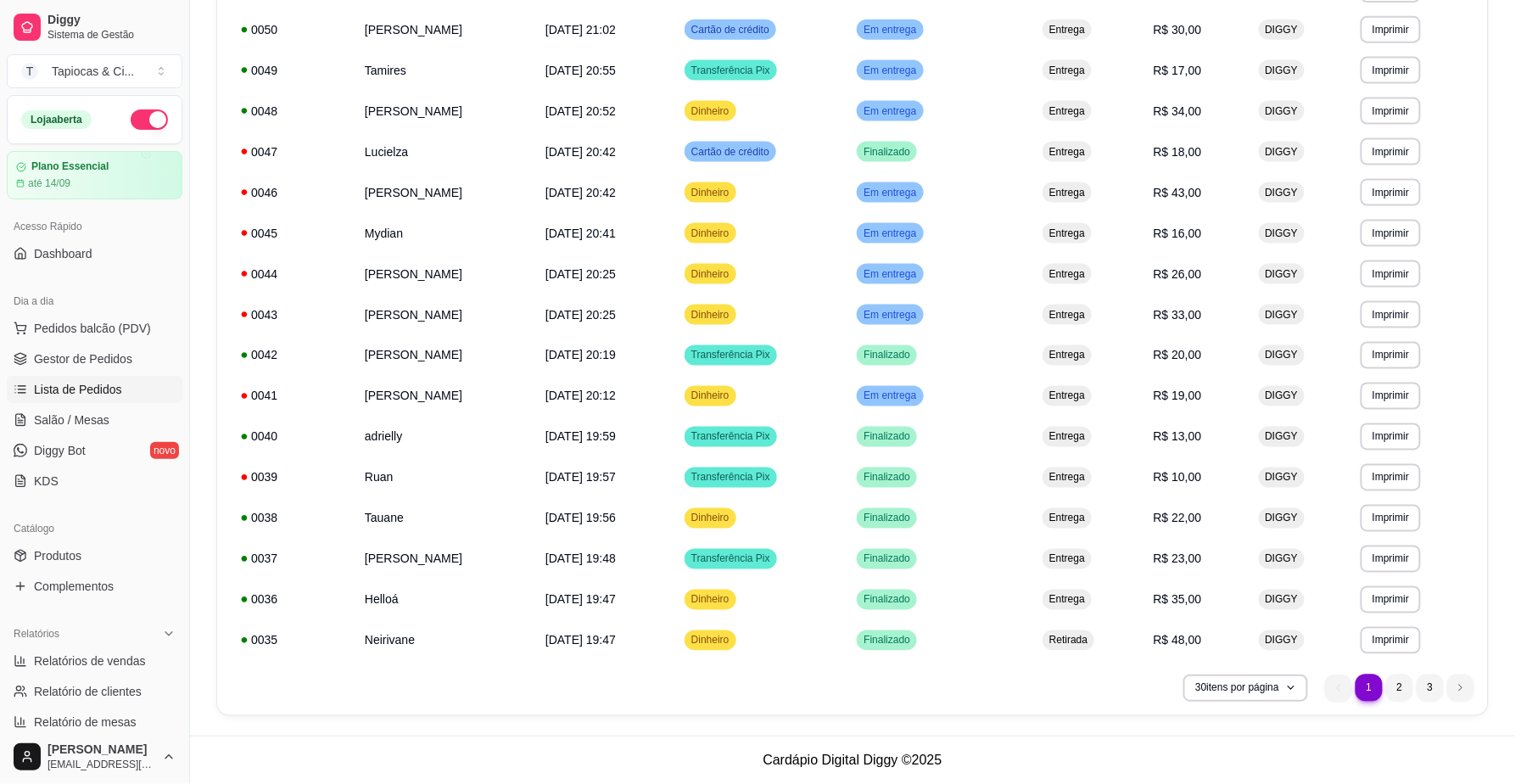
click at [48, 351] on img at bounding box center [125, 324] width 157 height 107
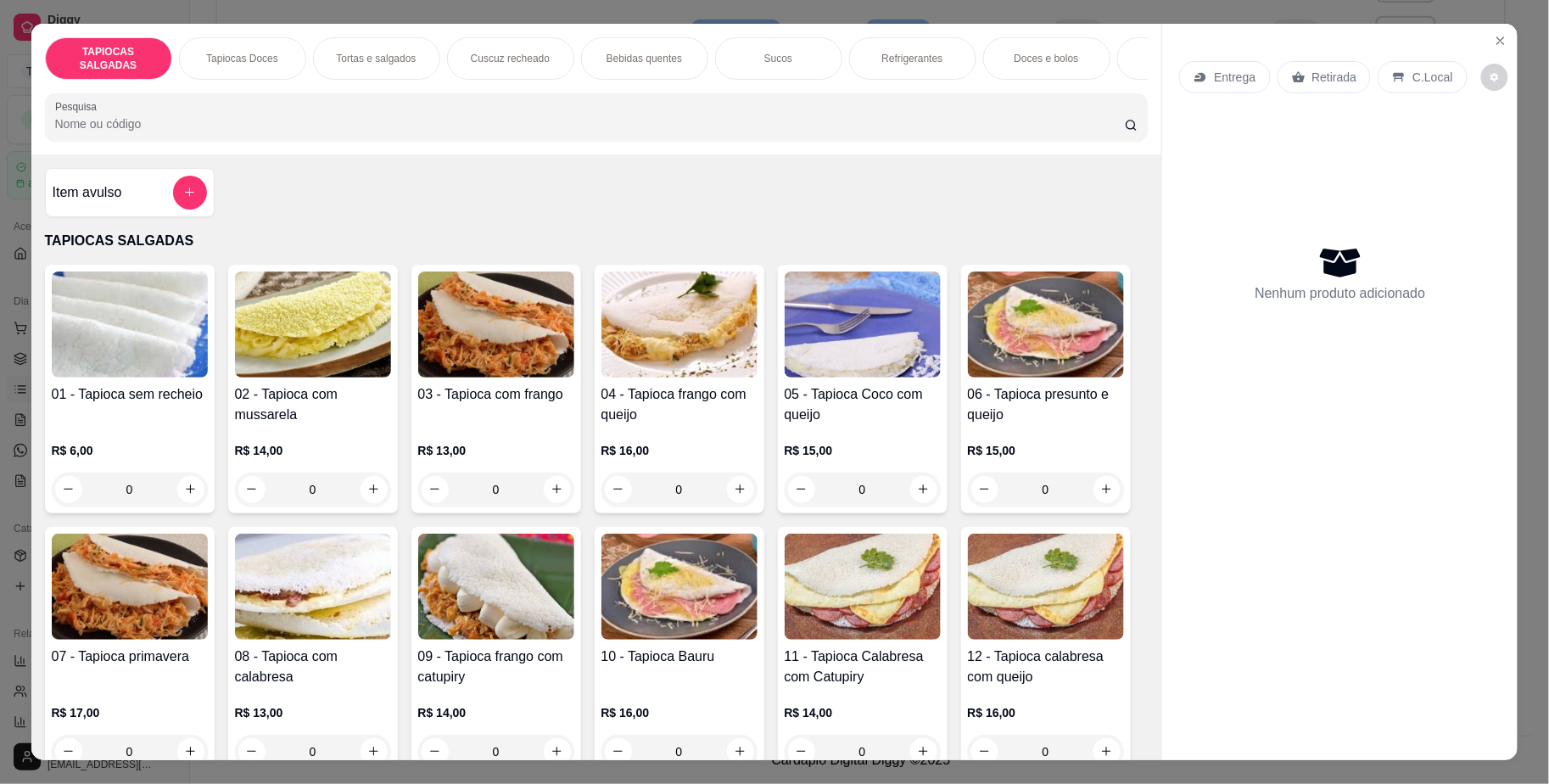
click at [1229, 134] on div "Nenhum produto adicionado" at bounding box center [1340, 273] width 322 height 333
